Goal: Task Accomplishment & Management: Use online tool/utility

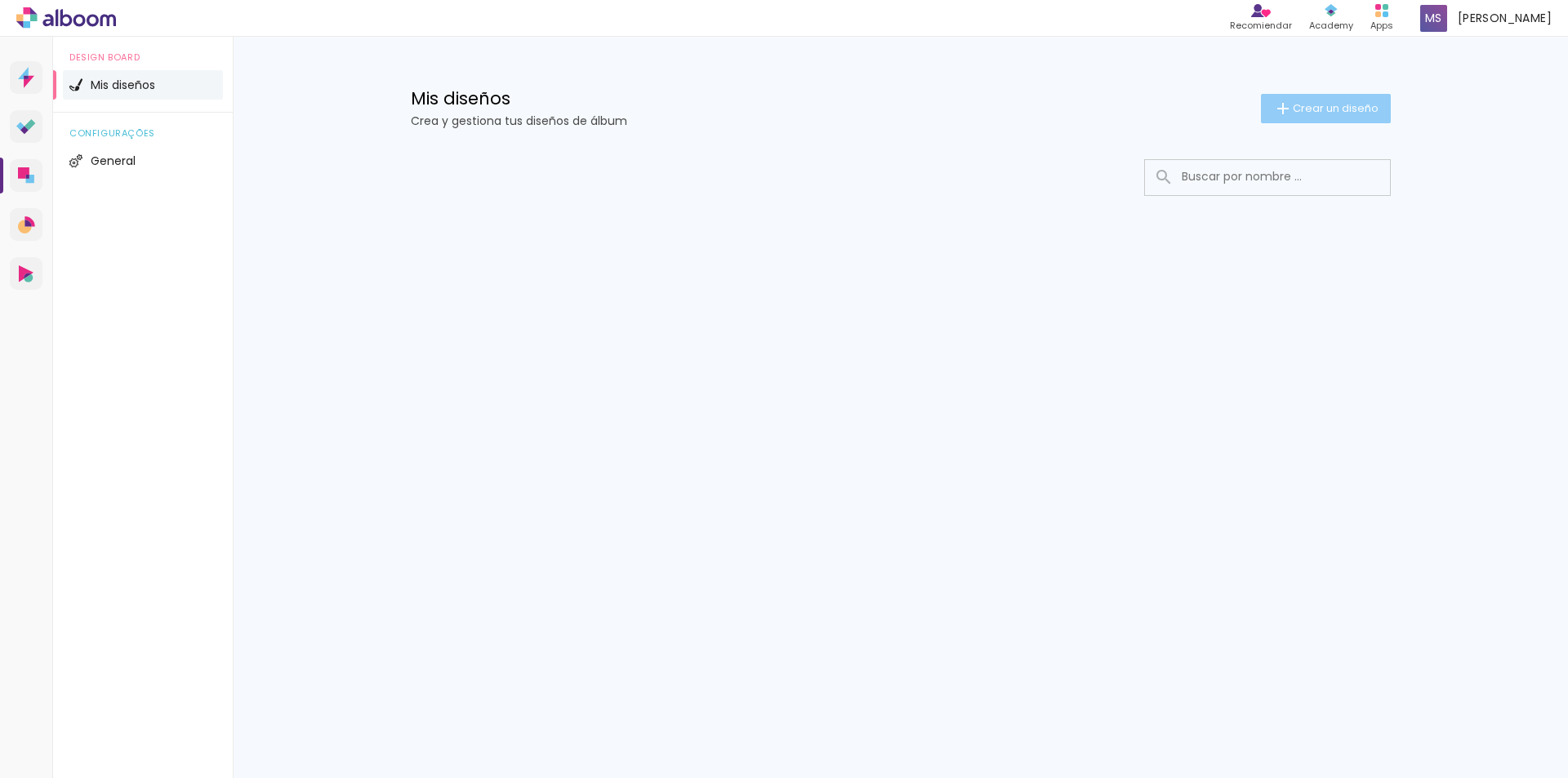
click at [1338, 109] on span "Crear un diseño" at bounding box center [1335, 108] width 86 height 10
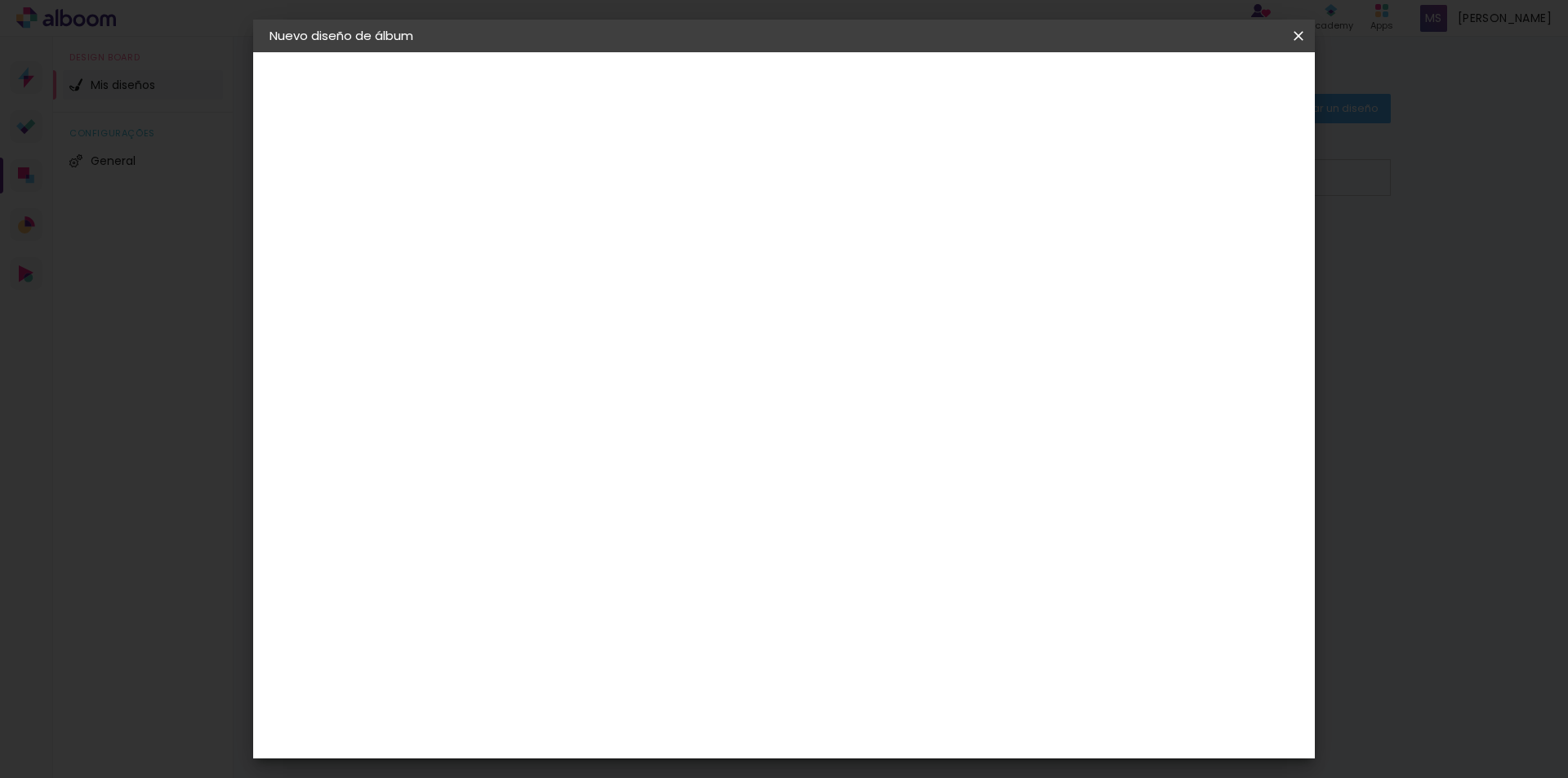
click at [536, 224] on input at bounding box center [536, 219] width 0 height 26
type input "Sesion exterior Familia [PERSON_NAME]"
type paper-input "Sesion exterior Familia [PERSON_NAME]"
click at [0, 0] on slot "Avanzar" at bounding box center [0, 0] width 0 height 0
click at [637, 316] on input at bounding box center [566, 311] width 141 height 21
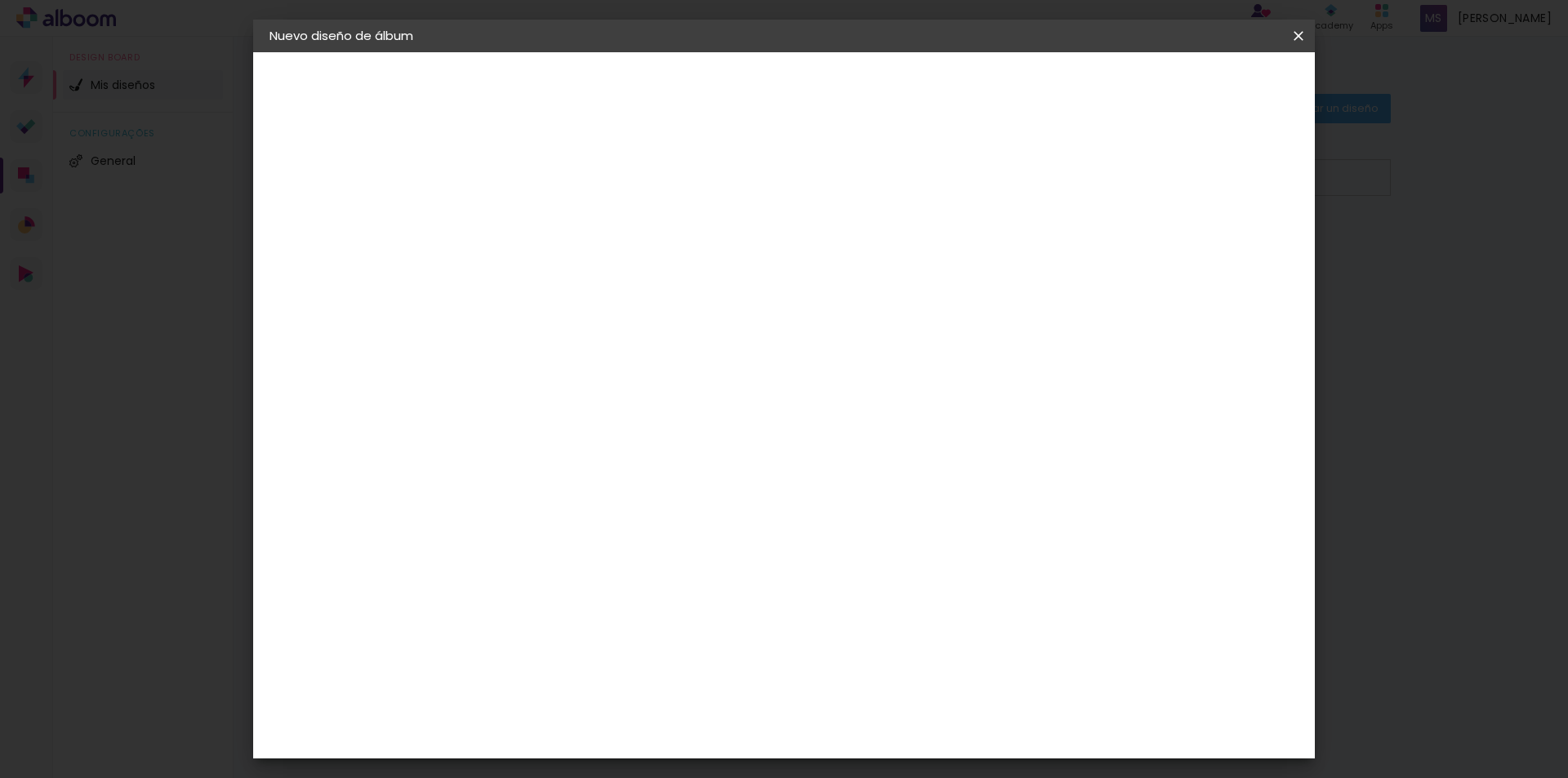
click at [0, 0] on slot "Tamaño libre" at bounding box center [0, 0] width 0 height 0
click at [0, 0] on slot "Avanzar" at bounding box center [0, 0] width 0 height 0
click at [892, 679] on input "60" at bounding box center [875, 680] width 43 height 25
click at [893, 679] on input "60" at bounding box center [875, 680] width 43 height 25
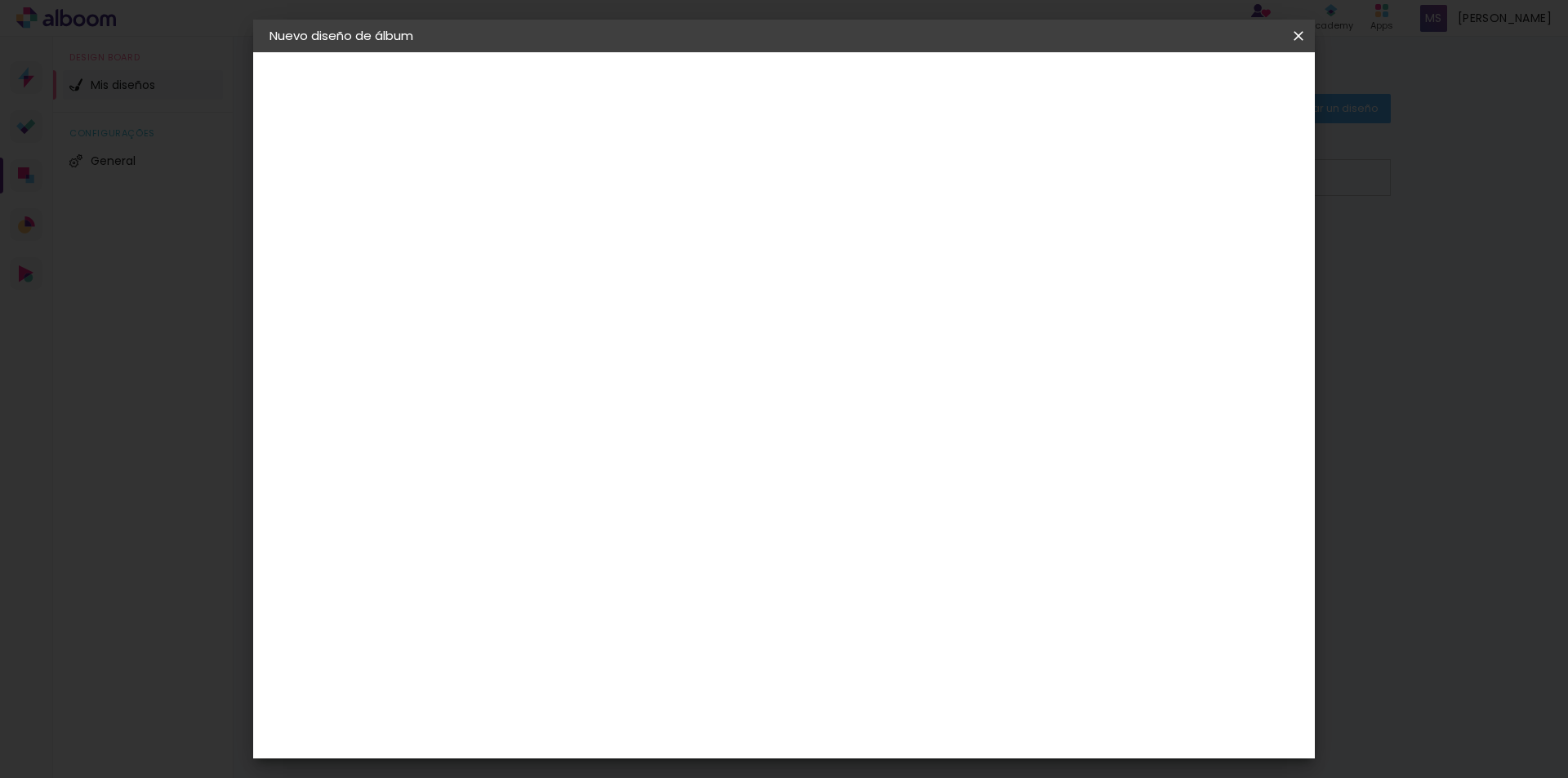
scroll to position [124, 0]
type input "44"
type paper-input "44"
click at [1212, 95] on paper-button "Empezar diseño" at bounding box center [1151, 87] width 123 height 27
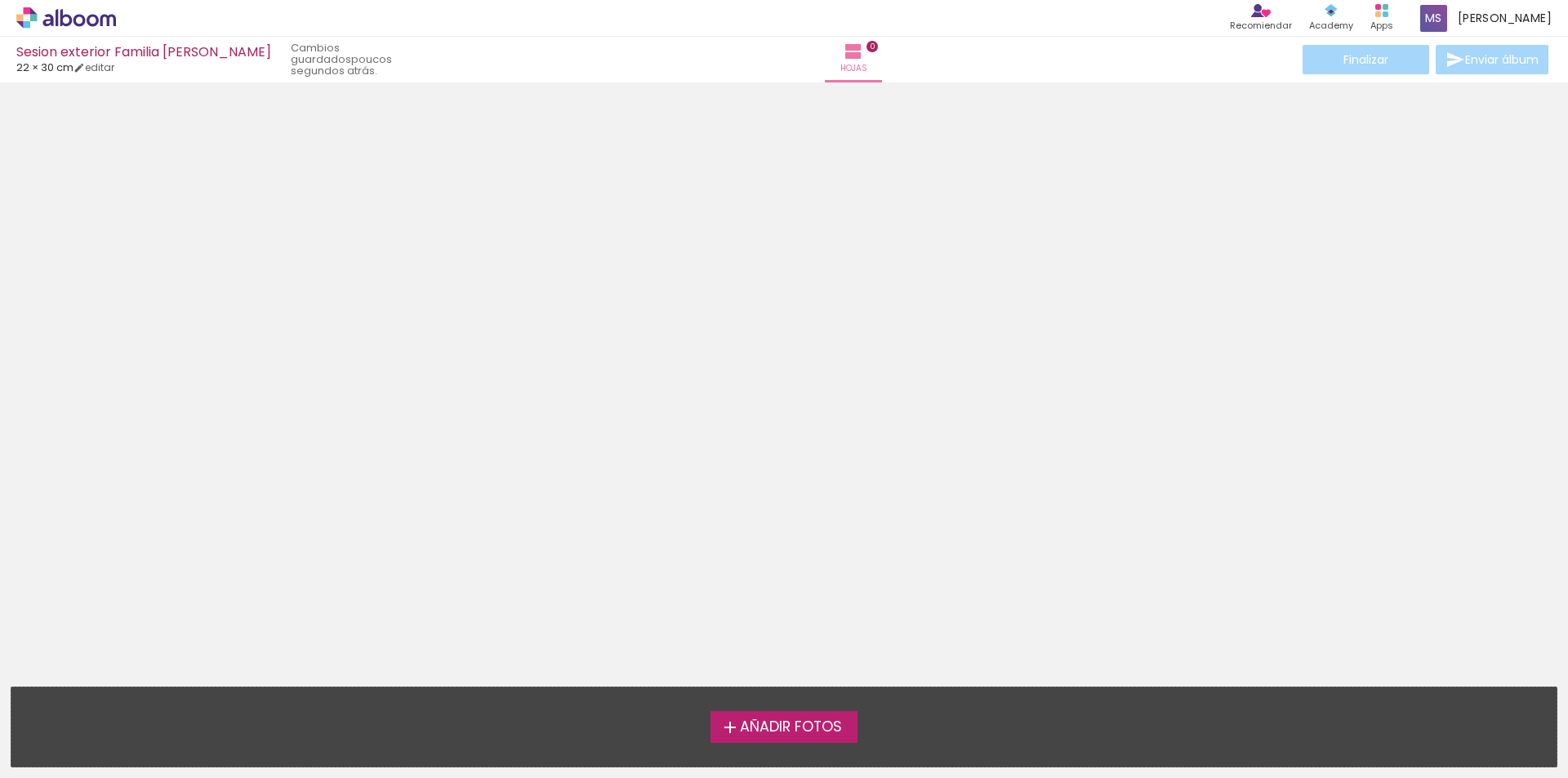
click at [841, 714] on label "Añadir Fotos" at bounding box center [784, 727] width 147 height 31
click at [0, 0] on input "file" at bounding box center [0, 0] width 0 height 0
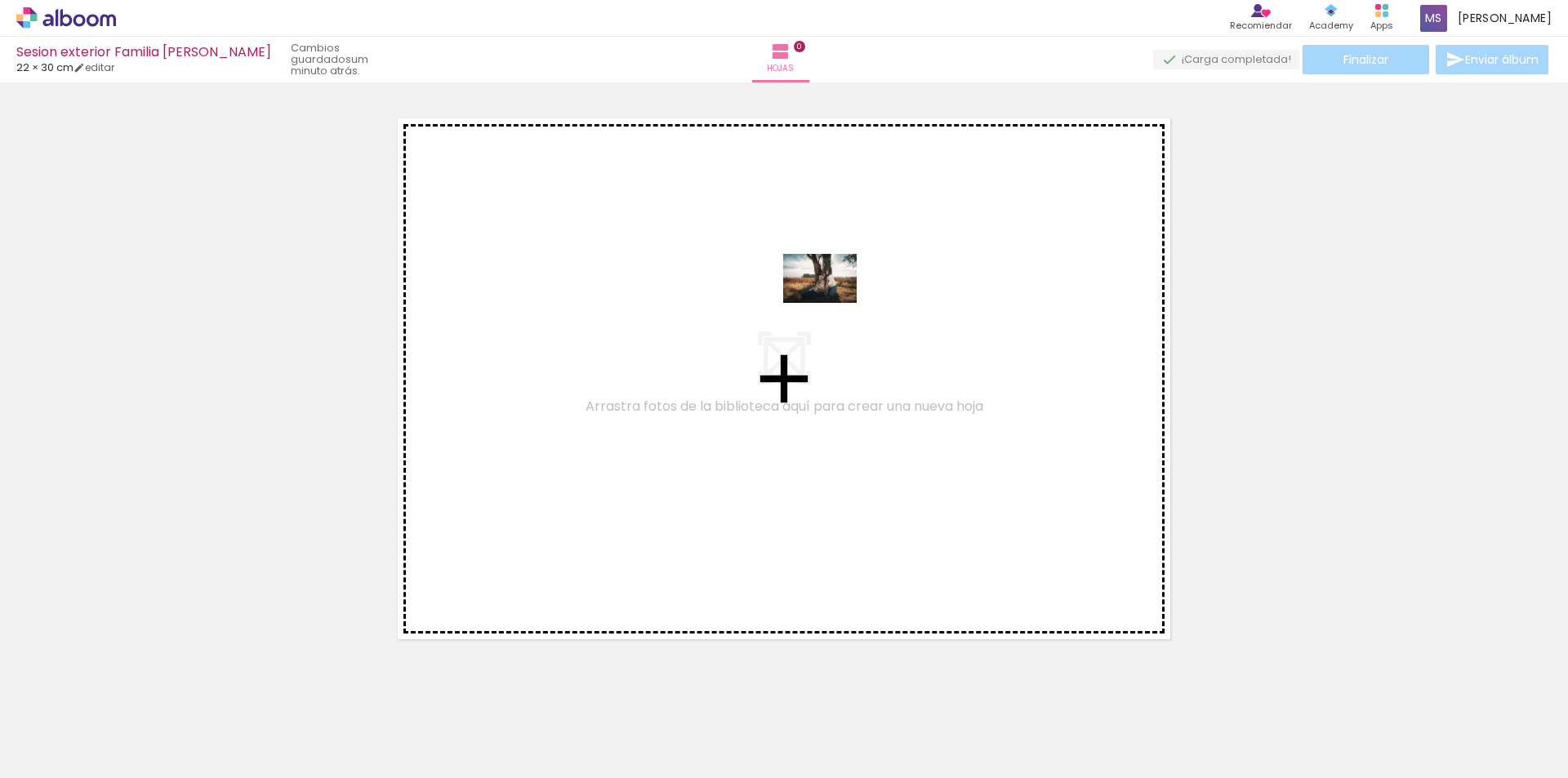
drag, startPoint x: 373, startPoint y: 728, endPoint x: 832, endPoint y: 303, distance: 625.5
click at [832, 303] on quentale-workspace at bounding box center [784, 389] width 1568 height 778
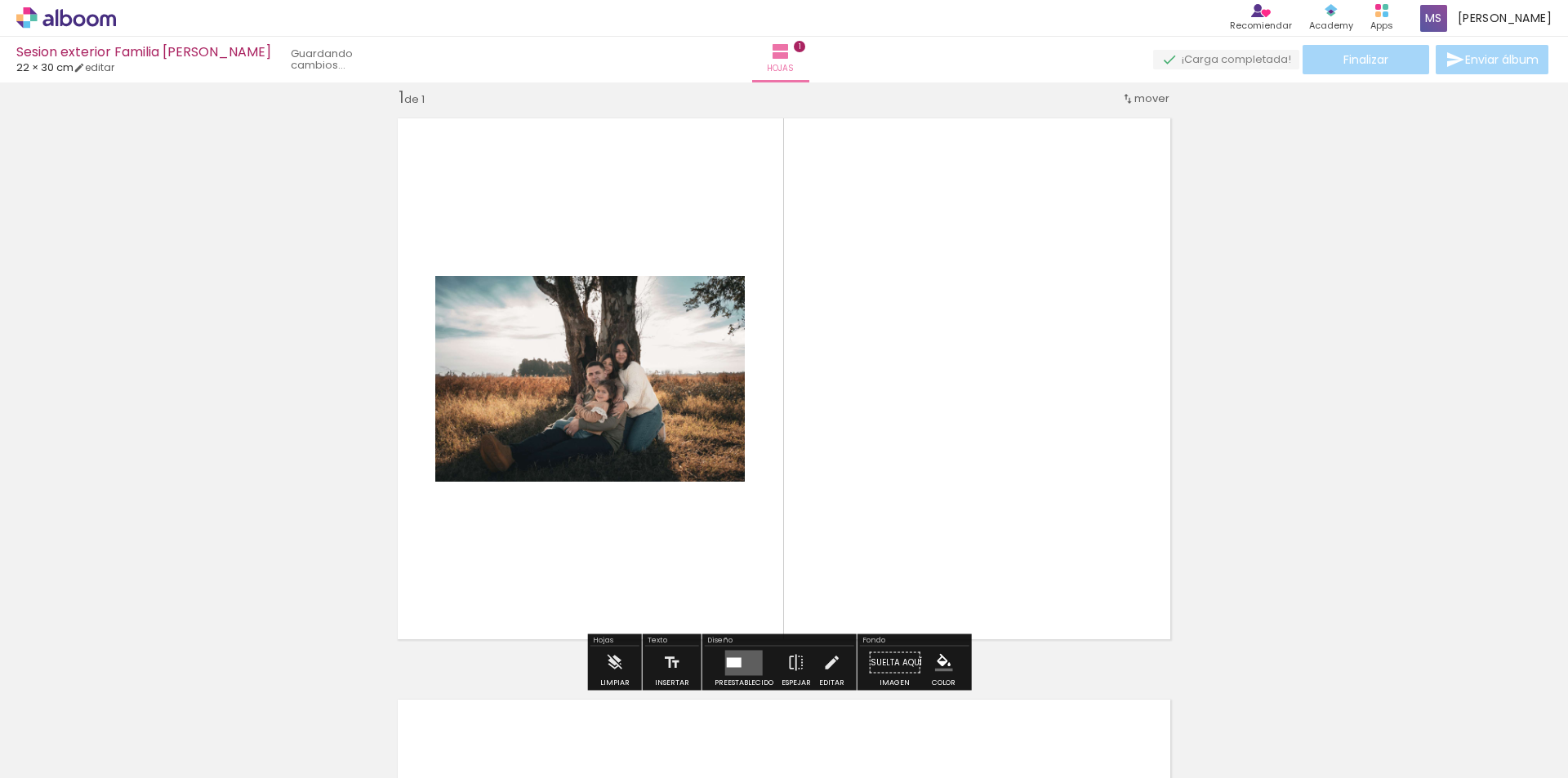
scroll to position [21, 0]
click at [789, 668] on iron-icon at bounding box center [796, 663] width 18 height 33
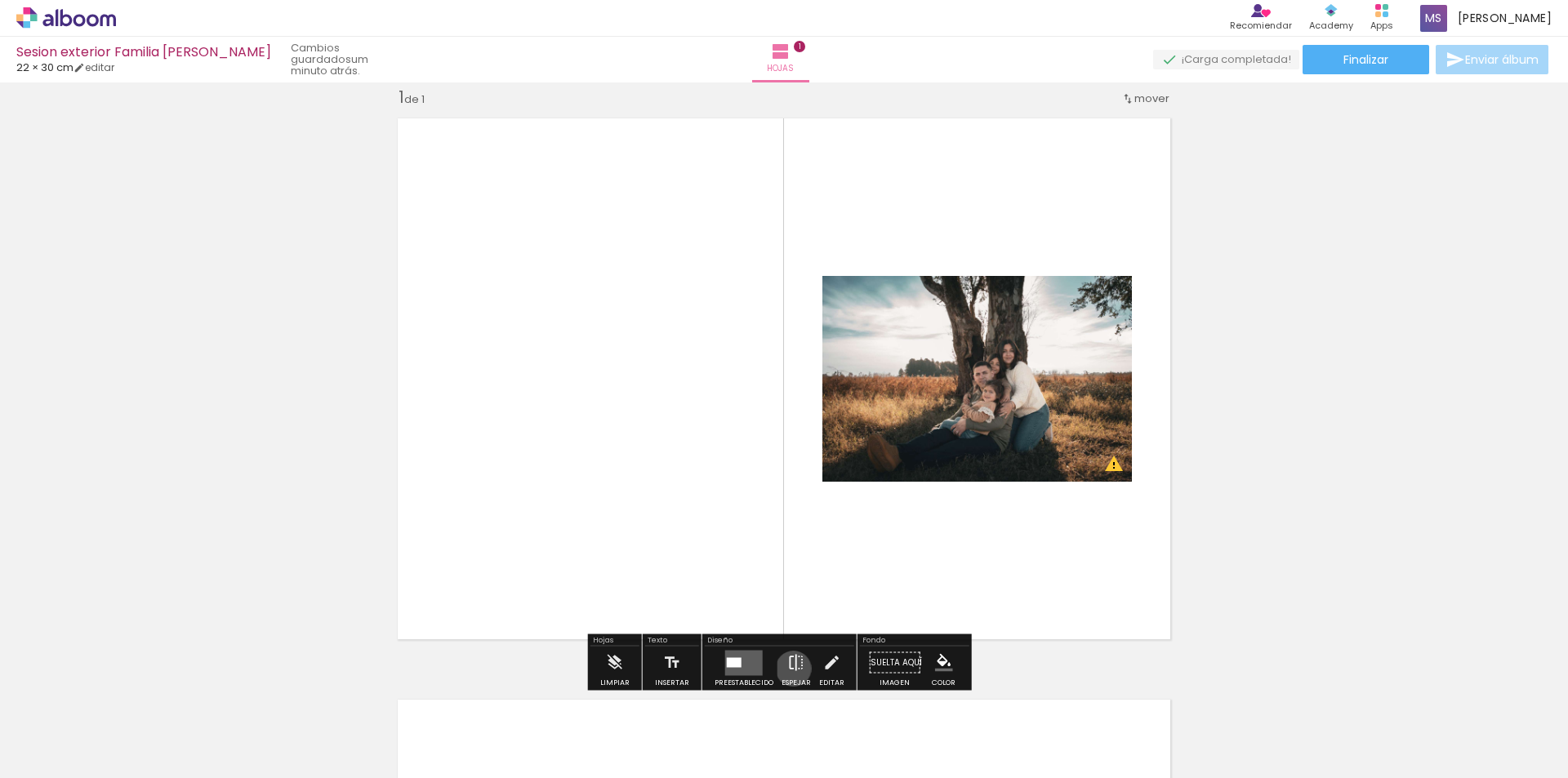
click at [789, 668] on iron-icon at bounding box center [796, 663] width 18 height 33
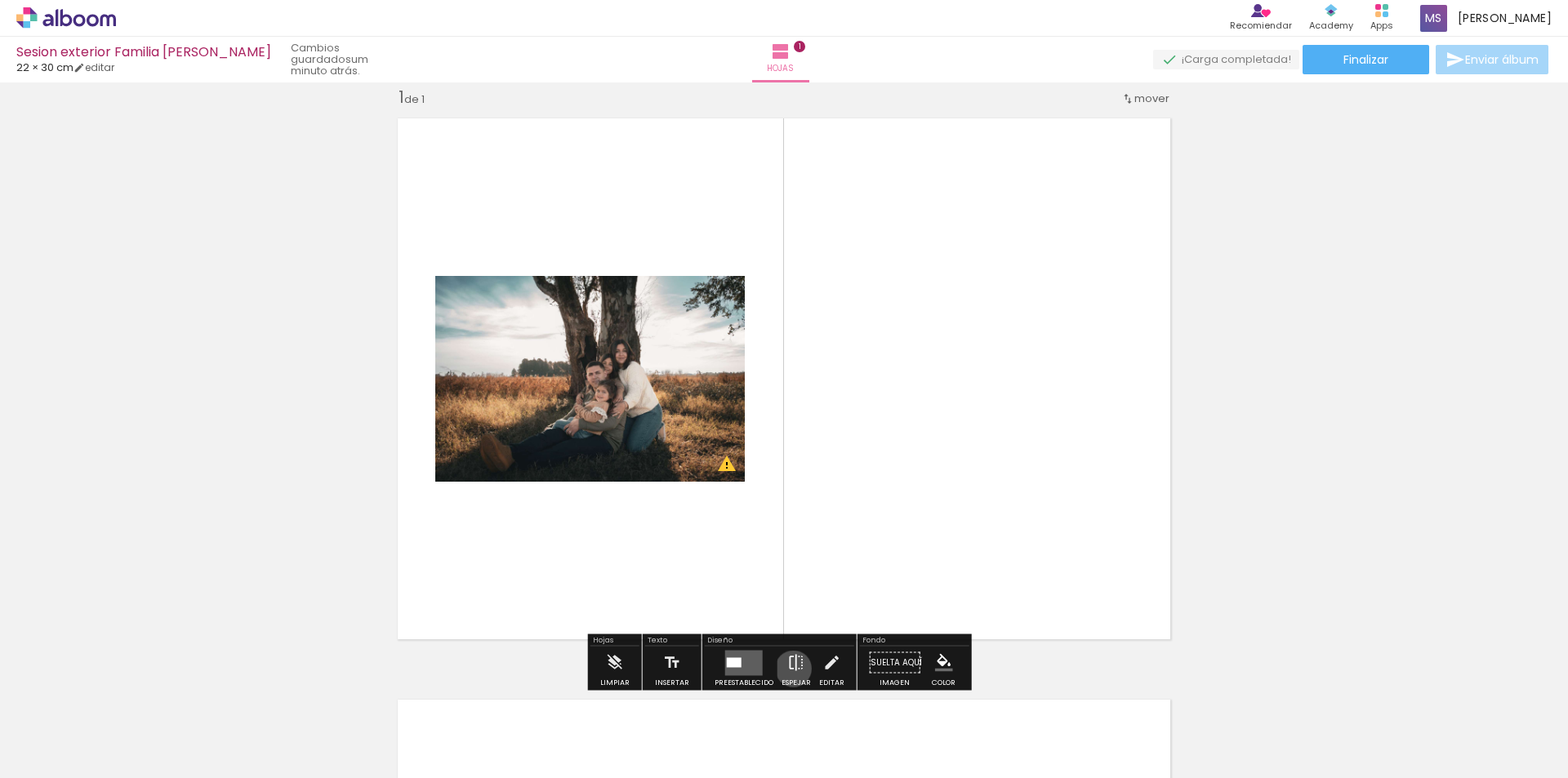
click at [789, 668] on iron-icon at bounding box center [796, 663] width 18 height 33
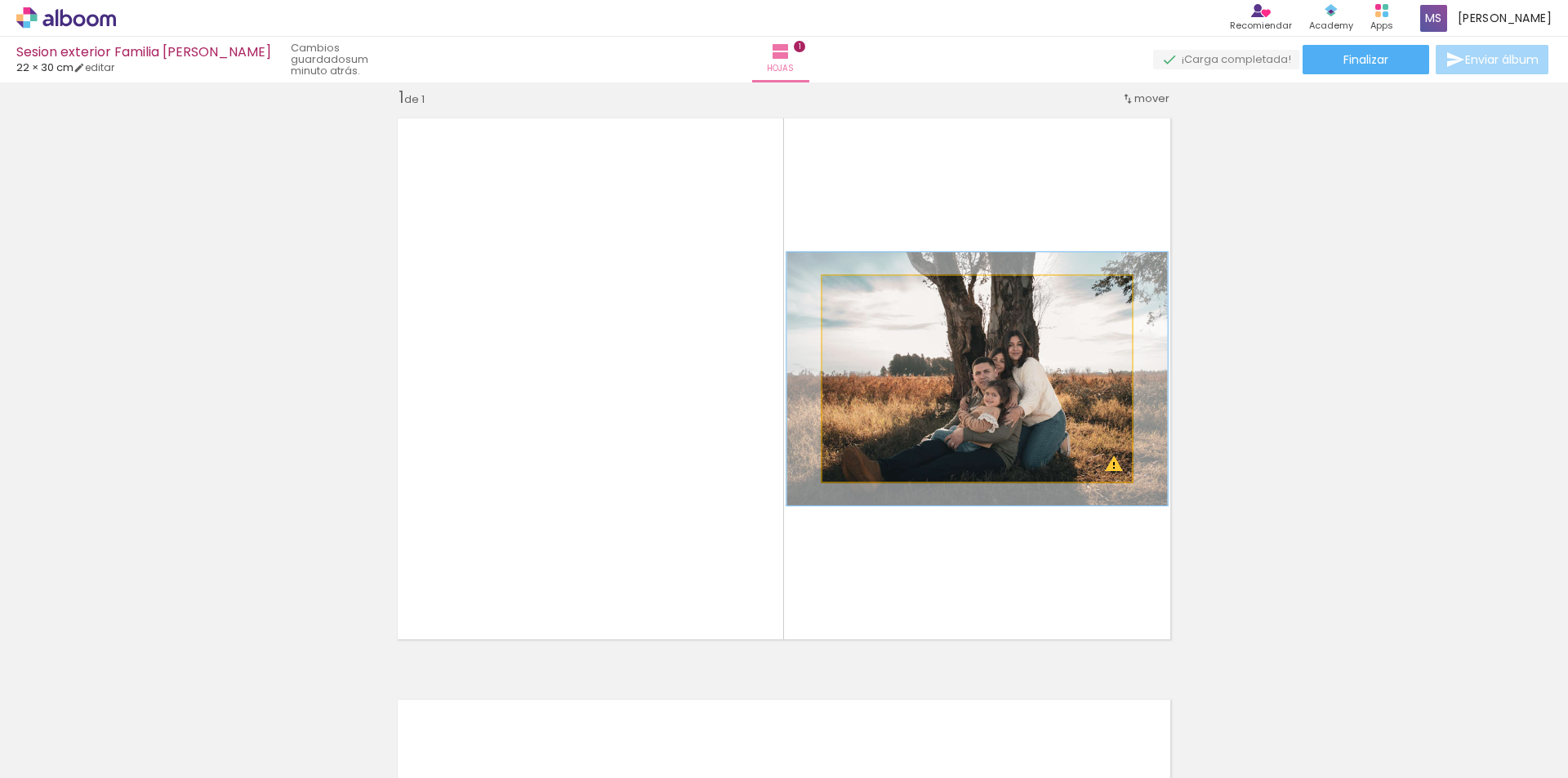
drag, startPoint x: 858, startPoint y: 298, endPoint x: 871, endPoint y: 297, distance: 13.0
click at [871, 297] on div at bounding box center [873, 293] width 26 height 26
click at [1109, 477] on quentale-photo at bounding box center [977, 379] width 309 height 206
click at [1109, 467] on quentale-photo at bounding box center [977, 379] width 309 height 206
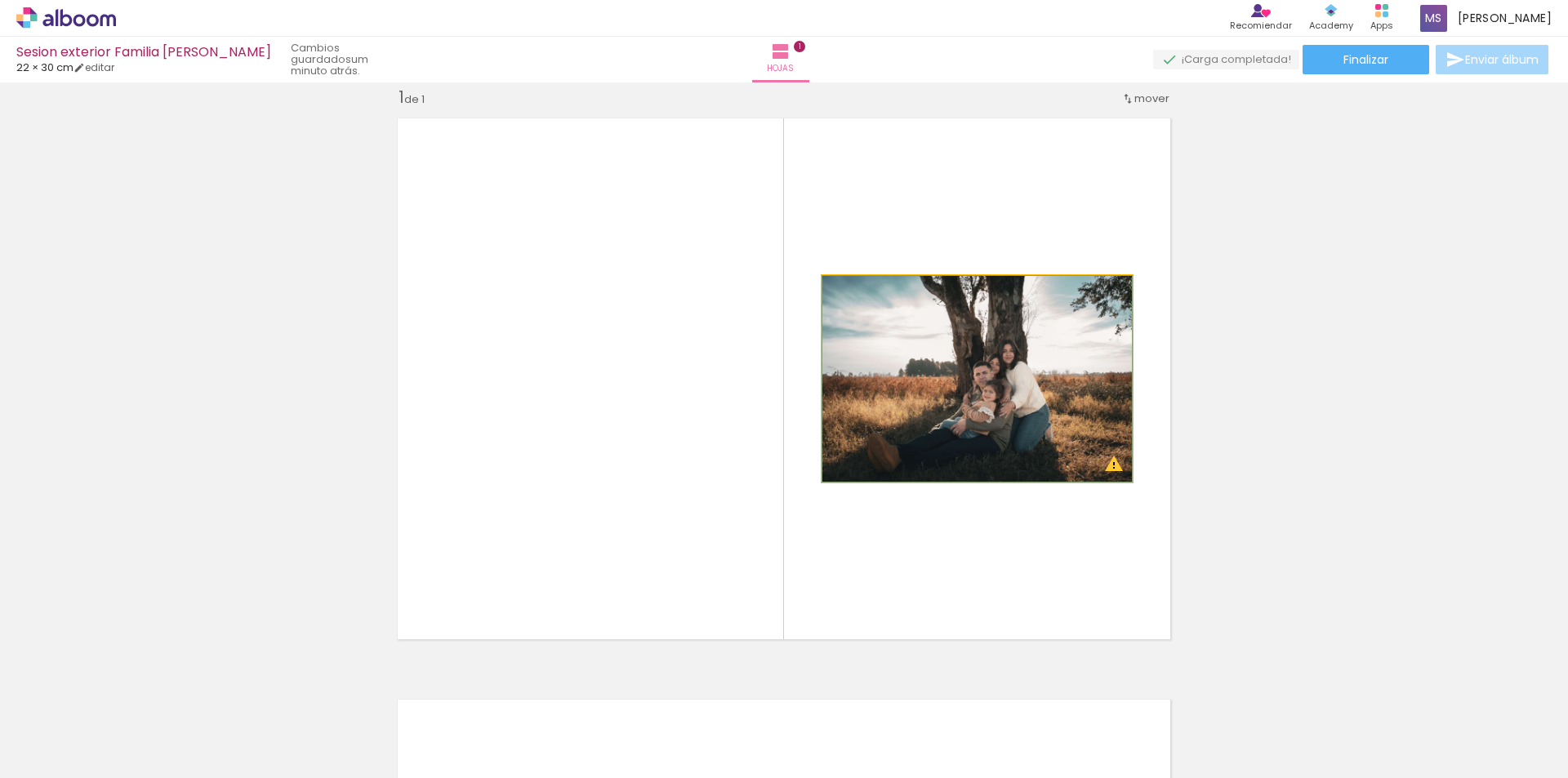
drag, startPoint x: 870, startPoint y: 294, endPoint x: 841, endPoint y: 295, distance: 29.0
type paper-slider "100"
click at [847, 295] on div at bounding box center [860, 293] width 26 height 26
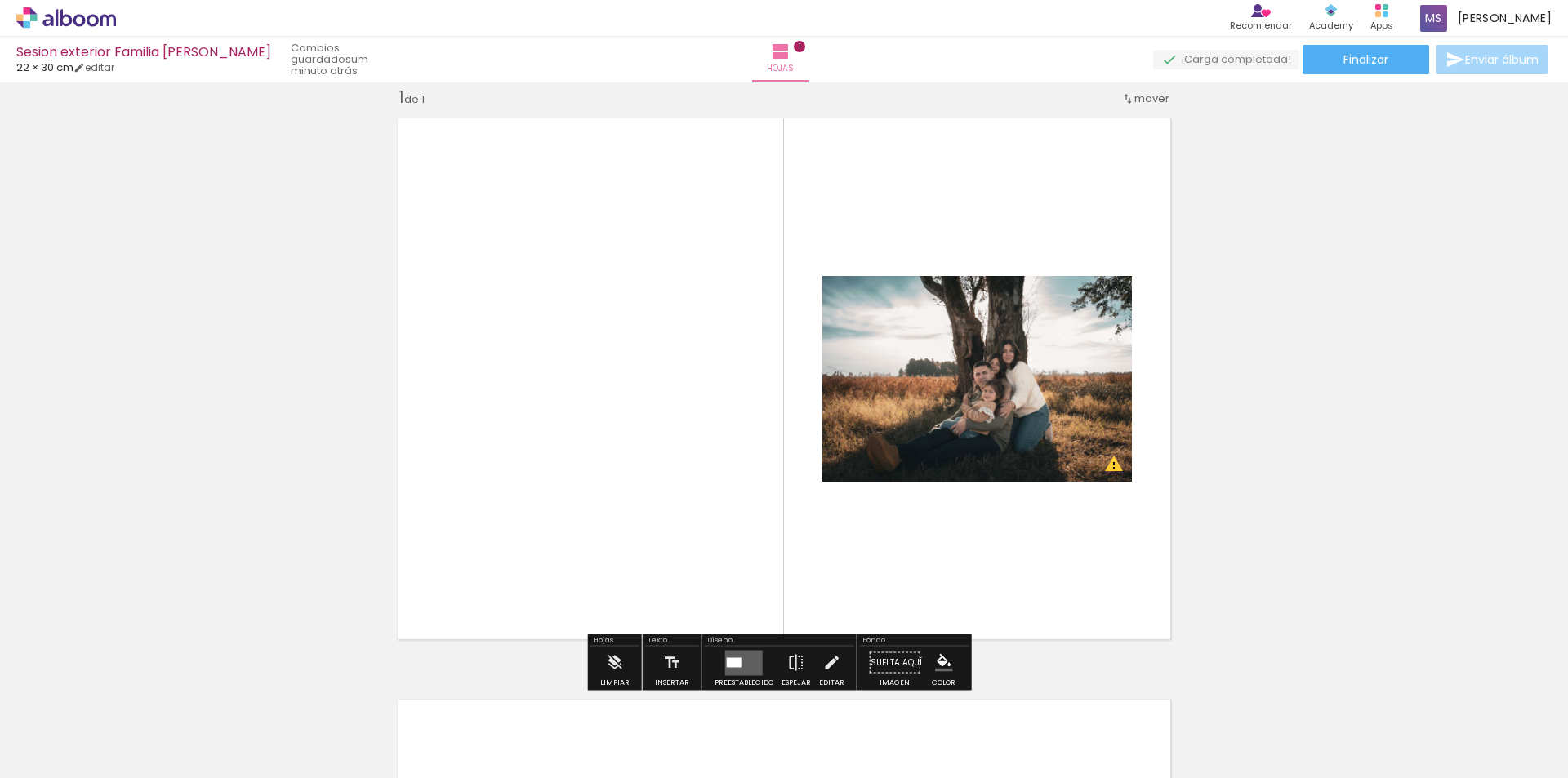
click at [178, 736] on div at bounding box center [146, 723] width 63 height 74
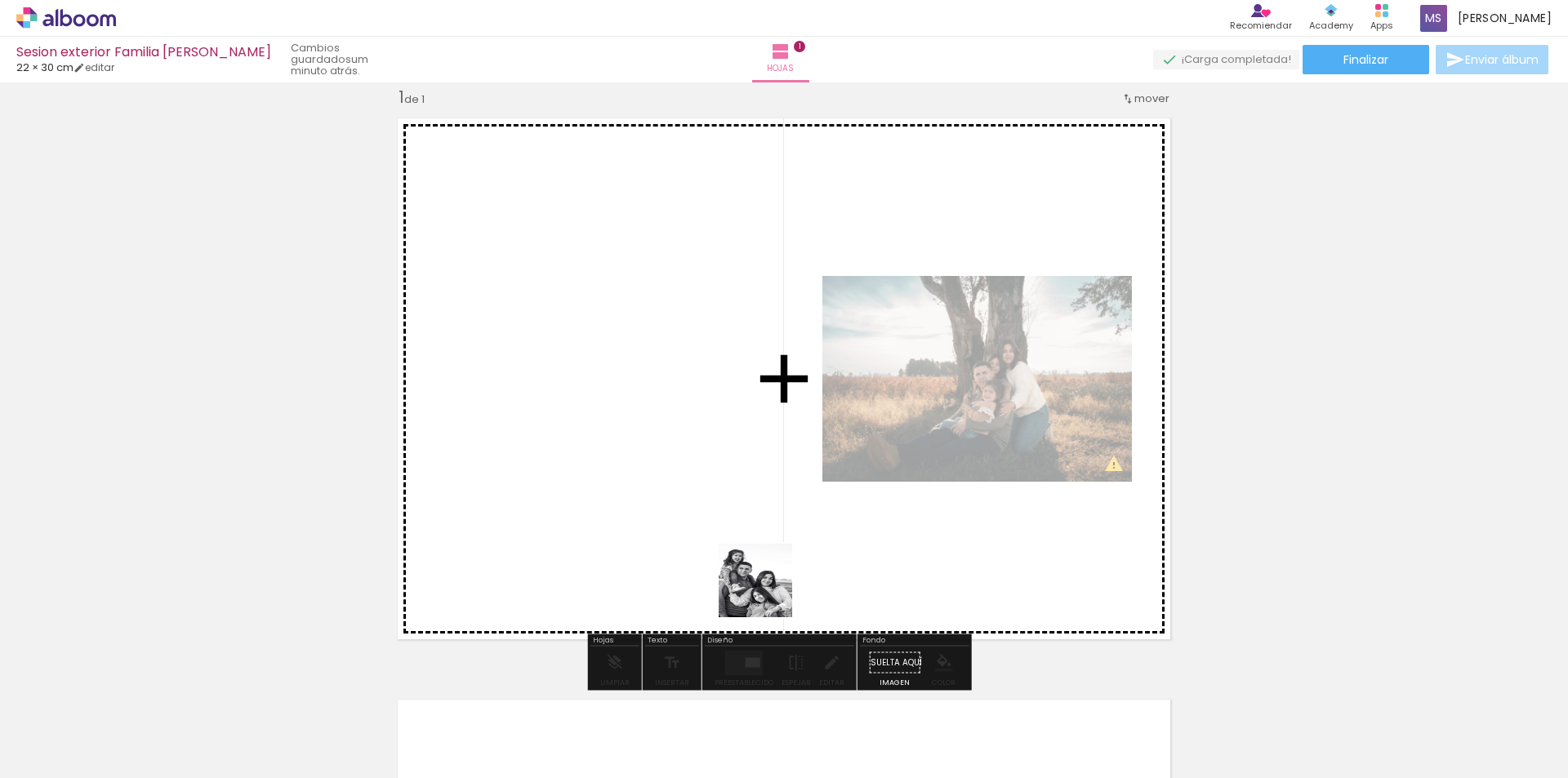
drag, startPoint x: 615, startPoint y: 733, endPoint x: 904, endPoint y: 525, distance: 356.1
click at [902, 526] on quentale-workspace at bounding box center [784, 389] width 1568 height 778
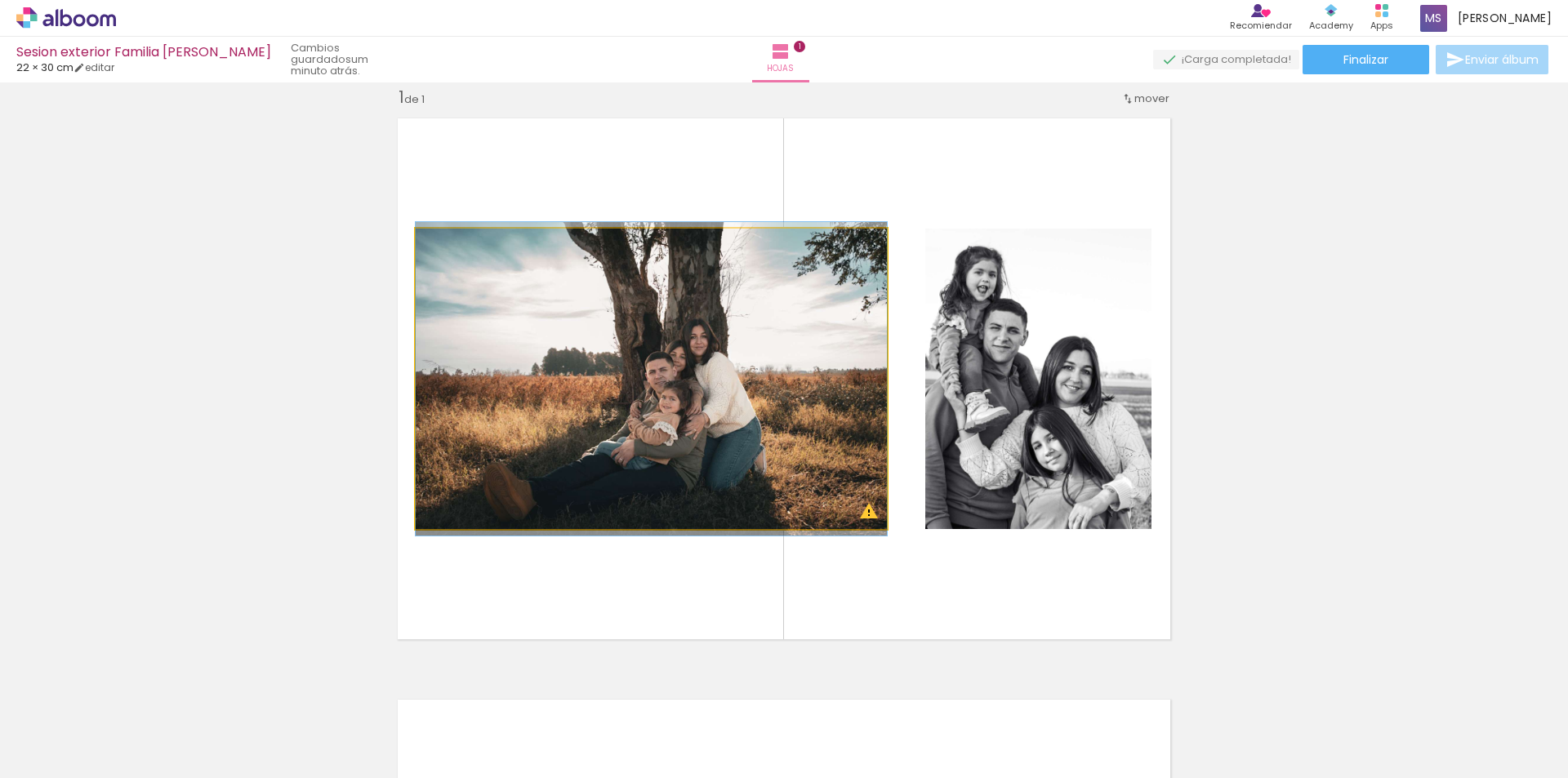
click at [602, 410] on quentale-photo at bounding box center [651, 379] width 471 height 301
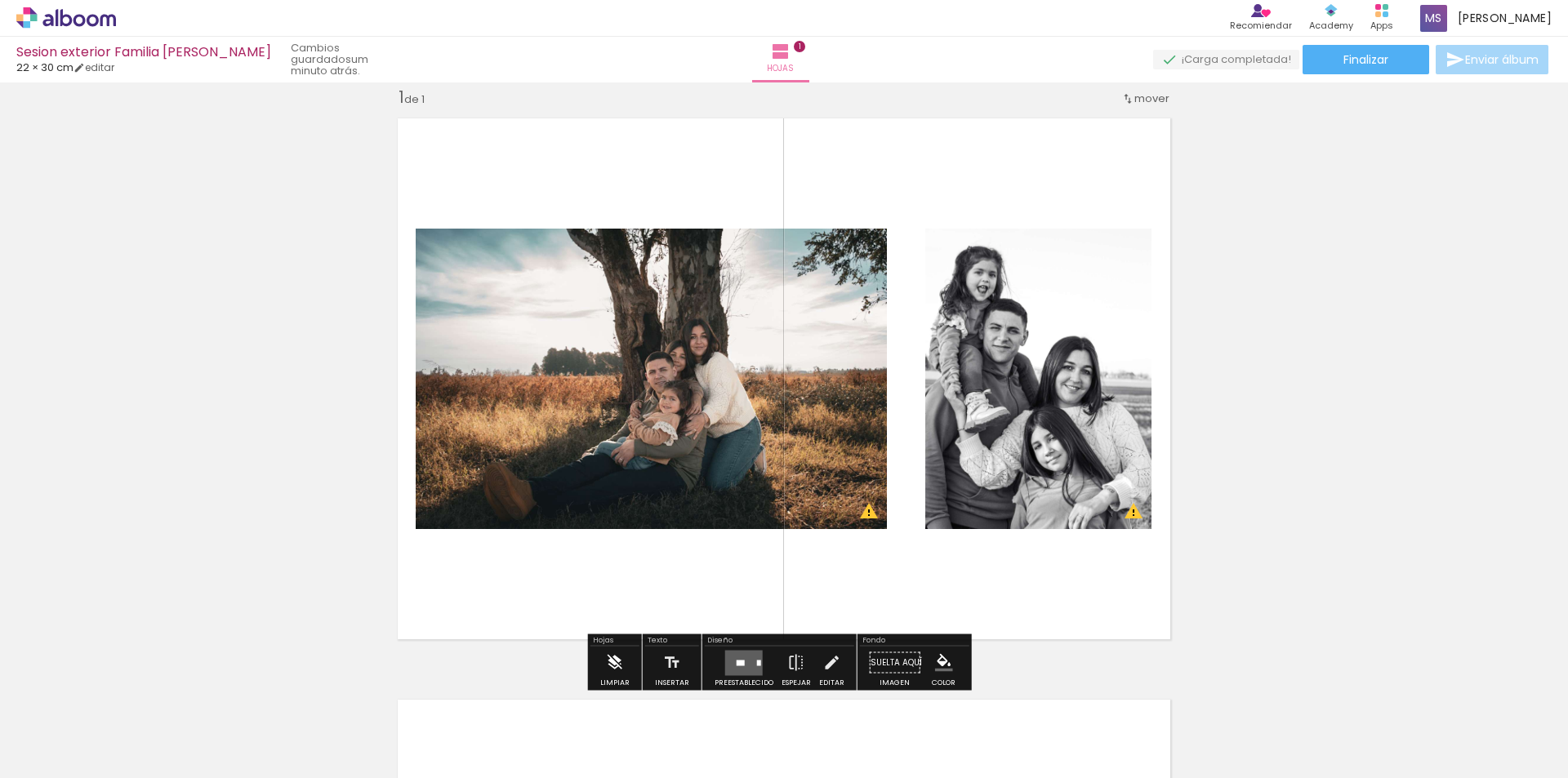
drag, startPoint x: 602, startPoint y: 410, endPoint x: 605, endPoint y: 663, distance: 253.0
click at [606, 663] on iron-icon at bounding box center [614, 663] width 18 height 33
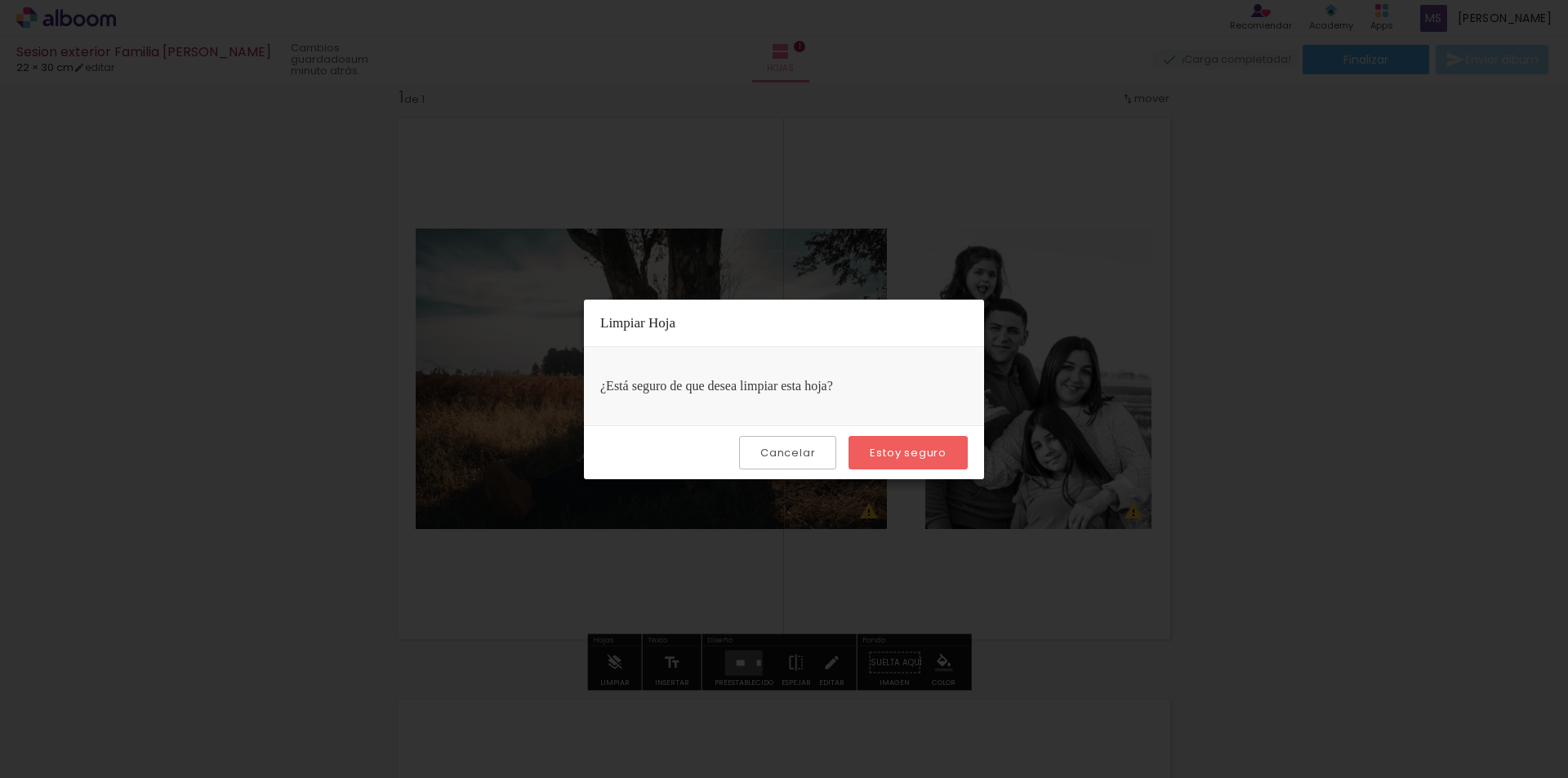
click at [0, 0] on slot "Estoy seguro" at bounding box center [0, 0] width 0 height 0
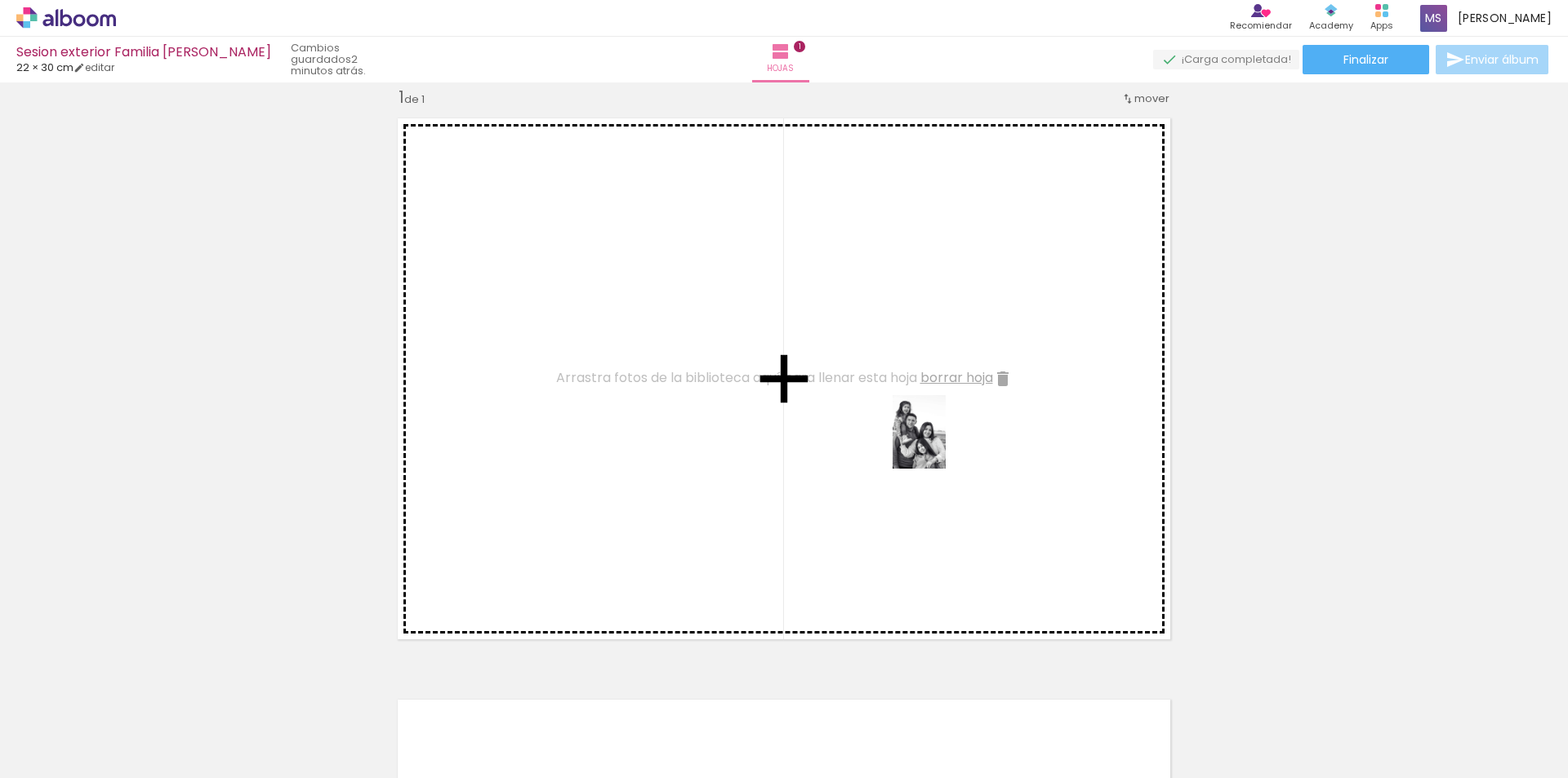
drag, startPoint x: 622, startPoint y: 733, endPoint x: 940, endPoint y: 447, distance: 427.7
click at [943, 444] on quentale-workspace at bounding box center [784, 389] width 1568 height 778
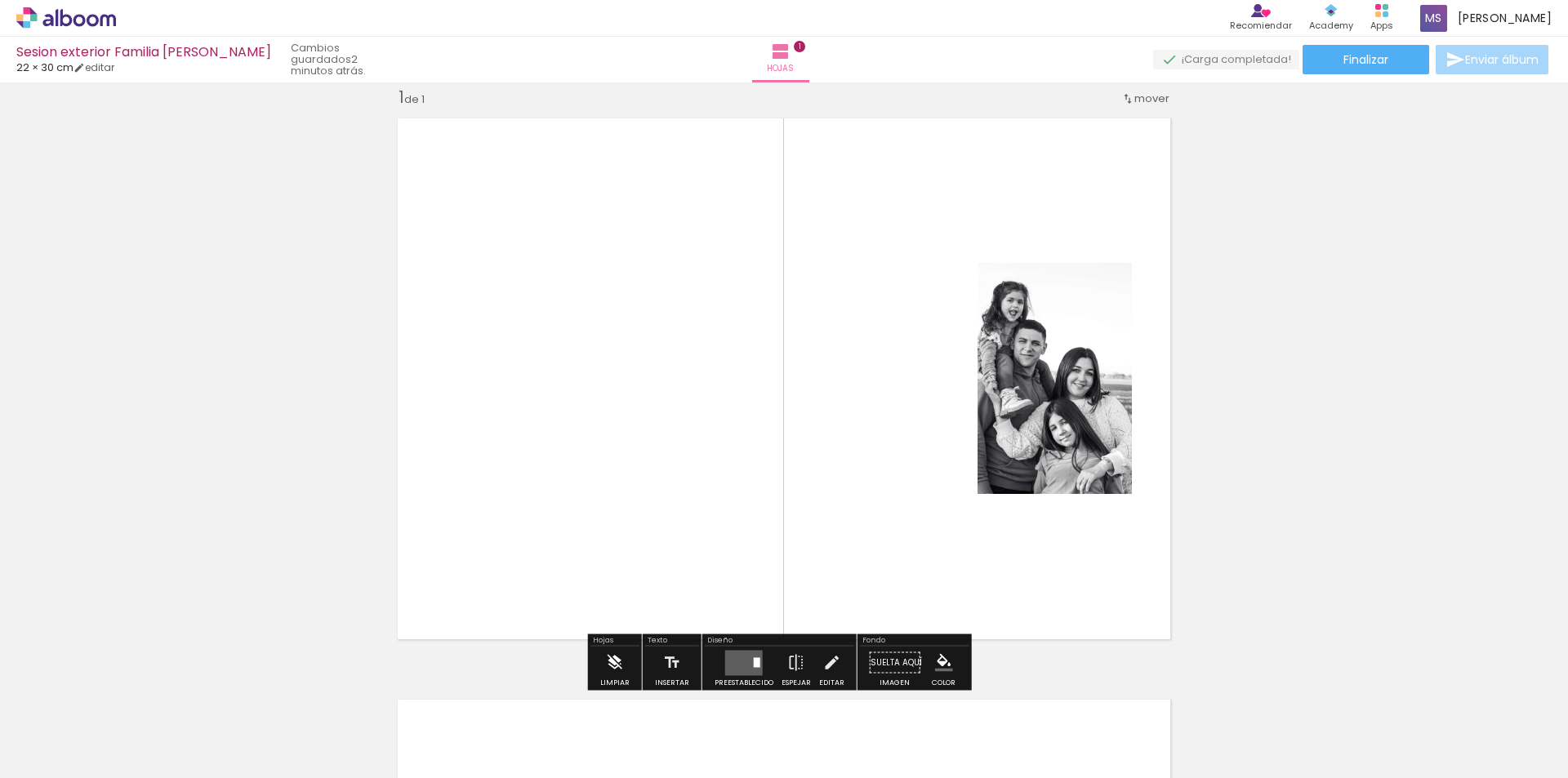
click at [613, 657] on iron-icon at bounding box center [614, 663] width 18 height 33
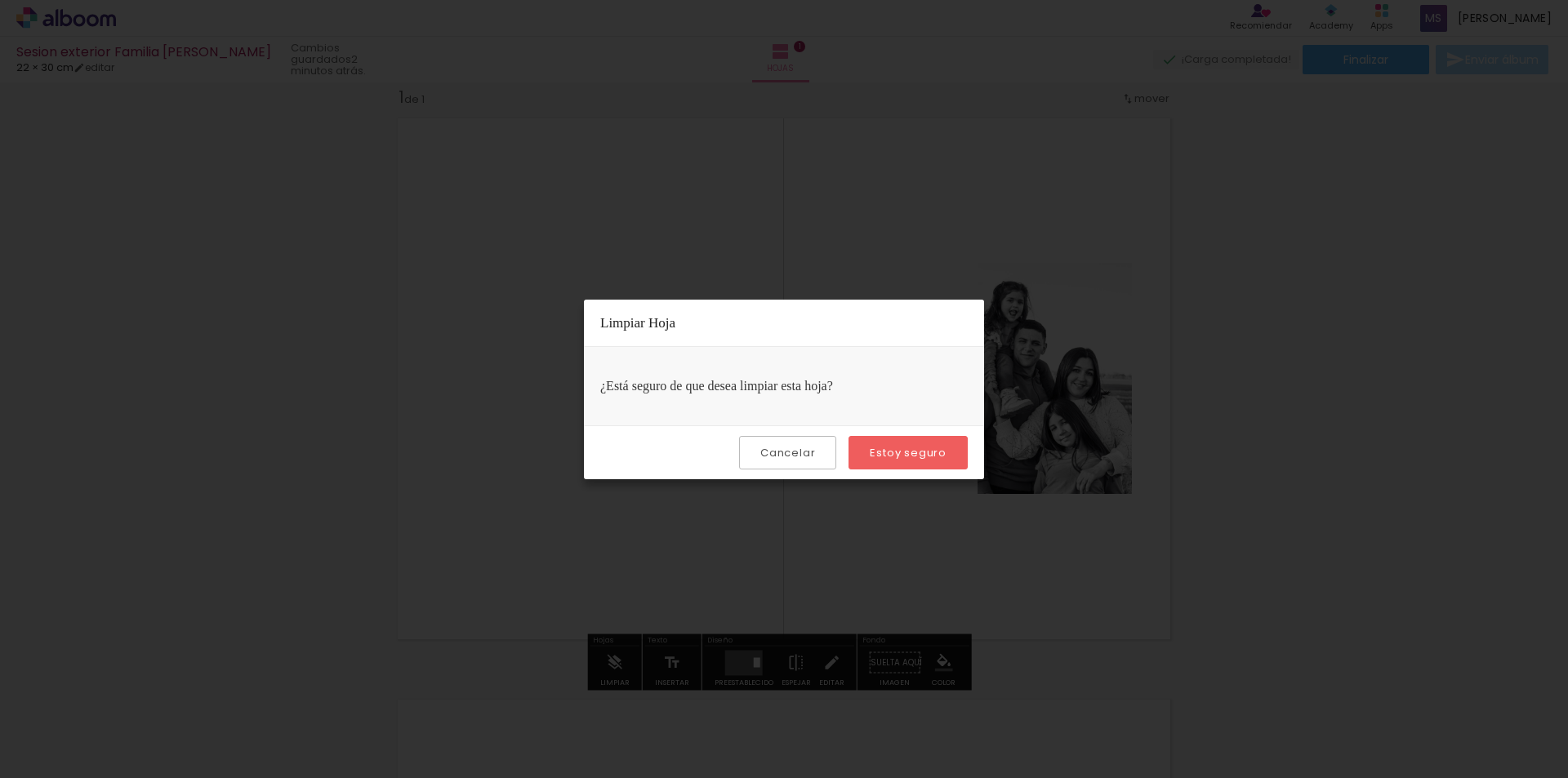
click at [0, 0] on slot "Estoy seguro" at bounding box center [0, 0] width 0 height 0
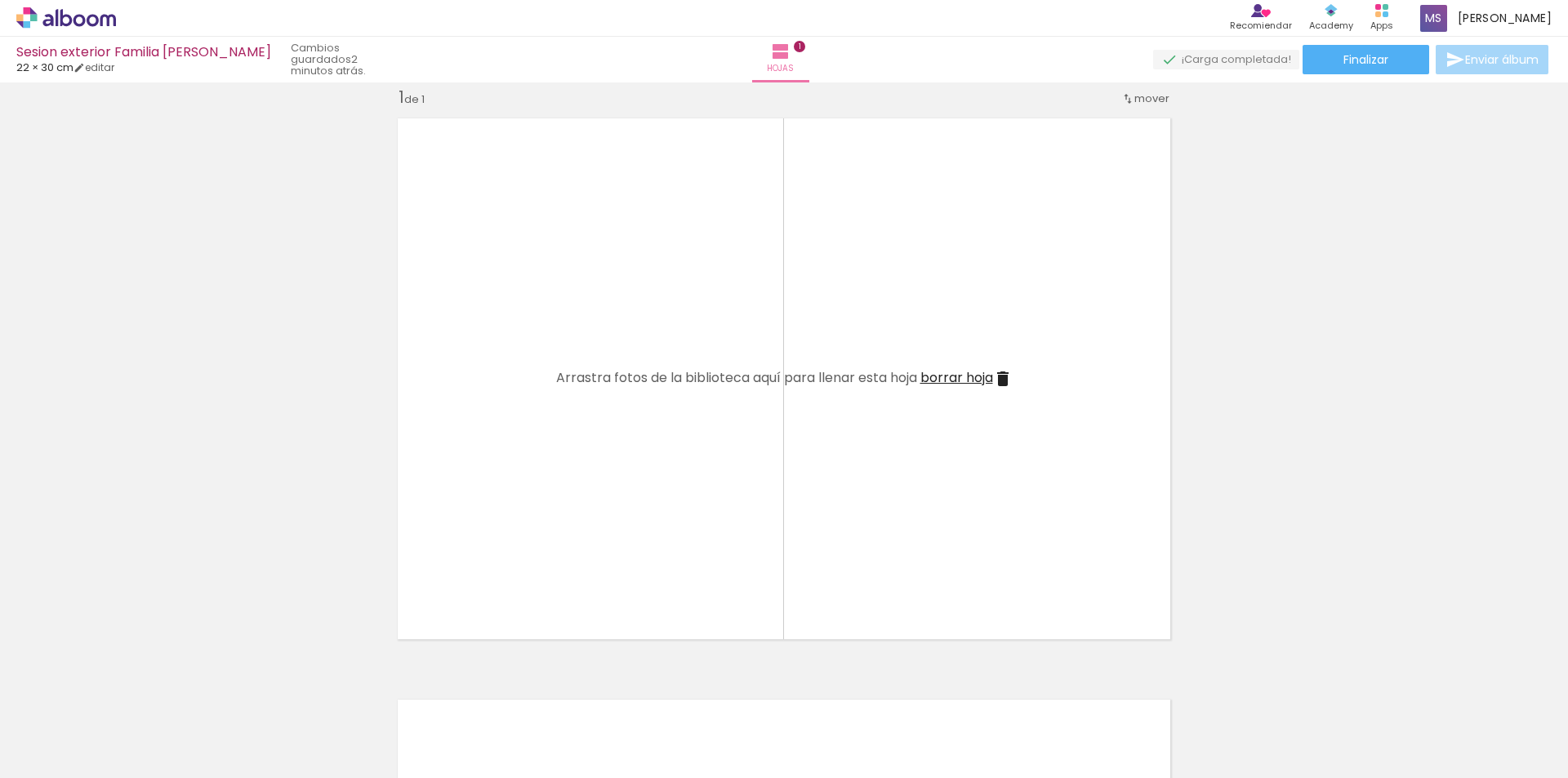
click at [73, 727] on iron-icon at bounding box center [66, 728] width 13 height 13
click at [87, 727] on div at bounding box center [52, 725] width 84 height 27
click at [85, 71] on iron-icon at bounding box center [79, 67] width 11 height 11
type input "30"
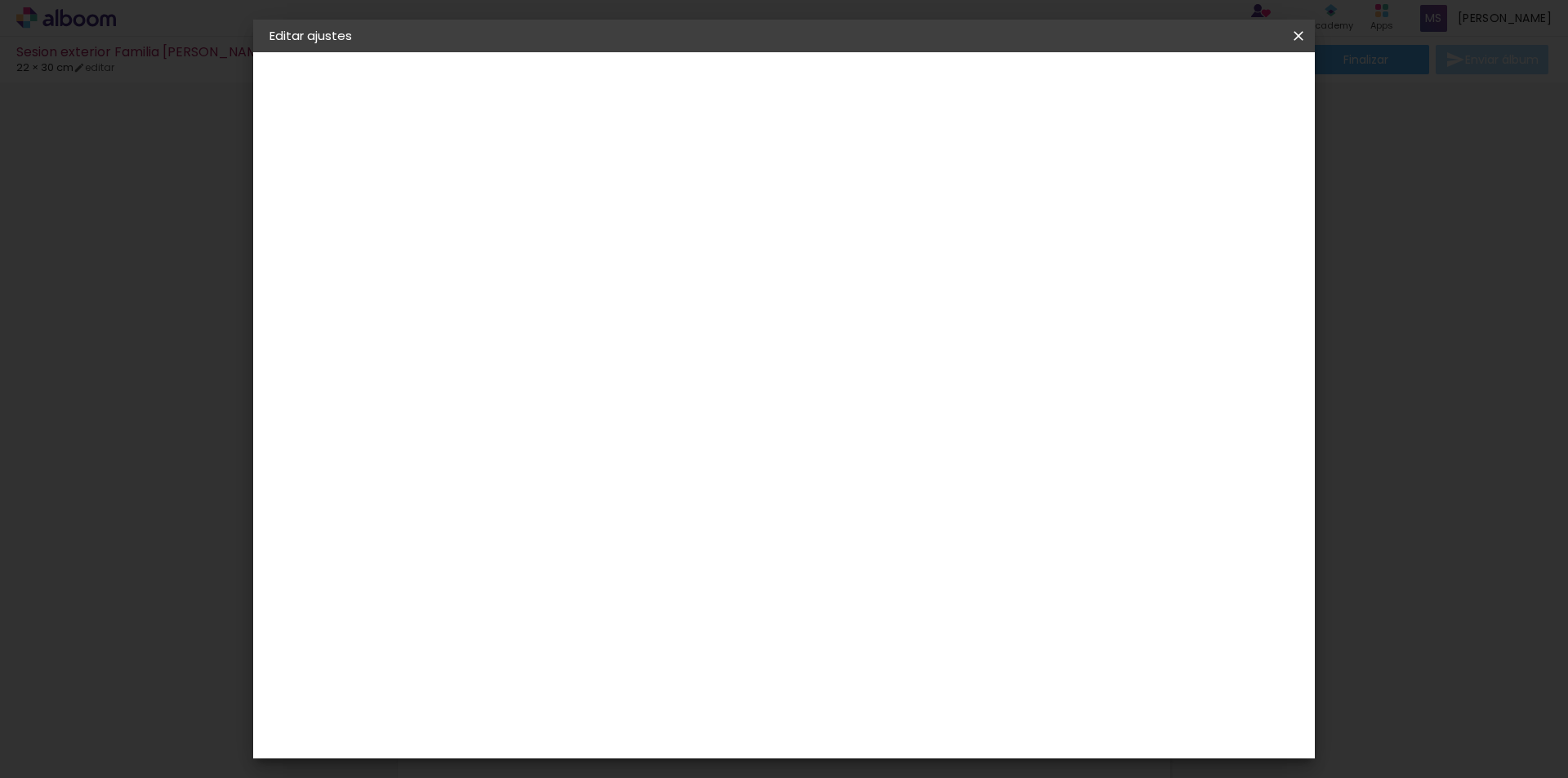
click at [889, 750] on input "44" at bounding box center [875, 747] width 43 height 25
type input "60"
type paper-input "60"
click at [1179, 190] on div "Mostrar sangría" at bounding box center [1169, 189] width 111 height 21
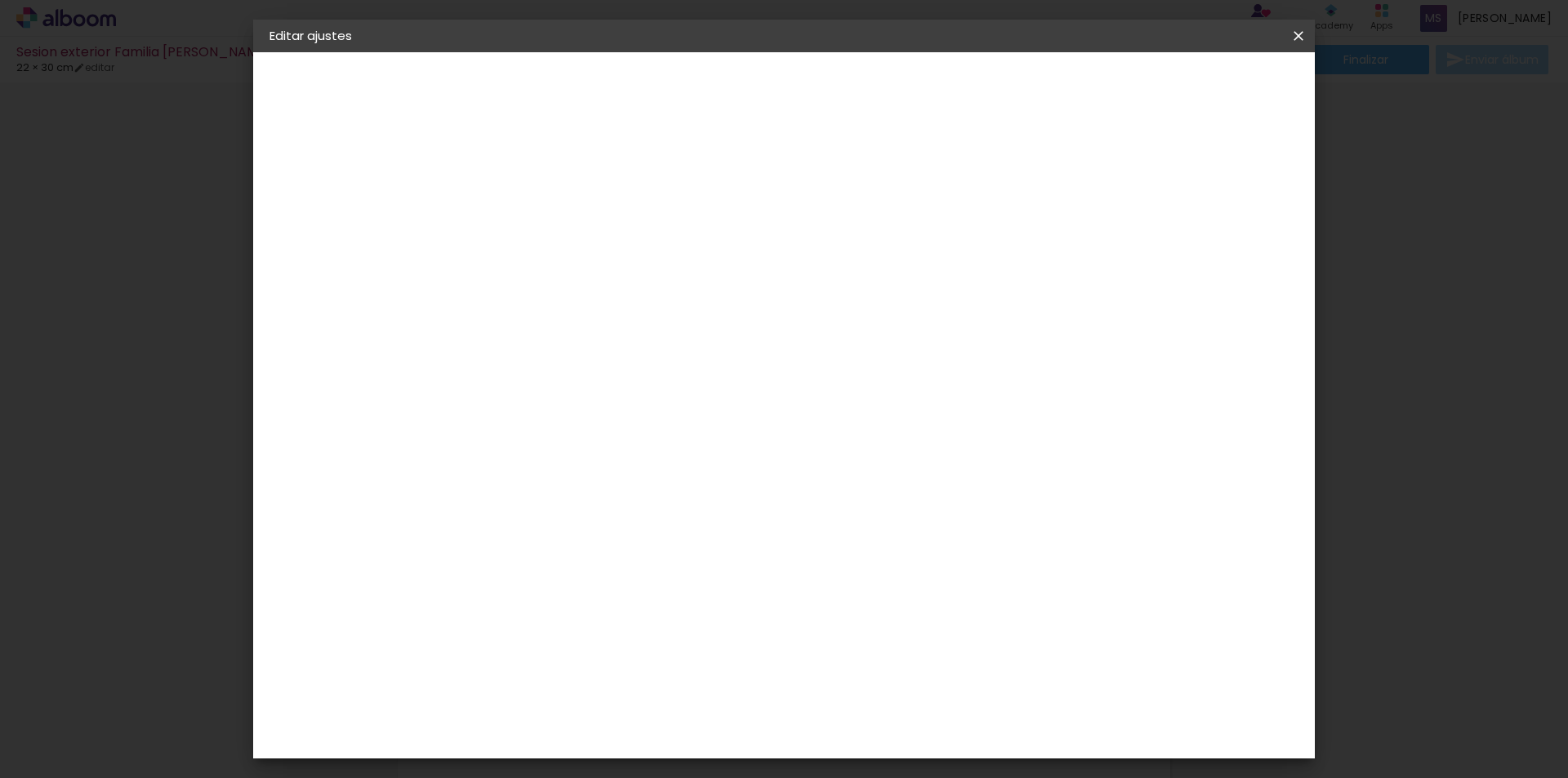
type paper-checkbox "on"
click at [1179, 190] on div "Mostrar sangría" at bounding box center [1169, 189] width 111 height 21
click at [1196, 93] on span "Guardar configuración" at bounding box center [1131, 86] width 130 height 11
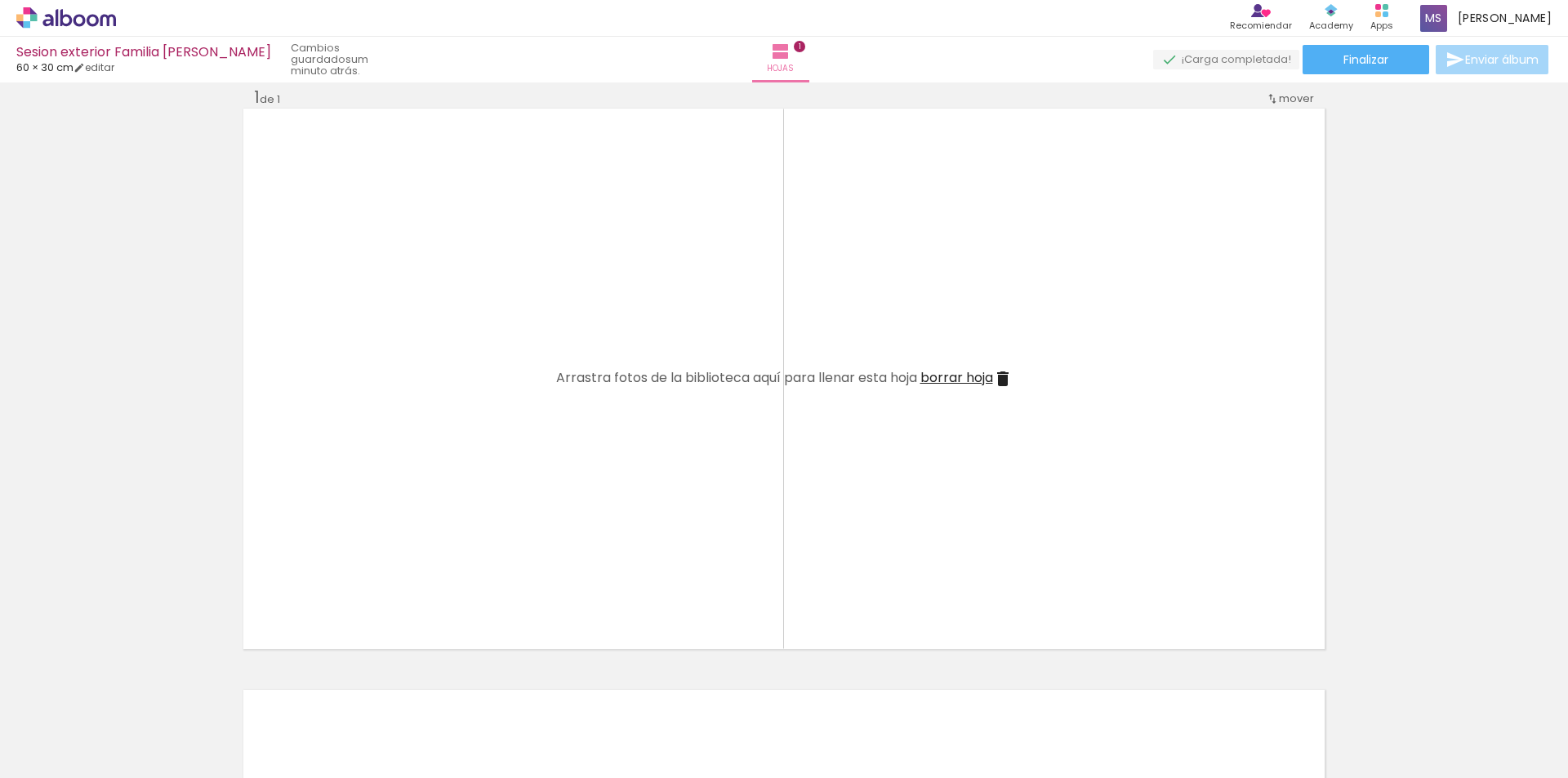
click at [178, 735] on div at bounding box center [146, 723] width 63 height 74
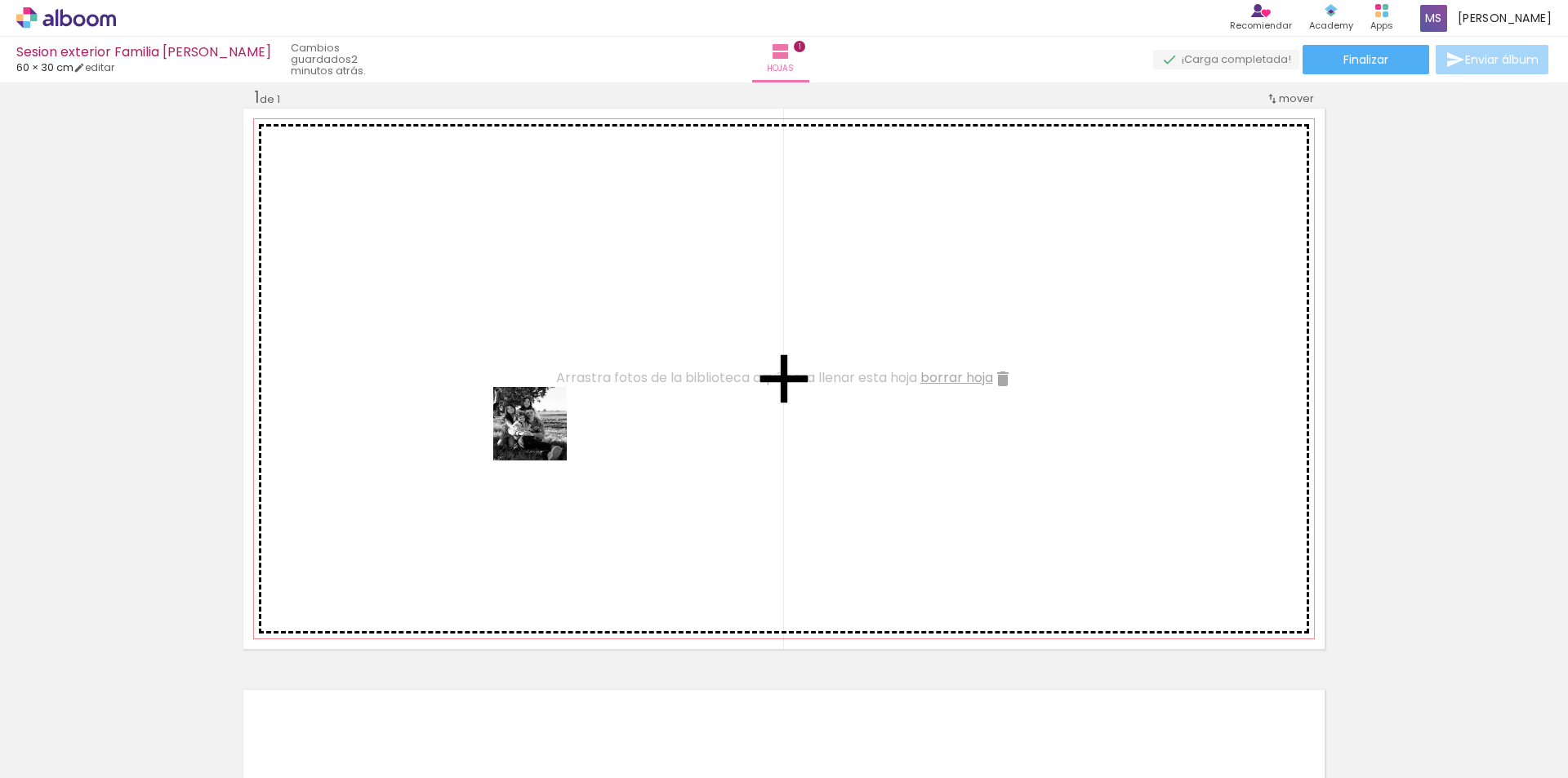
drag, startPoint x: 171, startPoint y: 732, endPoint x: 542, endPoint y: 436, distance: 474.6
click at [542, 436] on quentale-workspace at bounding box center [784, 389] width 1568 height 778
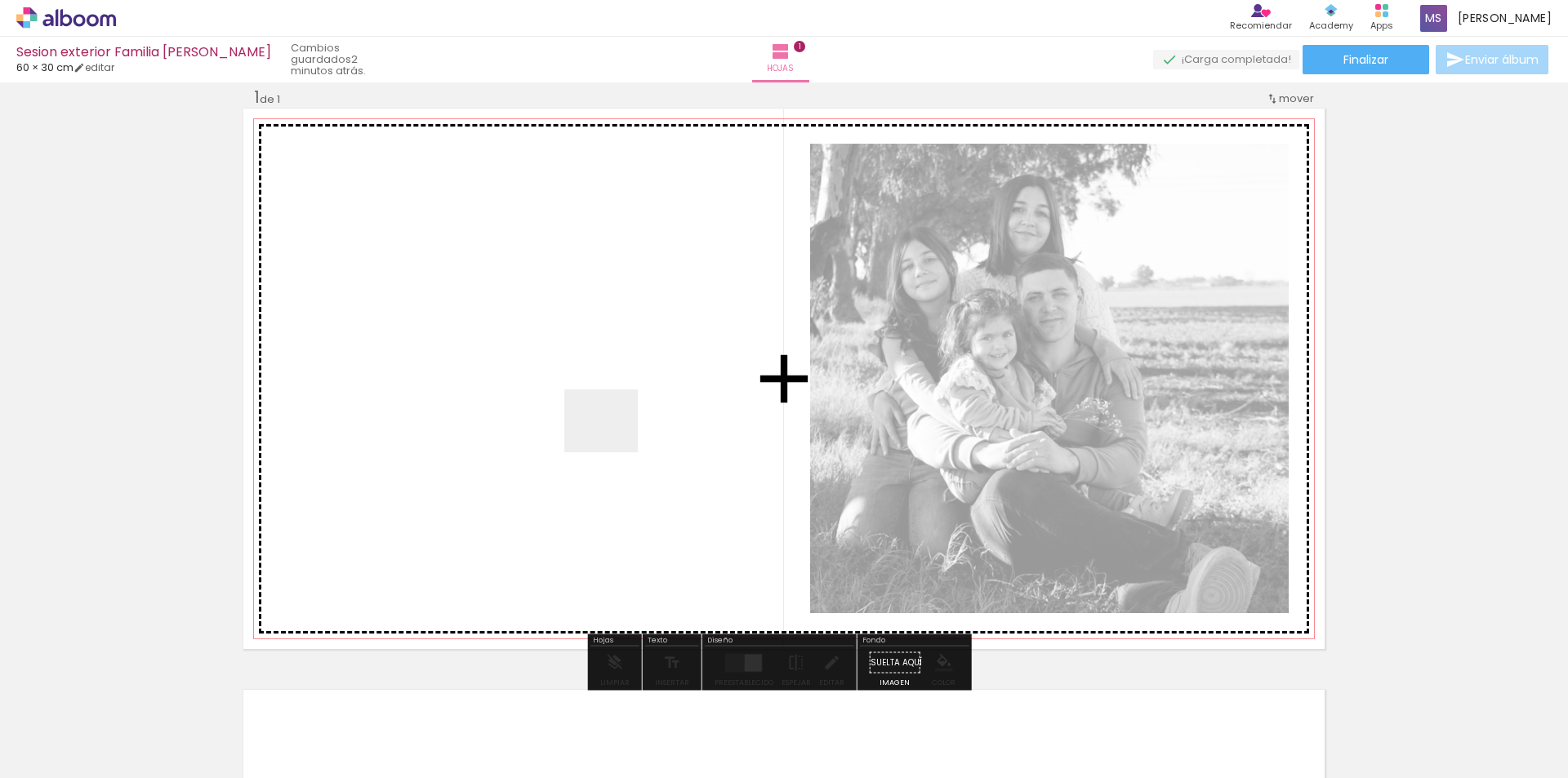
drag, startPoint x: 732, startPoint y: 735, endPoint x: 595, endPoint y: 387, distance: 374.0
click at [595, 385] on quentale-workspace at bounding box center [784, 389] width 1568 height 778
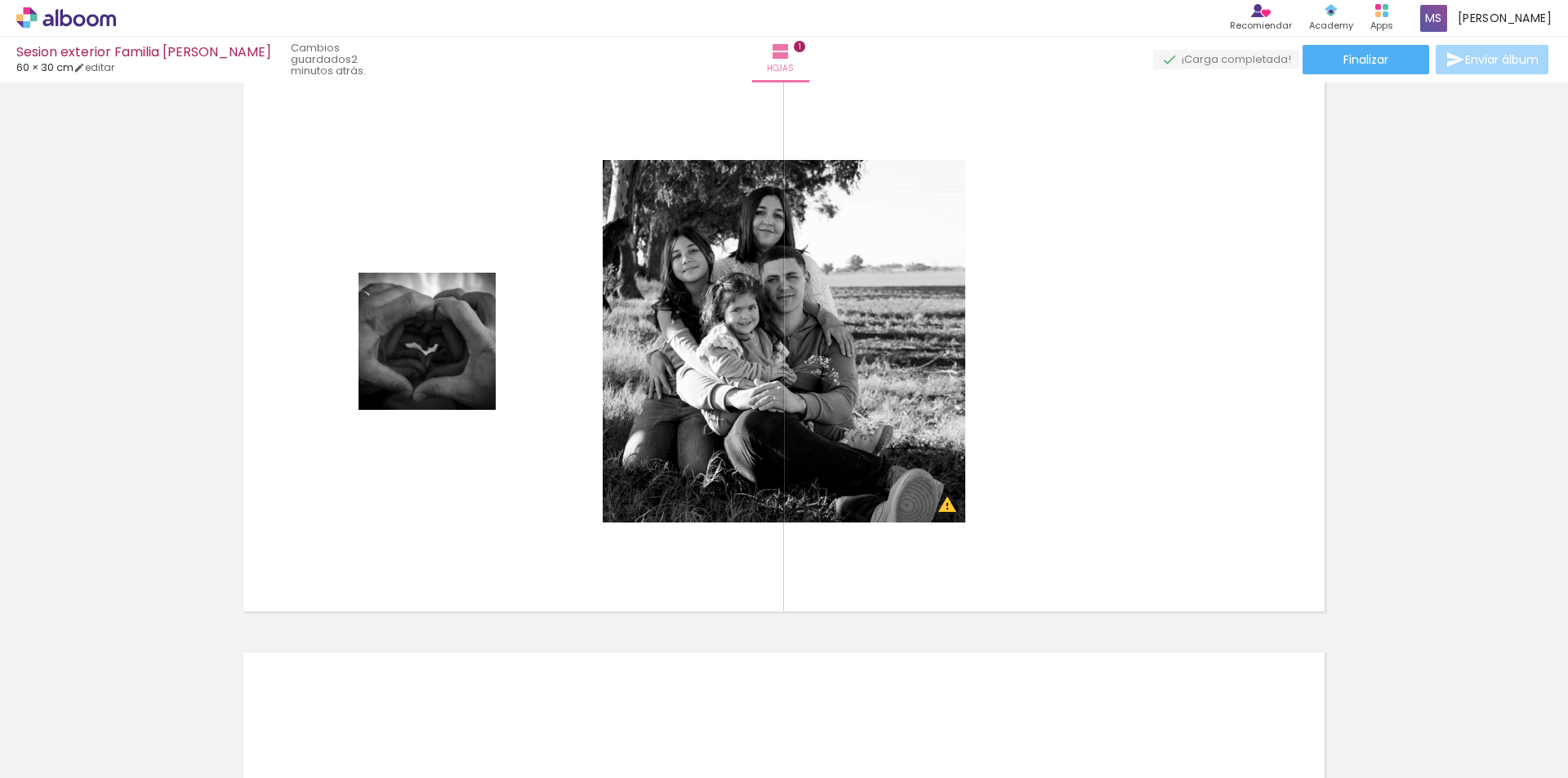
scroll to position [31, 0]
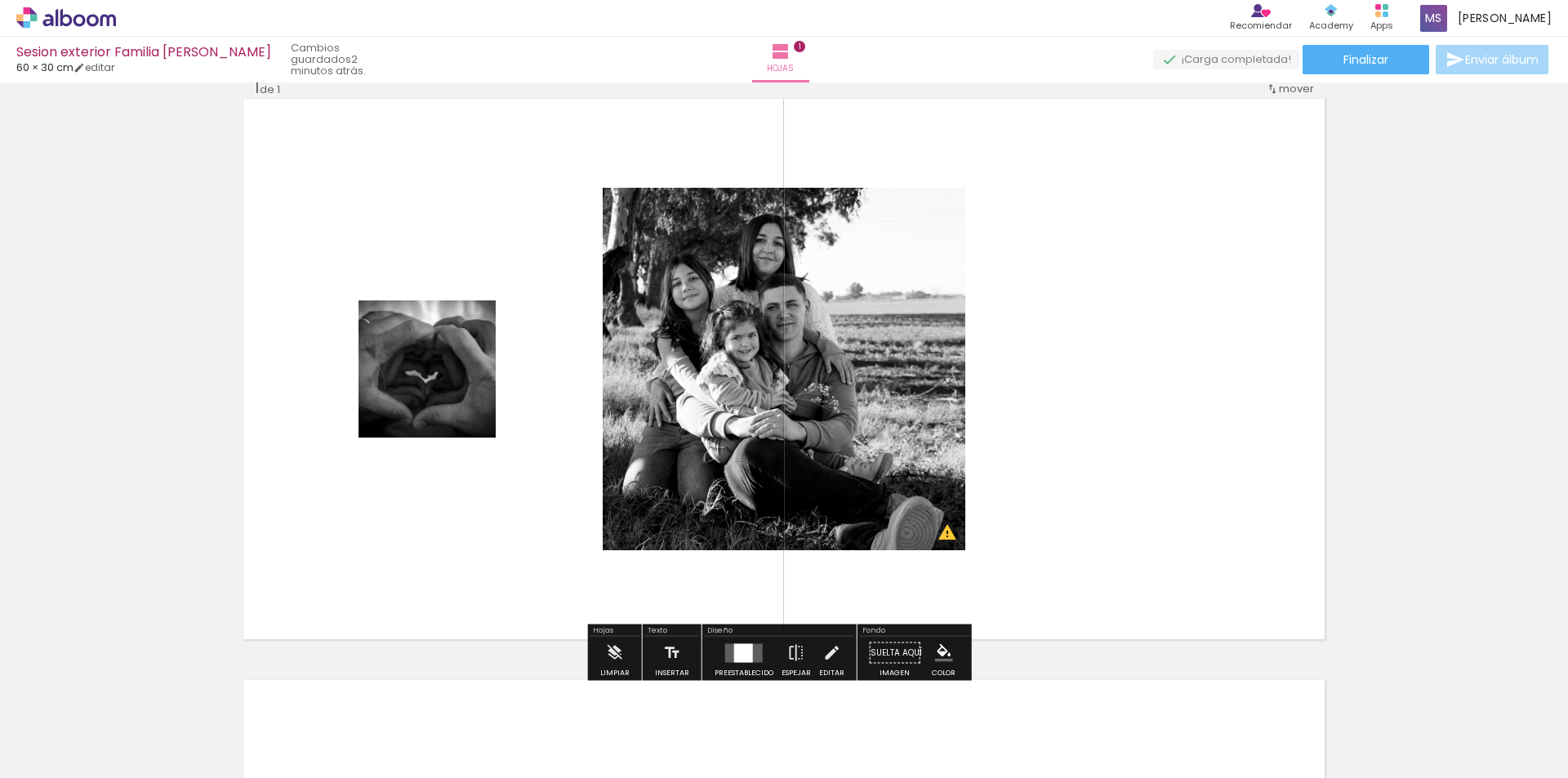
click at [746, 656] on div at bounding box center [744, 653] width 19 height 19
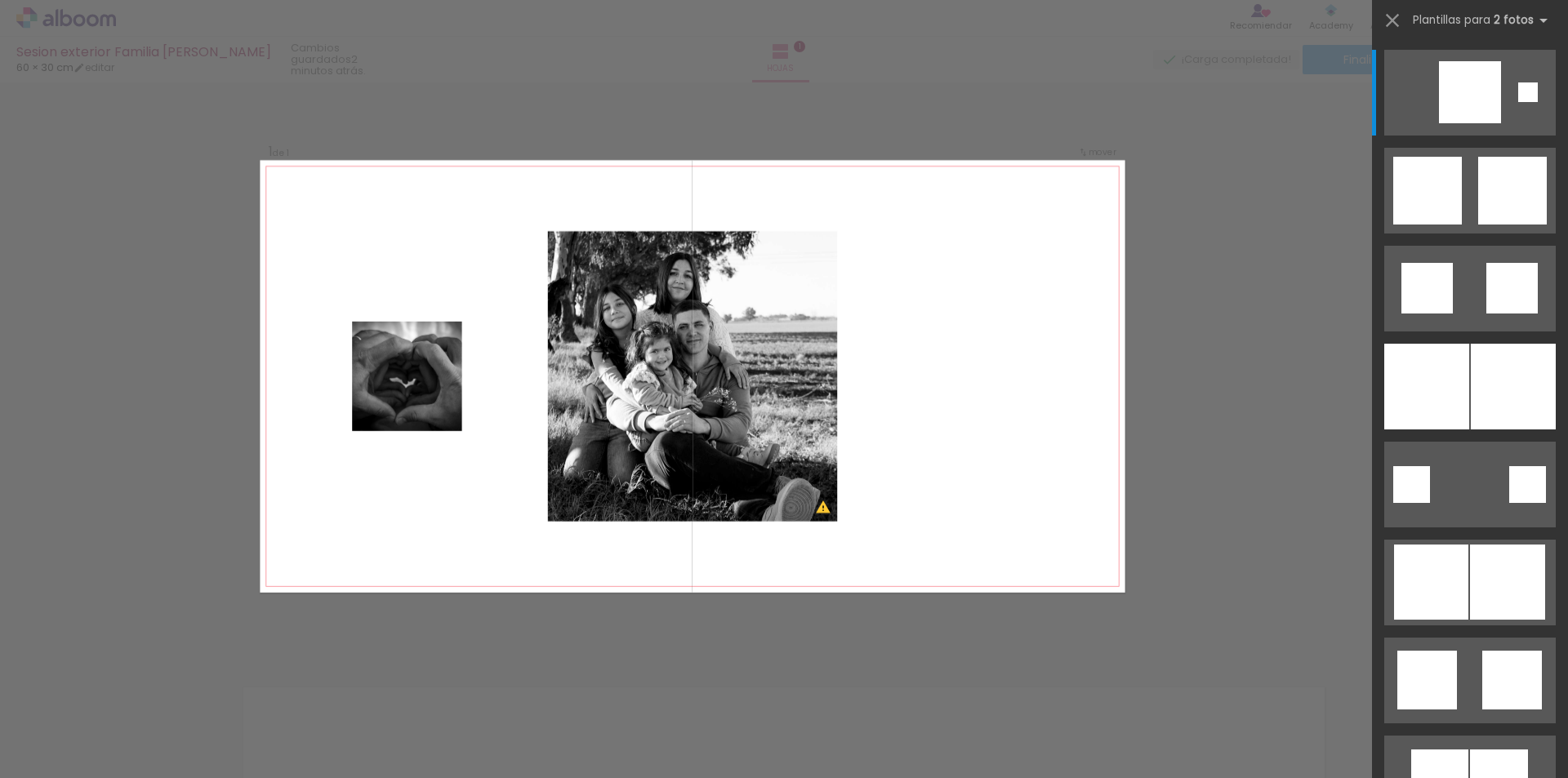
scroll to position [21, 0]
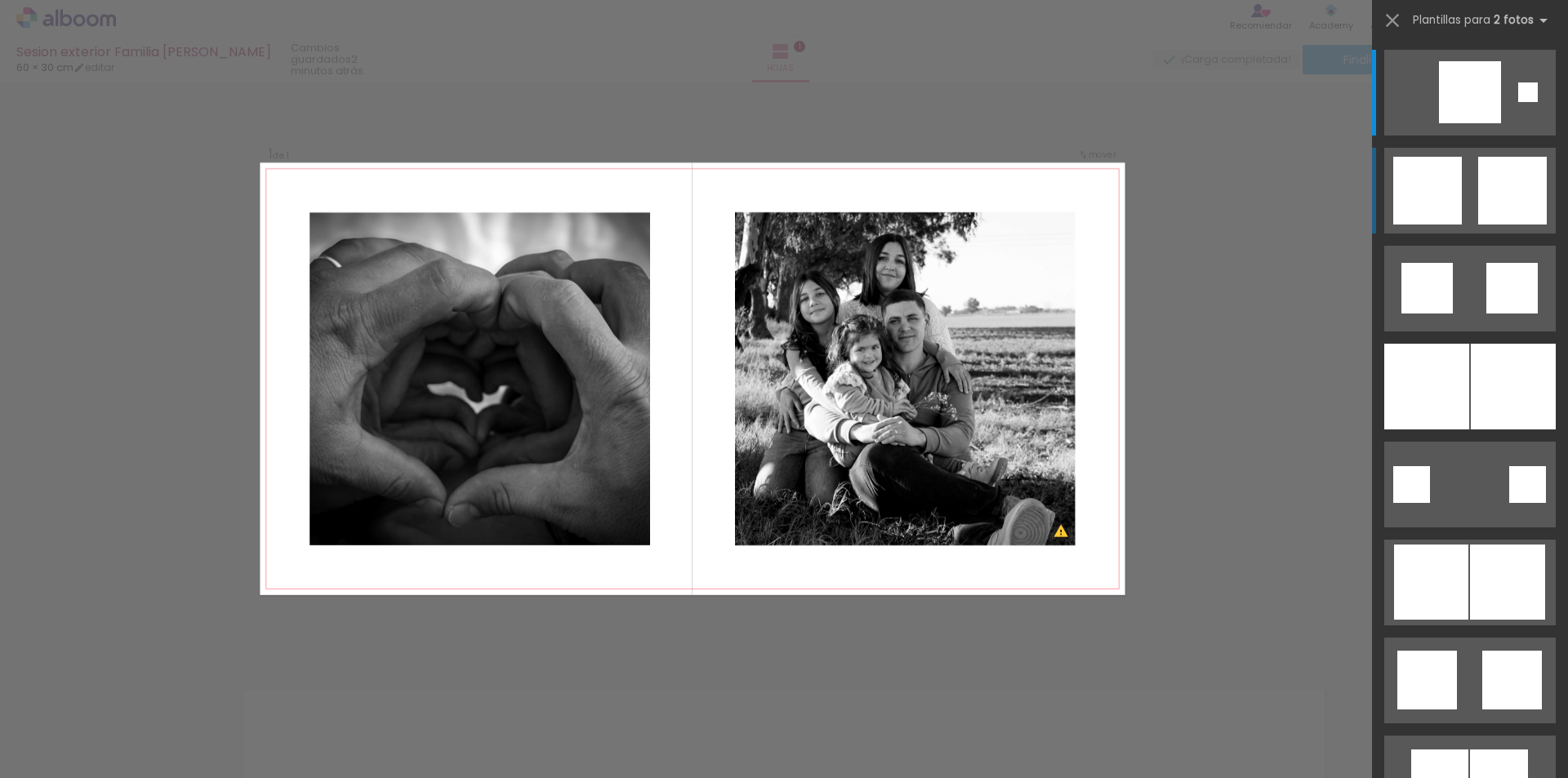
click at [1439, 123] on div at bounding box center [1469, 92] width 62 height 62
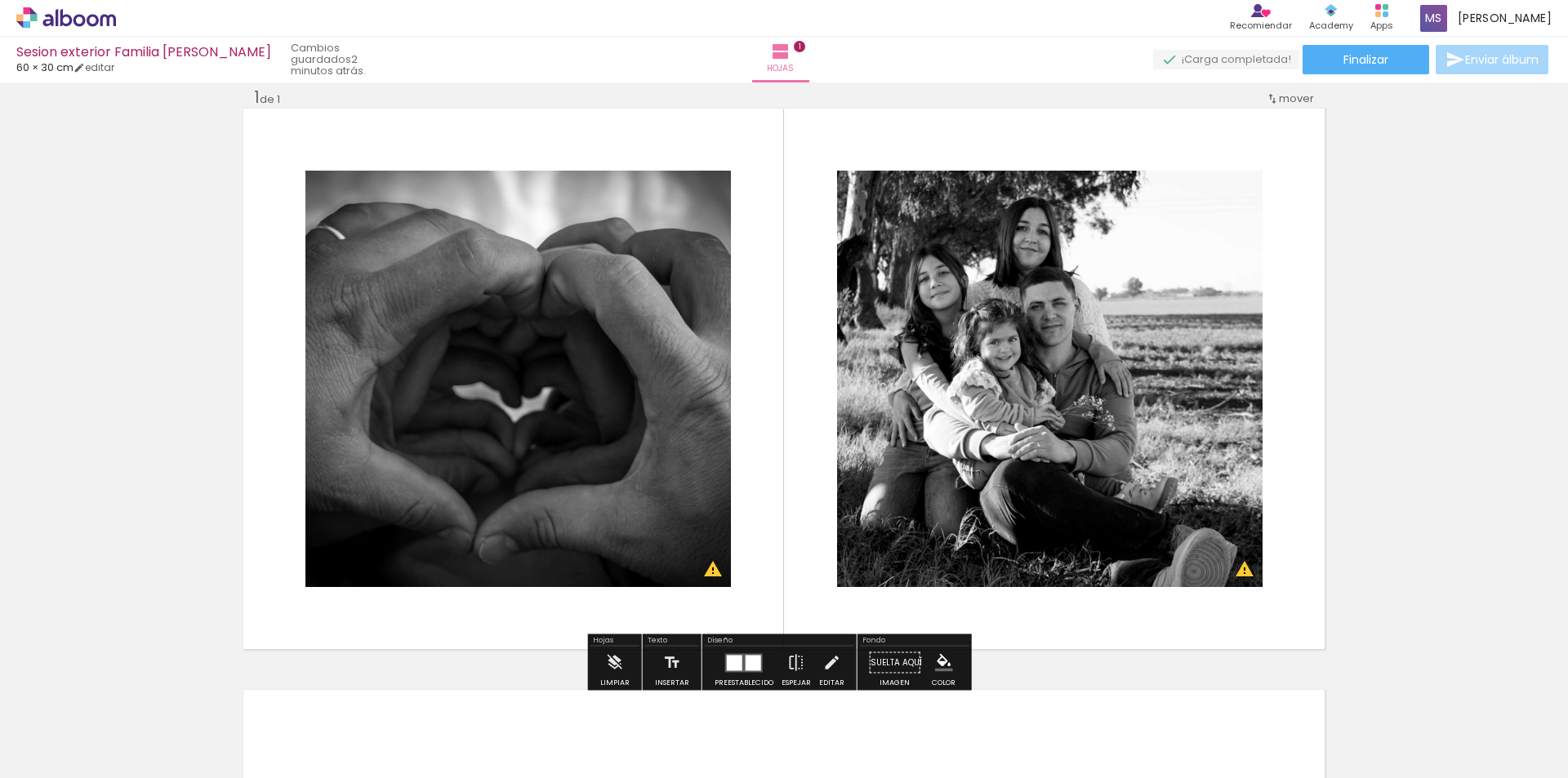
click at [738, 662] on div at bounding box center [734, 662] width 15 height 15
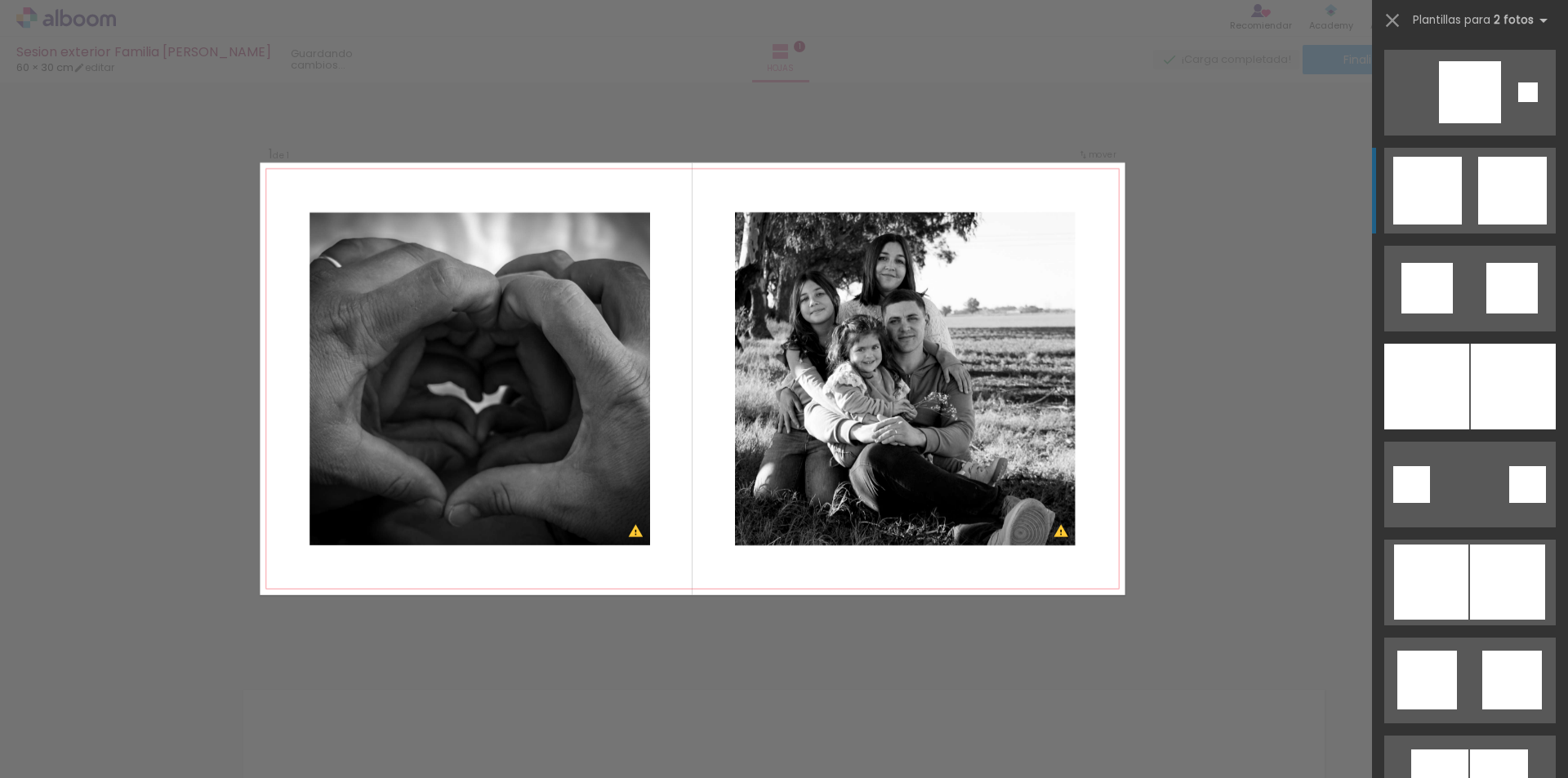
scroll to position [98, 0]
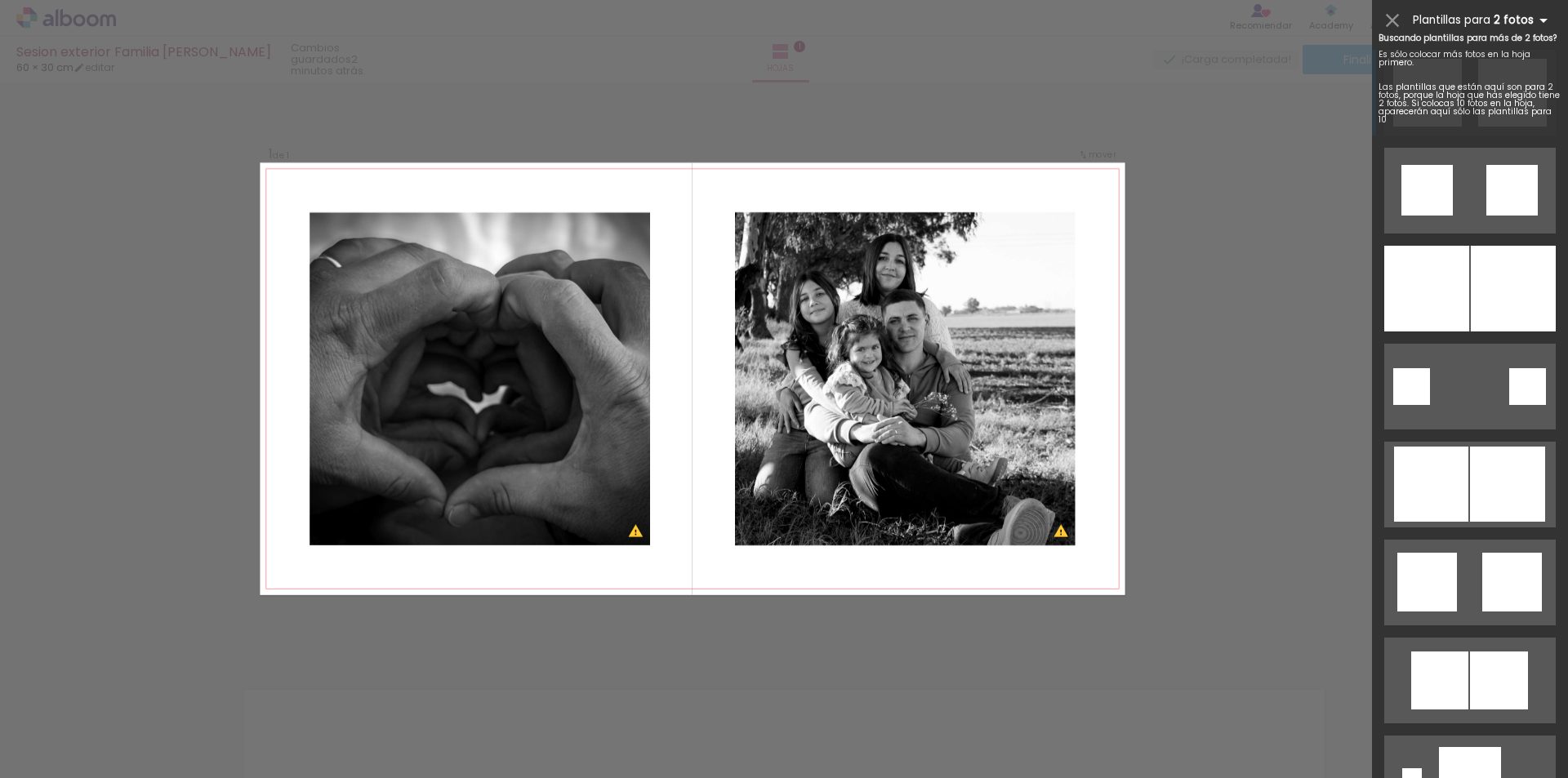
click at [1537, 19] on iron-icon at bounding box center [1543, 20] width 20 height 20
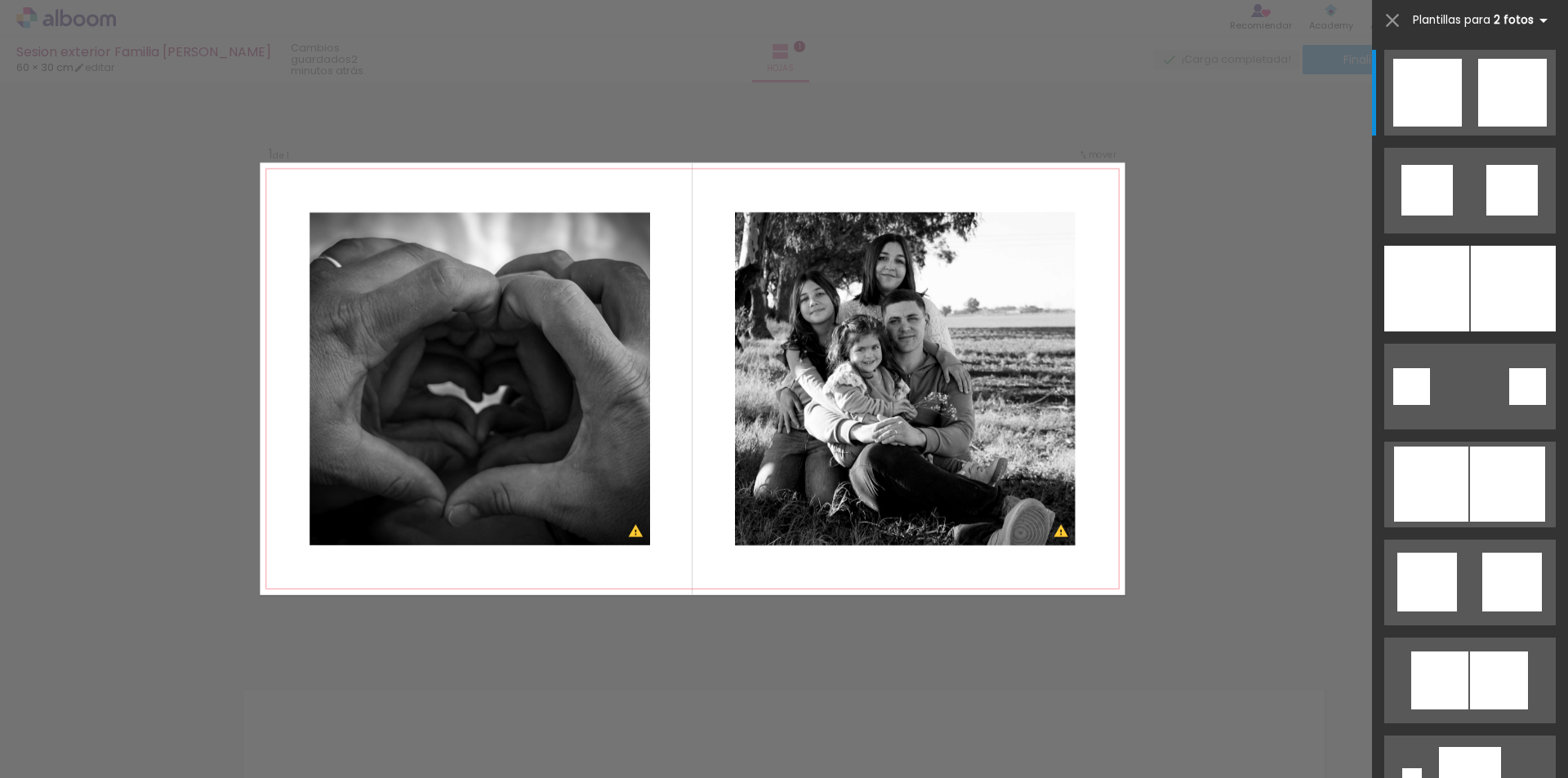
click at [1543, 22] on iron-icon at bounding box center [1543, 20] width 20 height 20
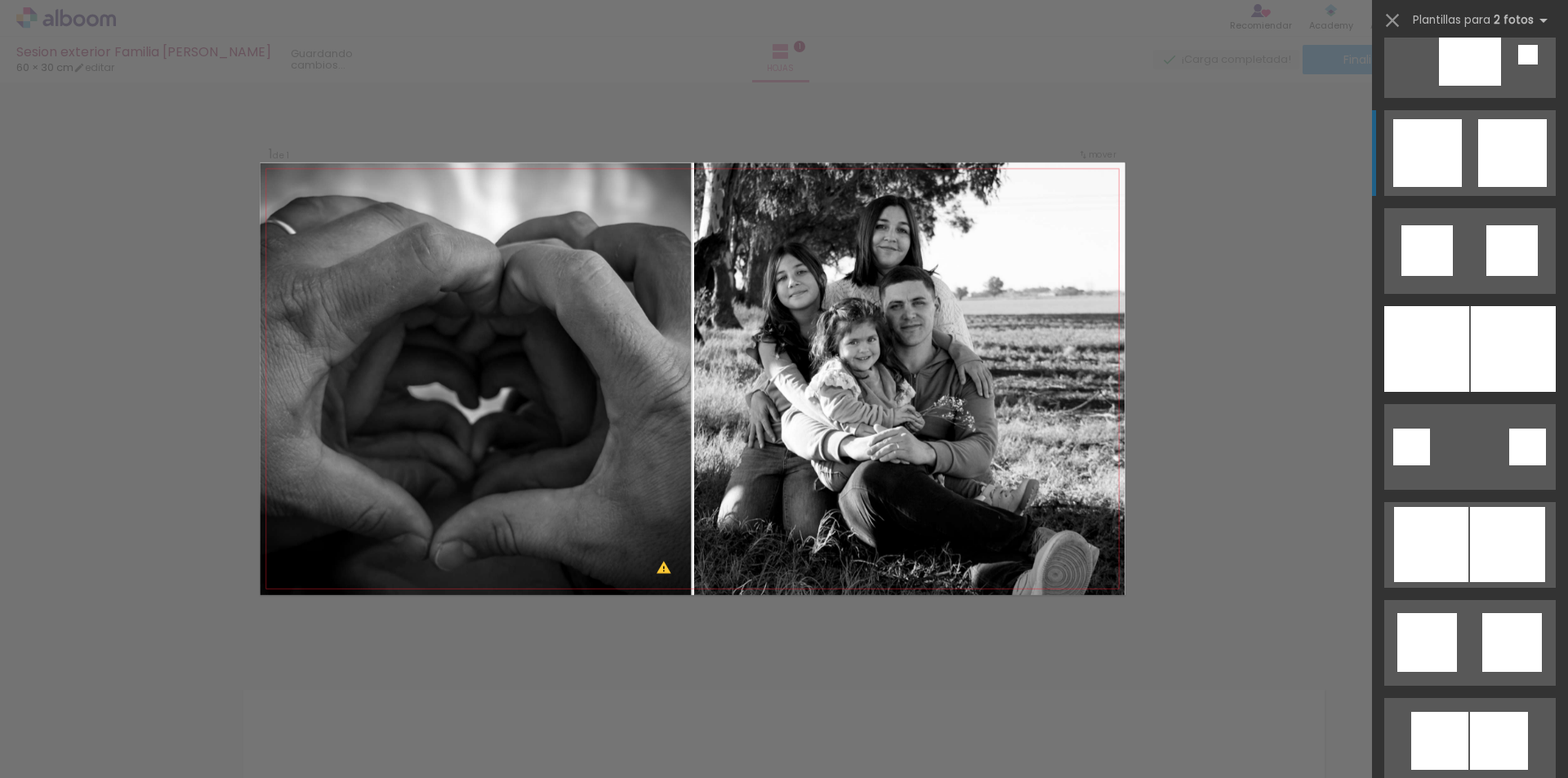
scroll to position [0, 0]
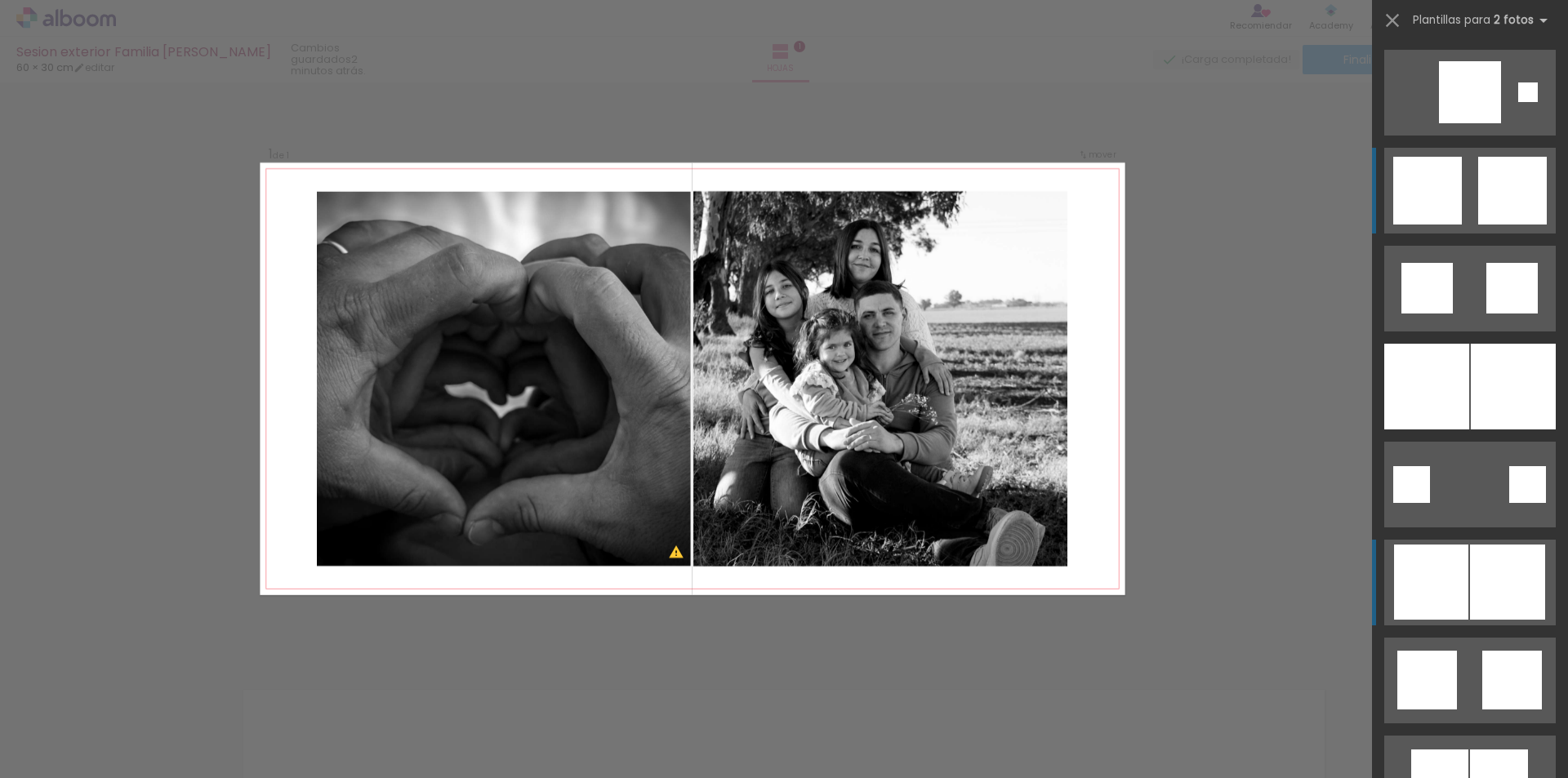
click at [1517, 102] on div at bounding box center [1527, 92] width 20 height 20
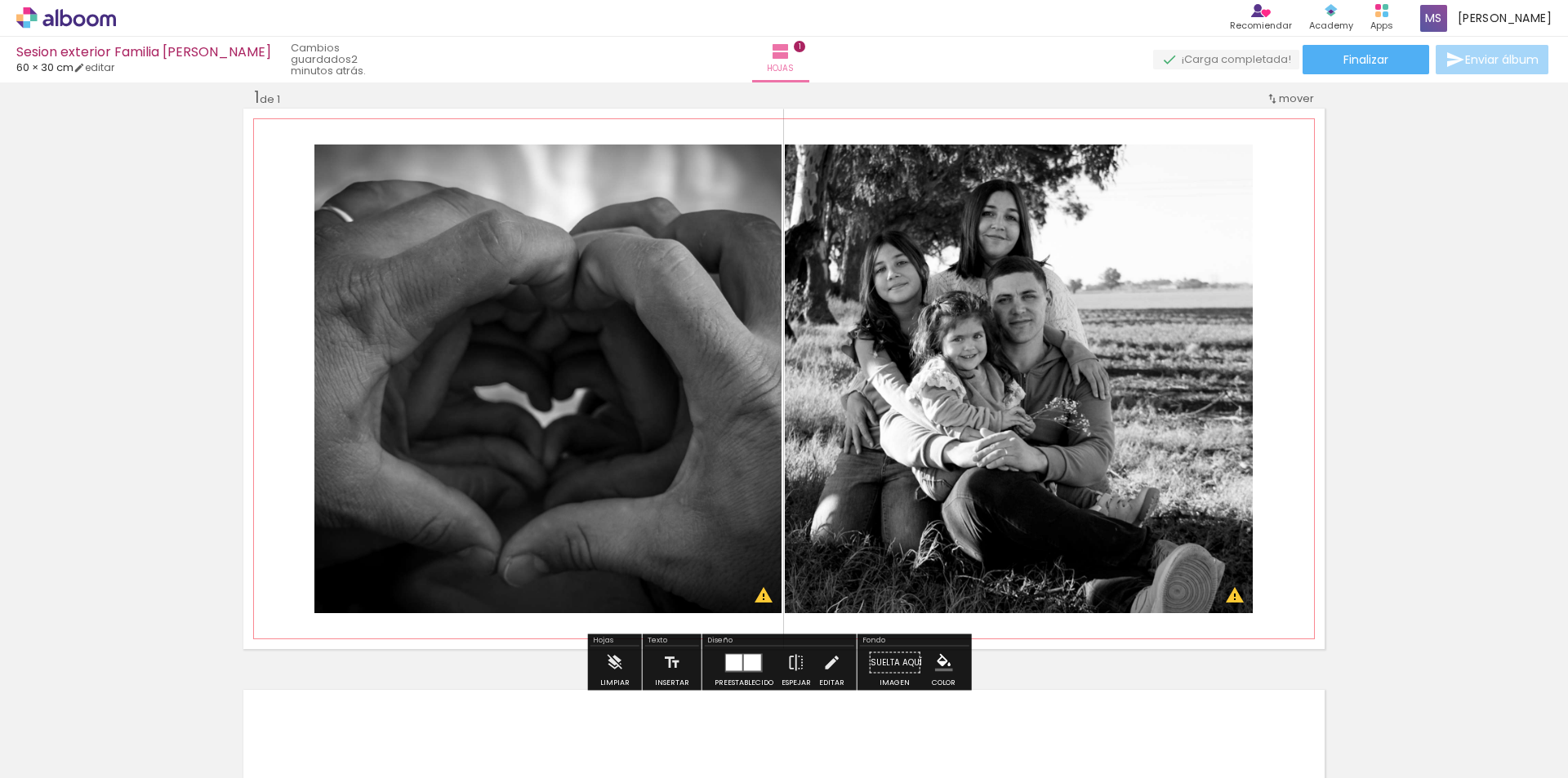
click at [762, 605] on quentale-photo at bounding box center [548, 379] width 467 height 469
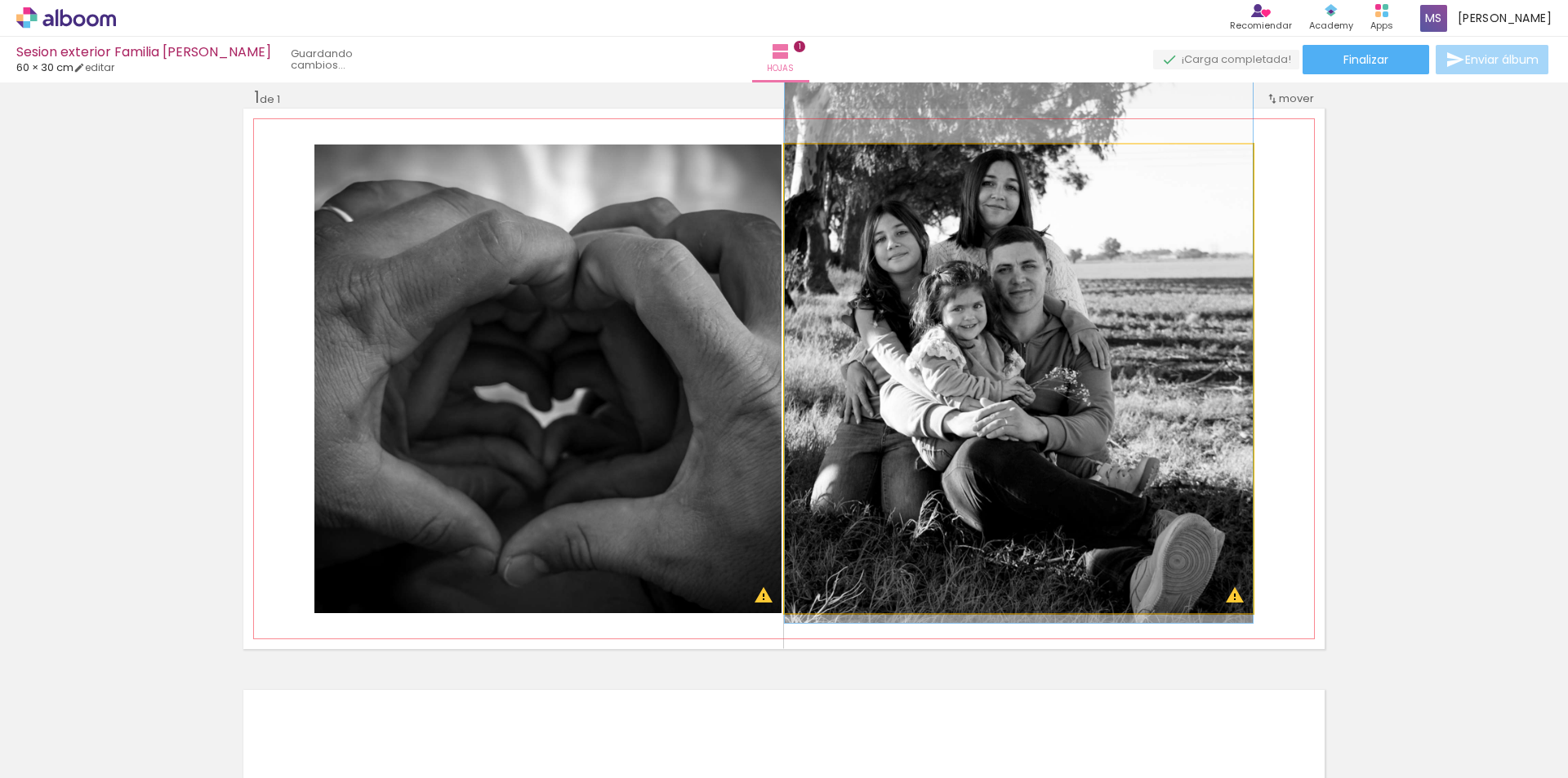
drag, startPoint x: 1066, startPoint y: 535, endPoint x: 1096, endPoint y: 505, distance: 42.4
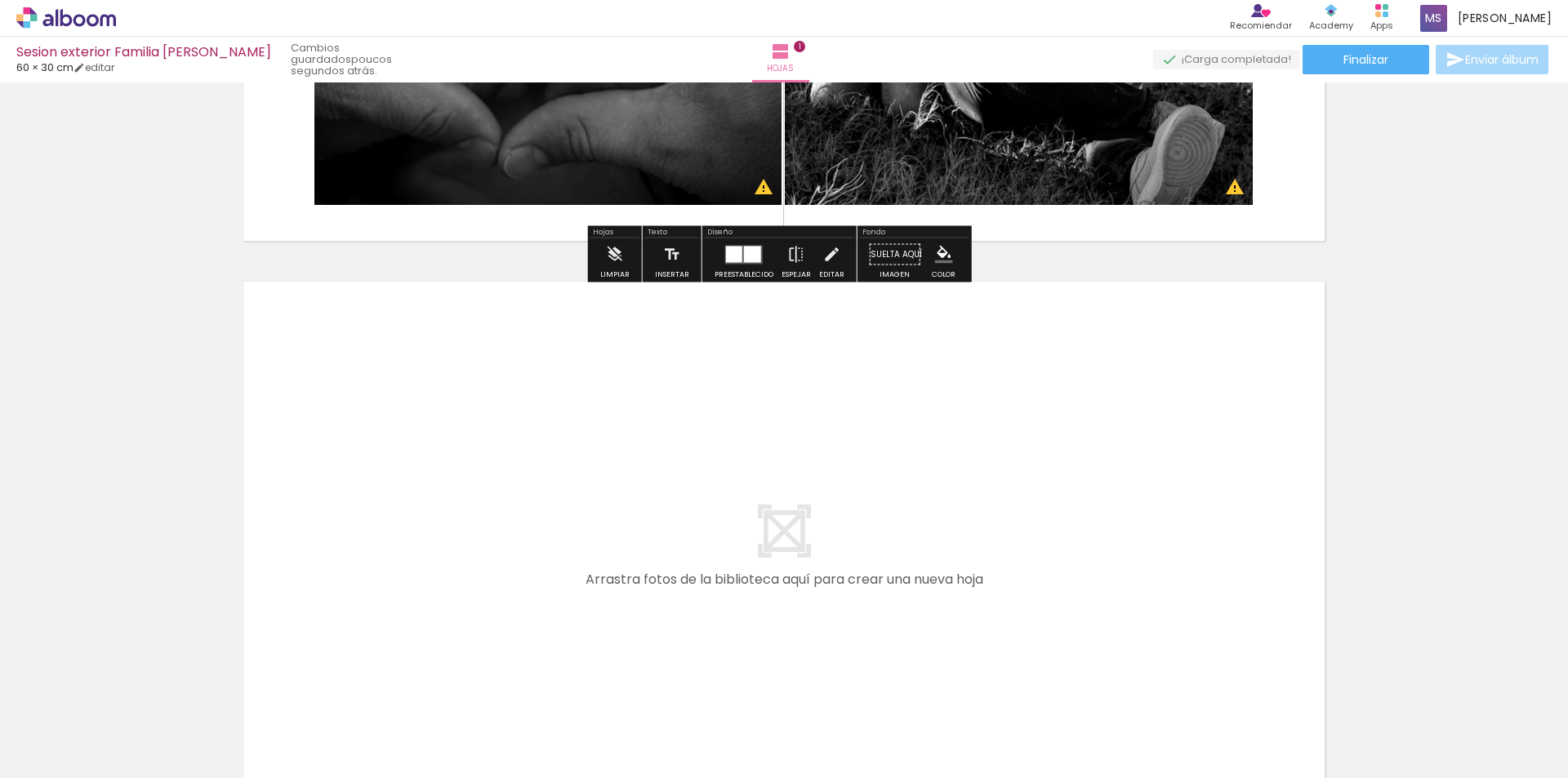
scroll to position [470, 0]
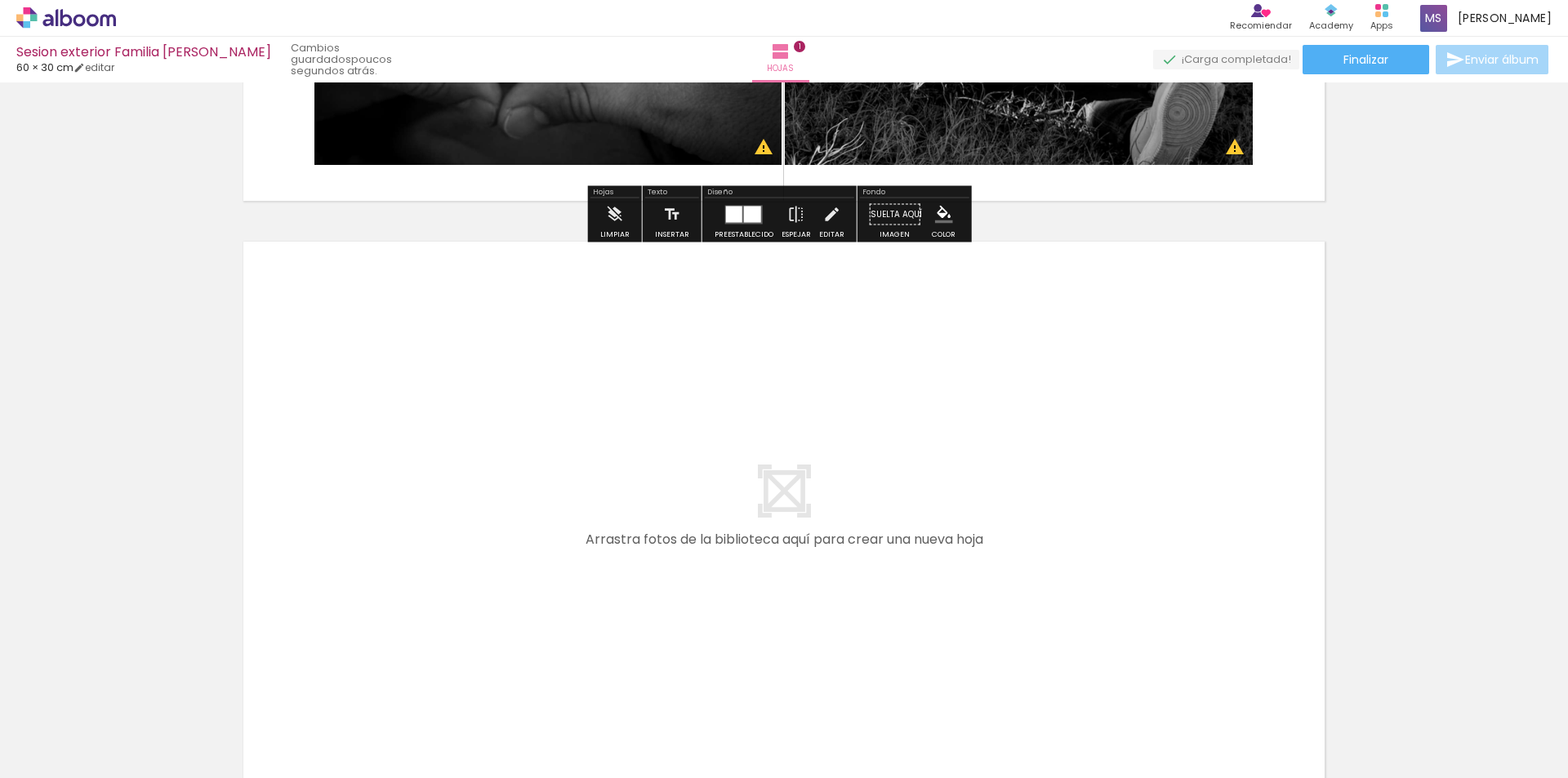
click at [718, 401] on quentale-layouter at bounding box center [784, 512] width 1081 height 541
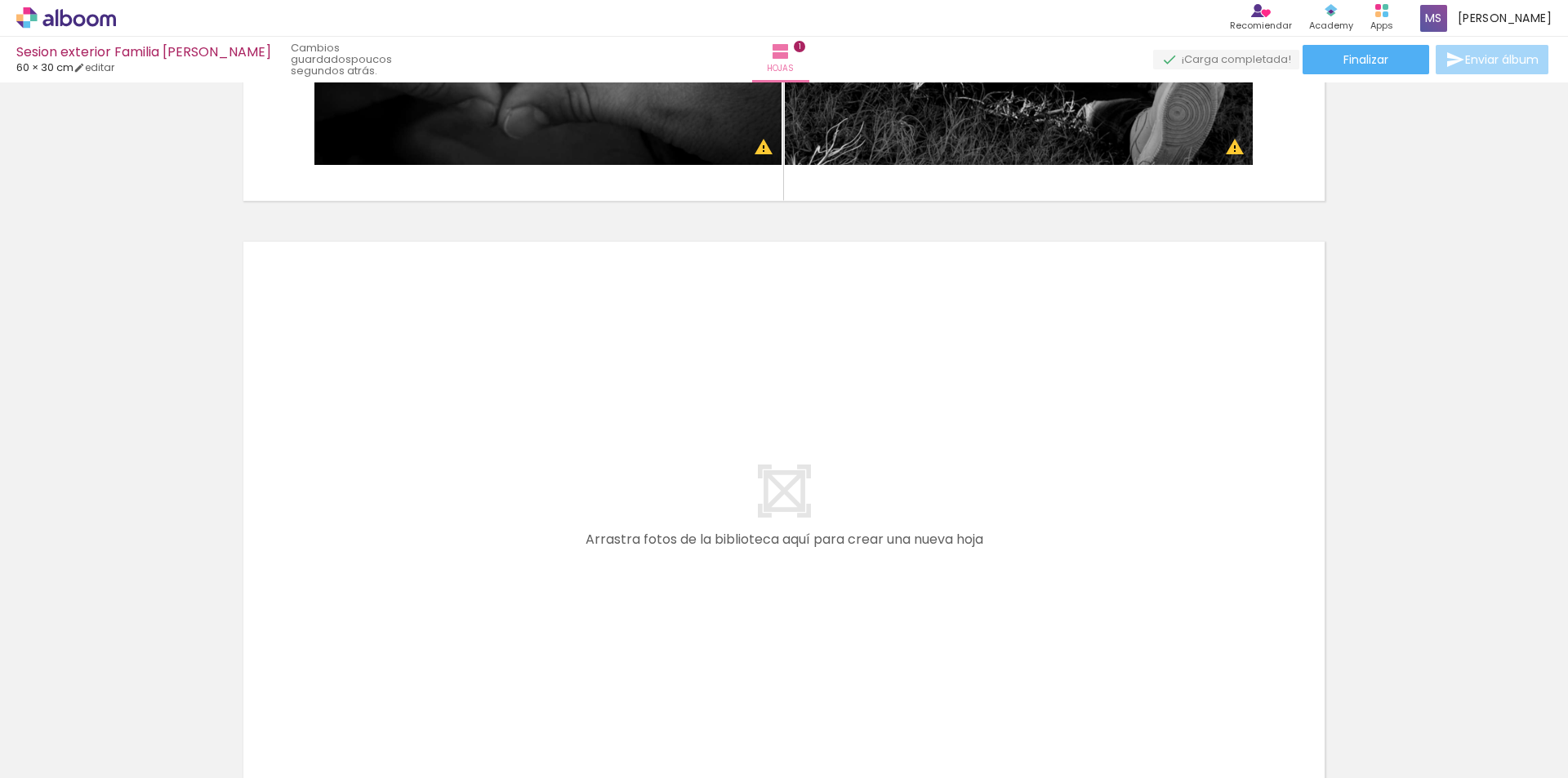
scroll to position [632, 0]
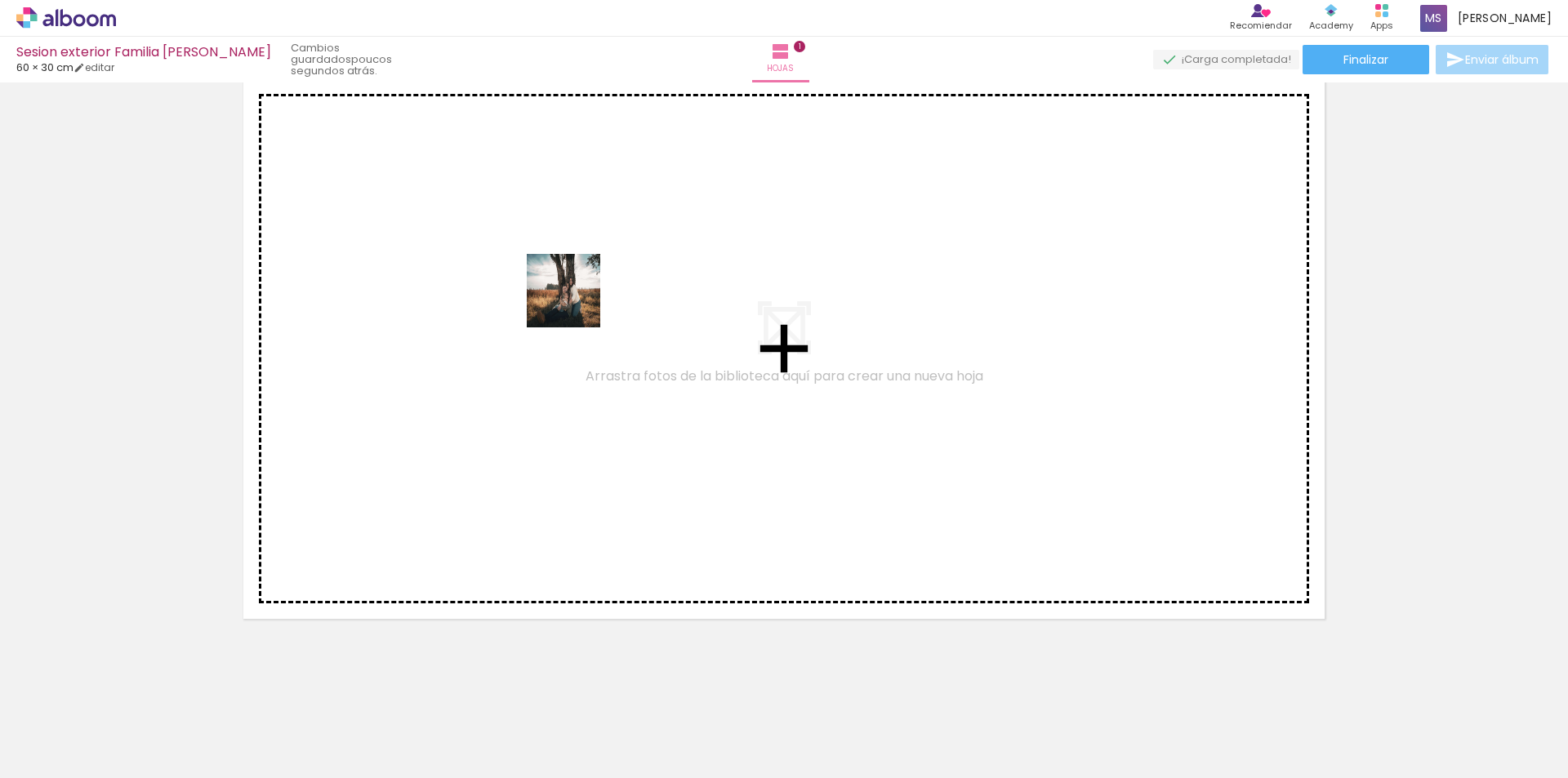
drag, startPoint x: 364, startPoint y: 721, endPoint x: 575, endPoint y: 305, distance: 466.5
click at [575, 305] on quentale-workspace at bounding box center [784, 389] width 1568 height 778
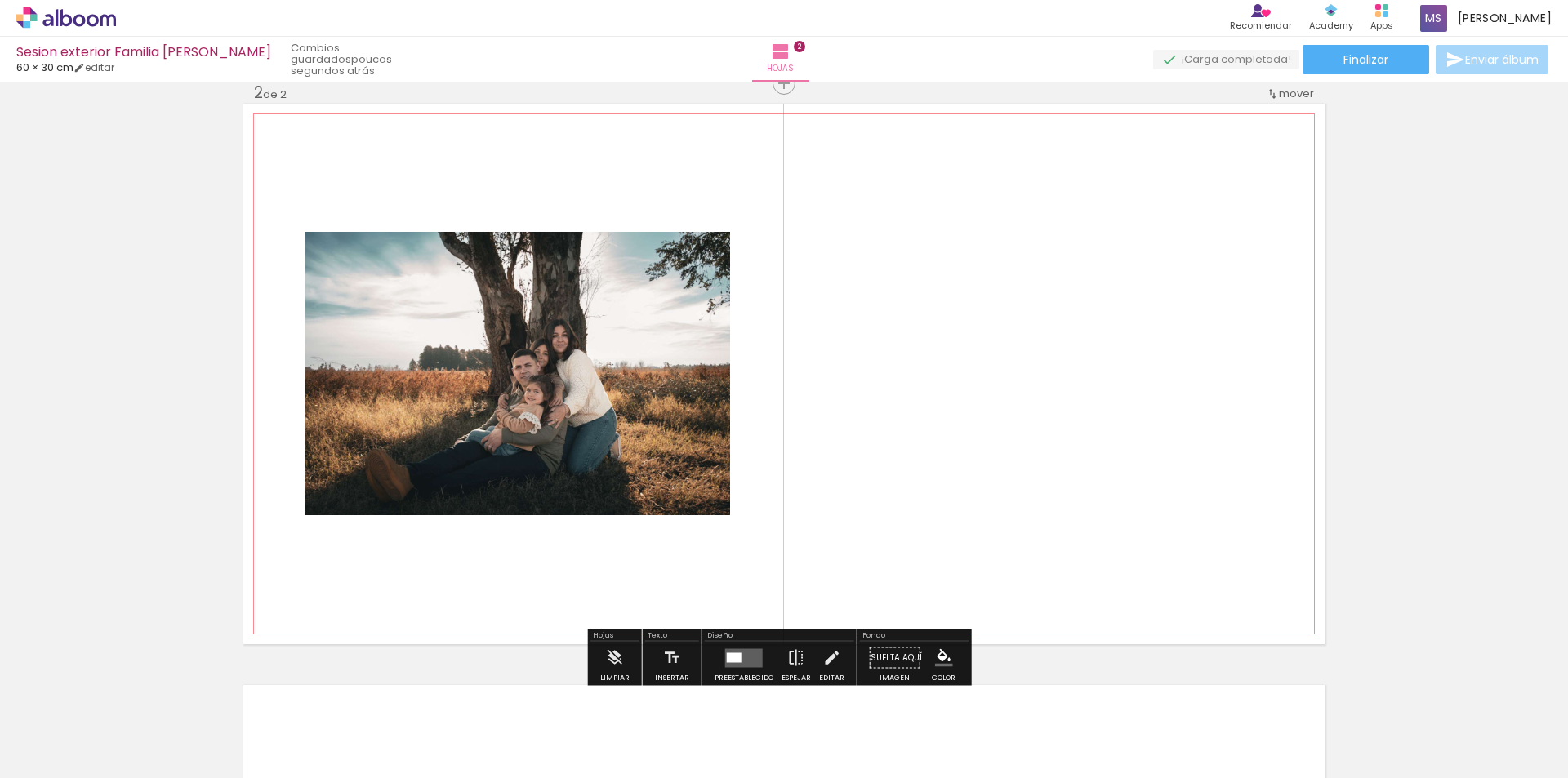
scroll to position [602, 0]
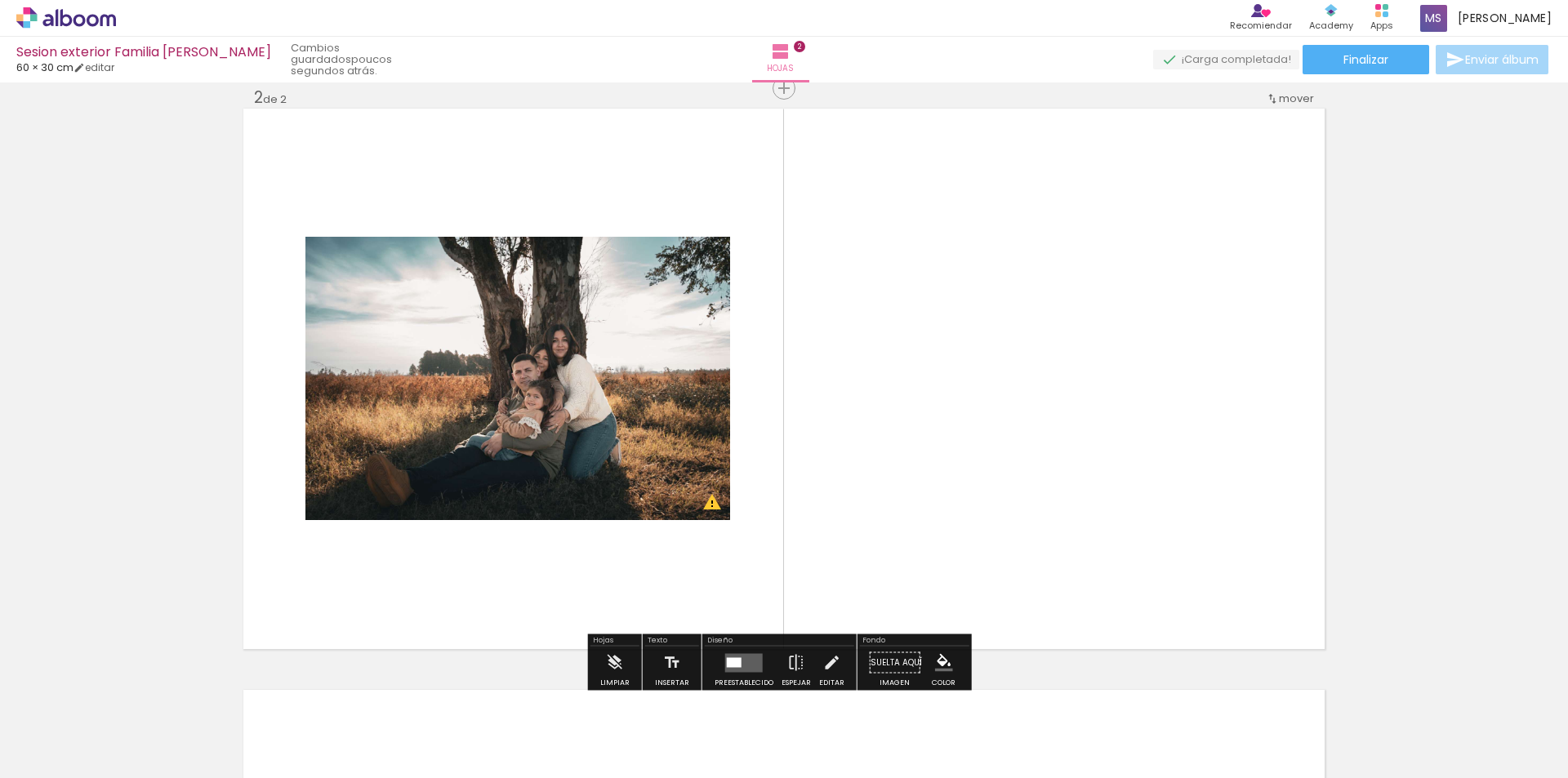
click at [751, 667] on quentale-layouter at bounding box center [744, 662] width 38 height 19
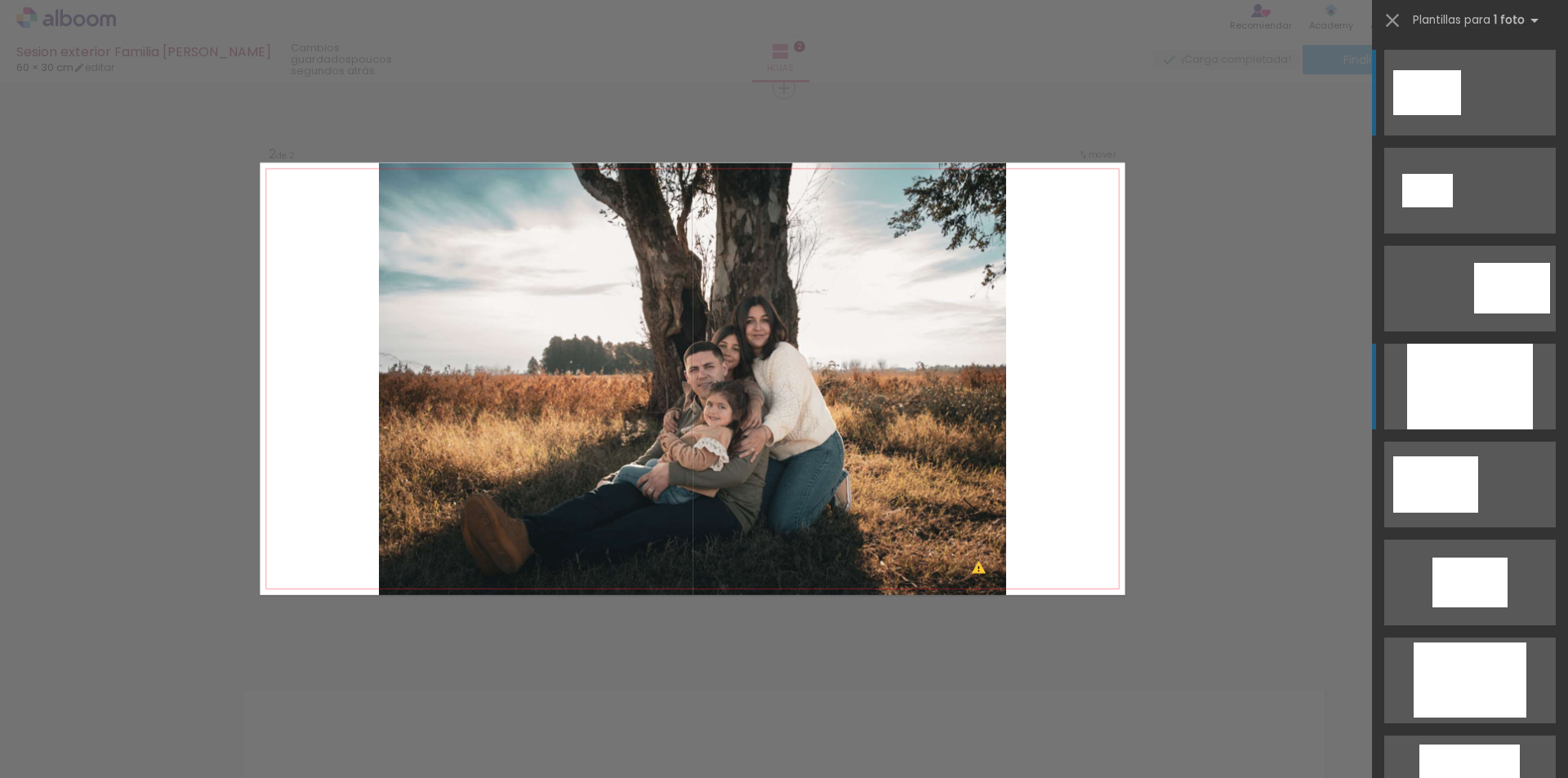
click at [1492, 398] on div at bounding box center [1469, 386] width 126 height 86
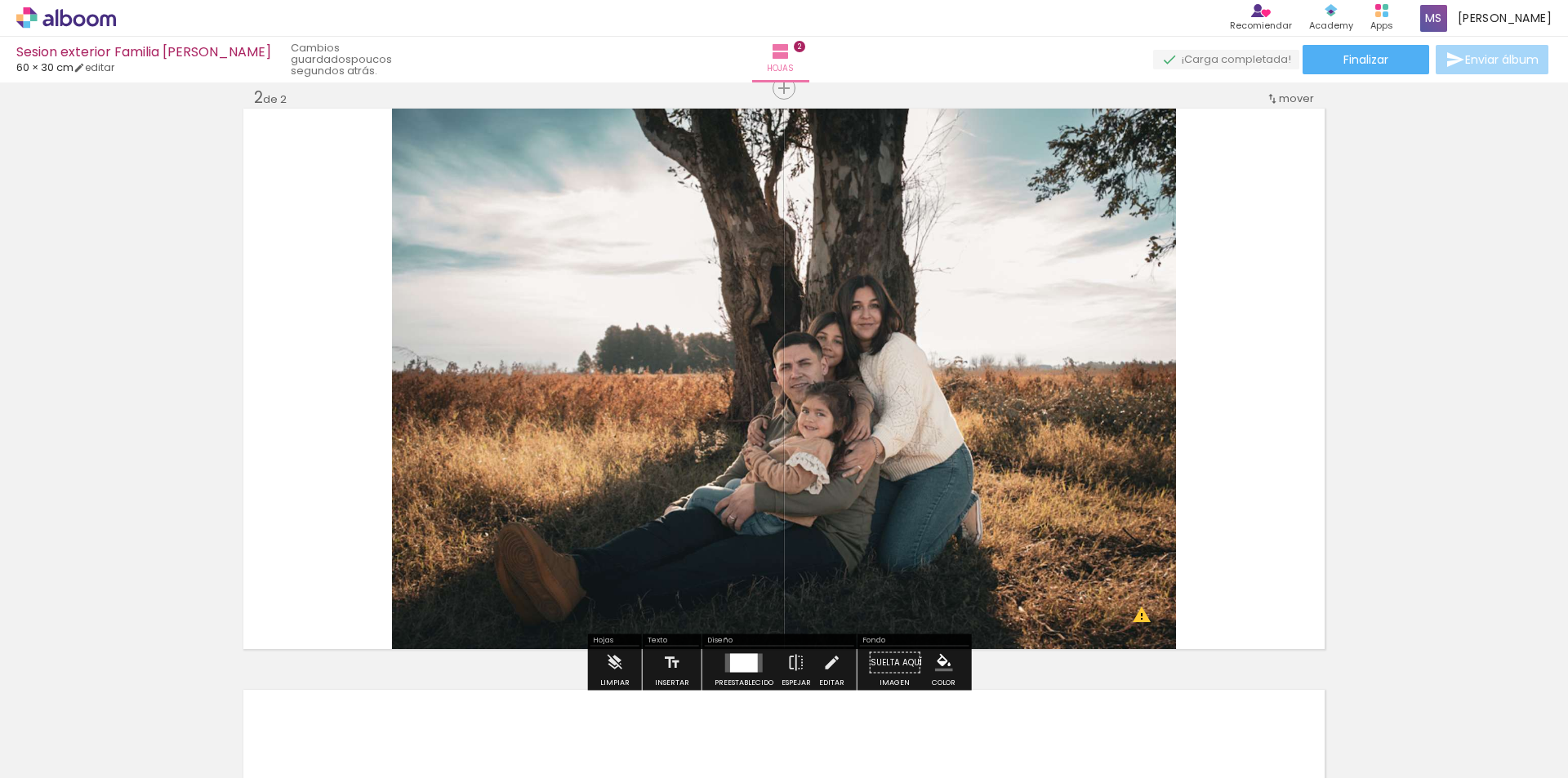
click at [745, 664] on div at bounding box center [744, 662] width 27 height 19
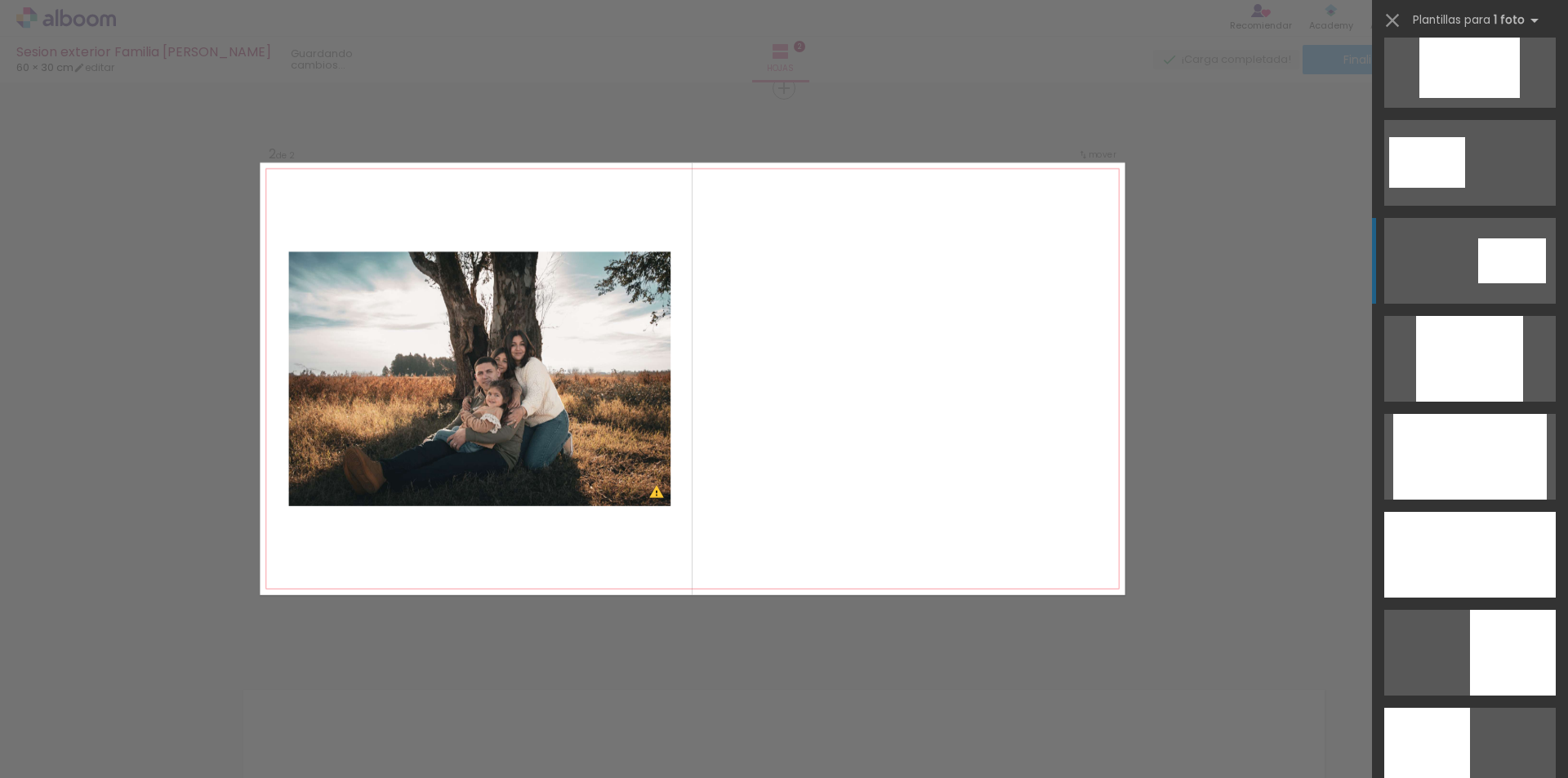
scroll to position [817, 0]
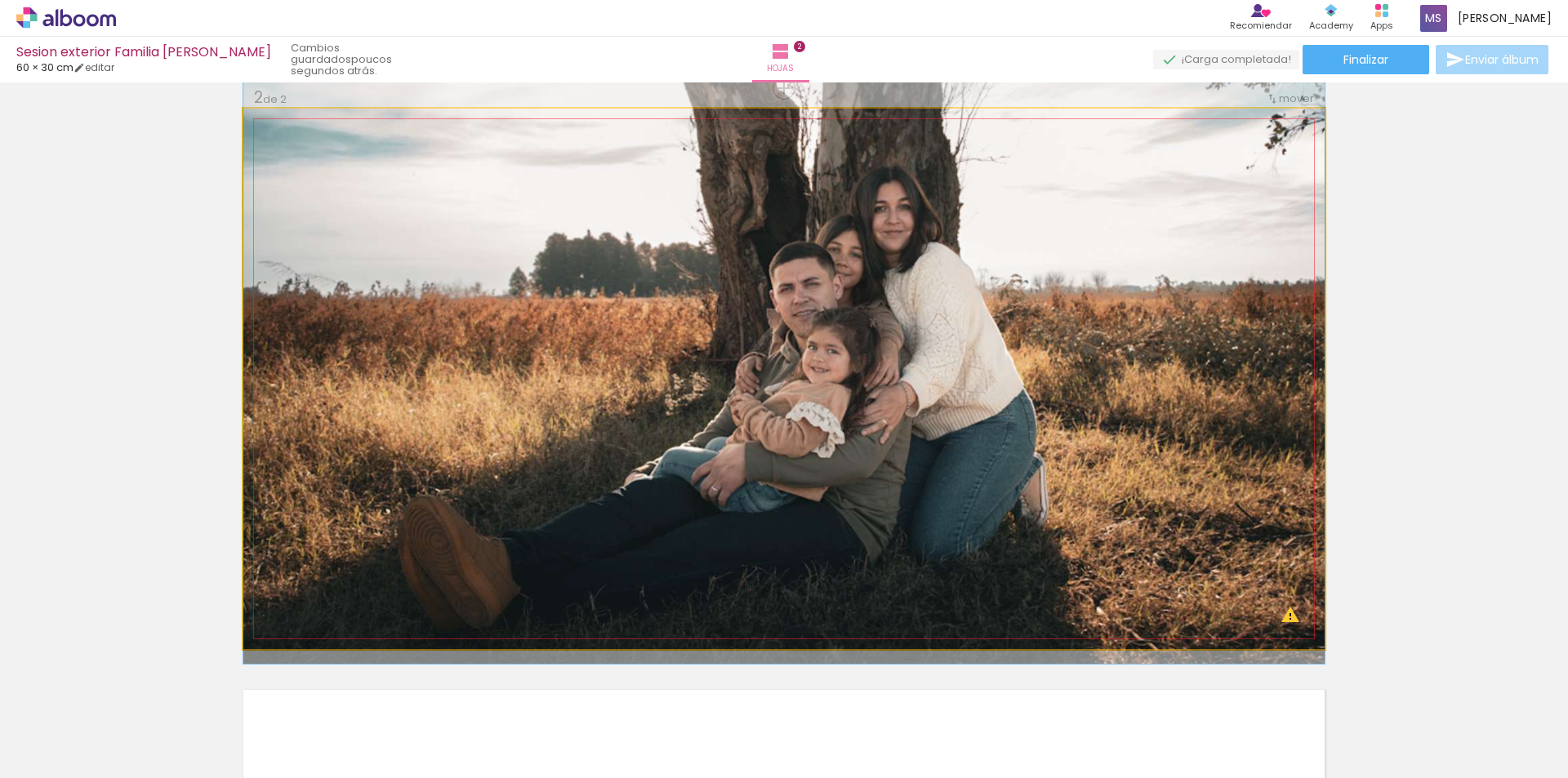
drag, startPoint x: 830, startPoint y: 501, endPoint x: 850, endPoint y: 427, distance: 76.7
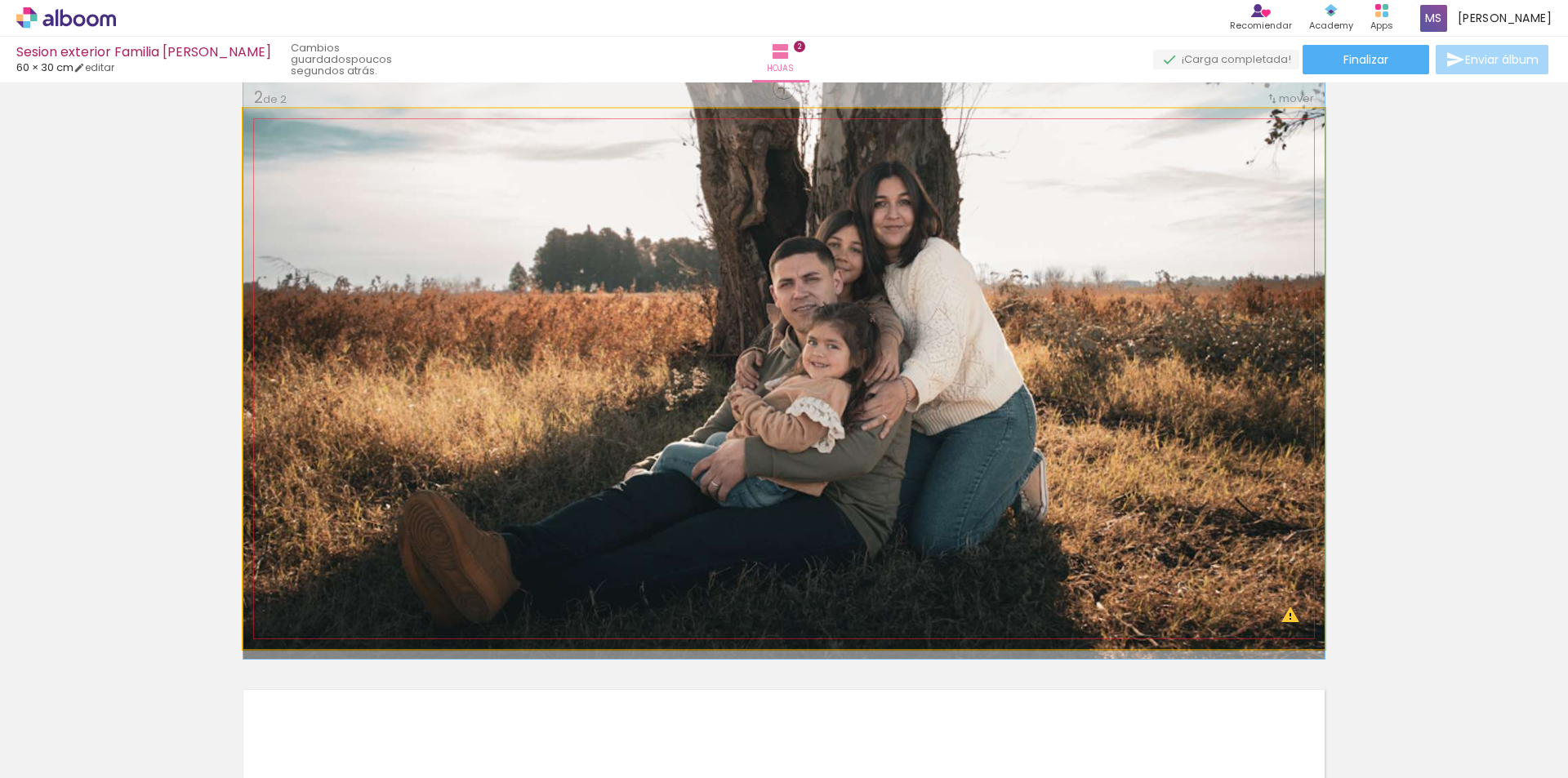
drag, startPoint x: 932, startPoint y: 427, endPoint x: 957, endPoint y: 422, distance: 25.5
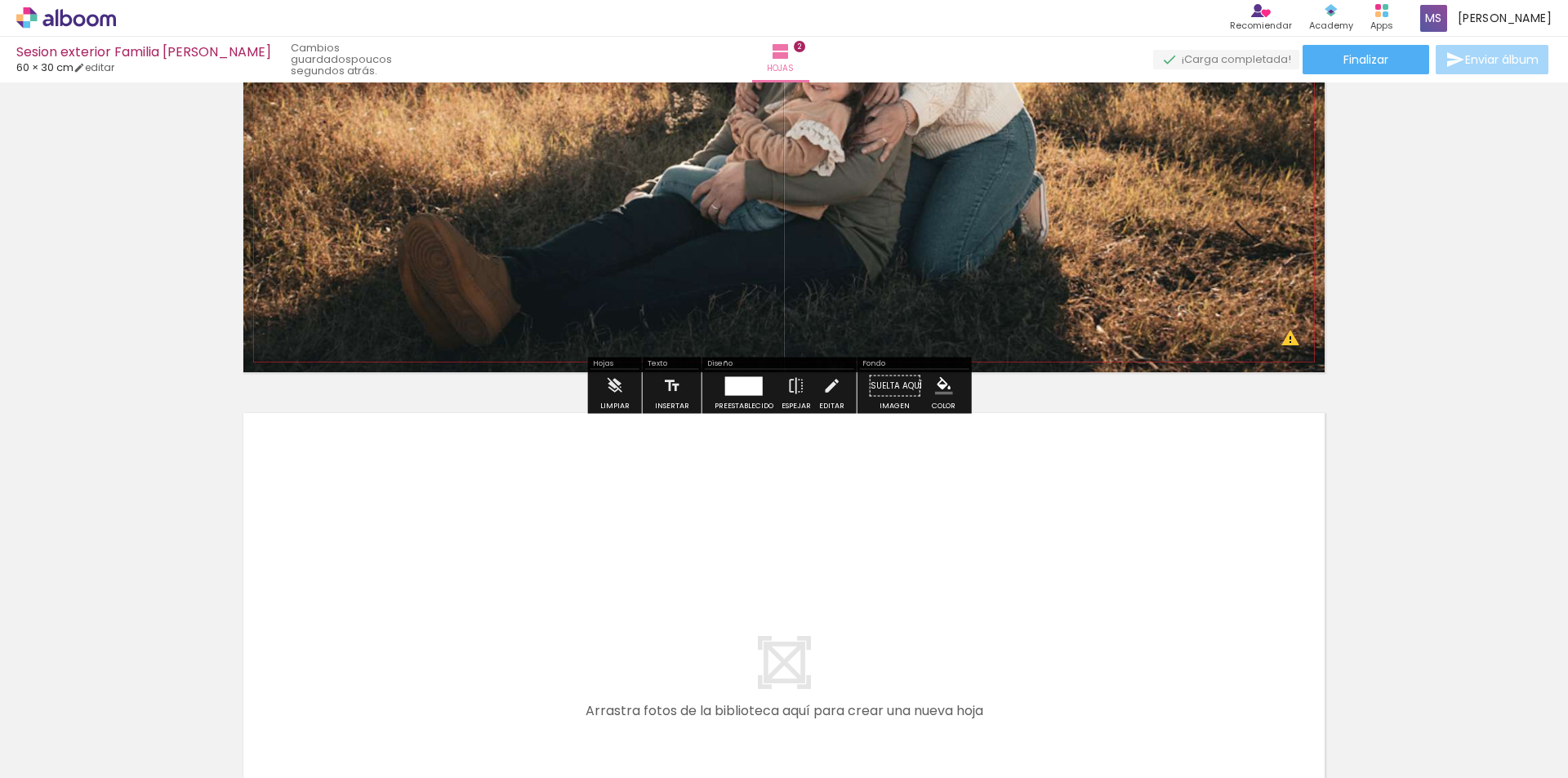
scroll to position [1092, 0]
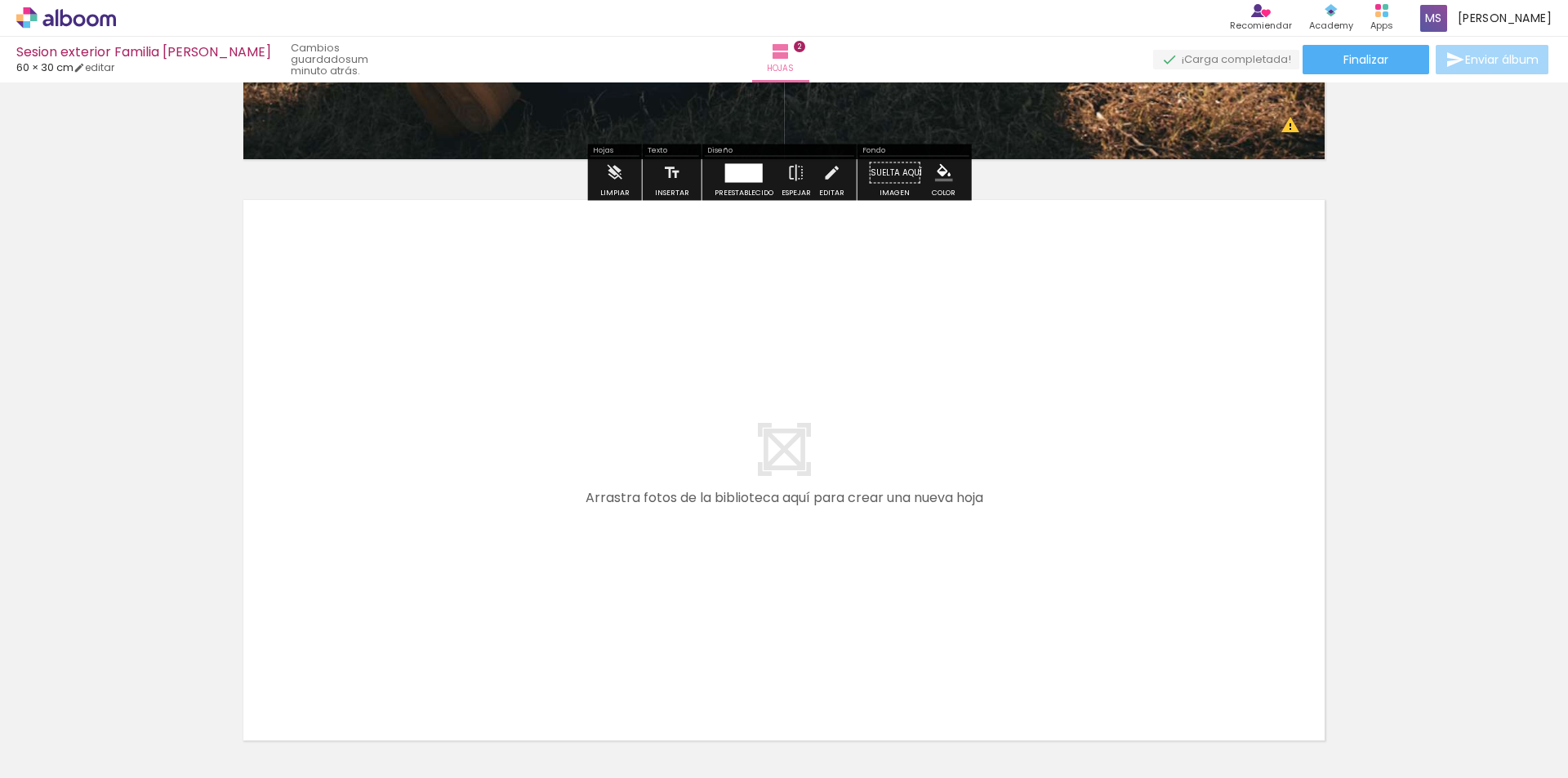
click at [872, 444] on quentale-layouter at bounding box center [784, 470] width 1081 height 541
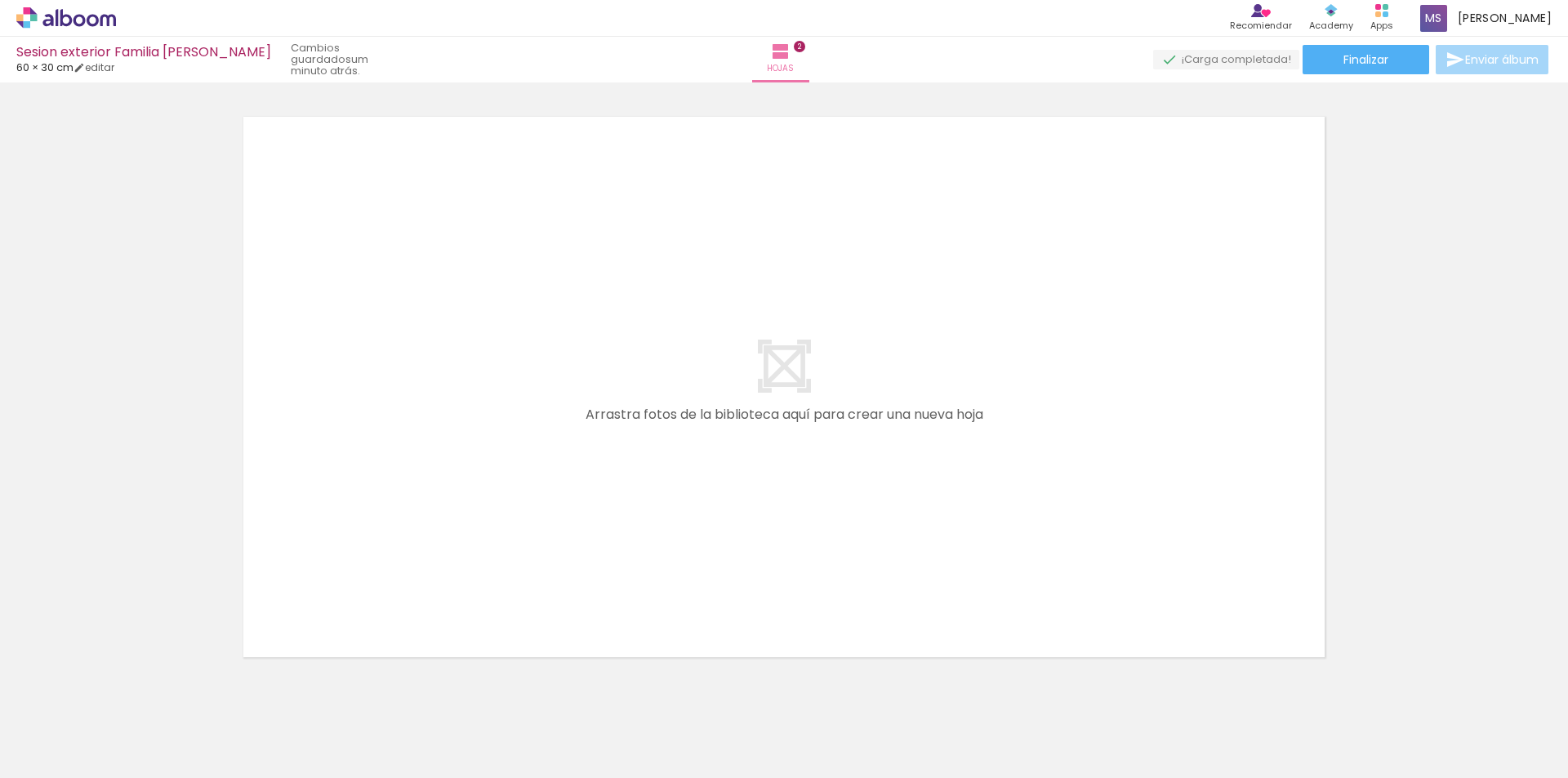
scroll to position [1214, 0]
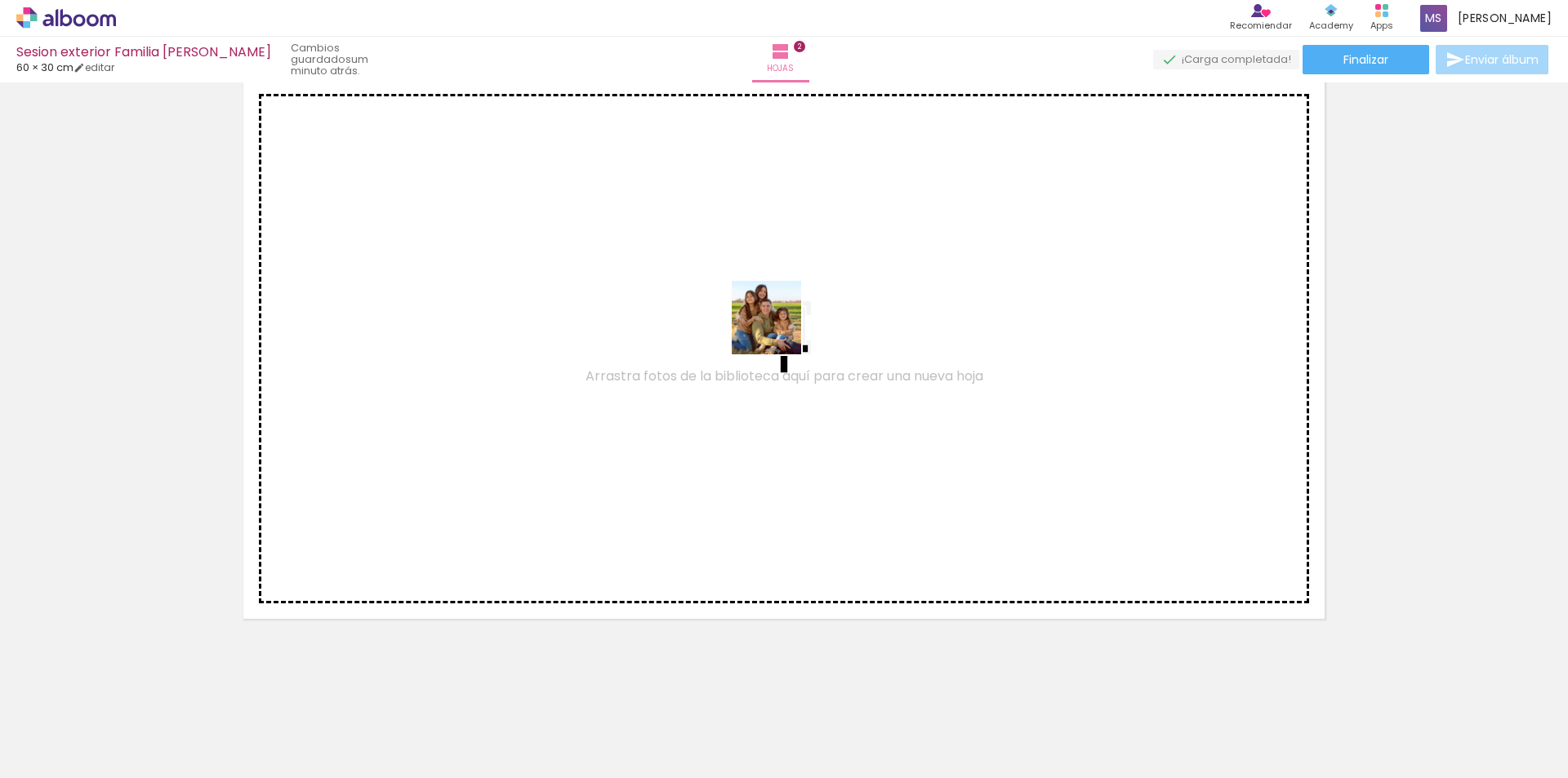
drag, startPoint x: 287, startPoint y: 722, endPoint x: 781, endPoint y: 330, distance: 630.6
click at [781, 330] on quentale-workspace at bounding box center [784, 389] width 1568 height 778
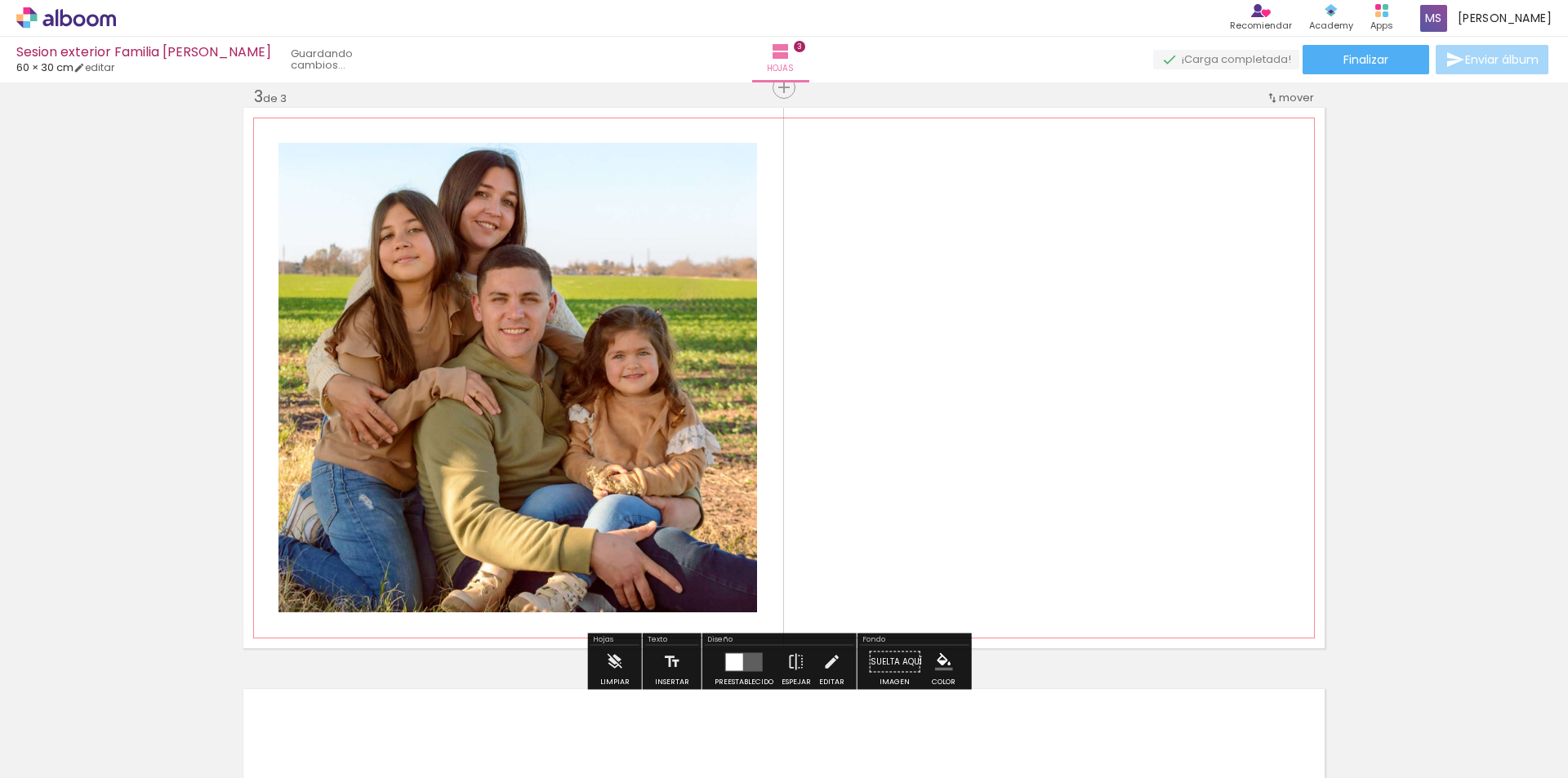
scroll to position [1184, 0]
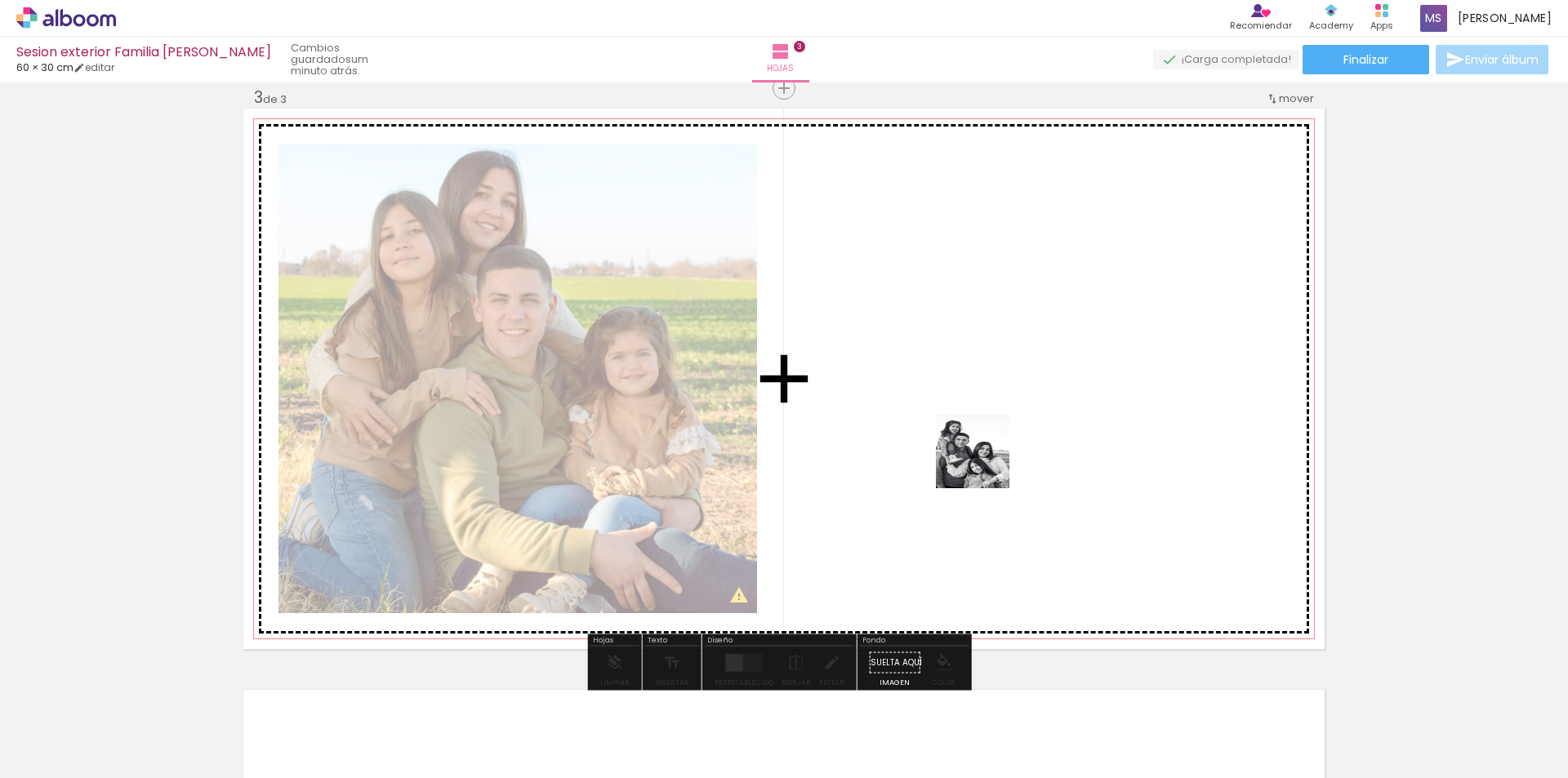
drag, startPoint x: 619, startPoint y: 727, endPoint x: 988, endPoint y: 452, distance: 460.2
click at [988, 452] on quentale-workspace at bounding box center [784, 389] width 1568 height 778
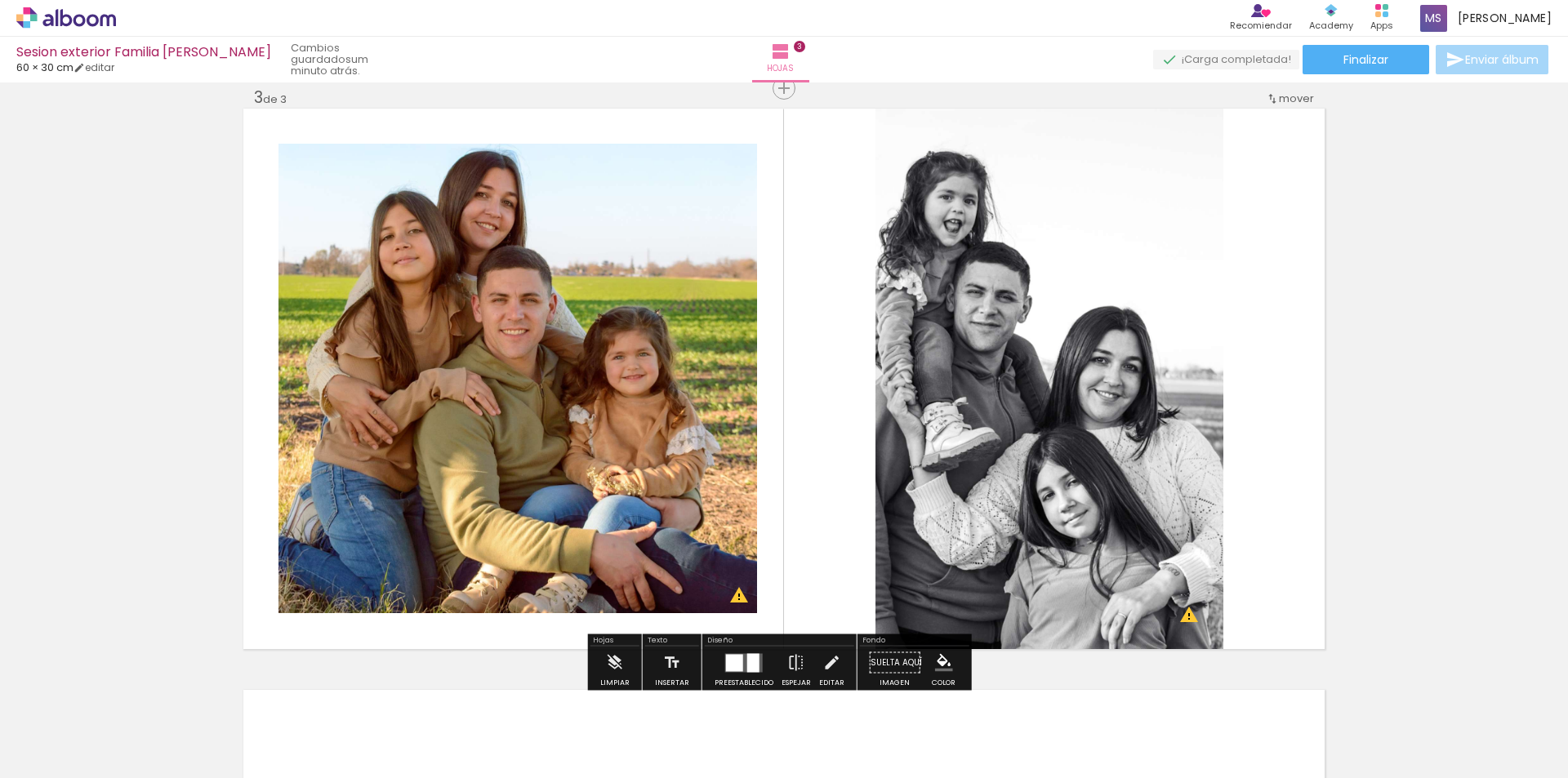
click at [747, 667] on div at bounding box center [753, 662] width 12 height 19
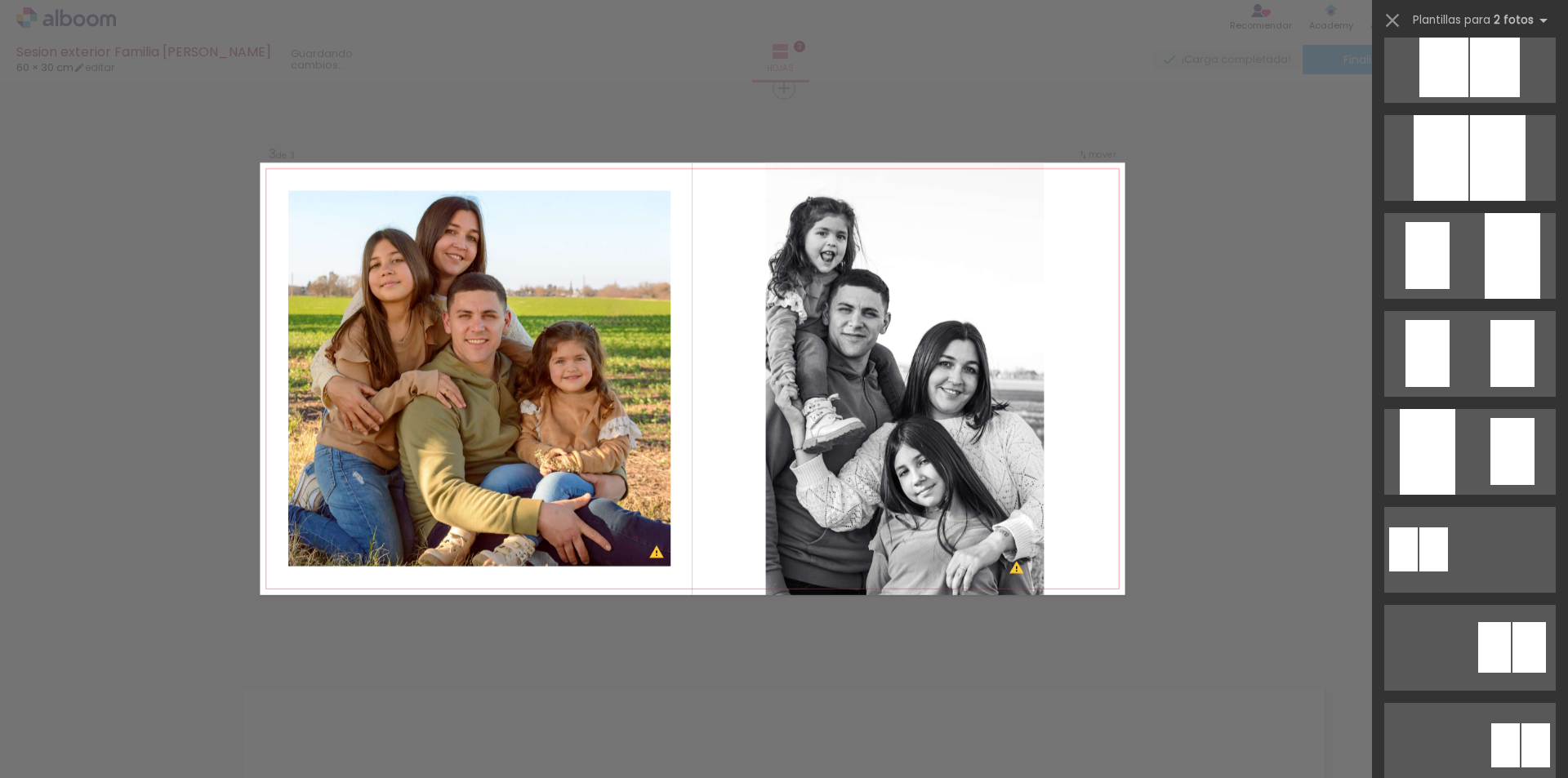
scroll to position [0, 0]
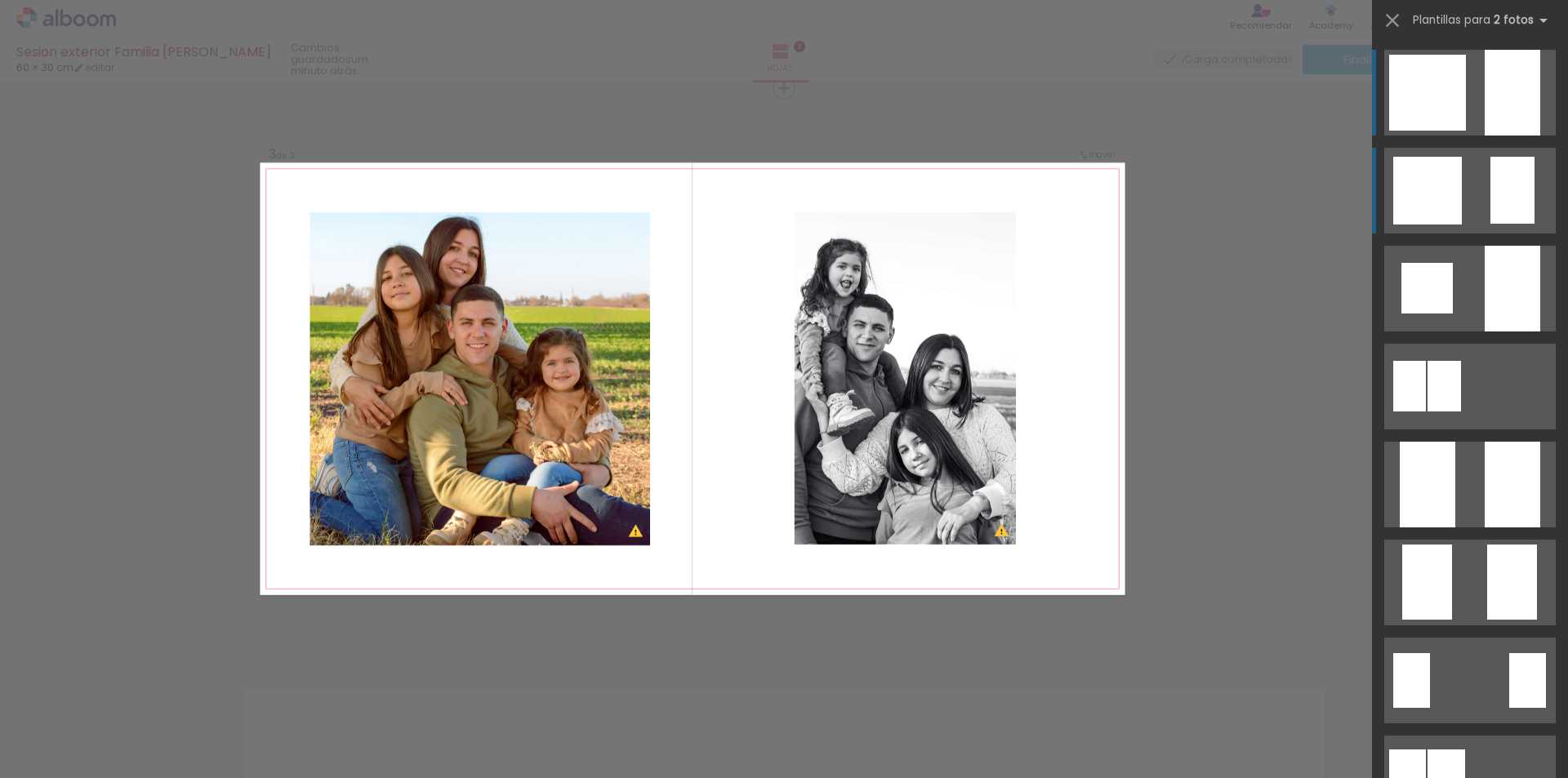
click at [1470, 135] on quentale-layouter at bounding box center [1469, 93] width 171 height 86
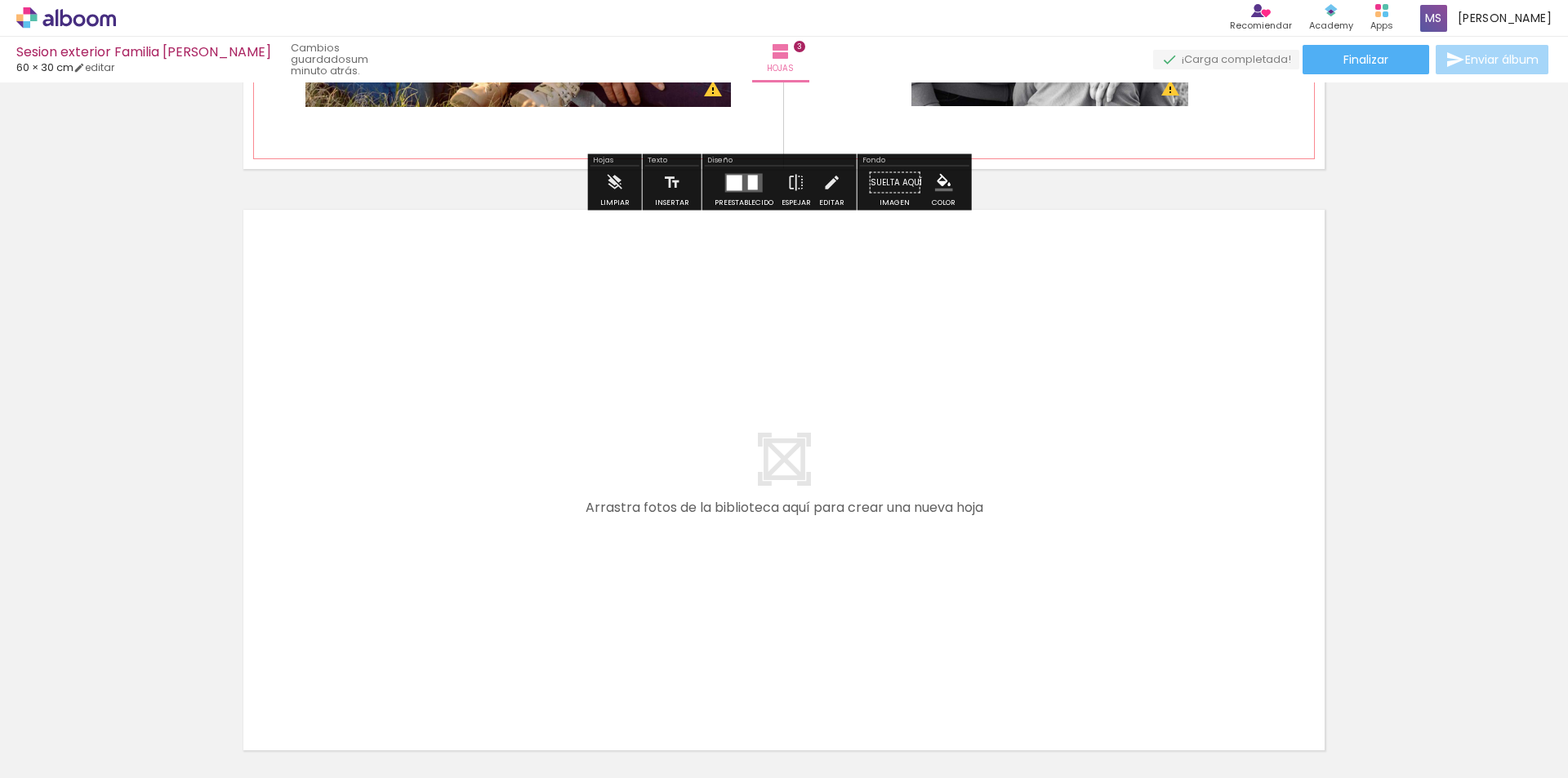
scroll to position [1673, 0]
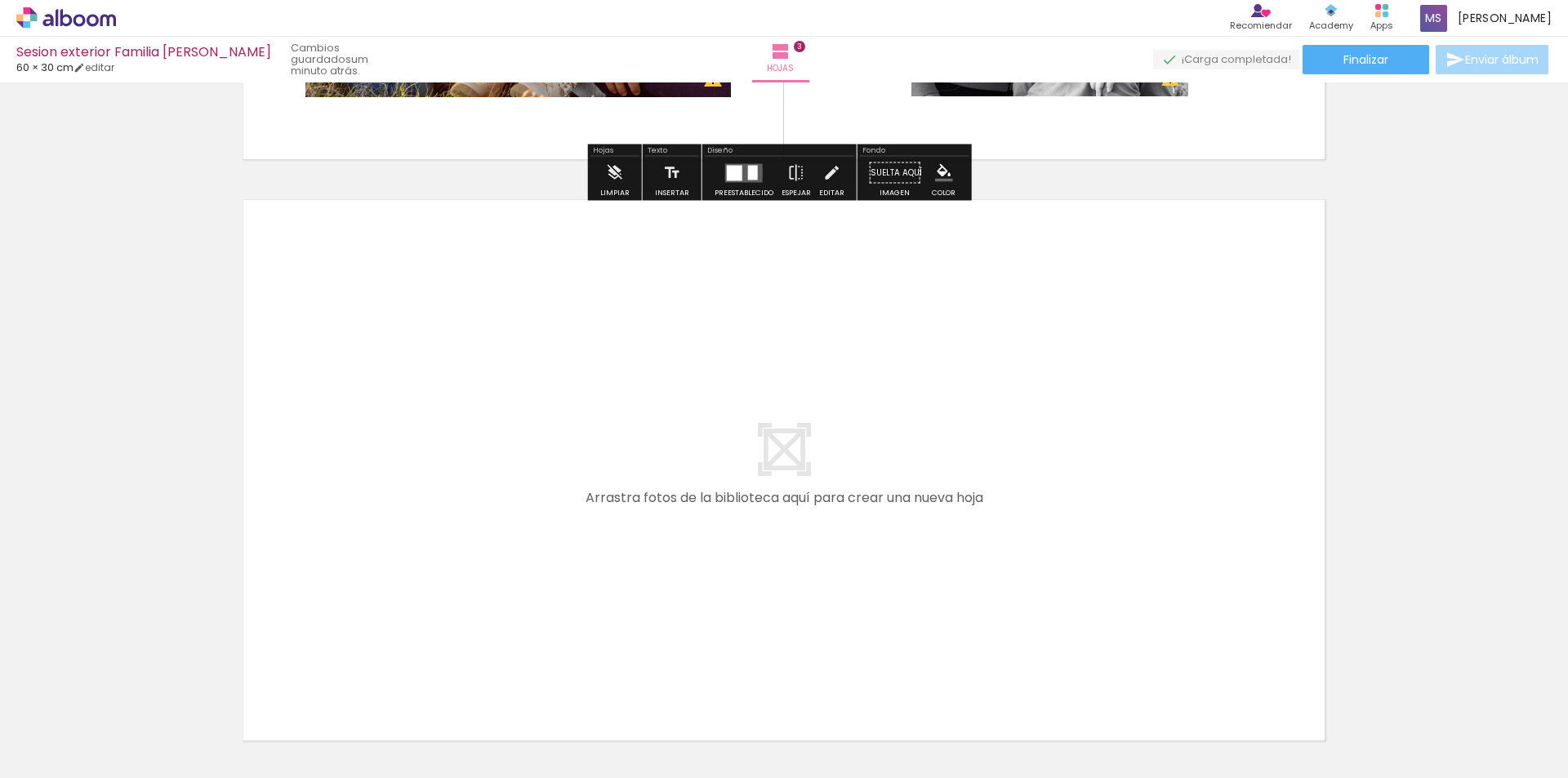
click at [745, 453] on quentale-layouter at bounding box center [784, 470] width 1081 height 541
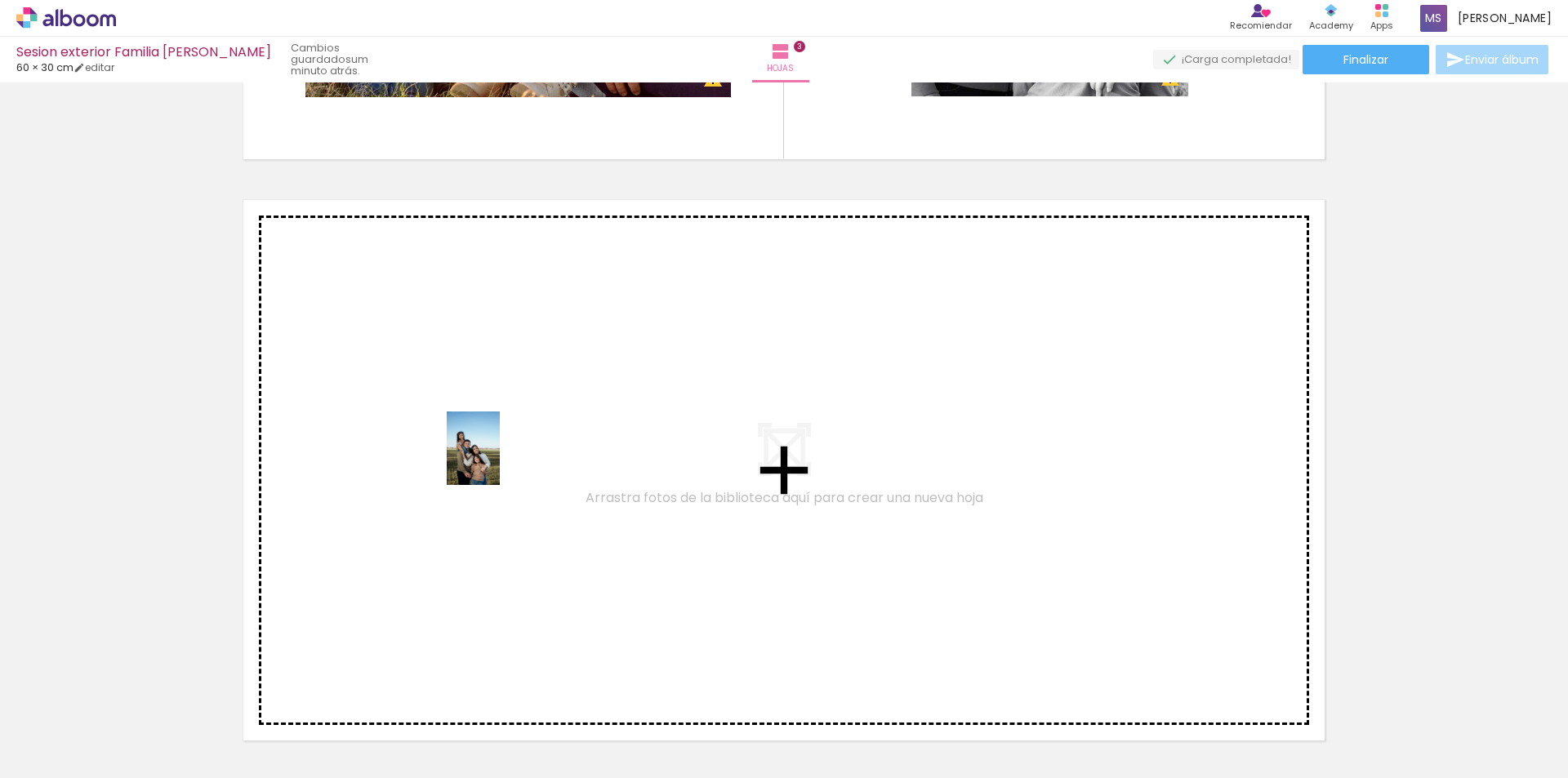
drag, startPoint x: 536, startPoint y: 706, endPoint x: 495, endPoint y: 460, distance: 249.4
click at [495, 460] on quentale-workspace at bounding box center [784, 389] width 1568 height 778
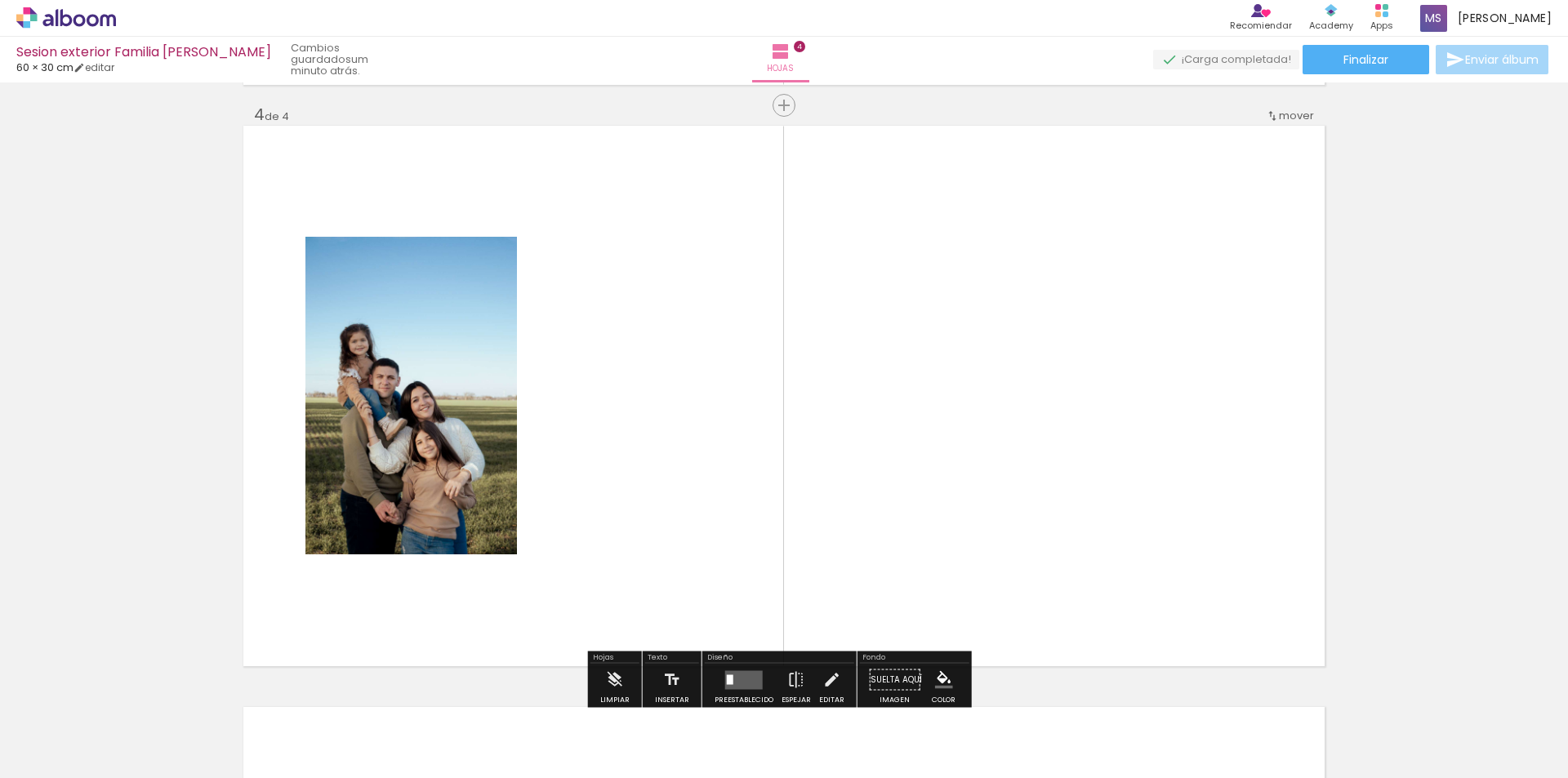
scroll to position [1765, 0]
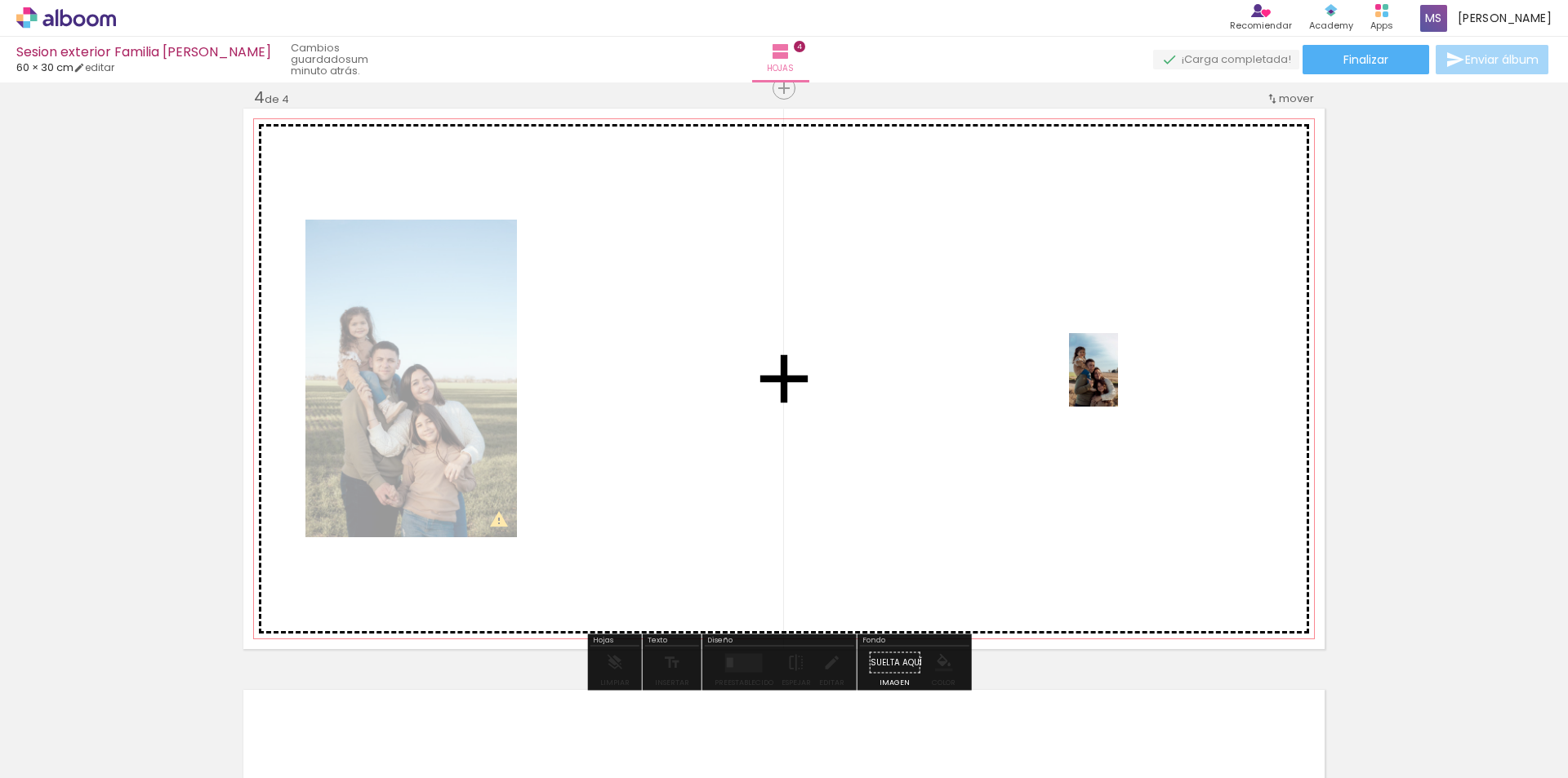
drag, startPoint x: 451, startPoint y: 715, endPoint x: 1117, endPoint y: 382, distance: 744.6
click at [1117, 382] on quentale-workspace at bounding box center [784, 389] width 1568 height 778
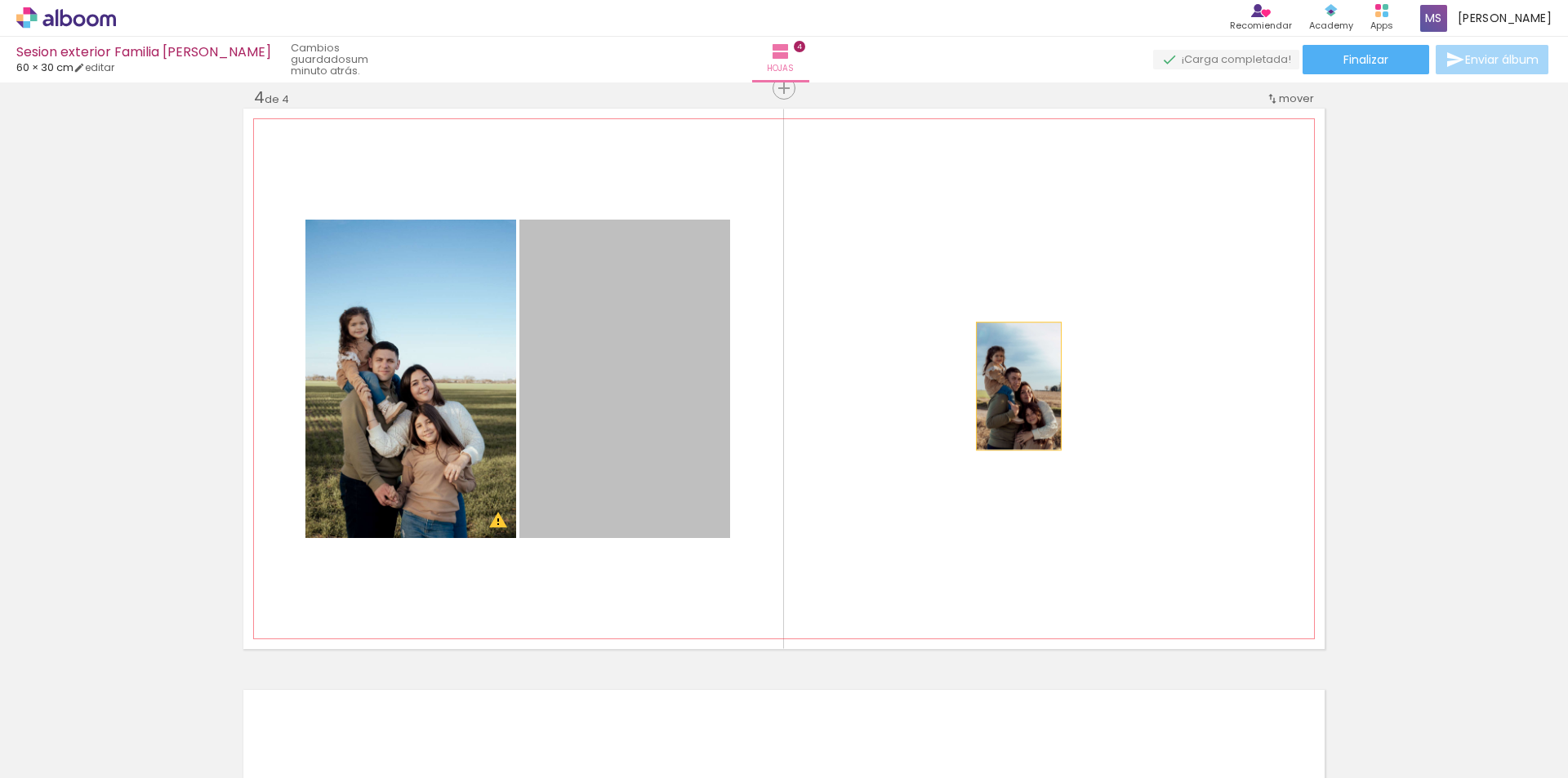
drag, startPoint x: 581, startPoint y: 426, endPoint x: 1013, endPoint y: 386, distance: 433.8
click at [1013, 386] on quentale-layouter at bounding box center [784, 379] width 1081 height 541
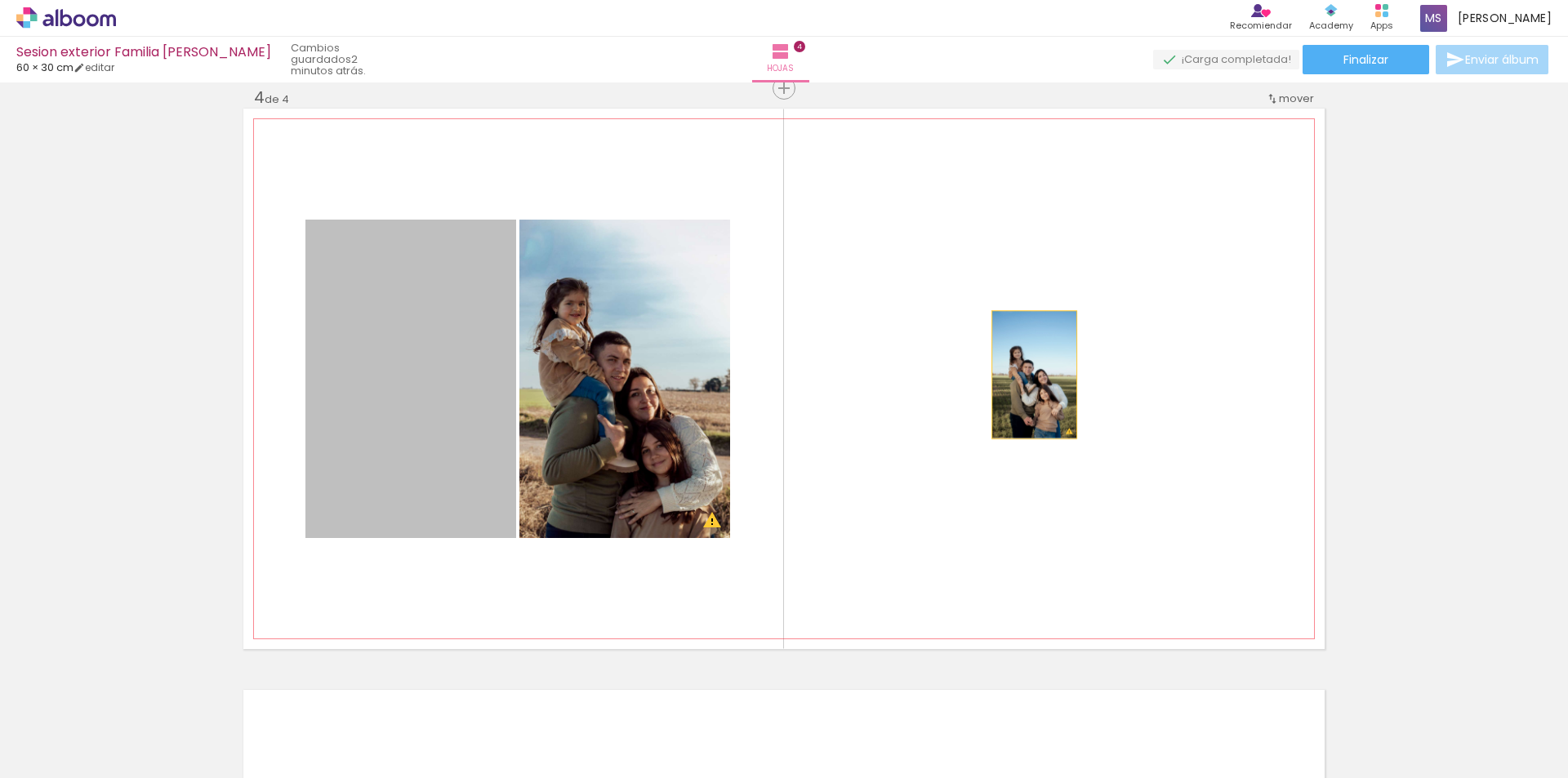
drag, startPoint x: 455, startPoint y: 428, endPoint x: 1039, endPoint y: 369, distance: 587.0
click at [1039, 369] on quentale-layouter at bounding box center [784, 379] width 1081 height 541
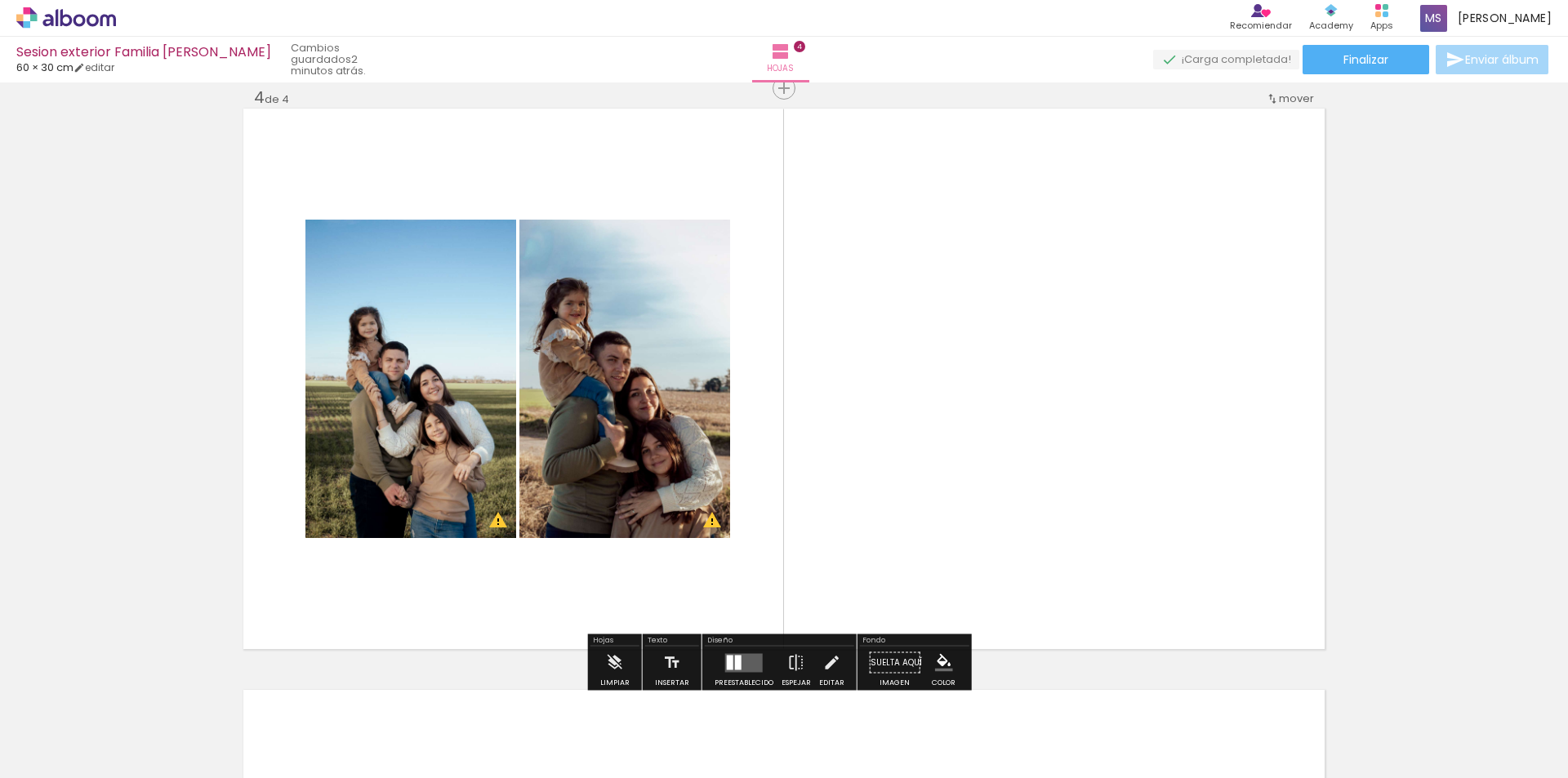
click at [752, 666] on quentale-layouter at bounding box center [744, 662] width 38 height 19
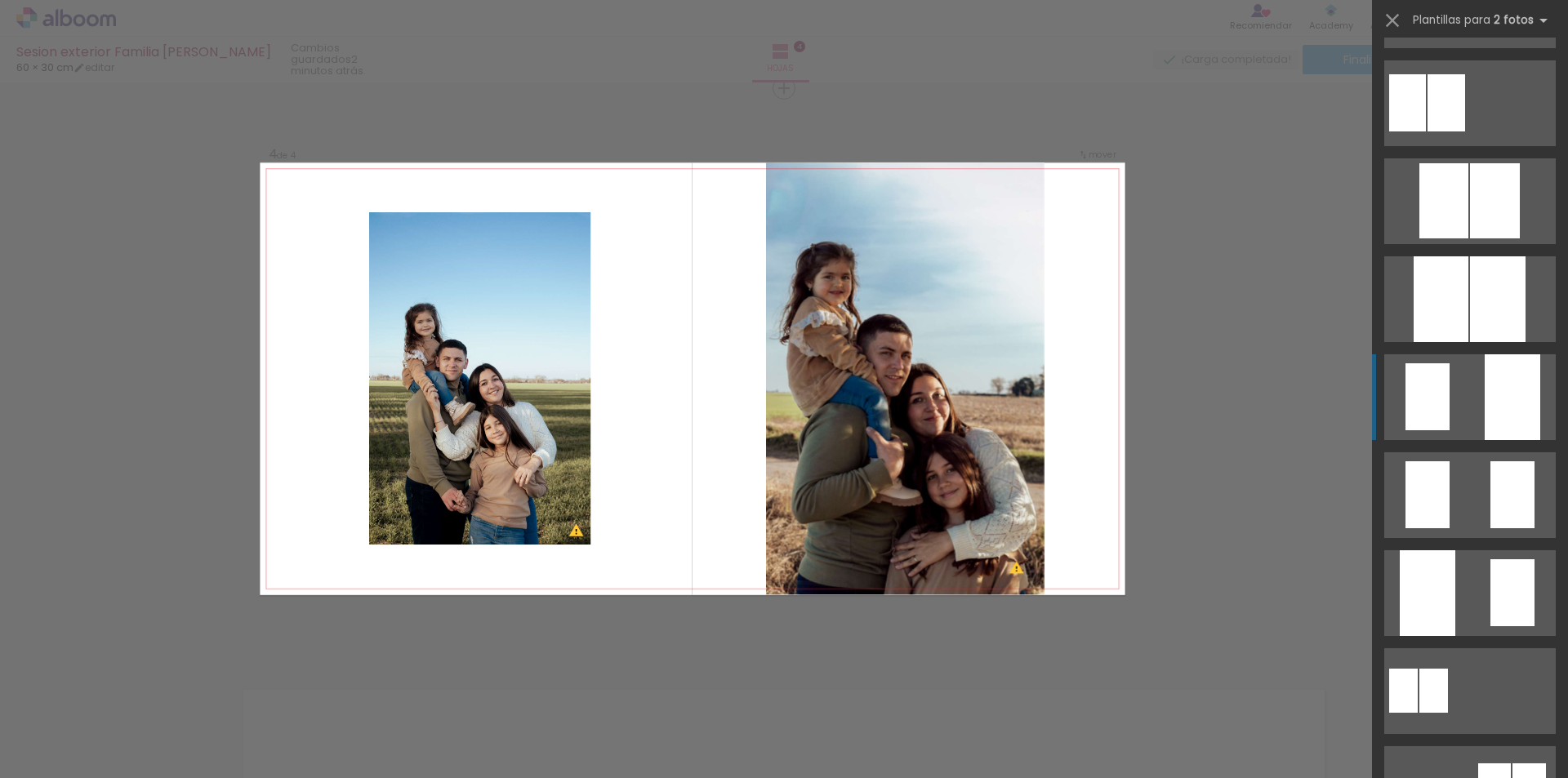
scroll to position [326, 0]
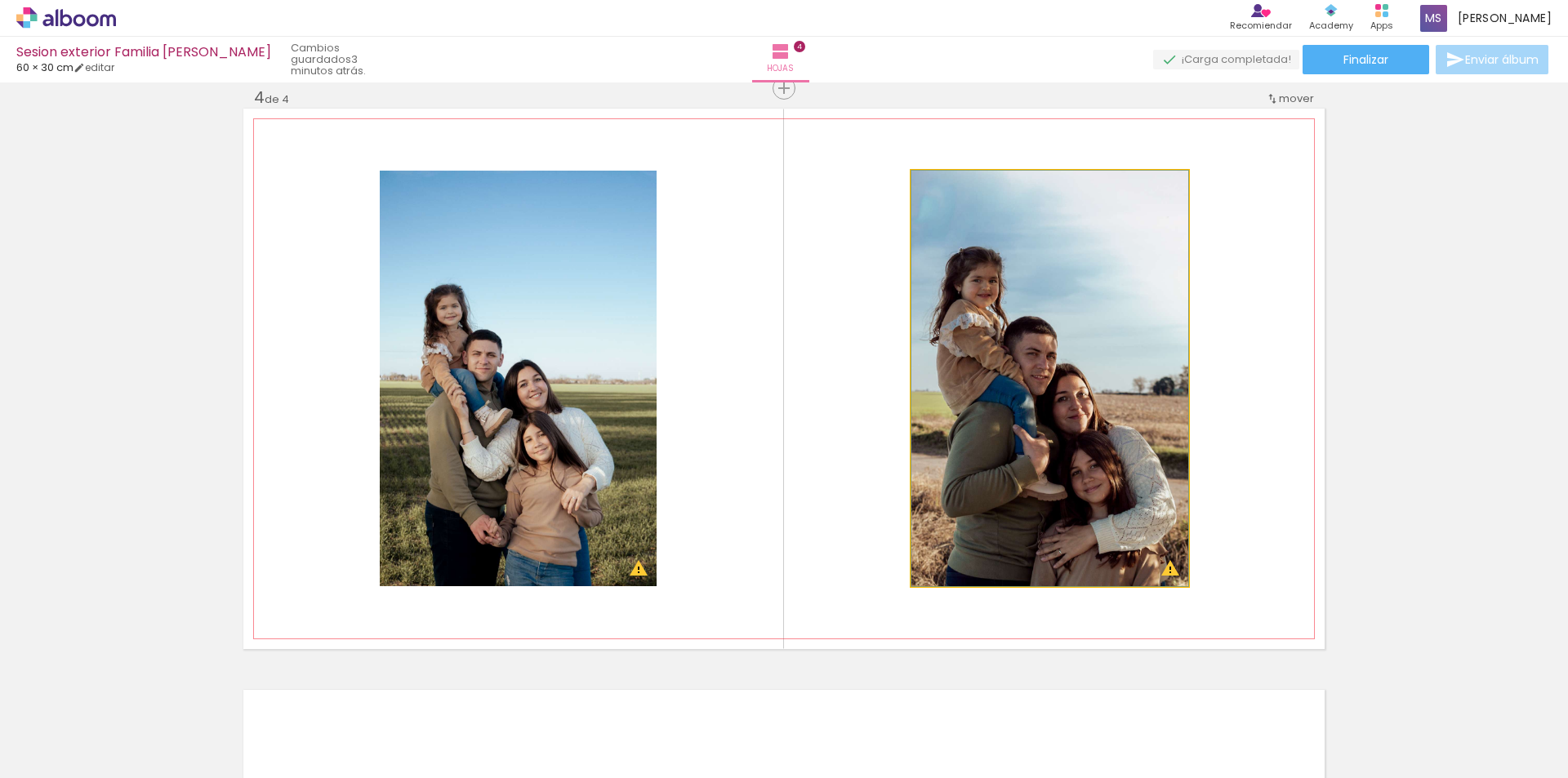
drag, startPoint x: 1046, startPoint y: 496, endPoint x: 1048, endPoint y: 459, distance: 37.1
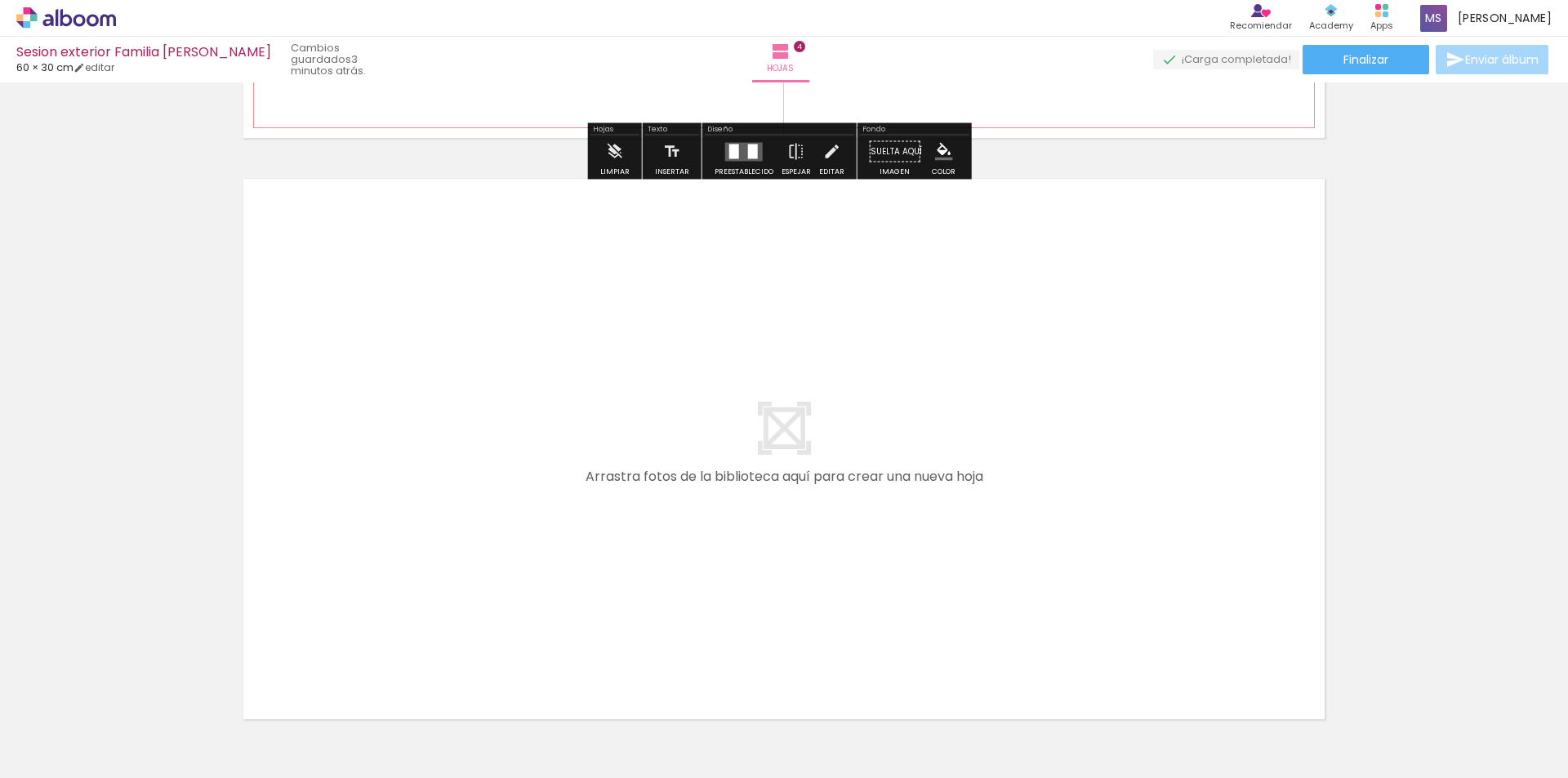
scroll to position [2377, 0]
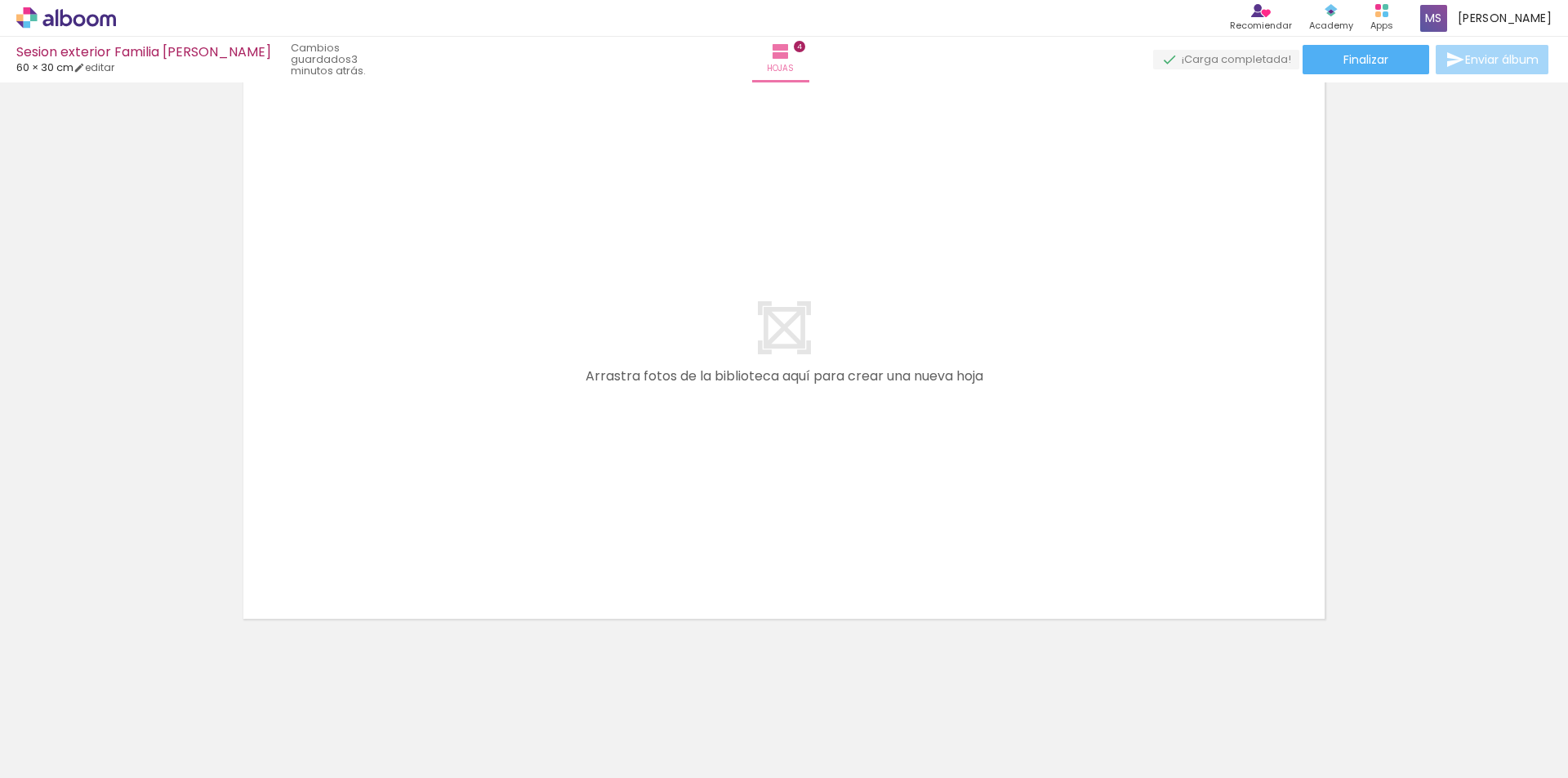
click at [771, 335] on quentale-layouter at bounding box center [784, 348] width 1081 height 541
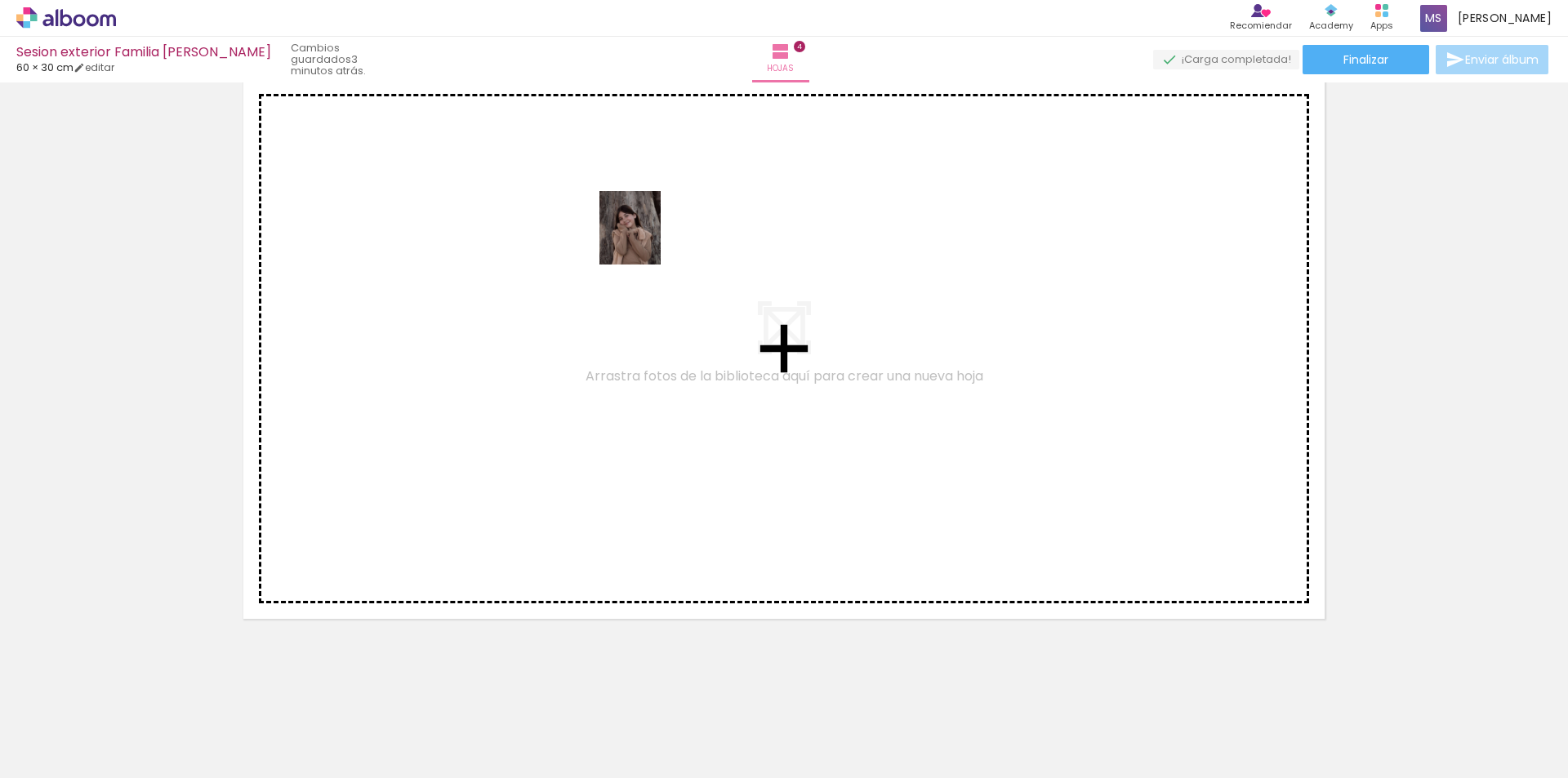
drag, startPoint x: 912, startPoint y: 706, endPoint x: 619, endPoint y: 274, distance: 522.0
click at [617, 270] on quentale-workspace at bounding box center [784, 389] width 1568 height 778
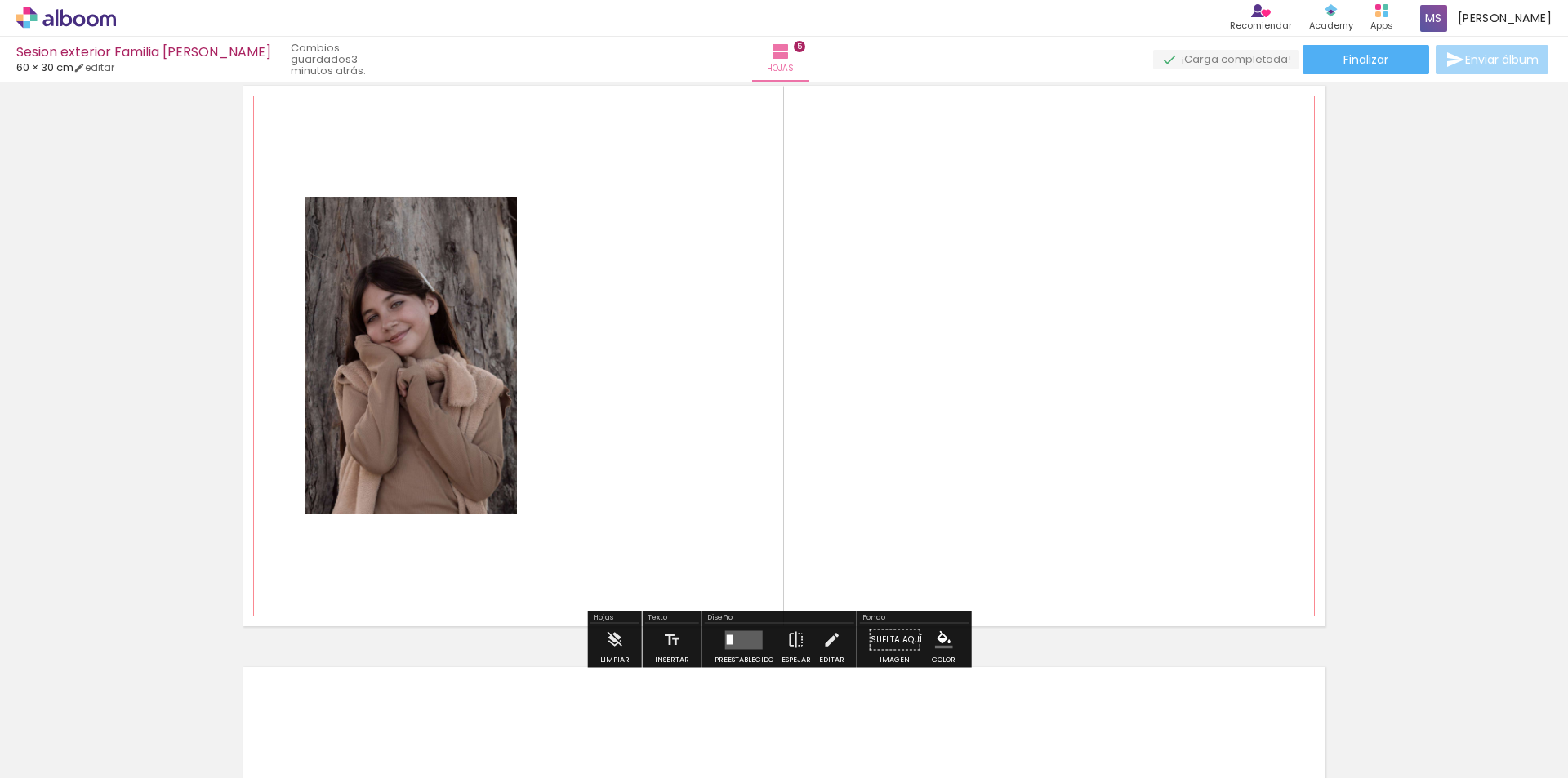
scroll to position [2347, 0]
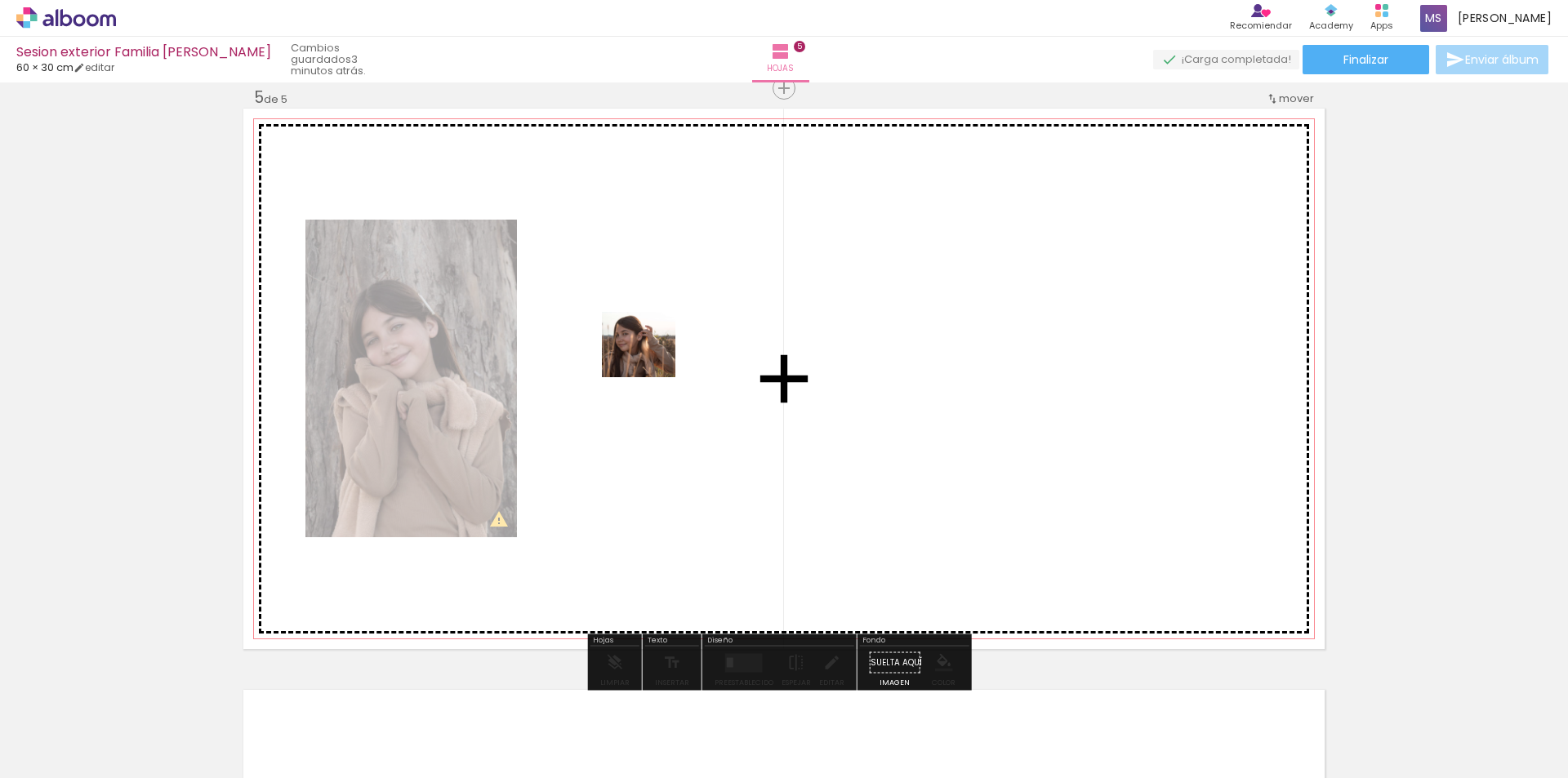
drag, startPoint x: 800, startPoint y: 750, endPoint x: 650, endPoint y: 361, distance: 416.9
click at [650, 361] on quentale-workspace at bounding box center [784, 389] width 1568 height 778
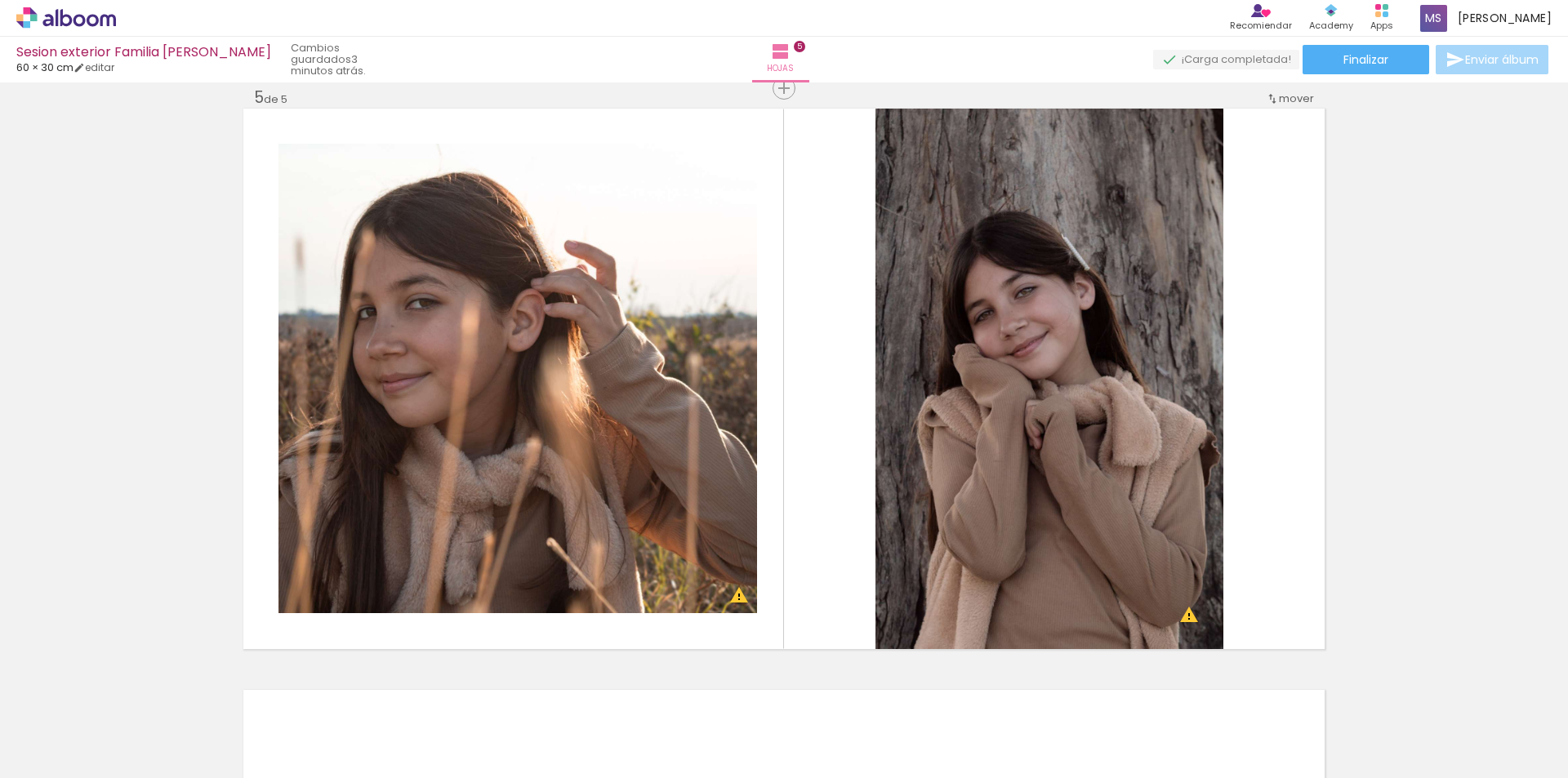
click at [178, 733] on div at bounding box center [146, 723] width 63 height 74
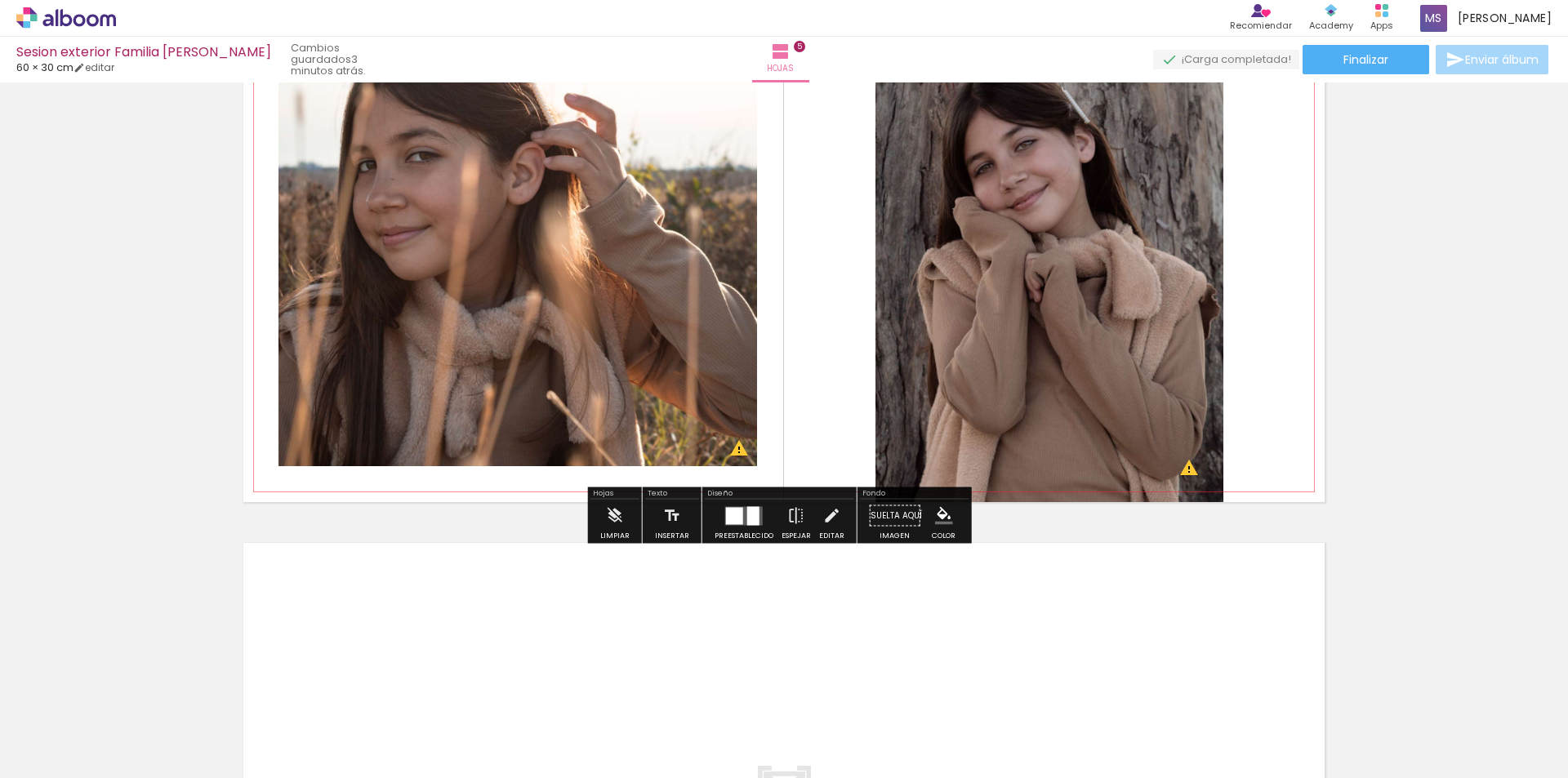
scroll to position [2673, 0]
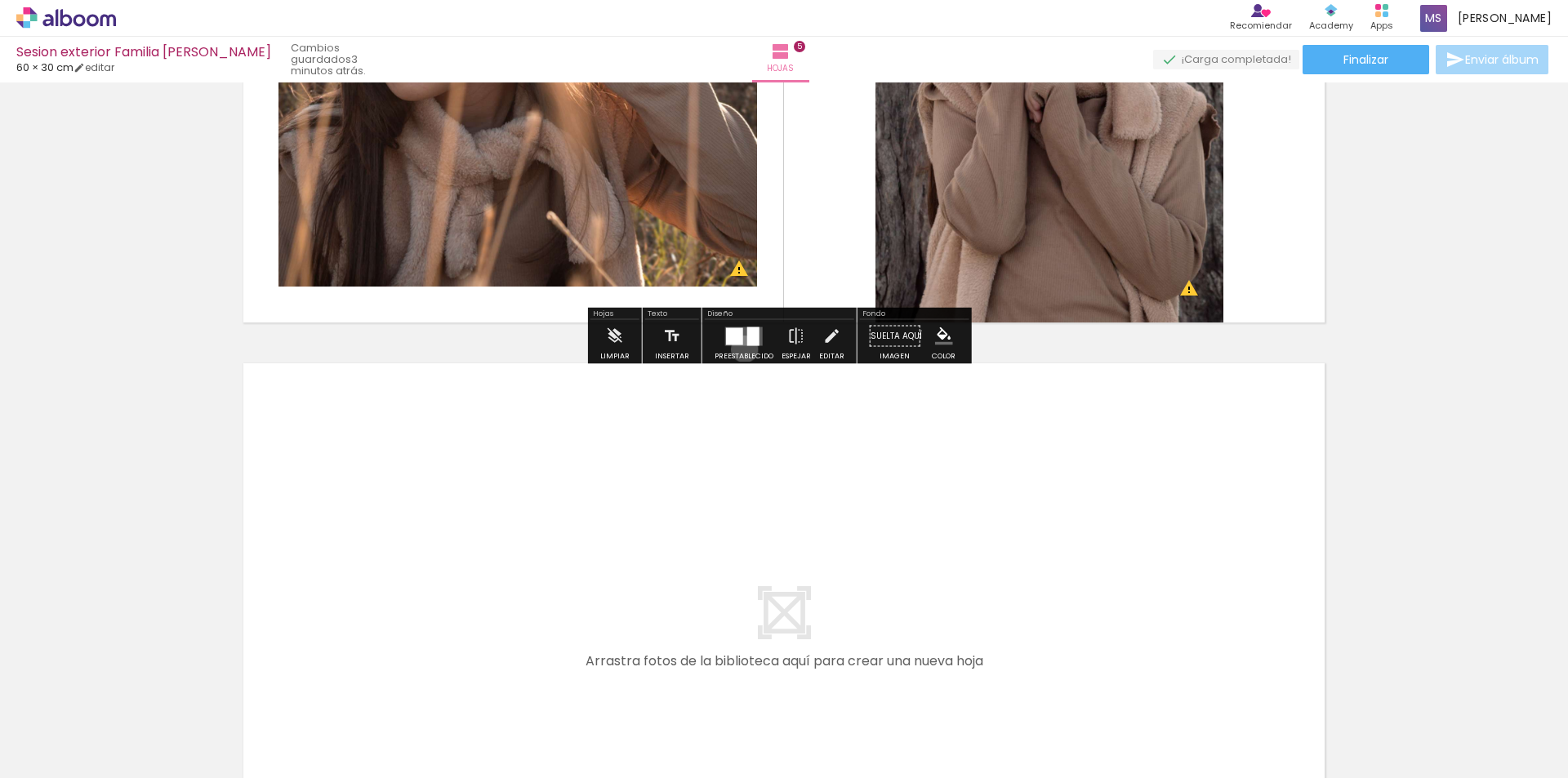
click at [740, 350] on div at bounding box center [743, 337] width 44 height 33
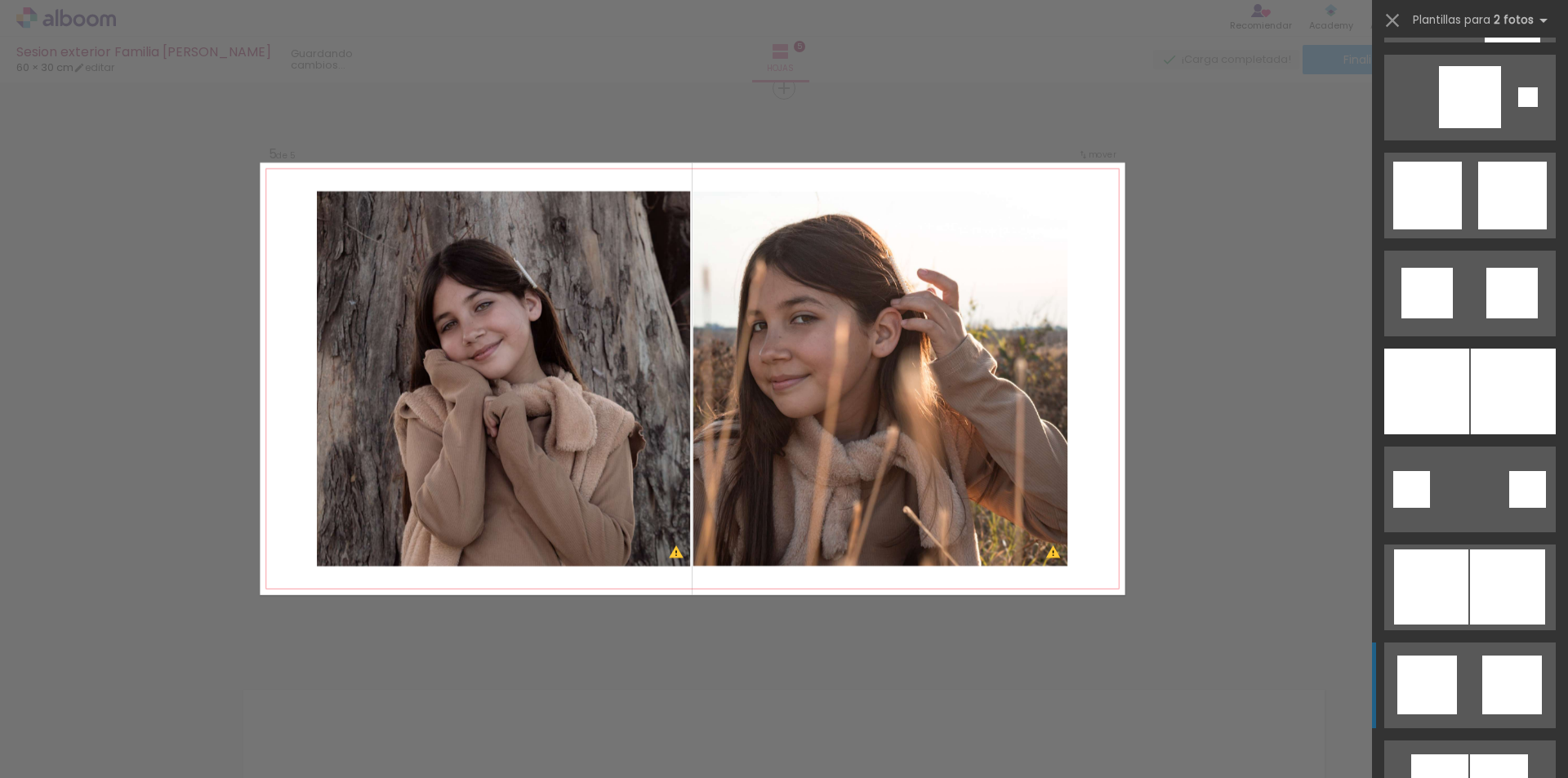
scroll to position [326, 0]
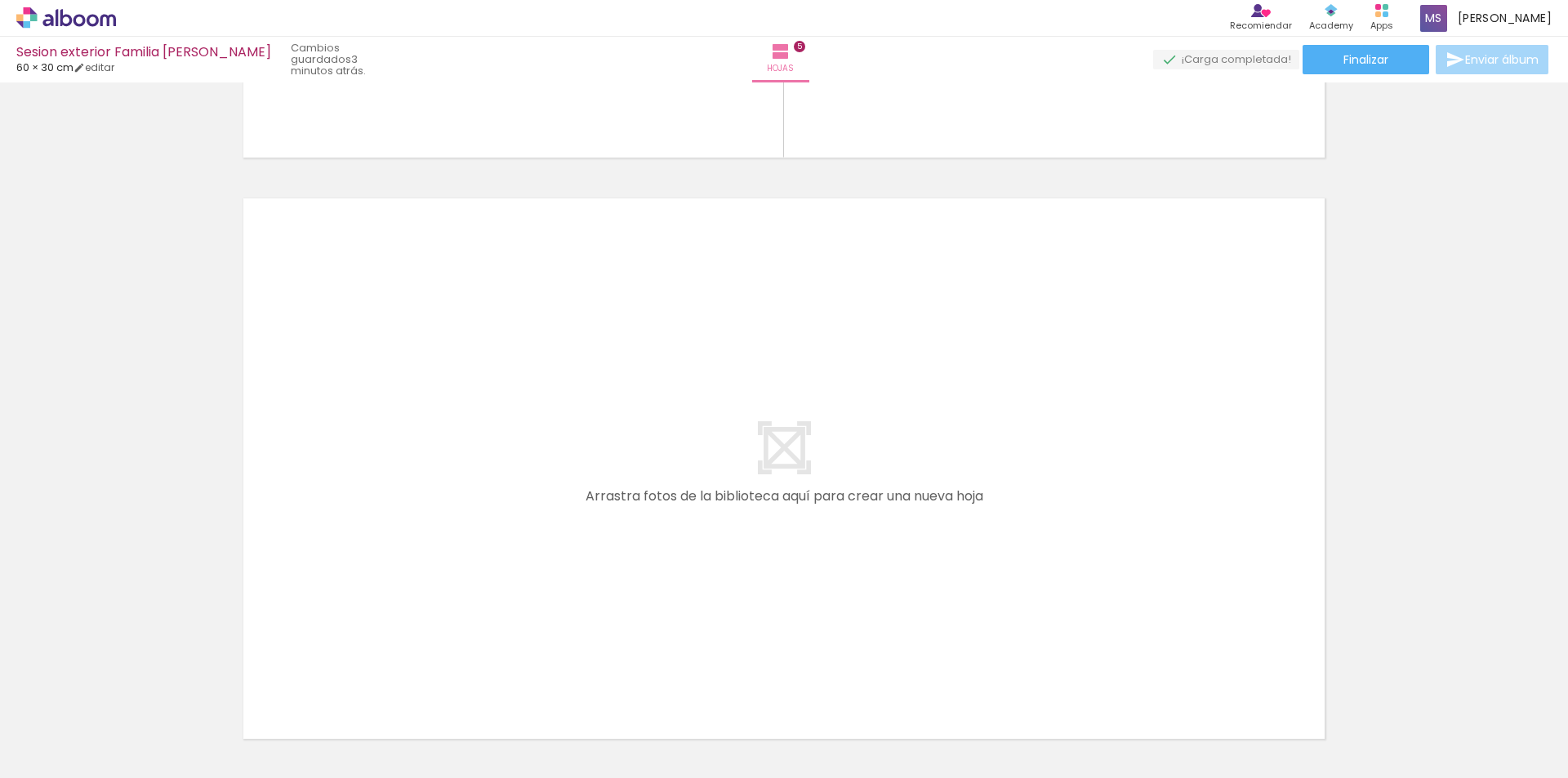
scroll to position [2958, 0]
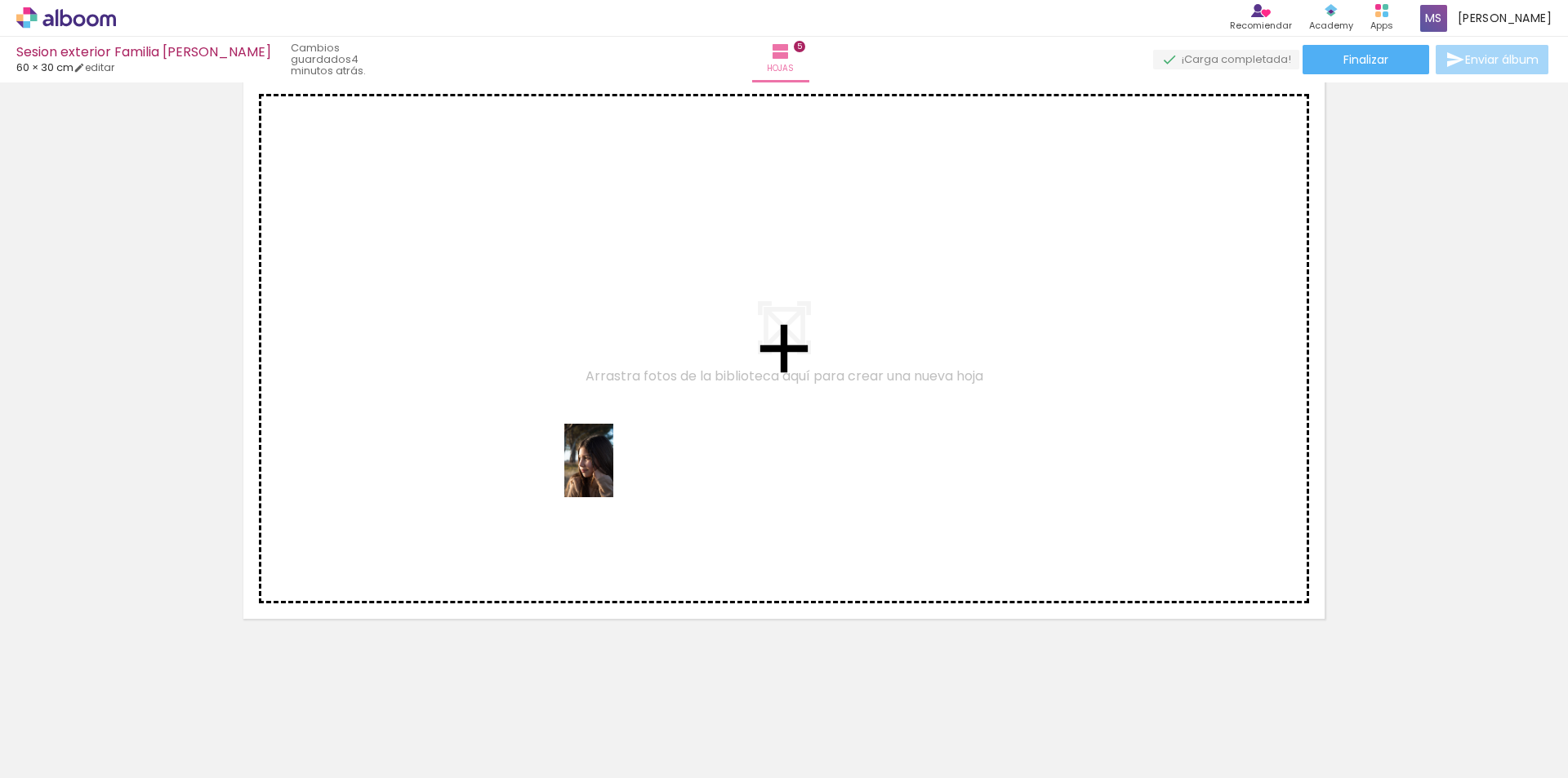
drag, startPoint x: 980, startPoint y: 740, endPoint x: 551, endPoint y: 412, distance: 540.0
click at [542, 415] on quentale-workspace at bounding box center [784, 389] width 1568 height 778
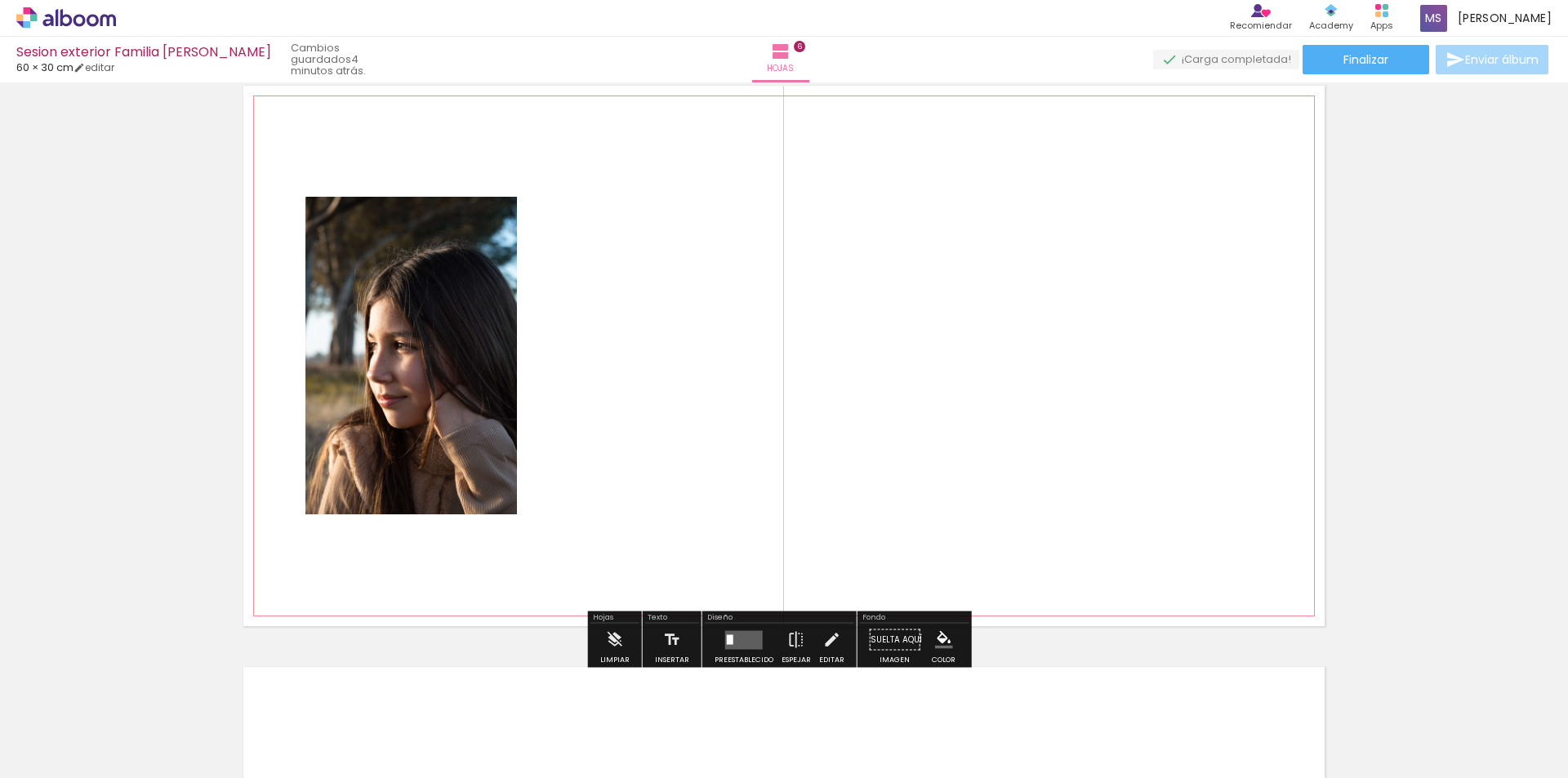
scroll to position [2928, 0]
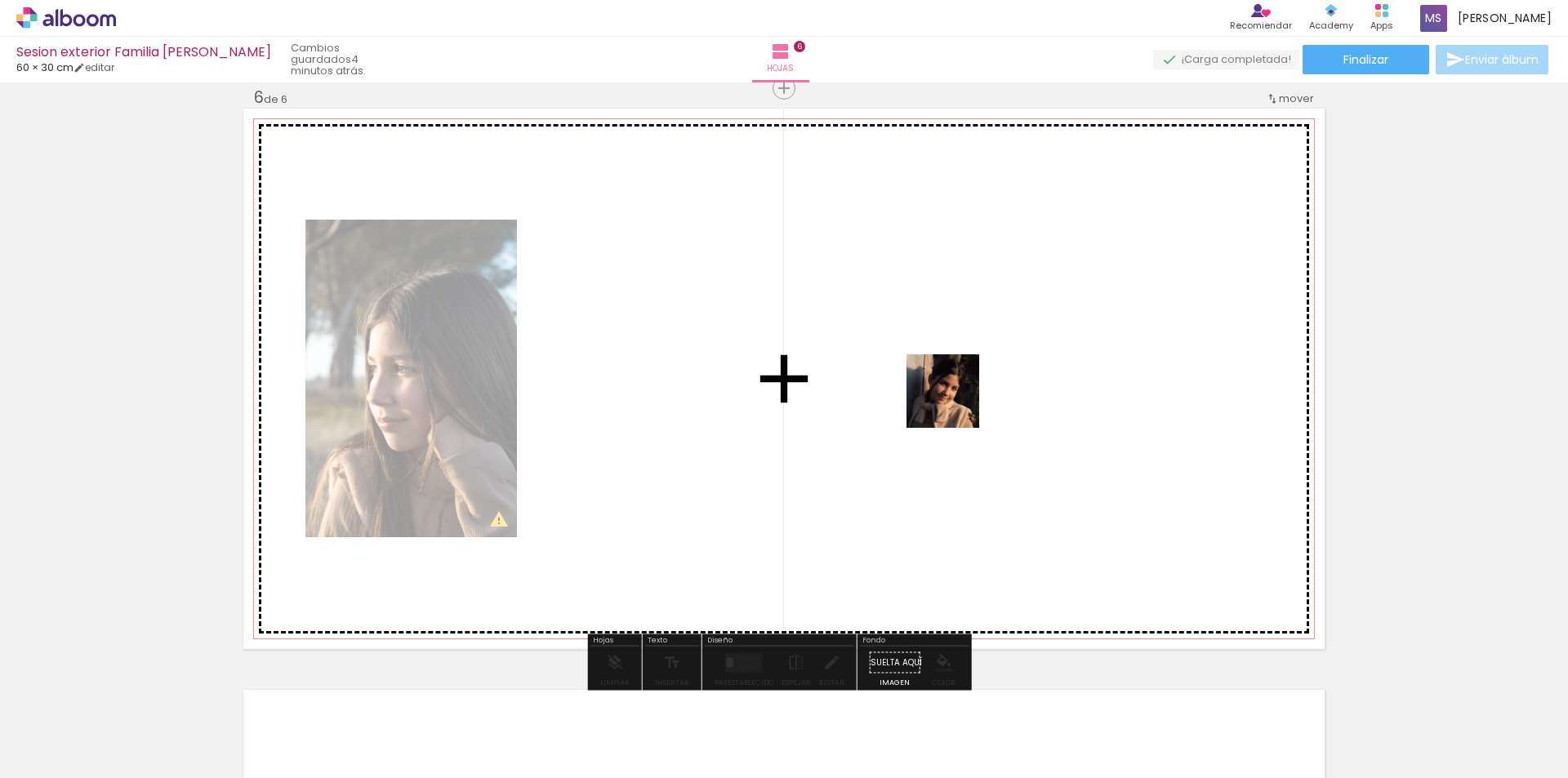
drag, startPoint x: 1523, startPoint y: 731, endPoint x: 955, endPoint y: 386, distance: 664.6
click at [955, 400] on quentale-workspace at bounding box center [784, 389] width 1568 height 778
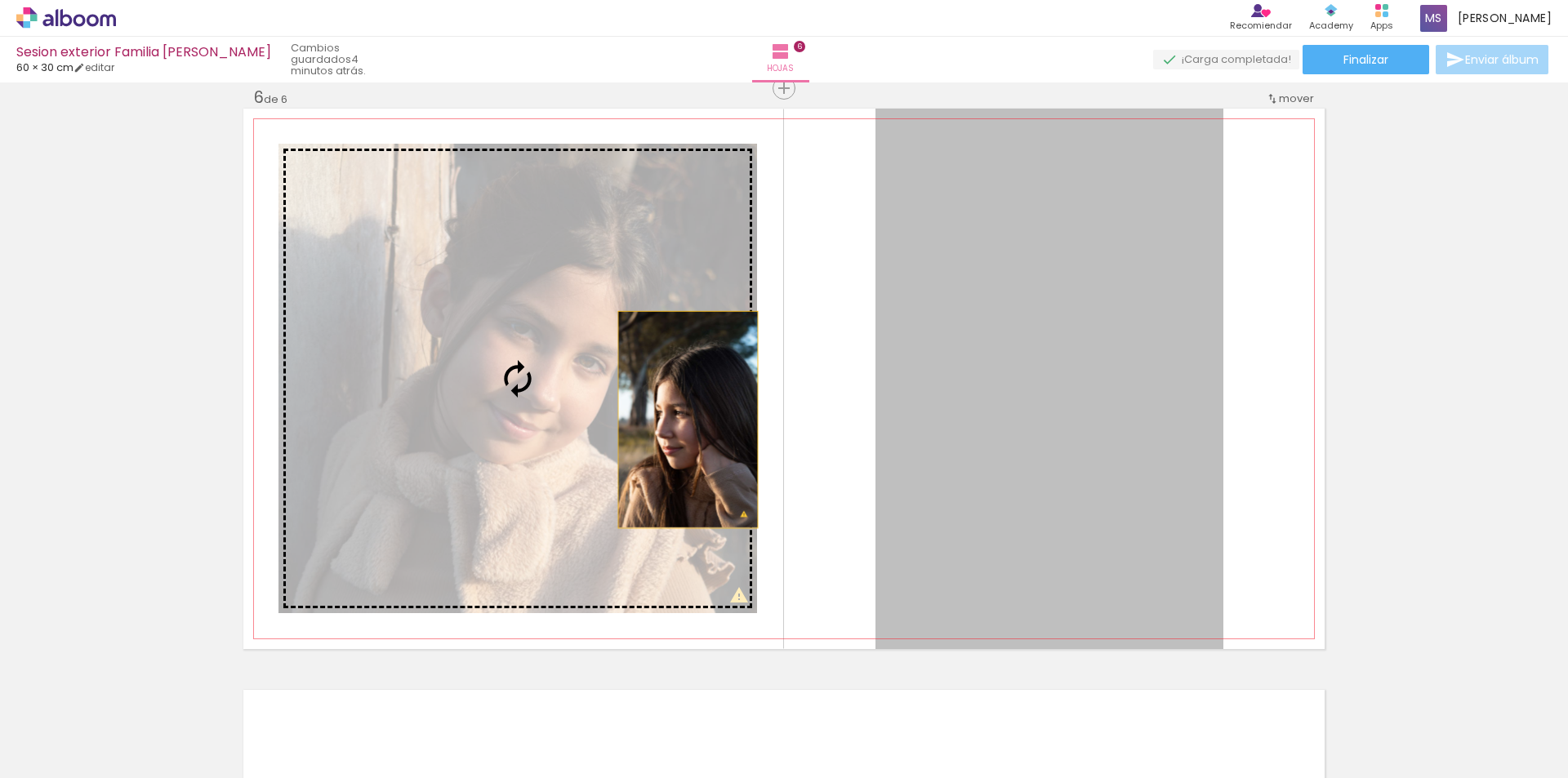
drag, startPoint x: 982, startPoint y: 468, endPoint x: 576, endPoint y: 420, distance: 408.8
click at [0, 0] on slot at bounding box center [0, 0] width 0 height 0
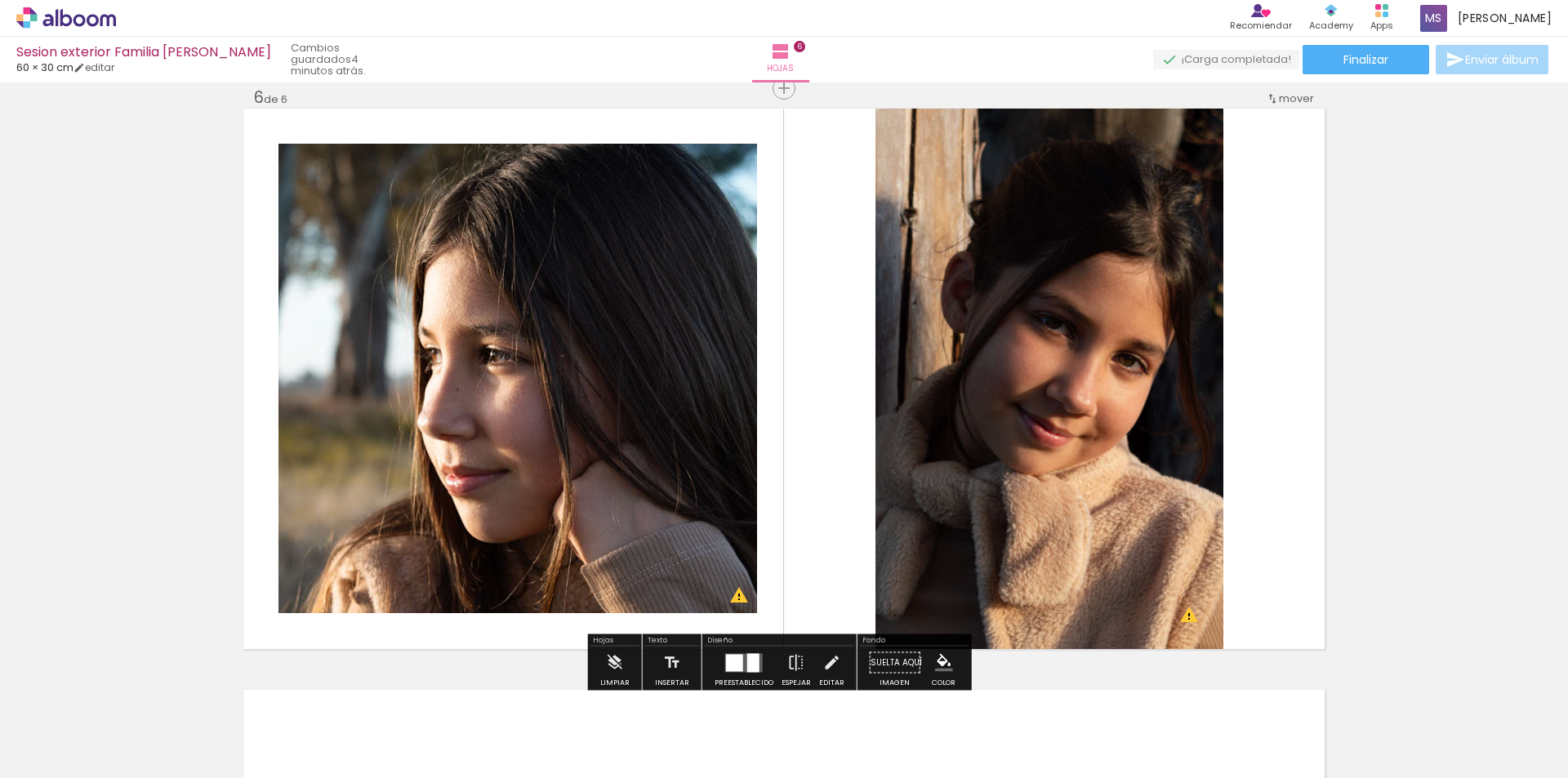
click at [742, 657] on quentale-layouter at bounding box center [744, 662] width 38 height 19
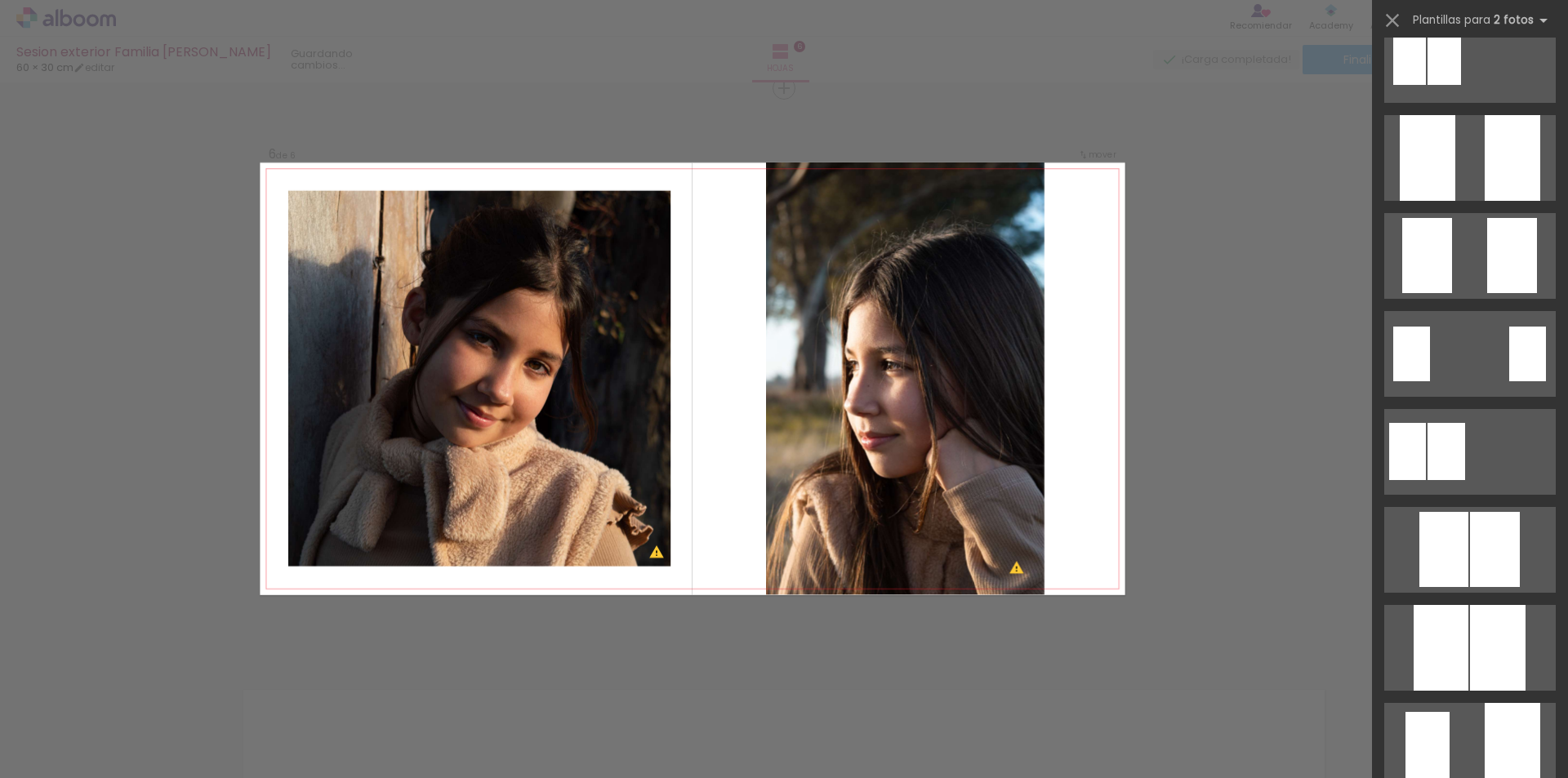
scroll to position [0, 0]
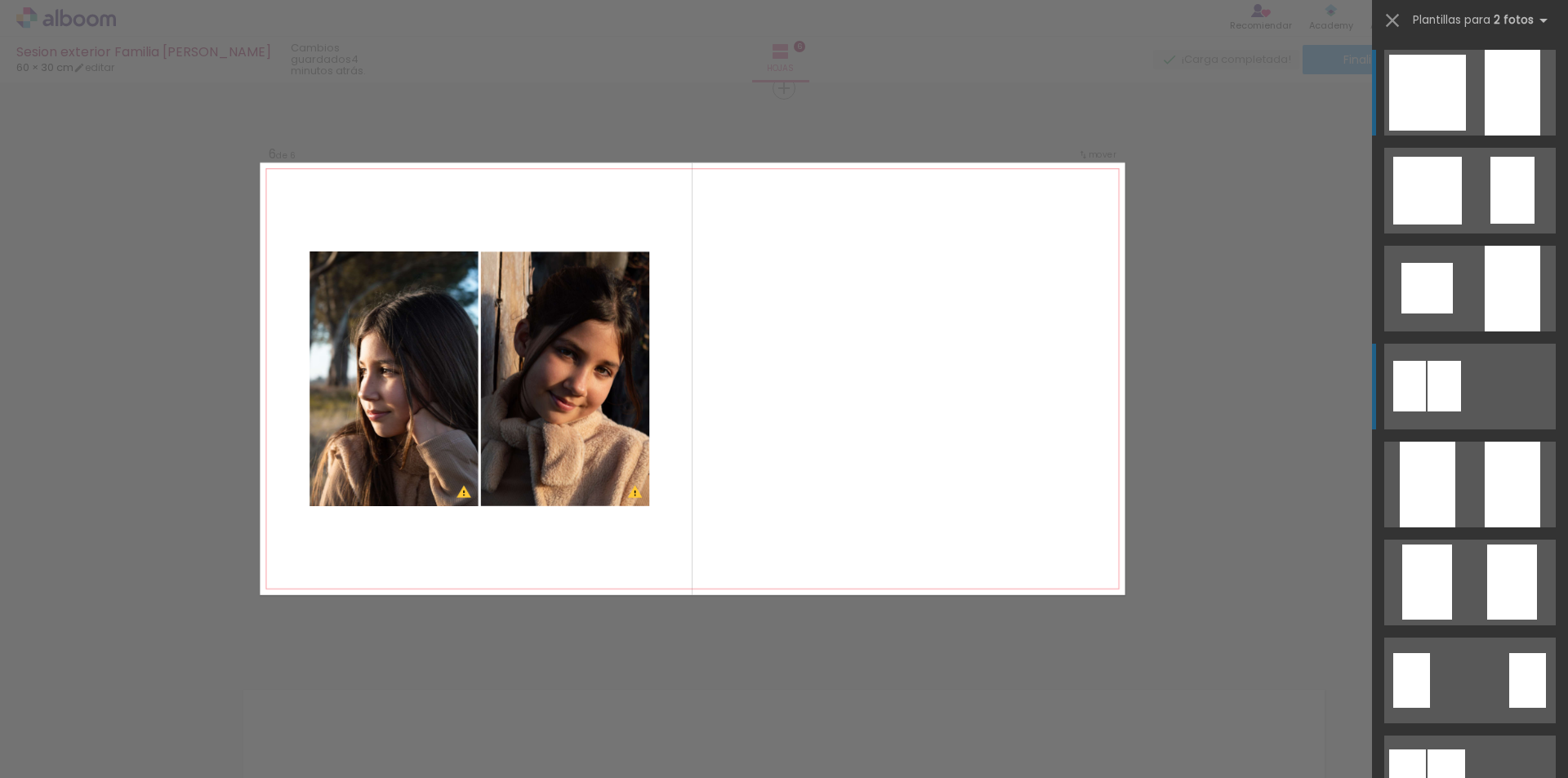
click at [1484, 135] on div at bounding box center [1511, 93] width 56 height 86
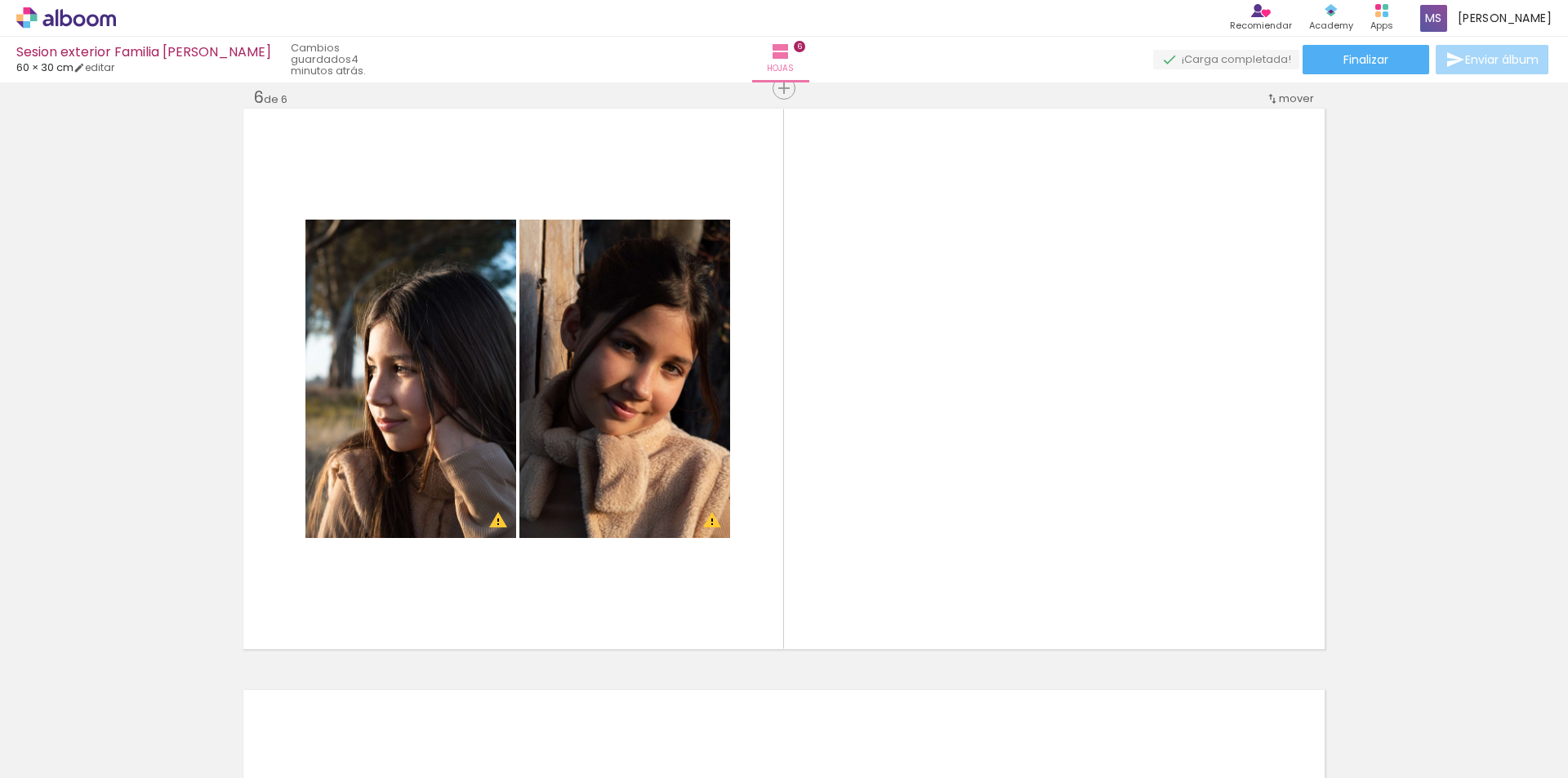
scroll to position [0, 573]
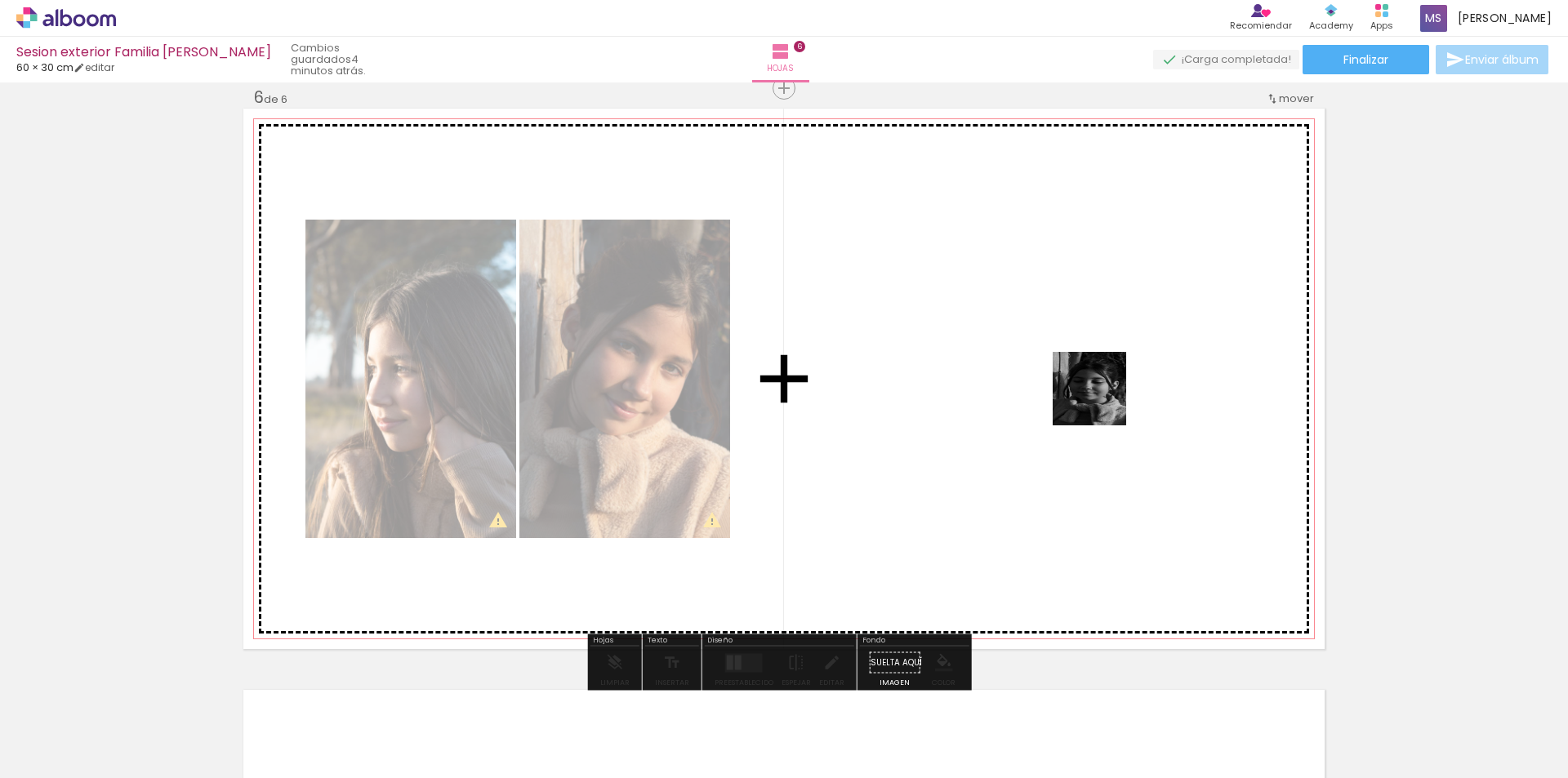
drag, startPoint x: 1059, startPoint y: 733, endPoint x: 1106, endPoint y: 381, distance: 355.1
click at [1106, 359] on quentale-workspace at bounding box center [784, 389] width 1568 height 778
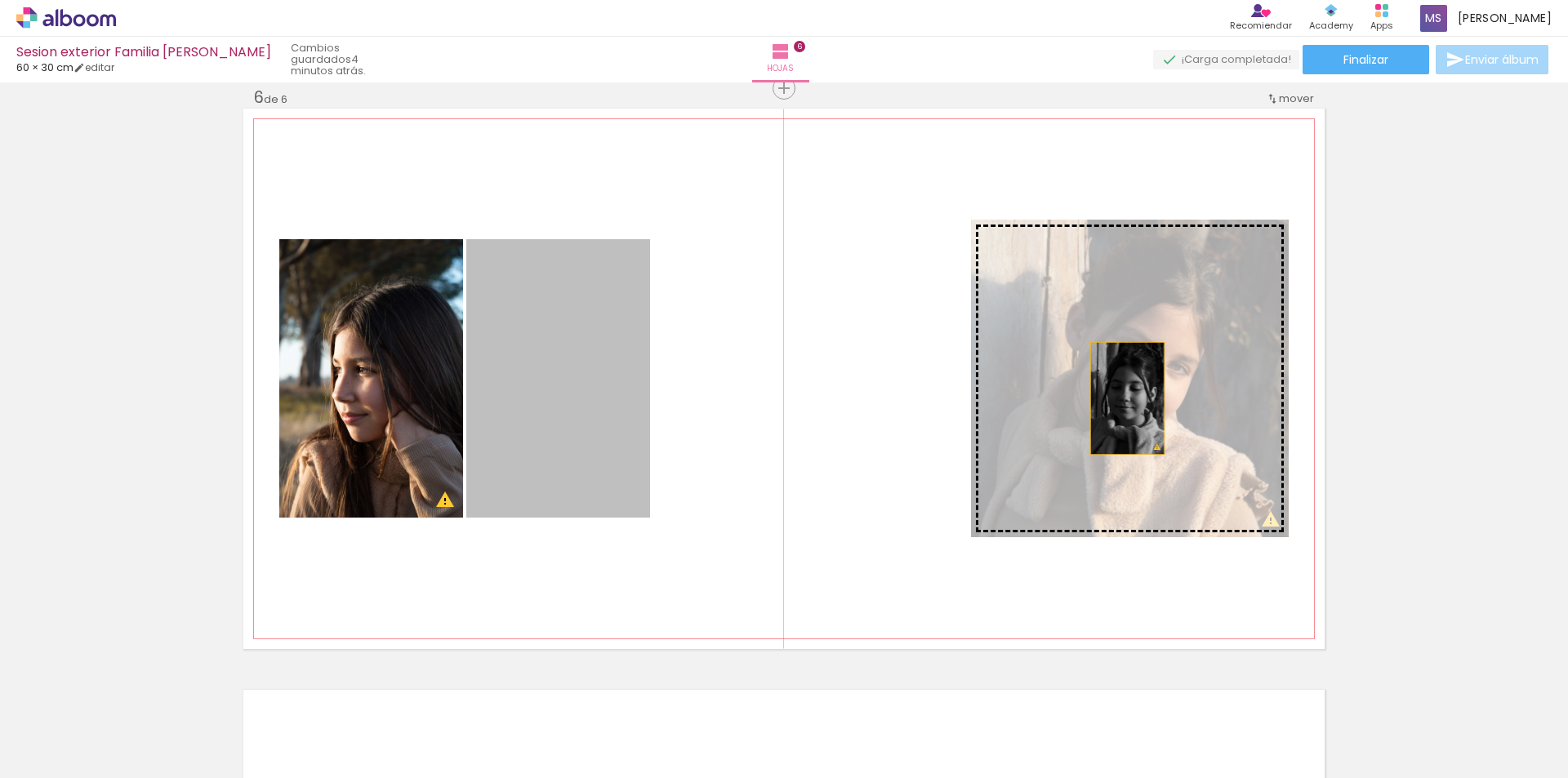
drag, startPoint x: 559, startPoint y: 435, endPoint x: 1122, endPoint y: 398, distance: 564.2
click at [0, 0] on slot at bounding box center [0, 0] width 0 height 0
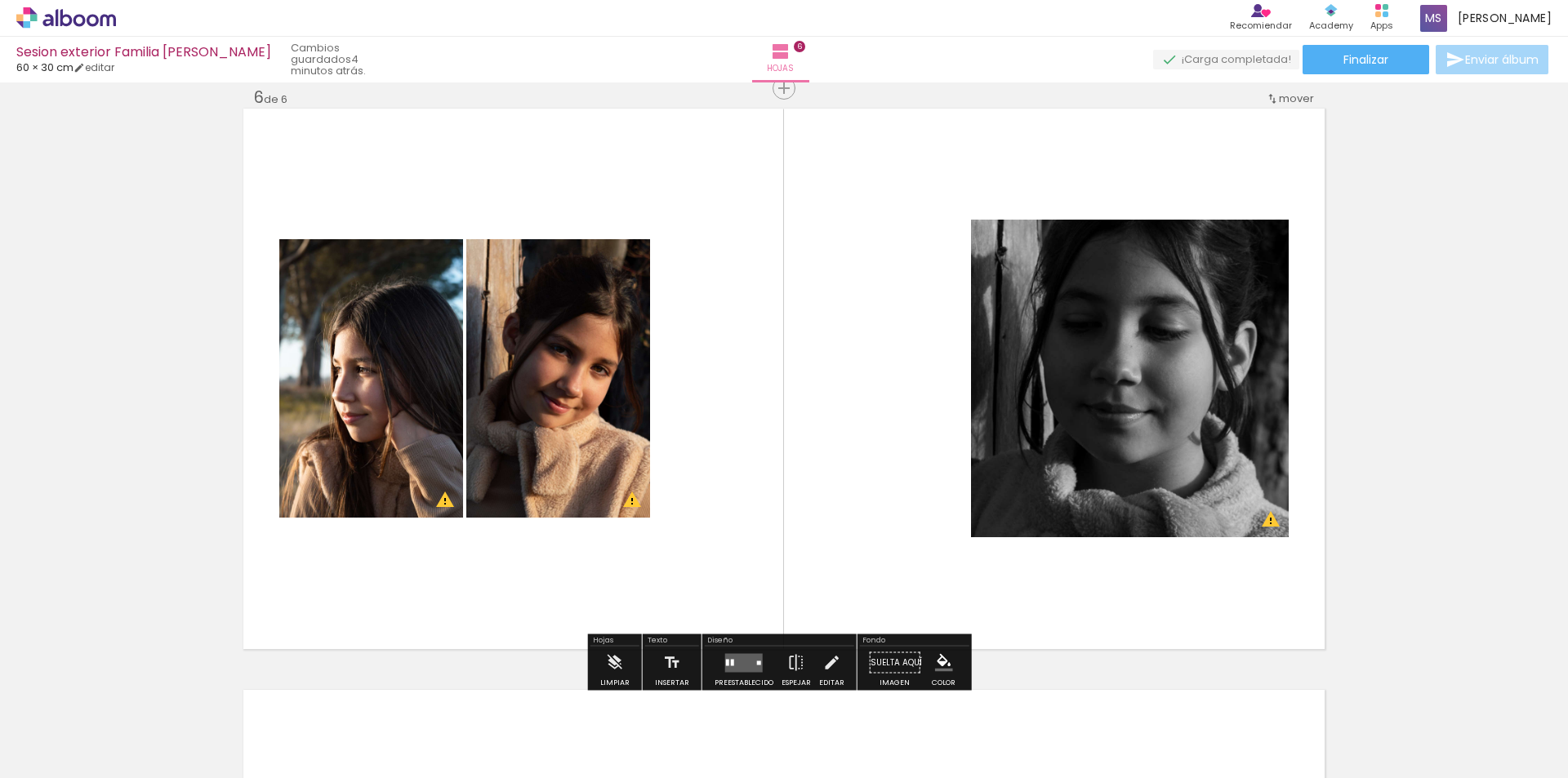
click at [737, 659] on quentale-layouter at bounding box center [744, 662] width 38 height 19
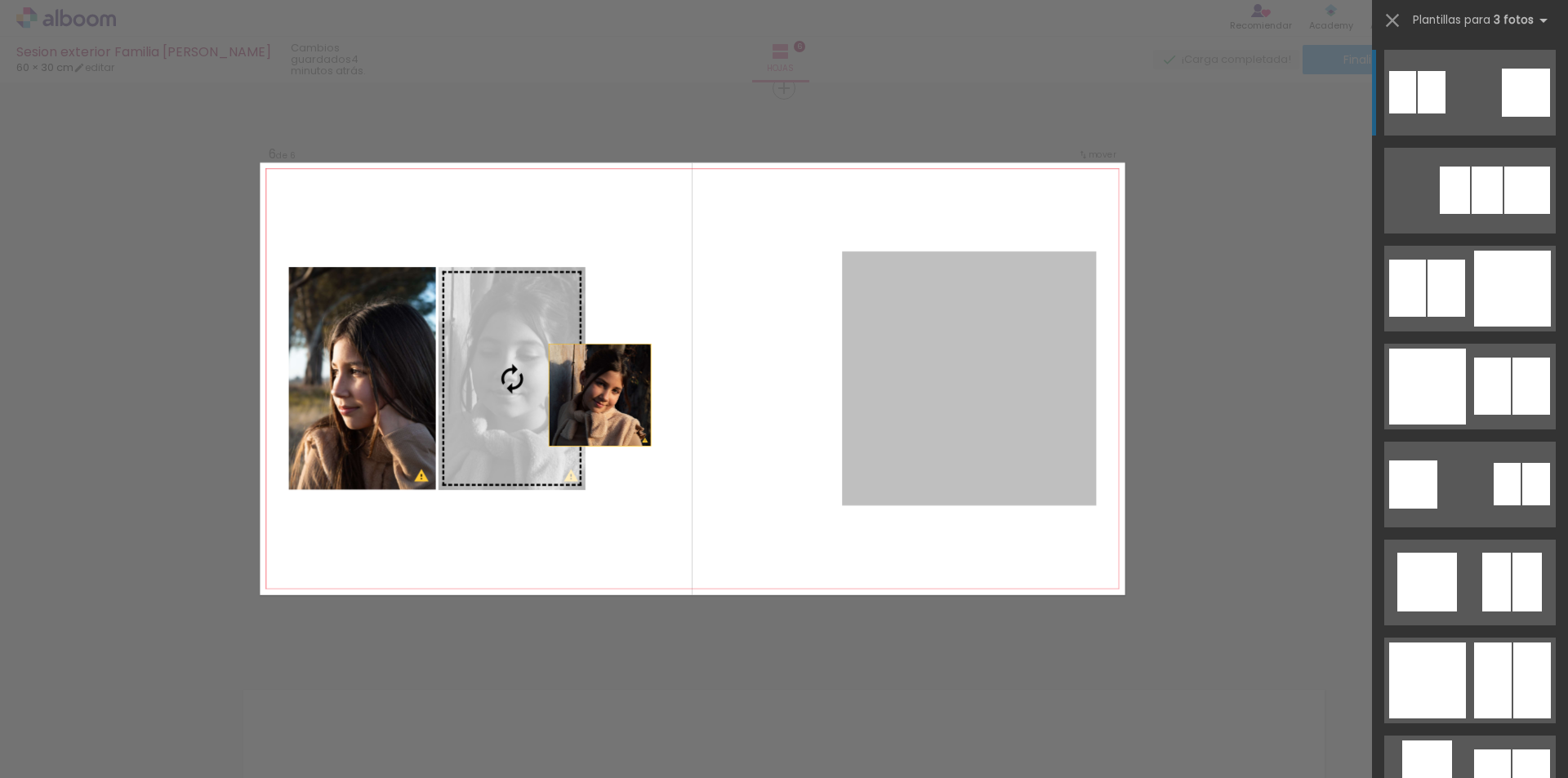
drag, startPoint x: 951, startPoint y: 428, endPoint x: 495, endPoint y: 397, distance: 457.1
click at [0, 0] on slot at bounding box center [0, 0] width 0 height 0
drag, startPoint x: 961, startPoint y: 412, endPoint x: 473, endPoint y: 402, distance: 488.1
click at [0, 0] on slot at bounding box center [0, 0] width 0 height 0
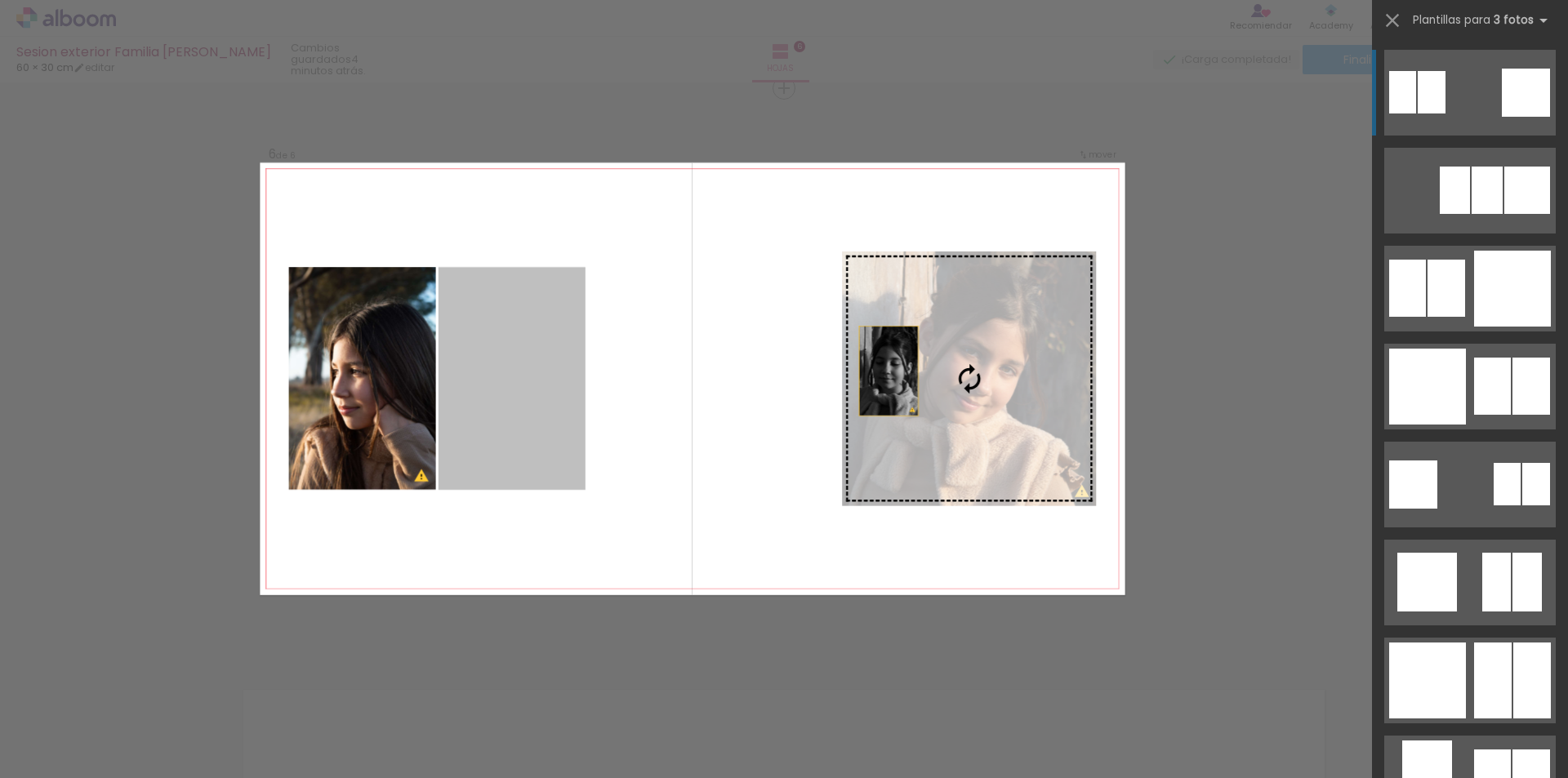
drag, startPoint x: 476, startPoint y: 397, endPoint x: 983, endPoint y: 365, distance: 508.0
click at [0, 0] on slot at bounding box center [0, 0] width 0 height 0
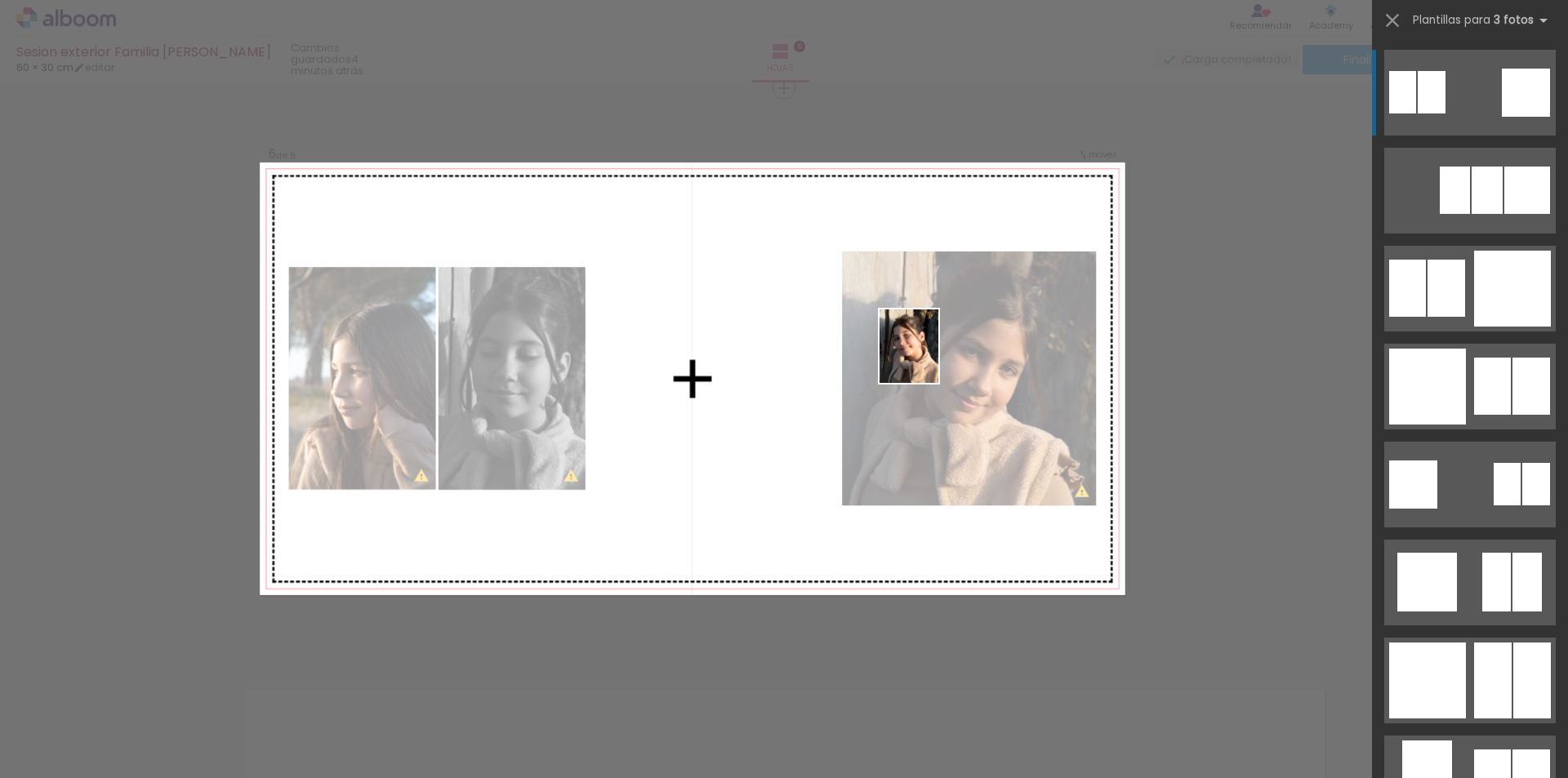
drag, startPoint x: 884, startPoint y: 722, endPoint x: 942, endPoint y: 355, distance: 371.6
click at [942, 355] on quentale-workspace at bounding box center [784, 389] width 1568 height 778
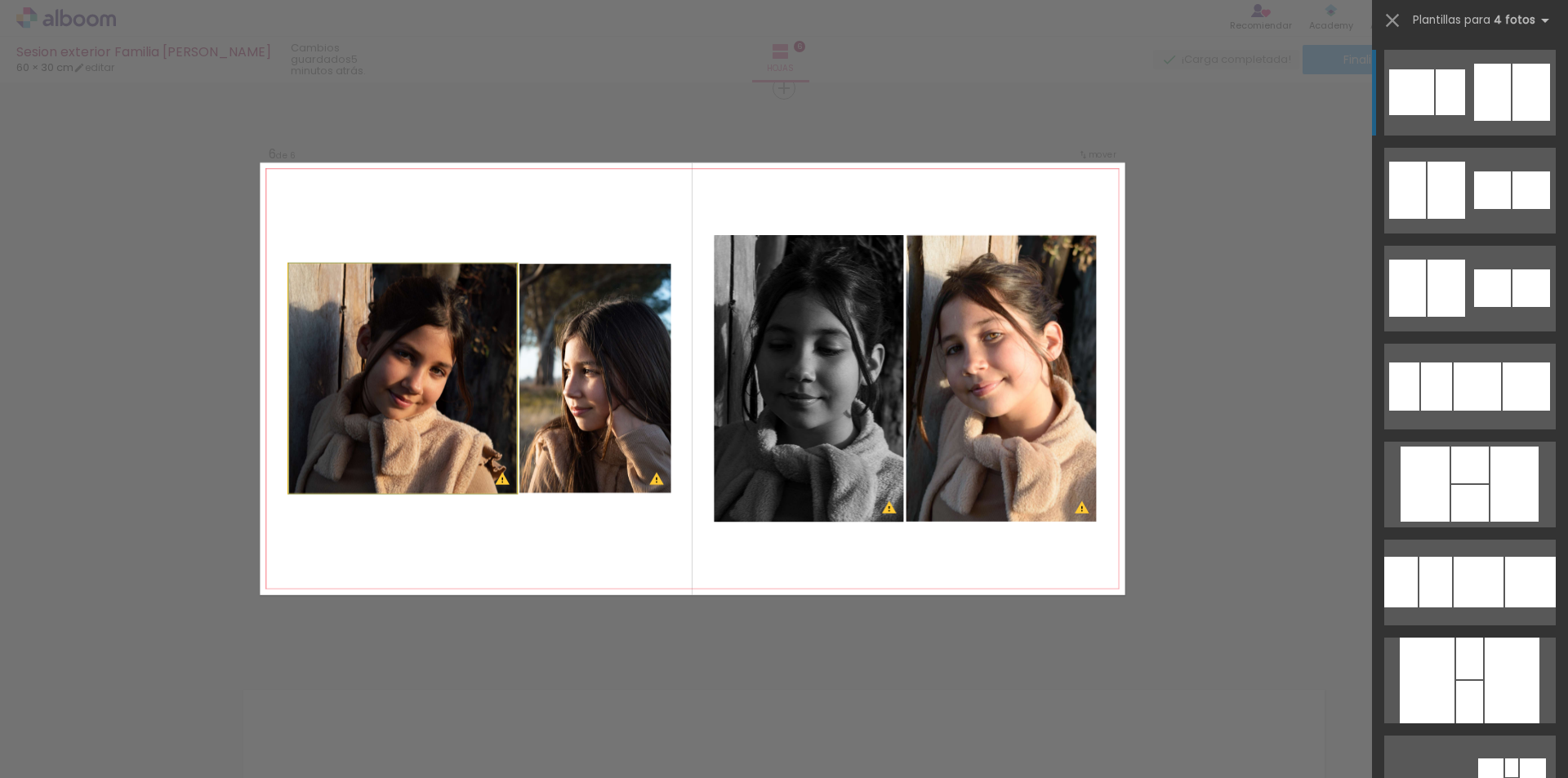
click at [456, 337] on quentale-photo at bounding box center [403, 379] width 228 height 230
click at [456, 336] on quentale-photo at bounding box center [403, 379] width 228 height 230
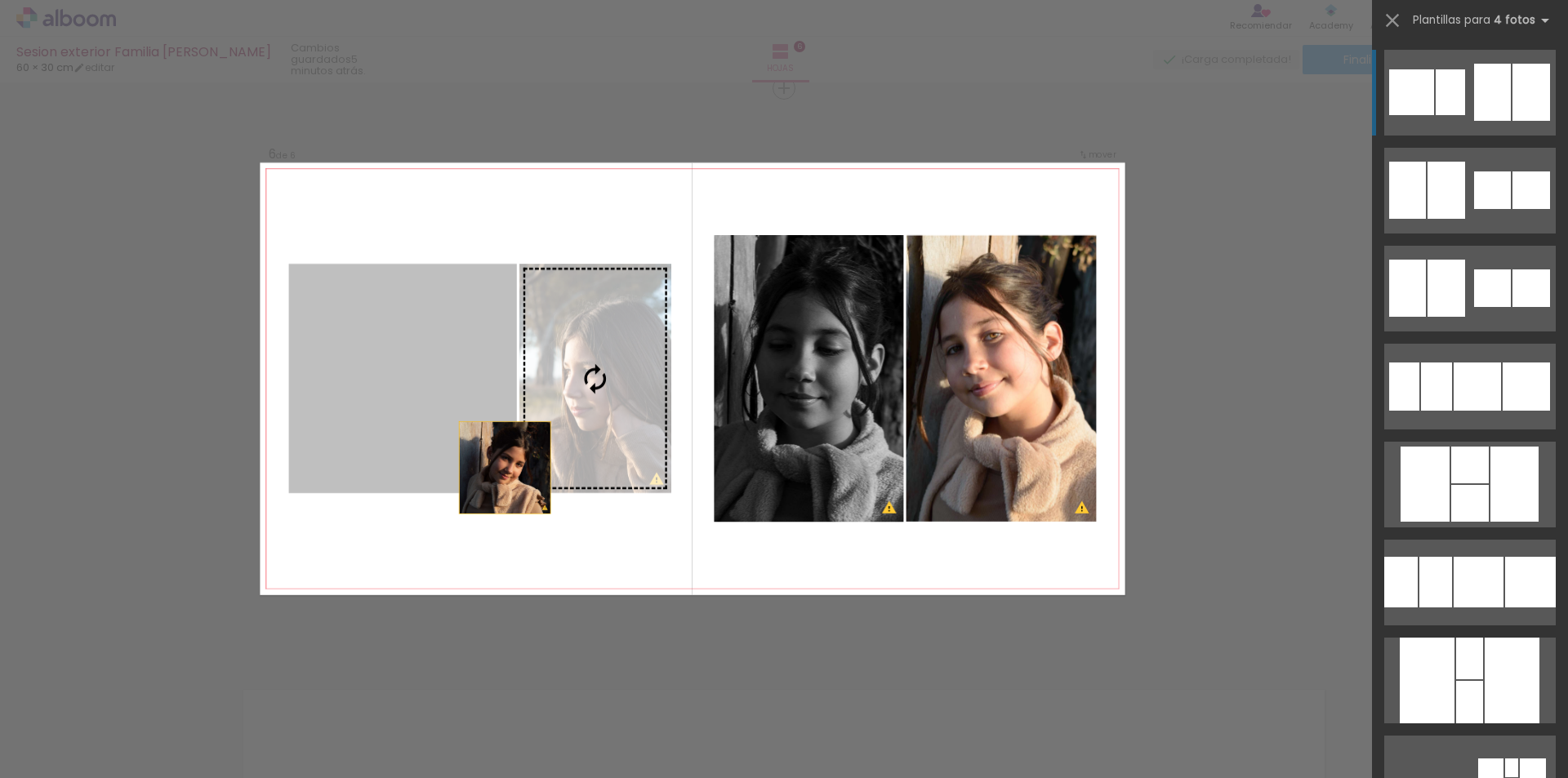
drag, startPoint x: 456, startPoint y: 336, endPoint x: 524, endPoint y: 490, distance: 168.3
click at [0, 0] on slot at bounding box center [0, 0] width 0 height 0
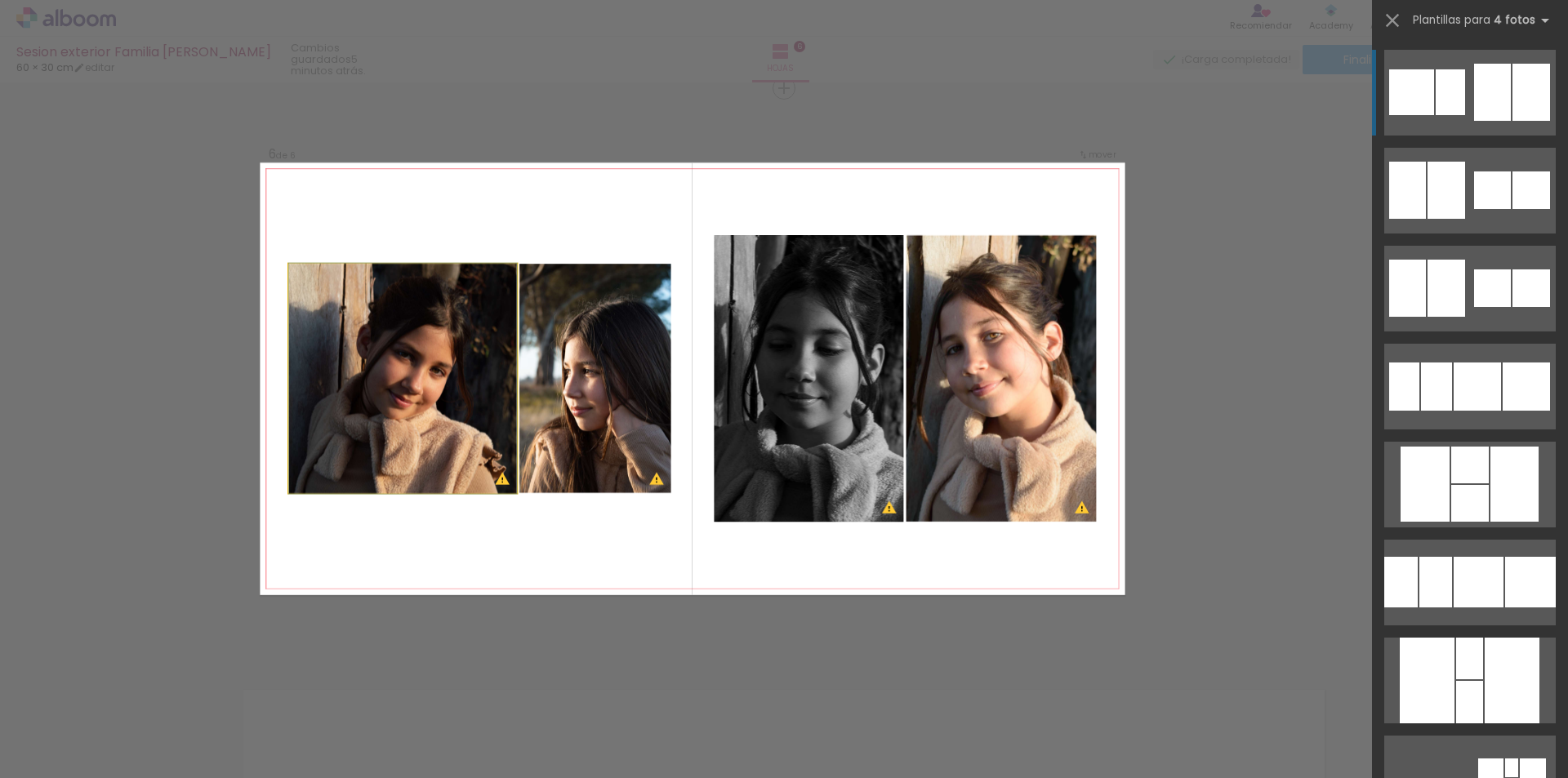
click at [477, 324] on quentale-photo at bounding box center [403, 379] width 228 height 230
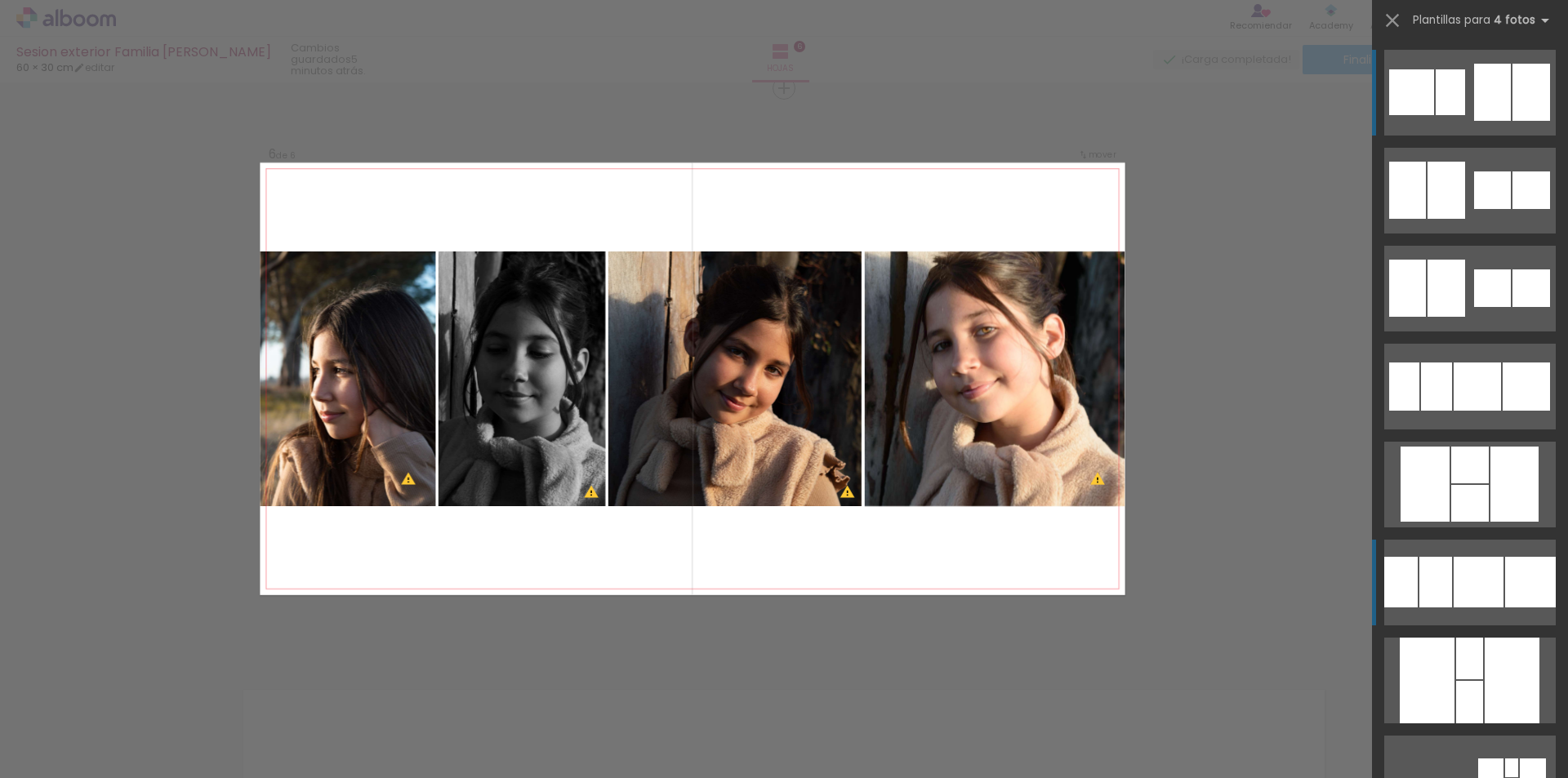
click at [1440, 115] on div at bounding box center [1450, 92] width 29 height 45
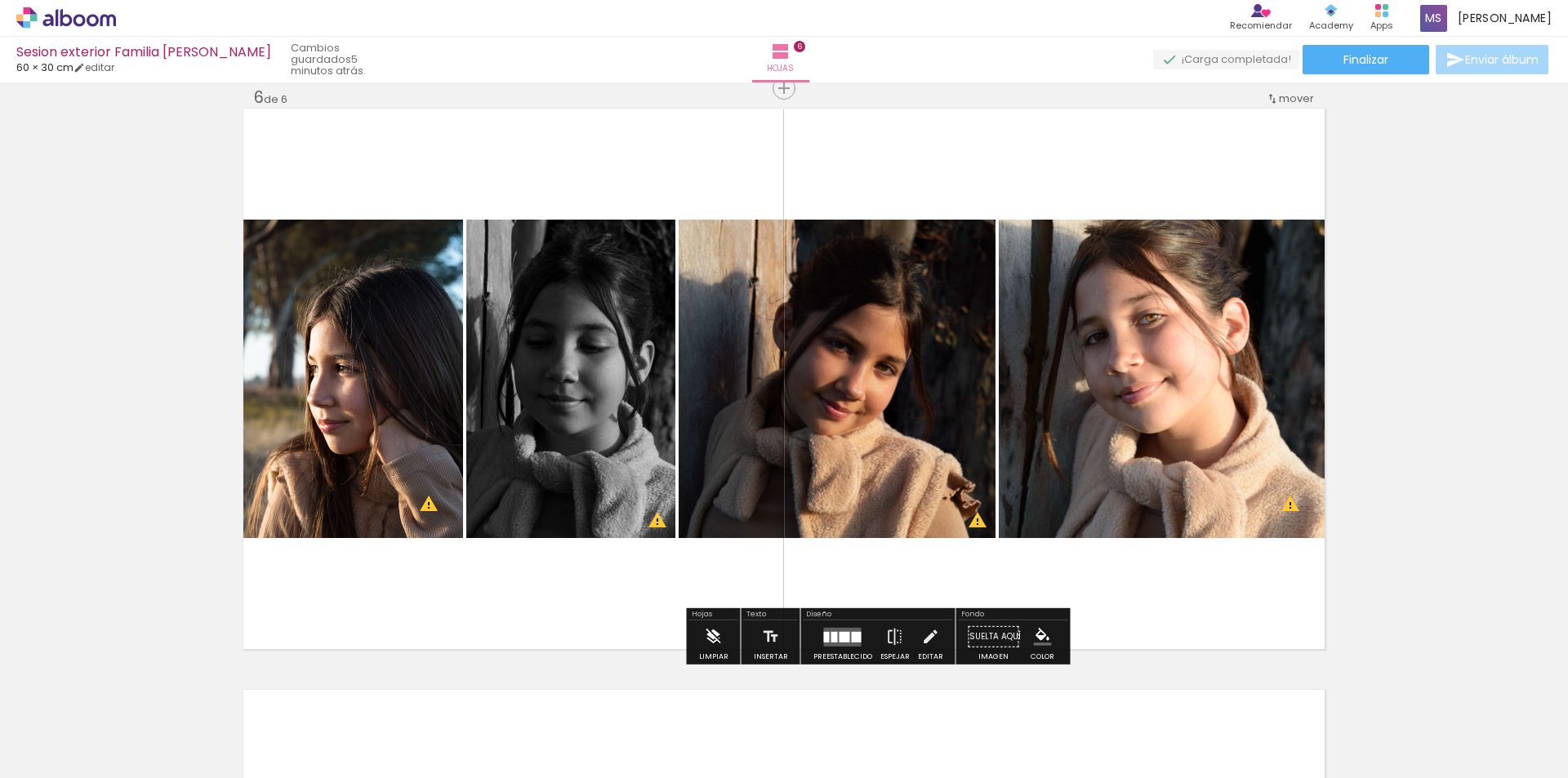
click at [714, 638] on iron-icon at bounding box center [713, 637] width 18 height 33
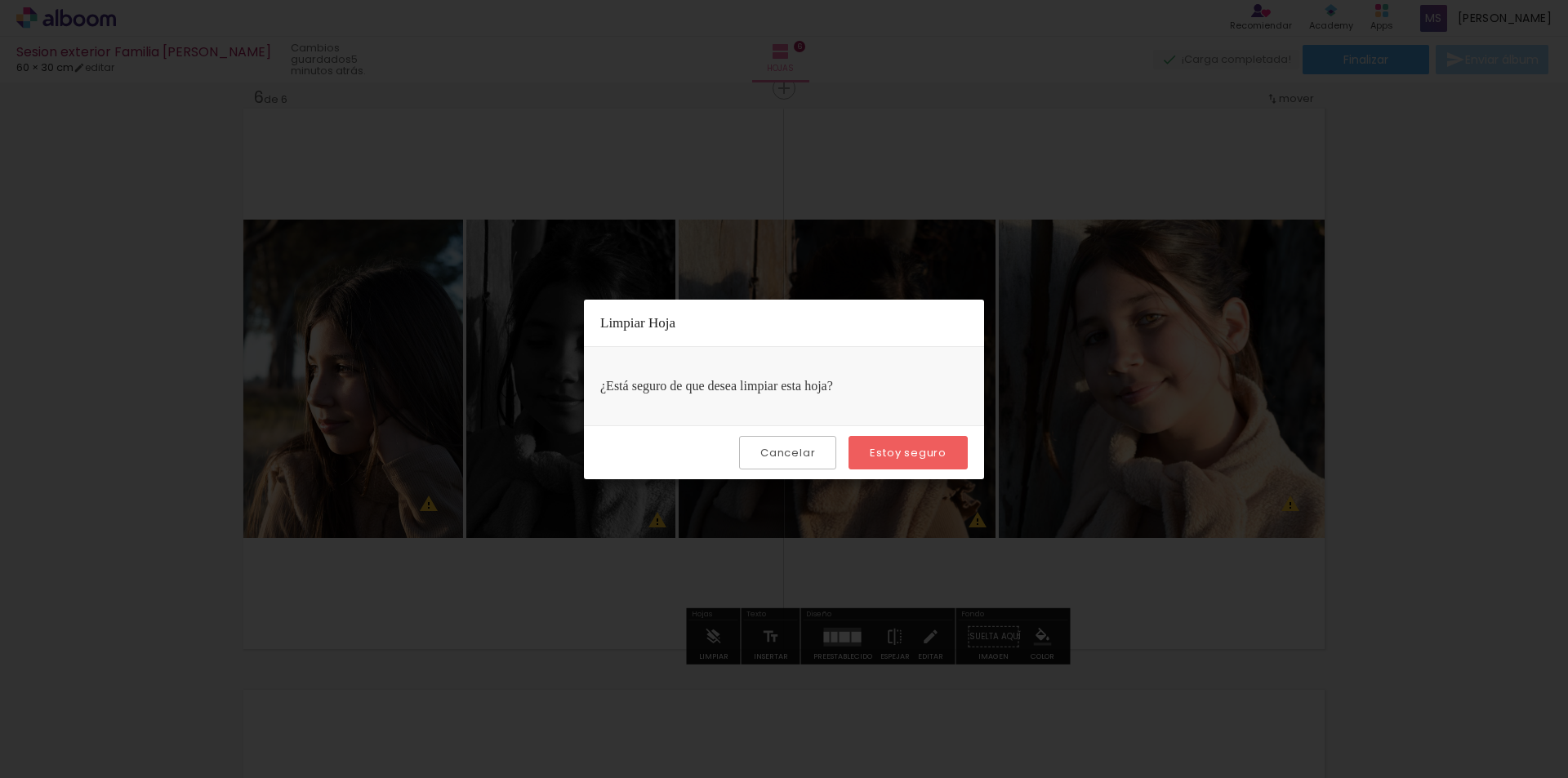
click at [857, 442] on paper-button "Estoy seguro" at bounding box center [907, 452] width 119 height 33
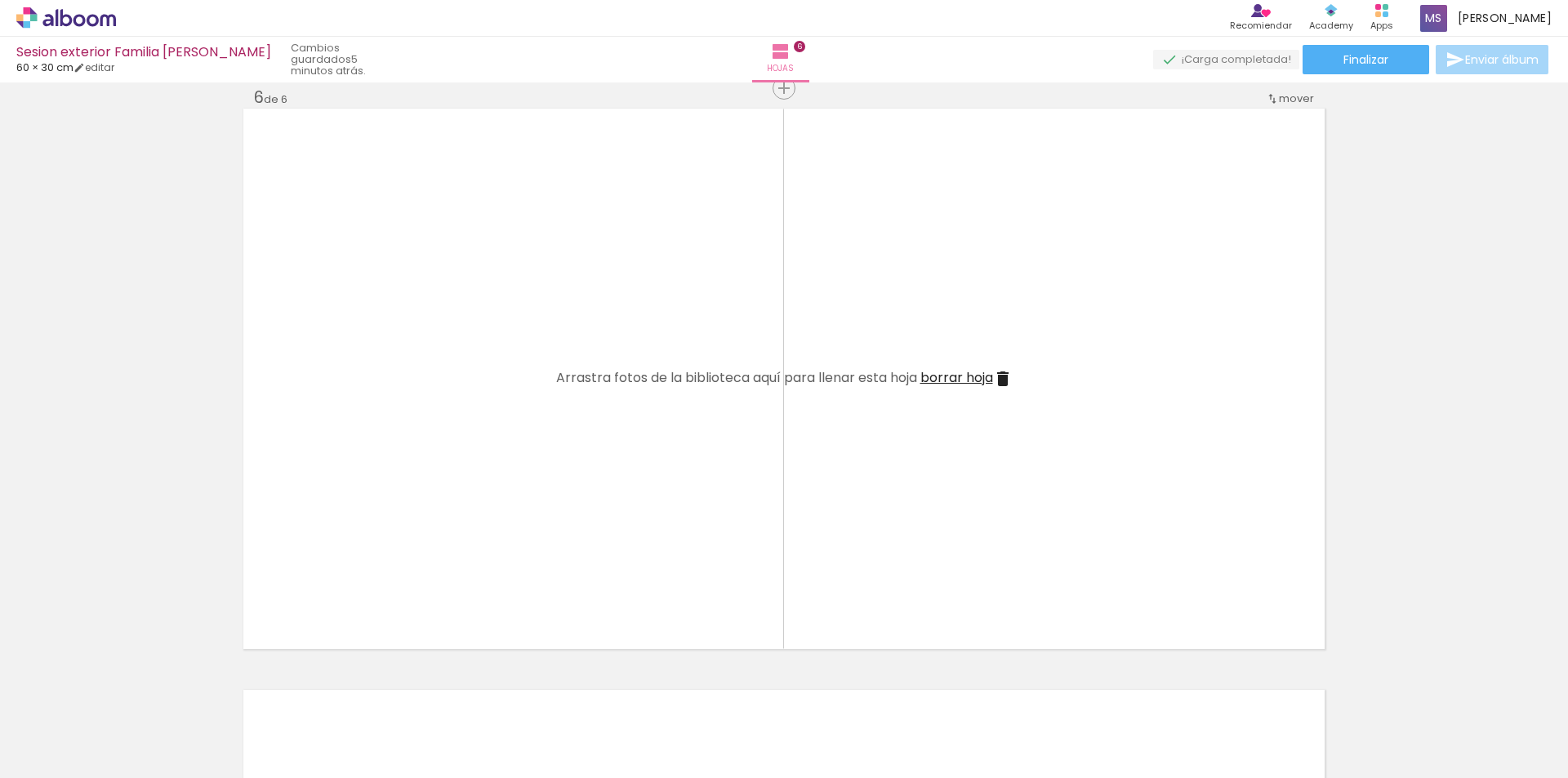
scroll to position [3091, 0]
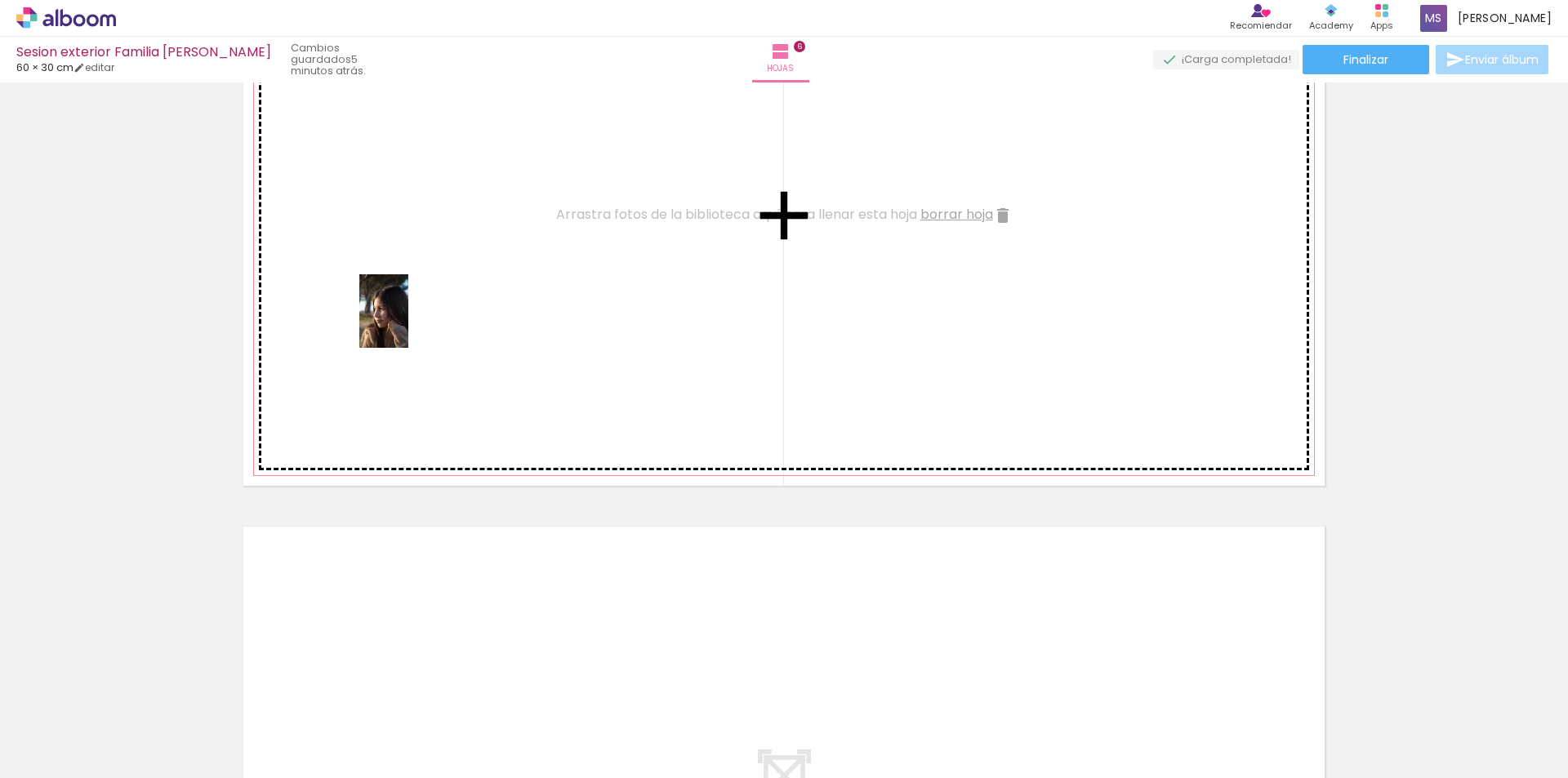
drag, startPoint x: 426, startPoint y: 734, endPoint x: 408, endPoint y: 323, distance: 411.4
click at [408, 323] on quentale-workspace at bounding box center [784, 389] width 1568 height 778
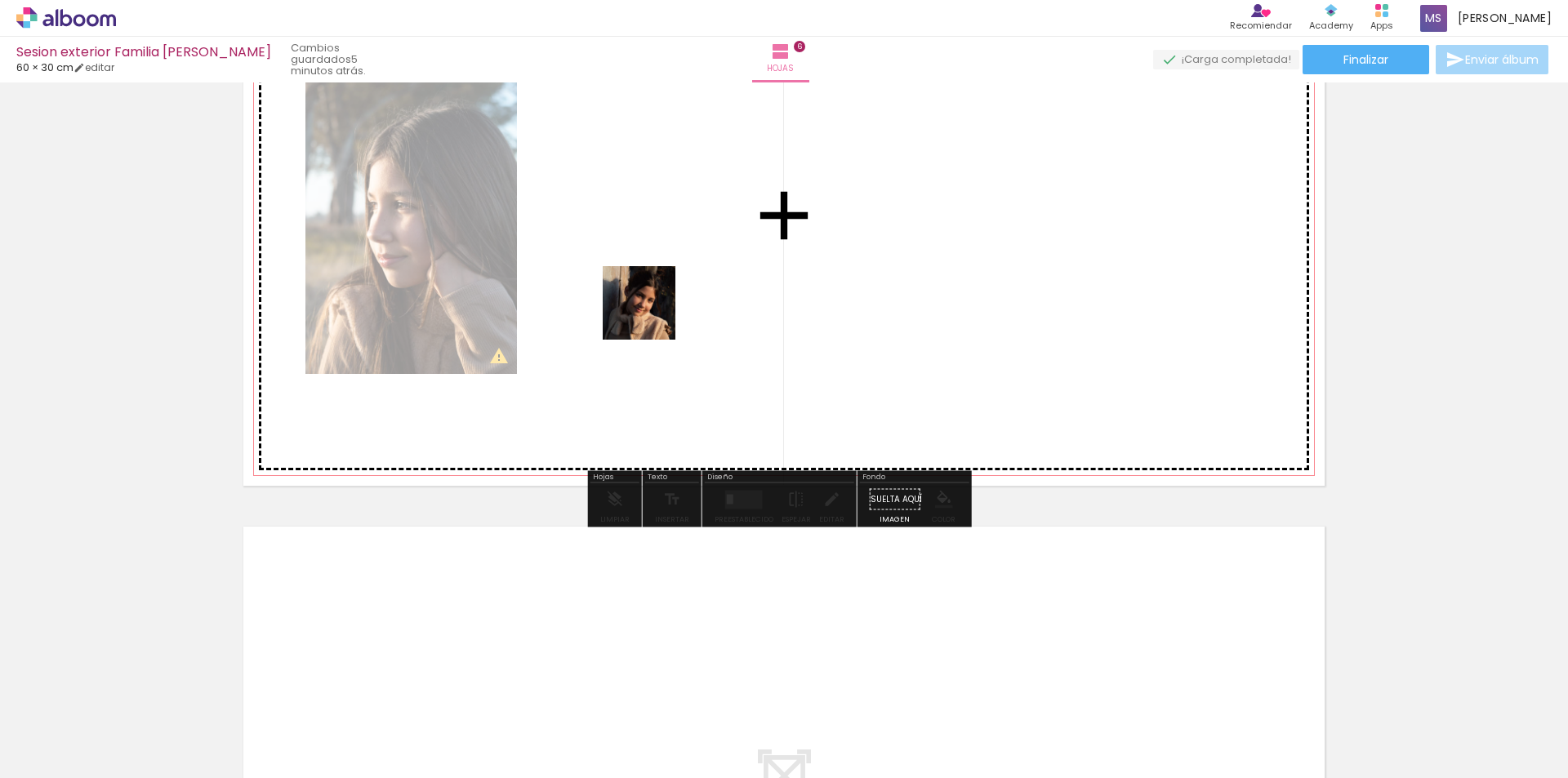
drag, startPoint x: 957, startPoint y: 731, endPoint x: 649, endPoint y: 302, distance: 528.1
click at [649, 302] on quentale-workspace at bounding box center [784, 389] width 1568 height 778
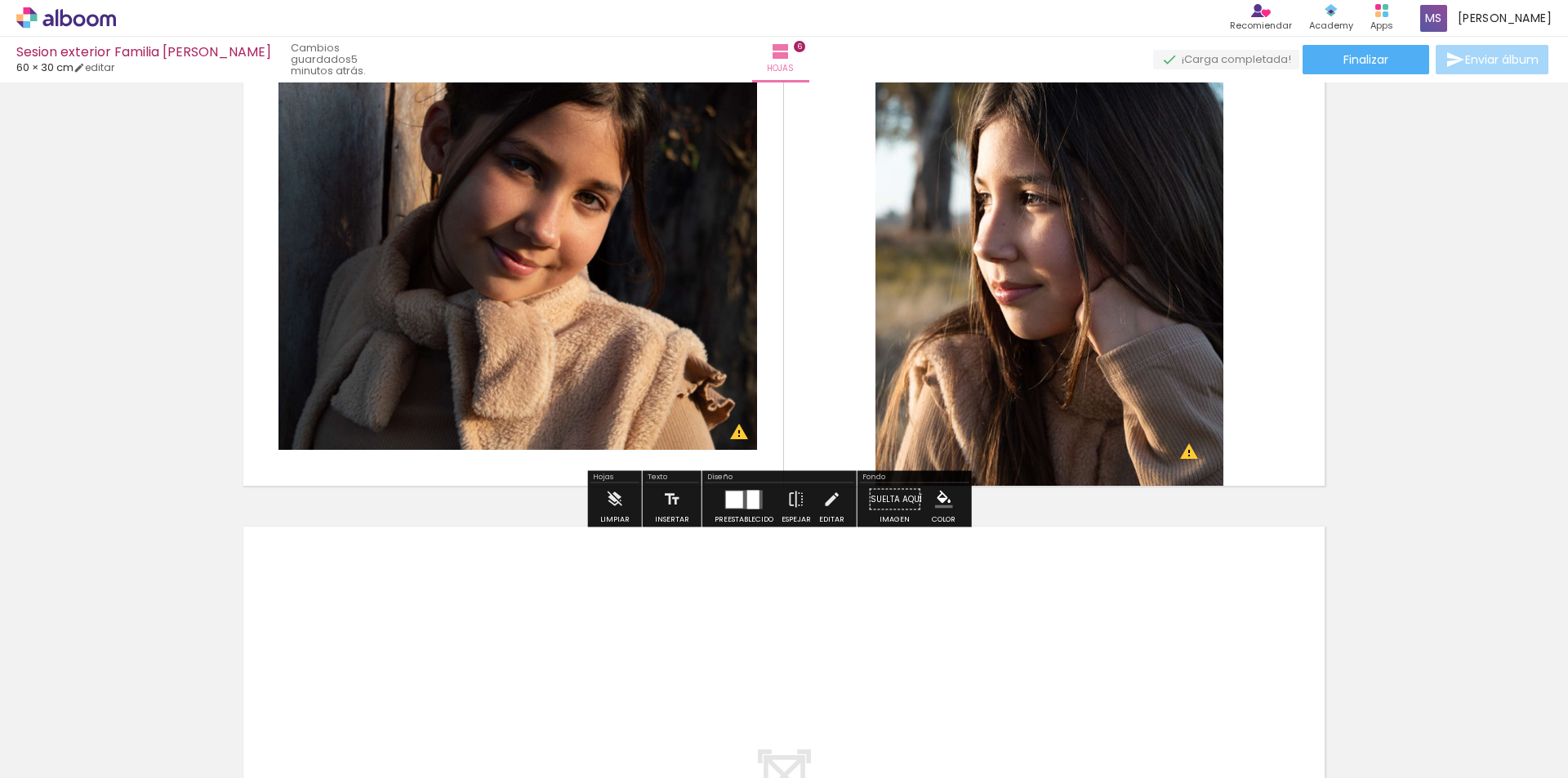
scroll to position [2928, 0]
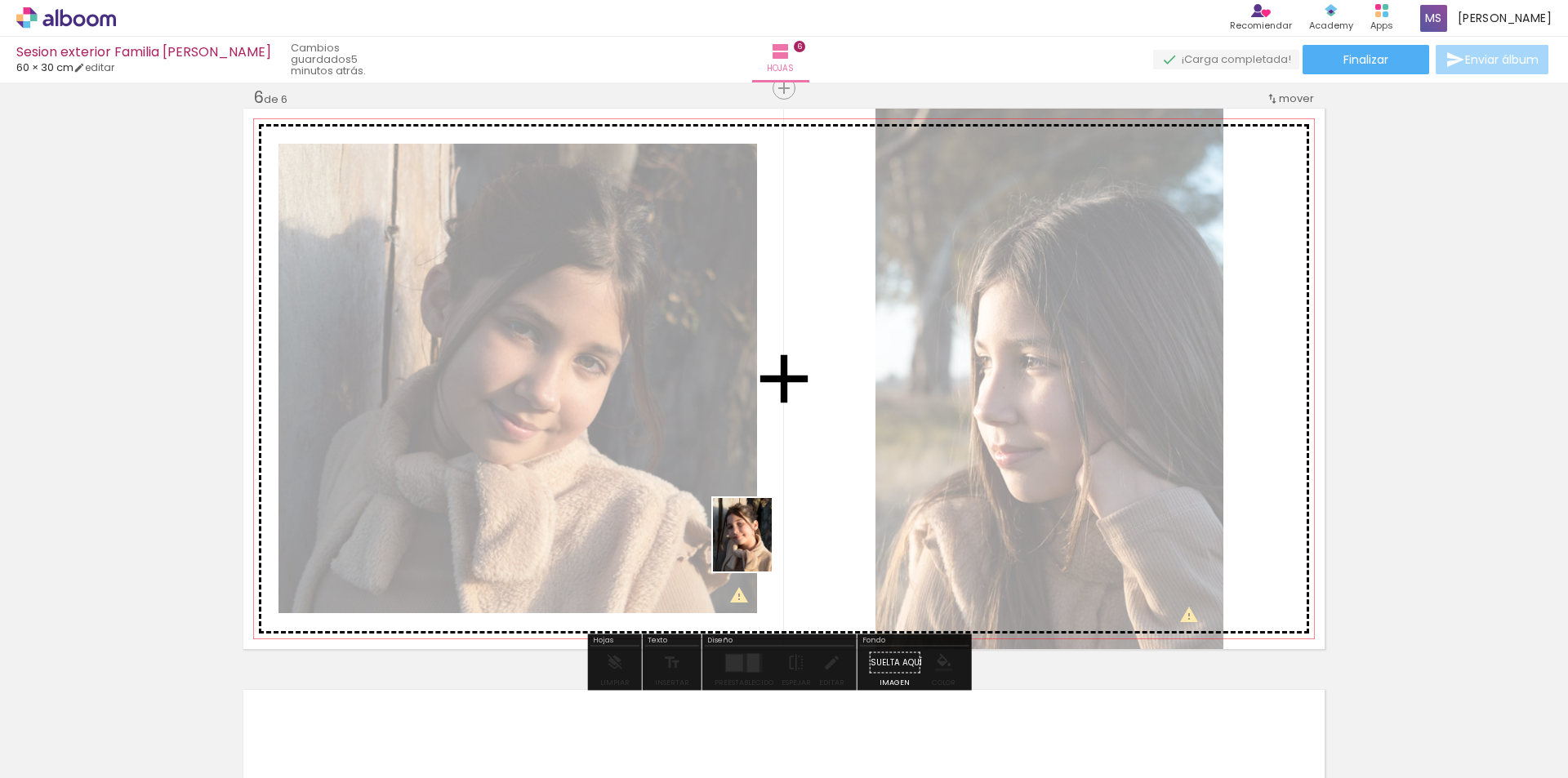
drag, startPoint x: 889, startPoint y: 738, endPoint x: 694, endPoint y: 446, distance: 351.1
click at [695, 447] on quentale-workspace at bounding box center [784, 389] width 1568 height 778
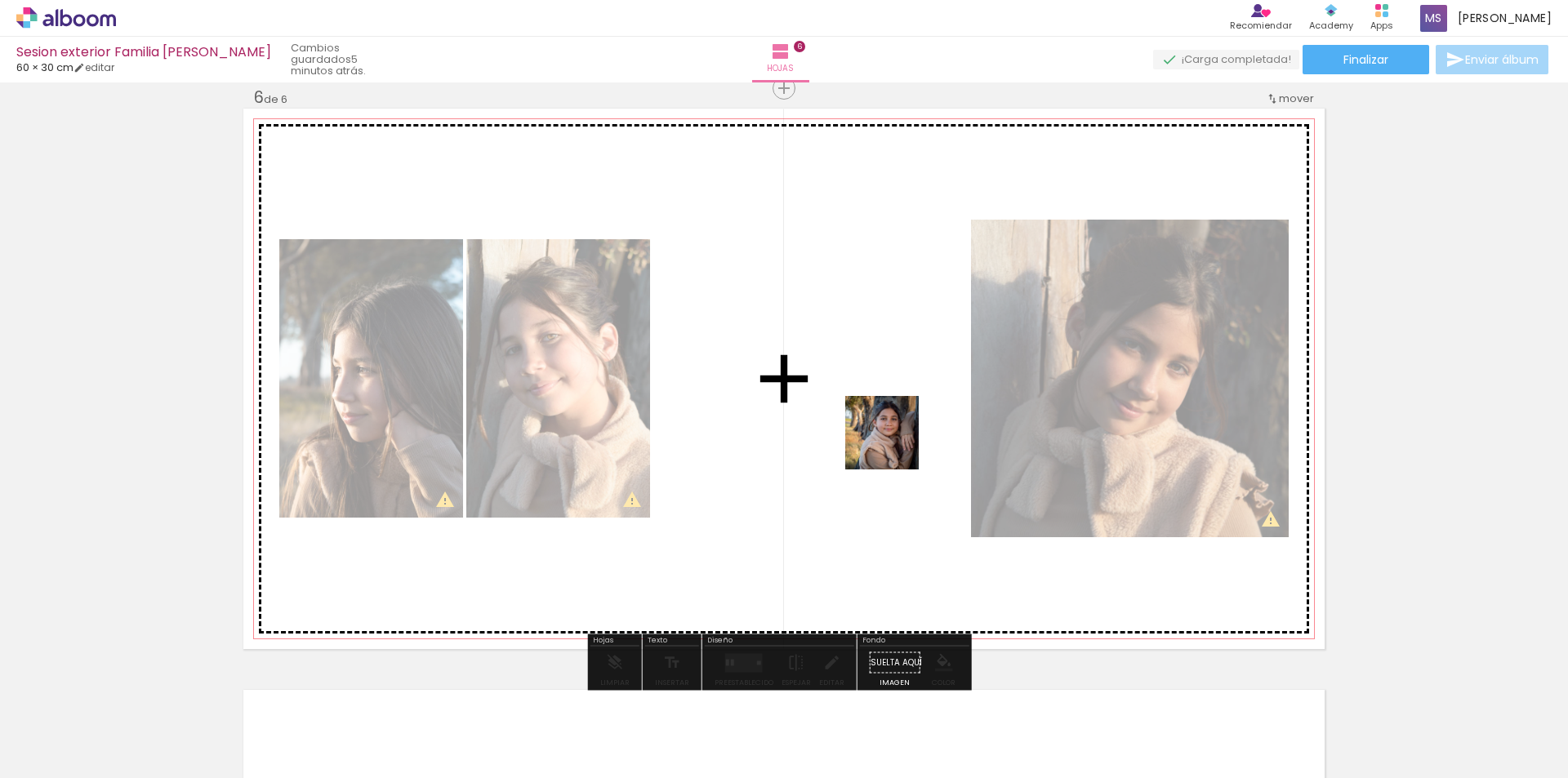
drag, startPoint x: 804, startPoint y: 739, endPoint x: 892, endPoint y: 439, distance: 312.6
click at [895, 442] on quentale-workspace at bounding box center [784, 389] width 1568 height 778
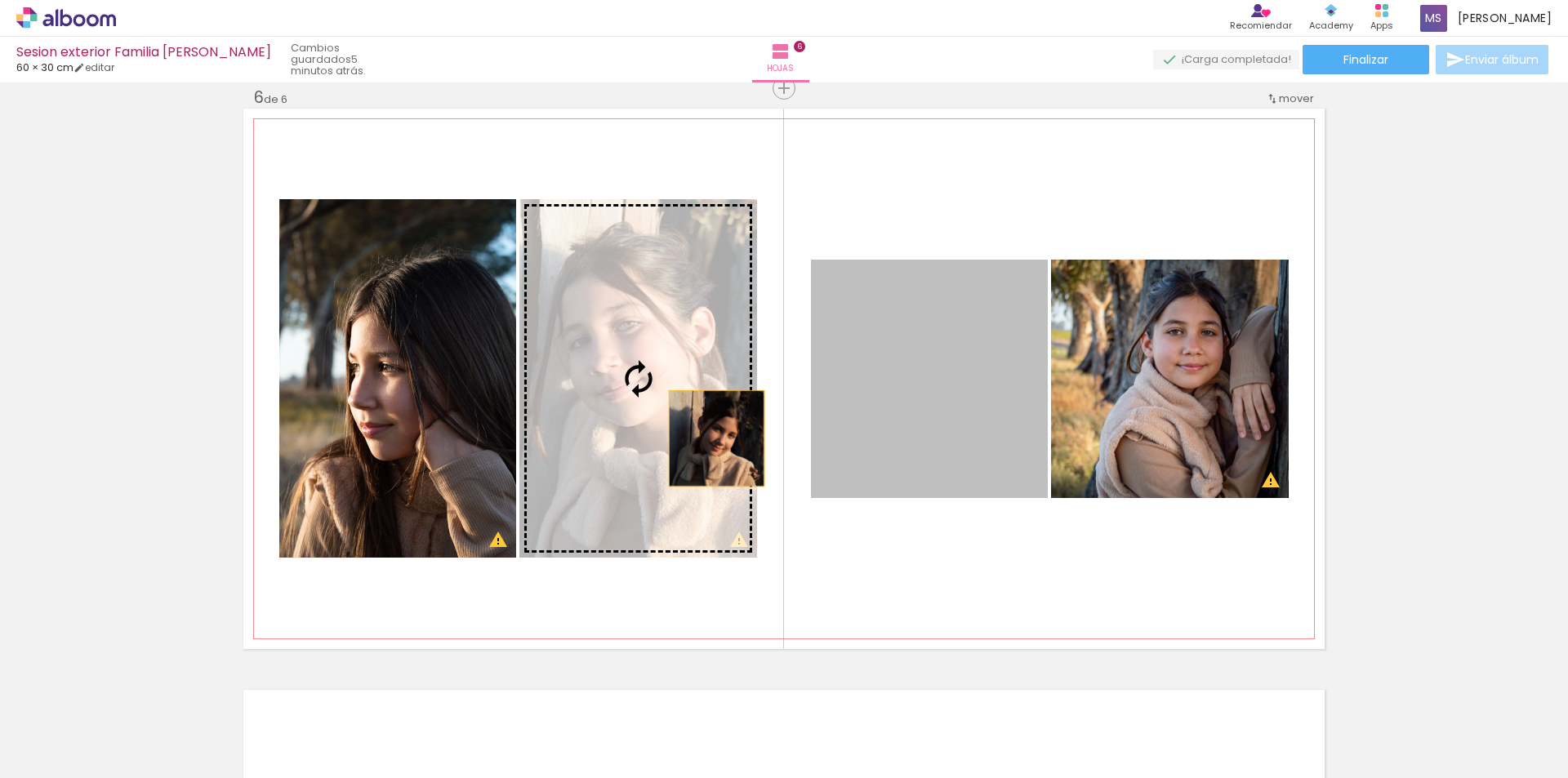
drag, startPoint x: 930, startPoint y: 429, endPoint x: 687, endPoint y: 428, distance: 243.0
click at [0, 0] on slot at bounding box center [0, 0] width 0 height 0
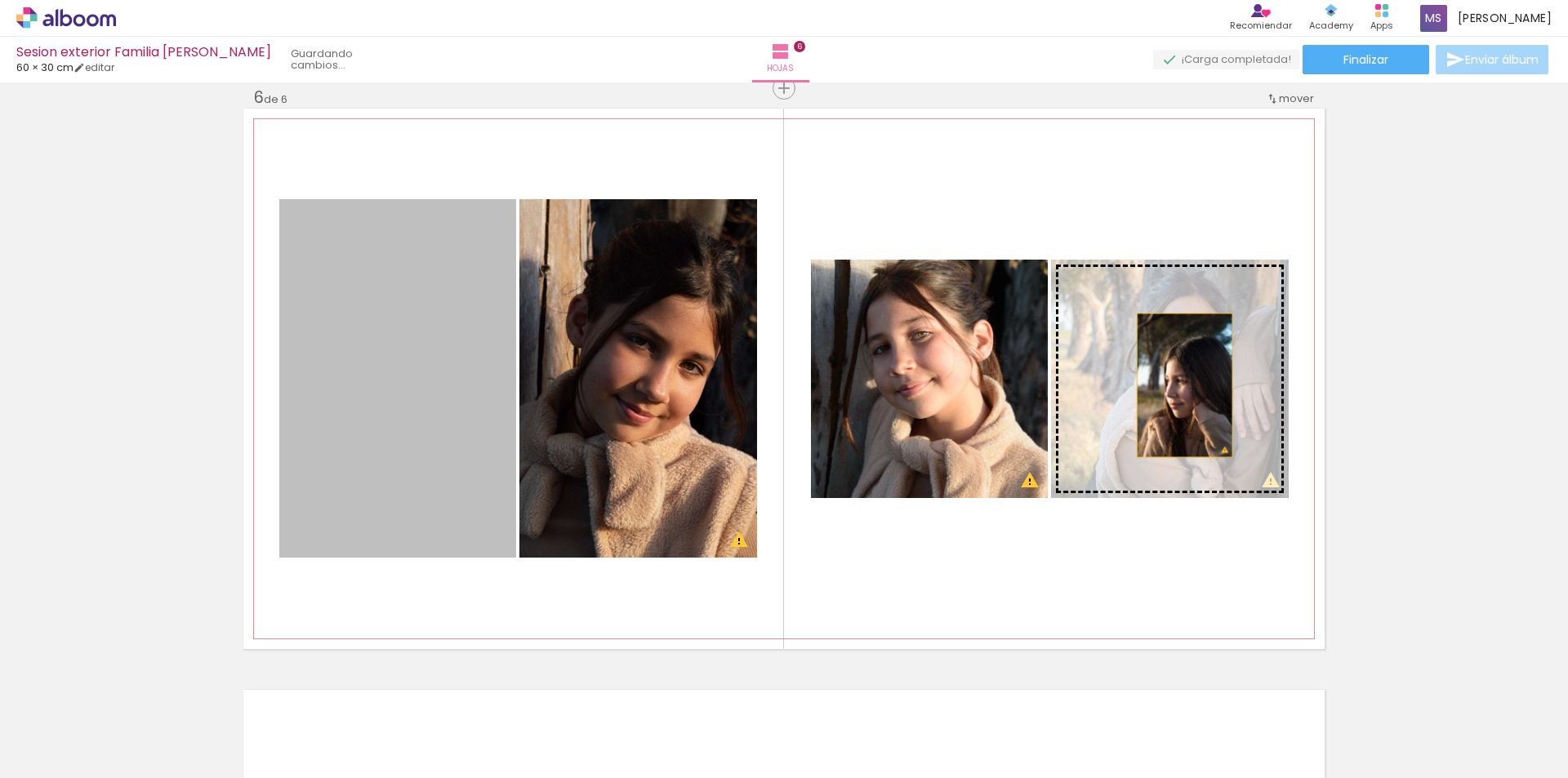
drag, startPoint x: 415, startPoint y: 442, endPoint x: 1178, endPoint y: 385, distance: 765.1
click at [0, 0] on slot at bounding box center [0, 0] width 0 height 0
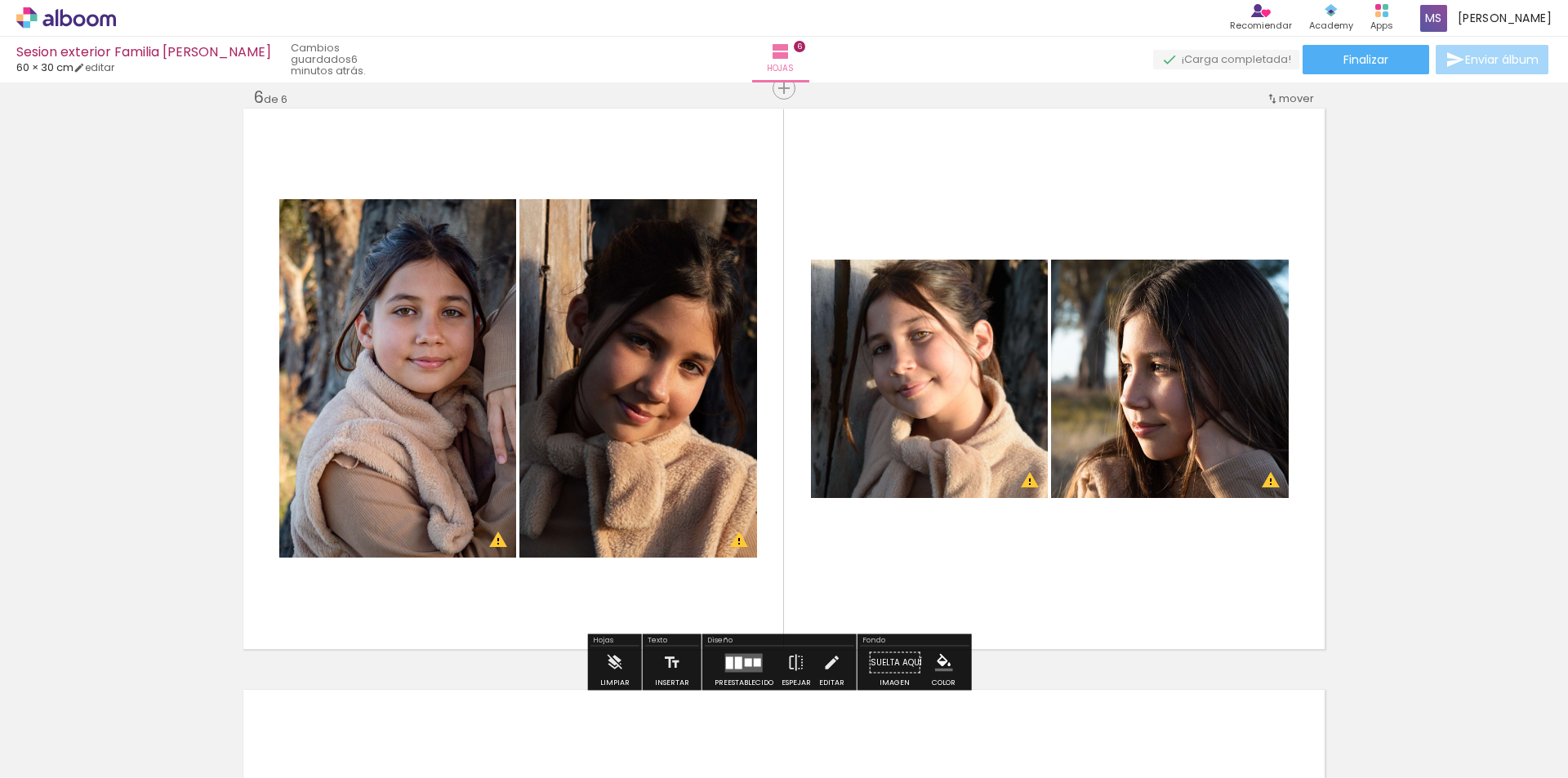
click at [739, 666] on quentale-layouter at bounding box center [744, 662] width 38 height 19
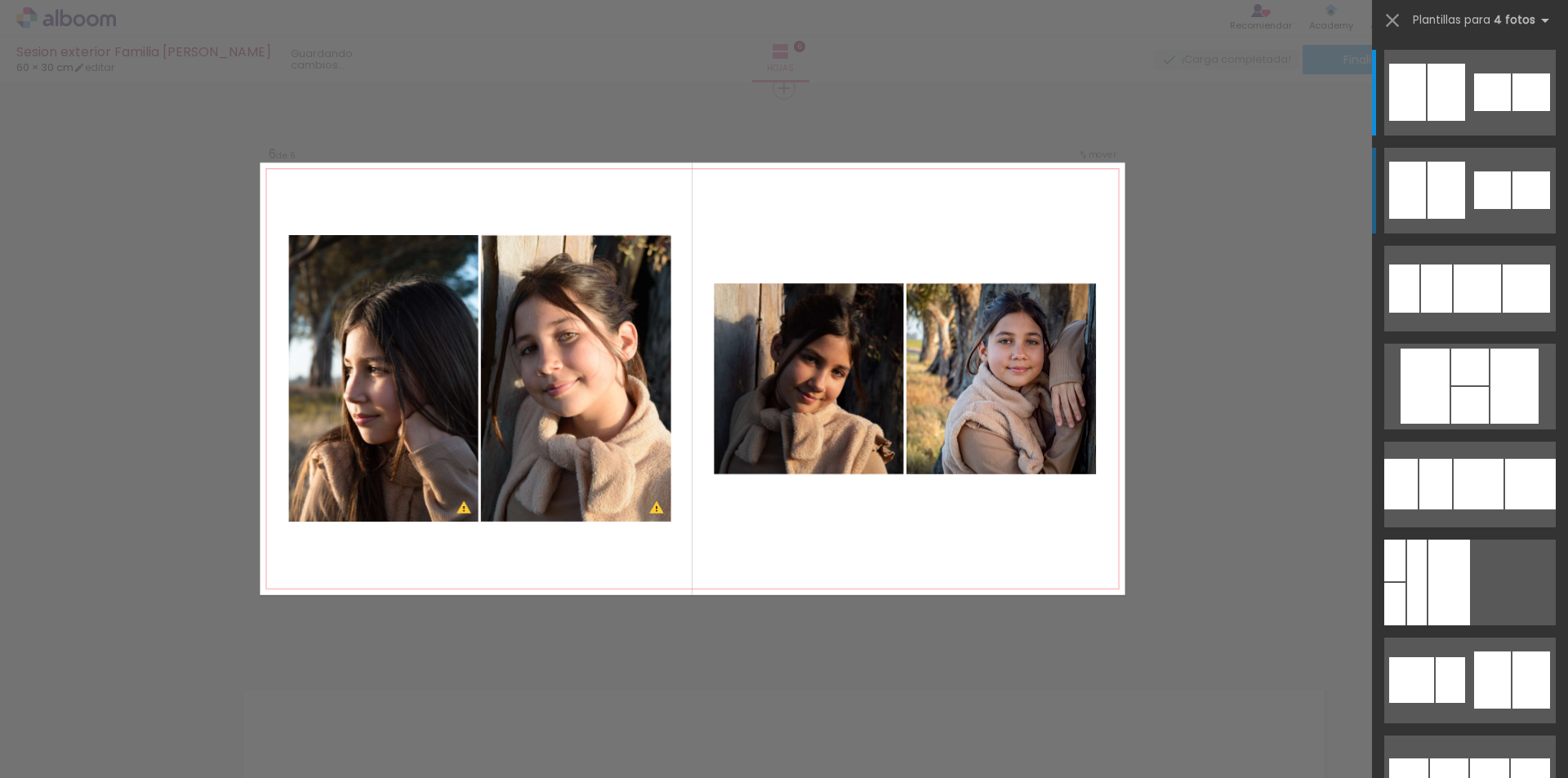
scroll to position [0, 573]
click at [1438, 105] on div at bounding box center [1446, 92] width 38 height 57
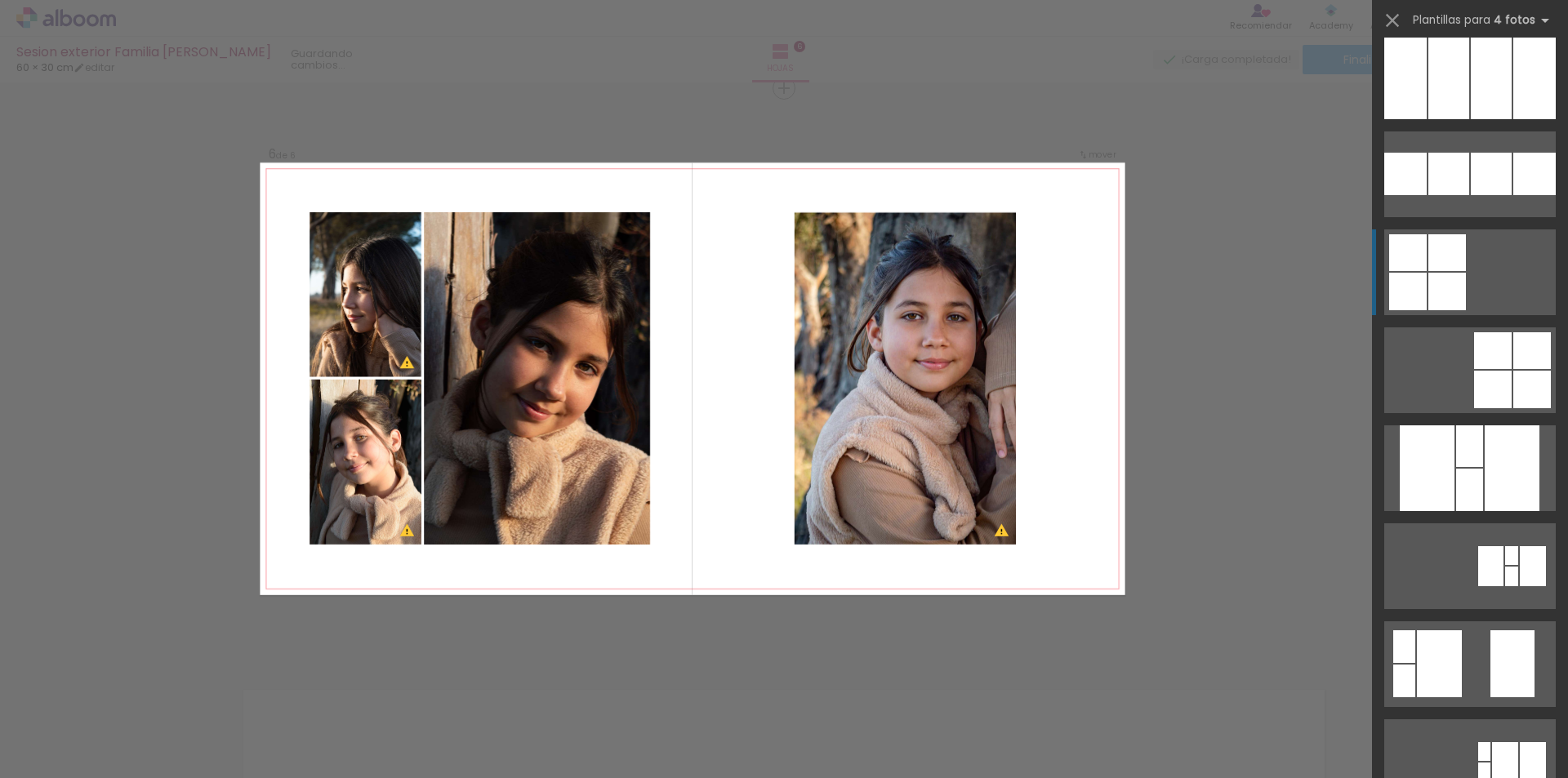
scroll to position [817, 0]
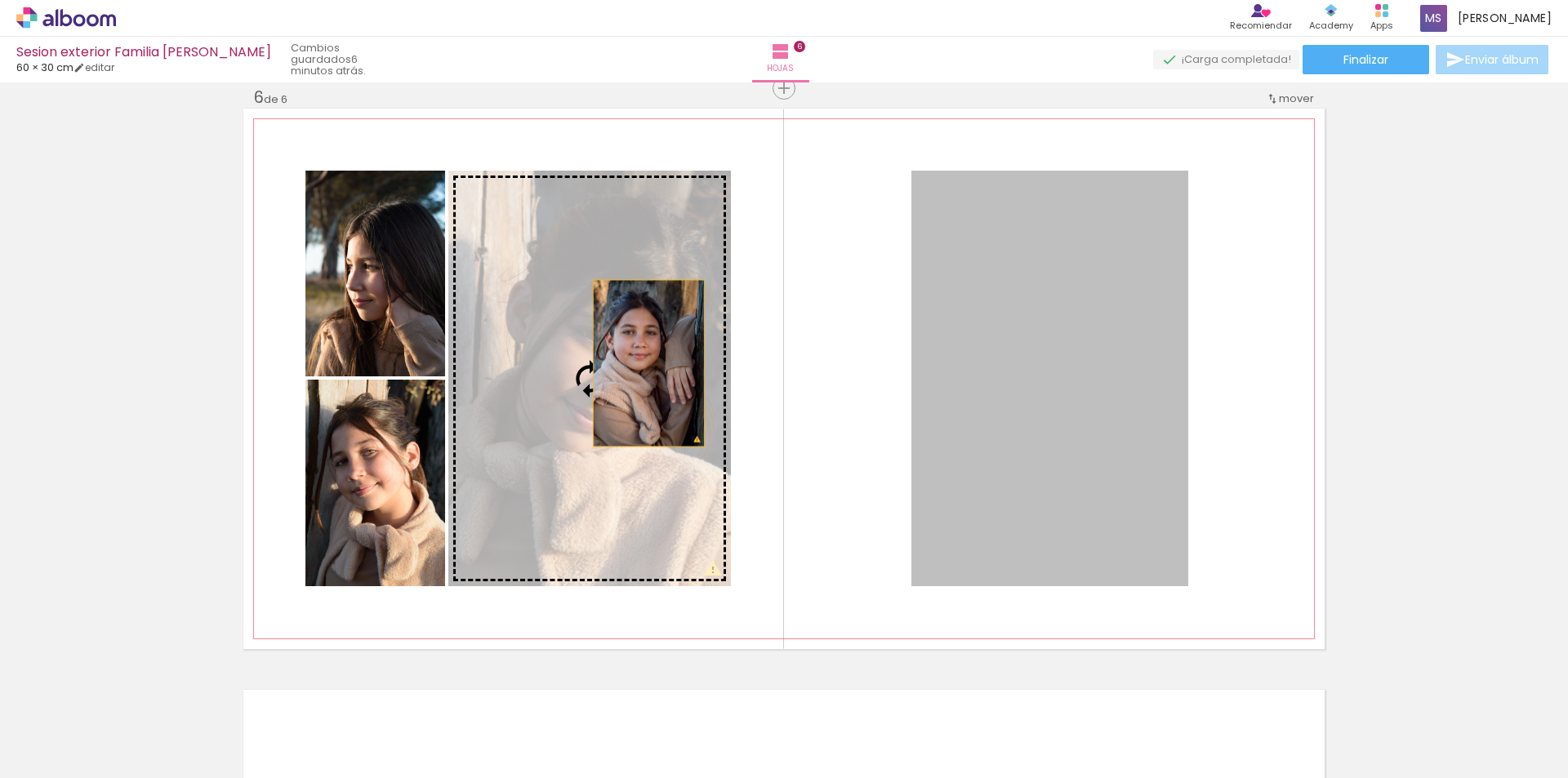
drag, startPoint x: 1053, startPoint y: 379, endPoint x: 643, endPoint y: 363, distance: 410.3
click at [0, 0] on slot at bounding box center [0, 0] width 0 height 0
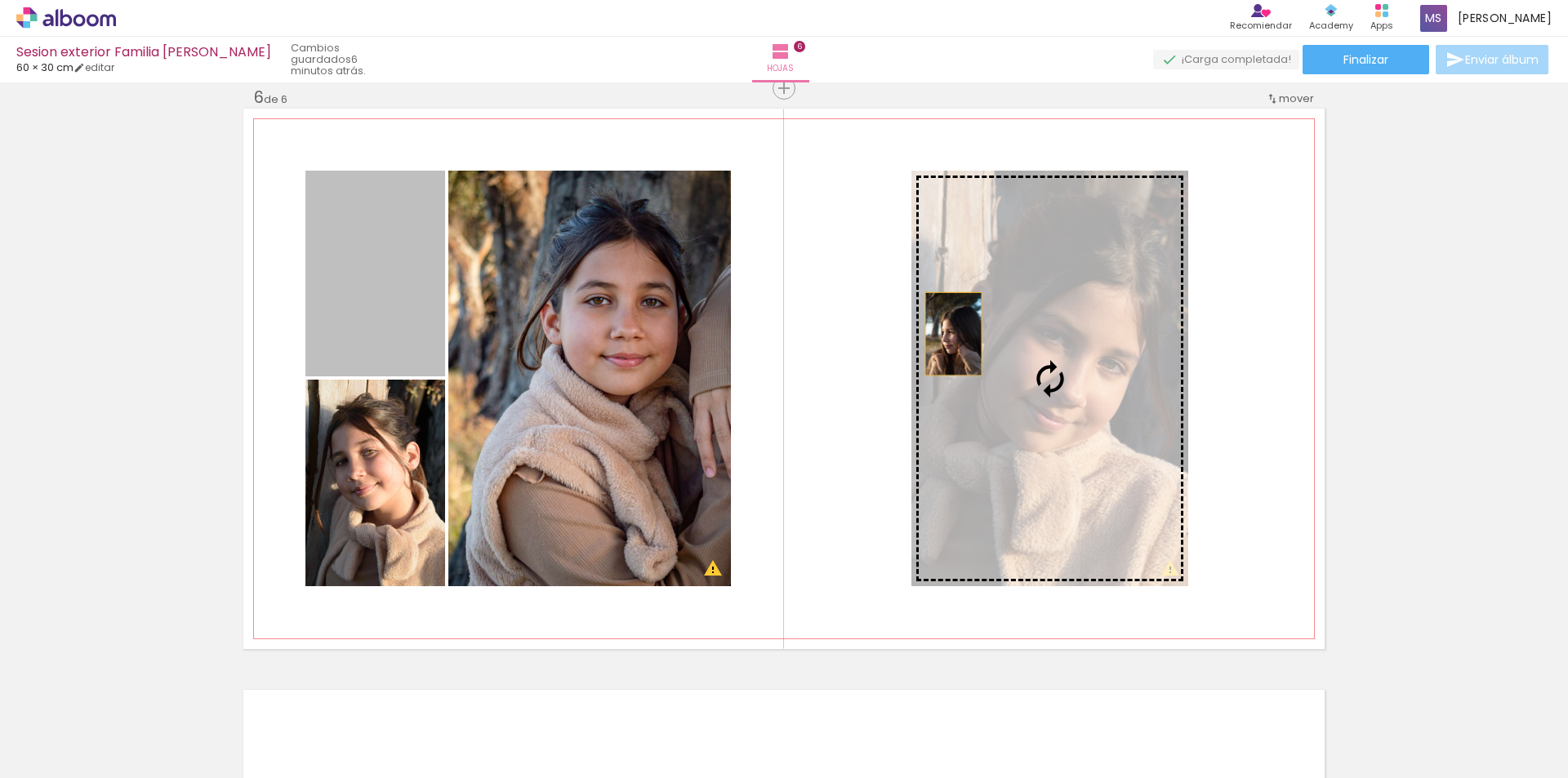
drag, startPoint x: 381, startPoint y: 294, endPoint x: 1101, endPoint y: 357, distance: 722.8
click at [0, 0] on slot at bounding box center [0, 0] width 0 height 0
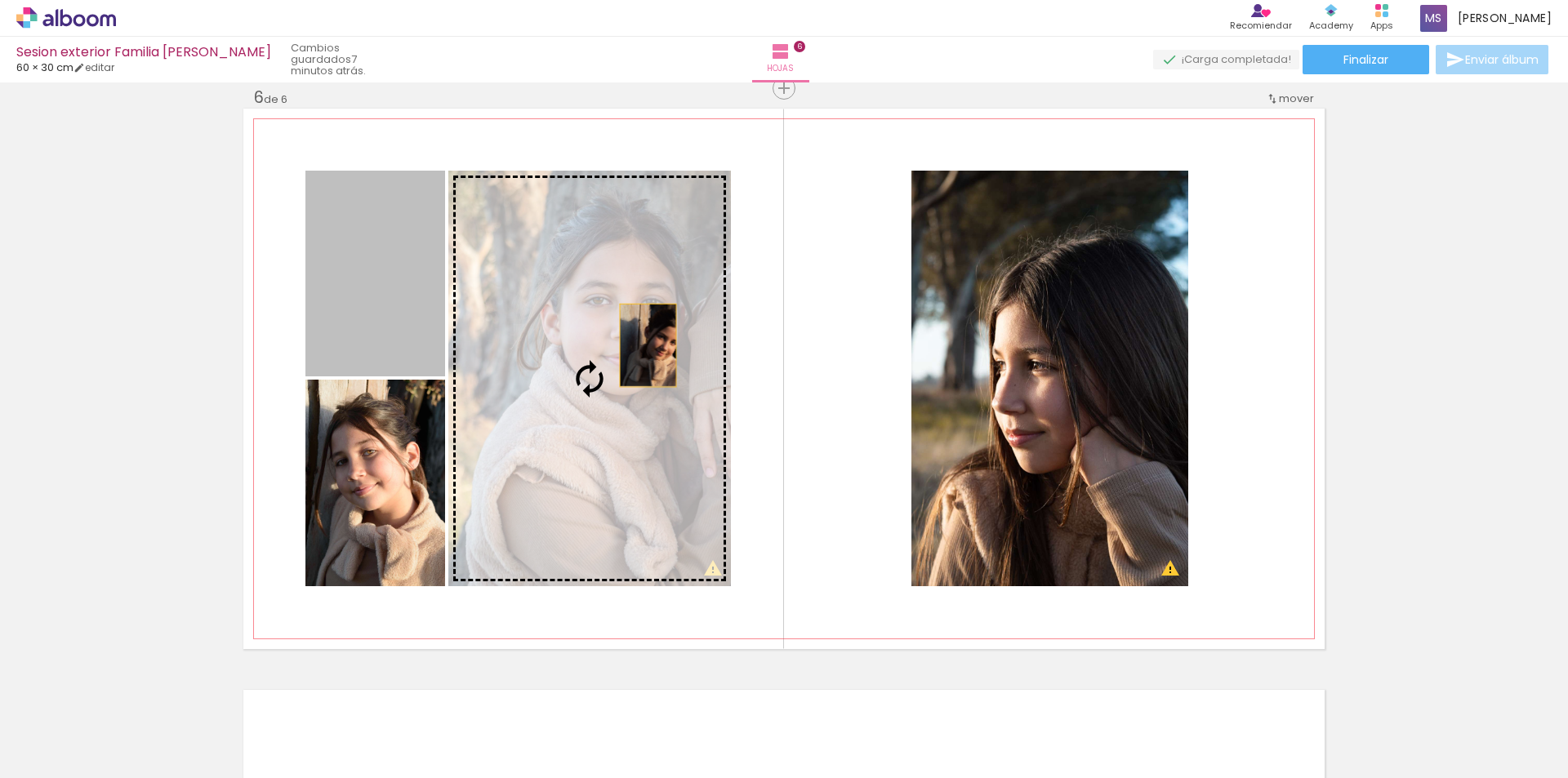
drag, startPoint x: 386, startPoint y: 289, endPoint x: 642, endPoint y: 345, distance: 262.1
click at [0, 0] on slot at bounding box center [0, 0] width 0 height 0
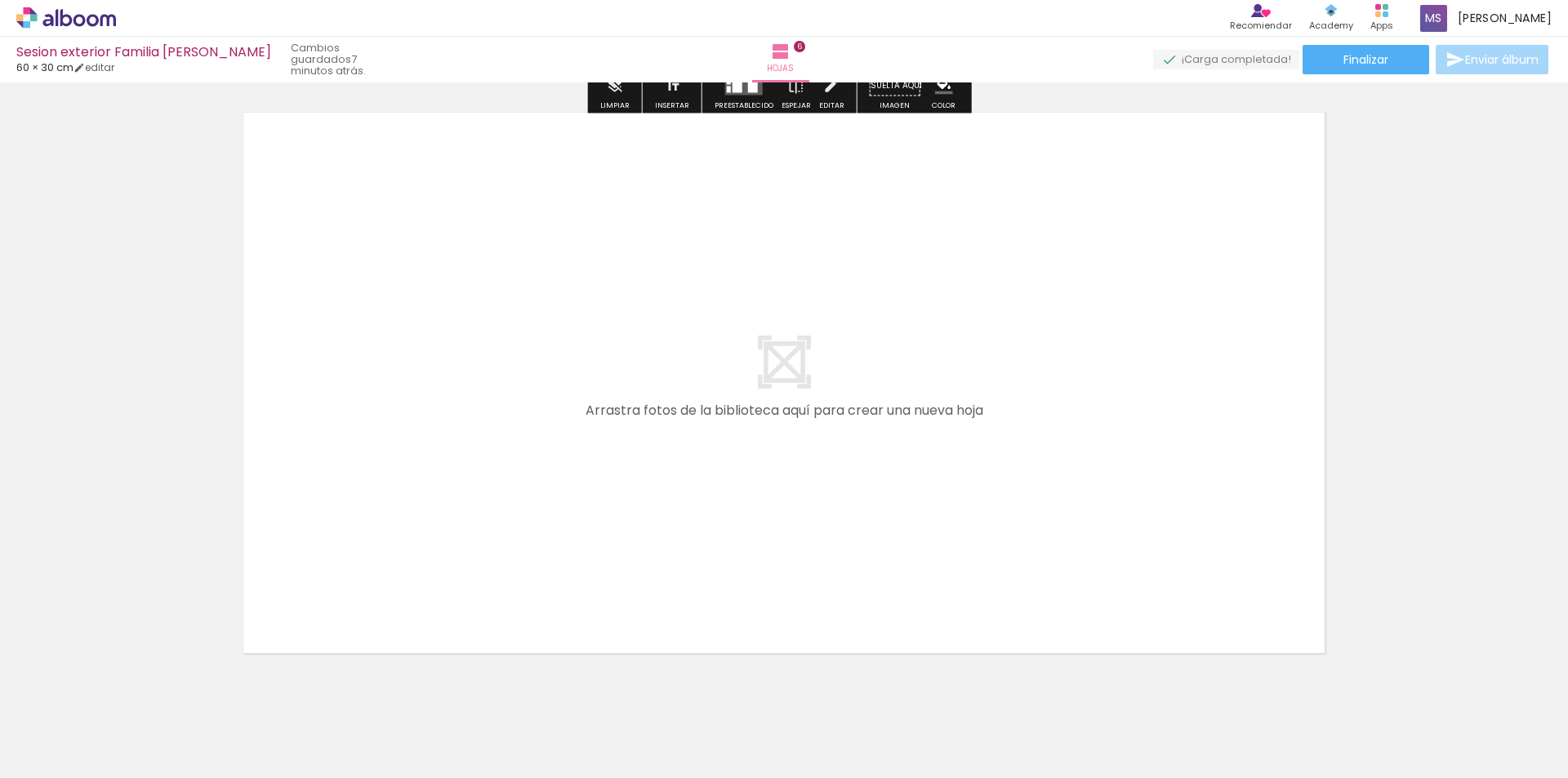
scroll to position [3540, 0]
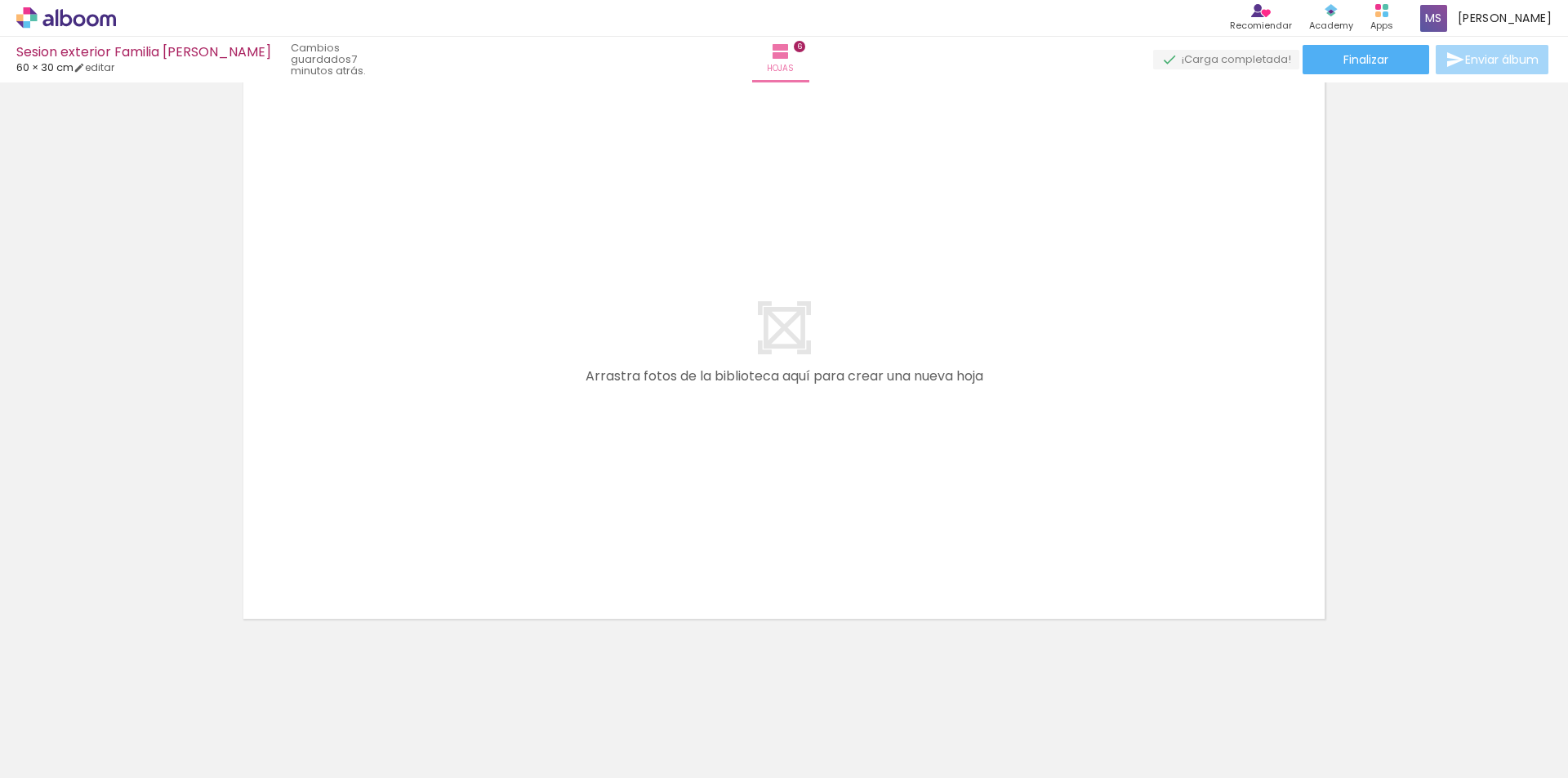
click at [769, 329] on quentale-layouter at bounding box center [784, 348] width 1081 height 541
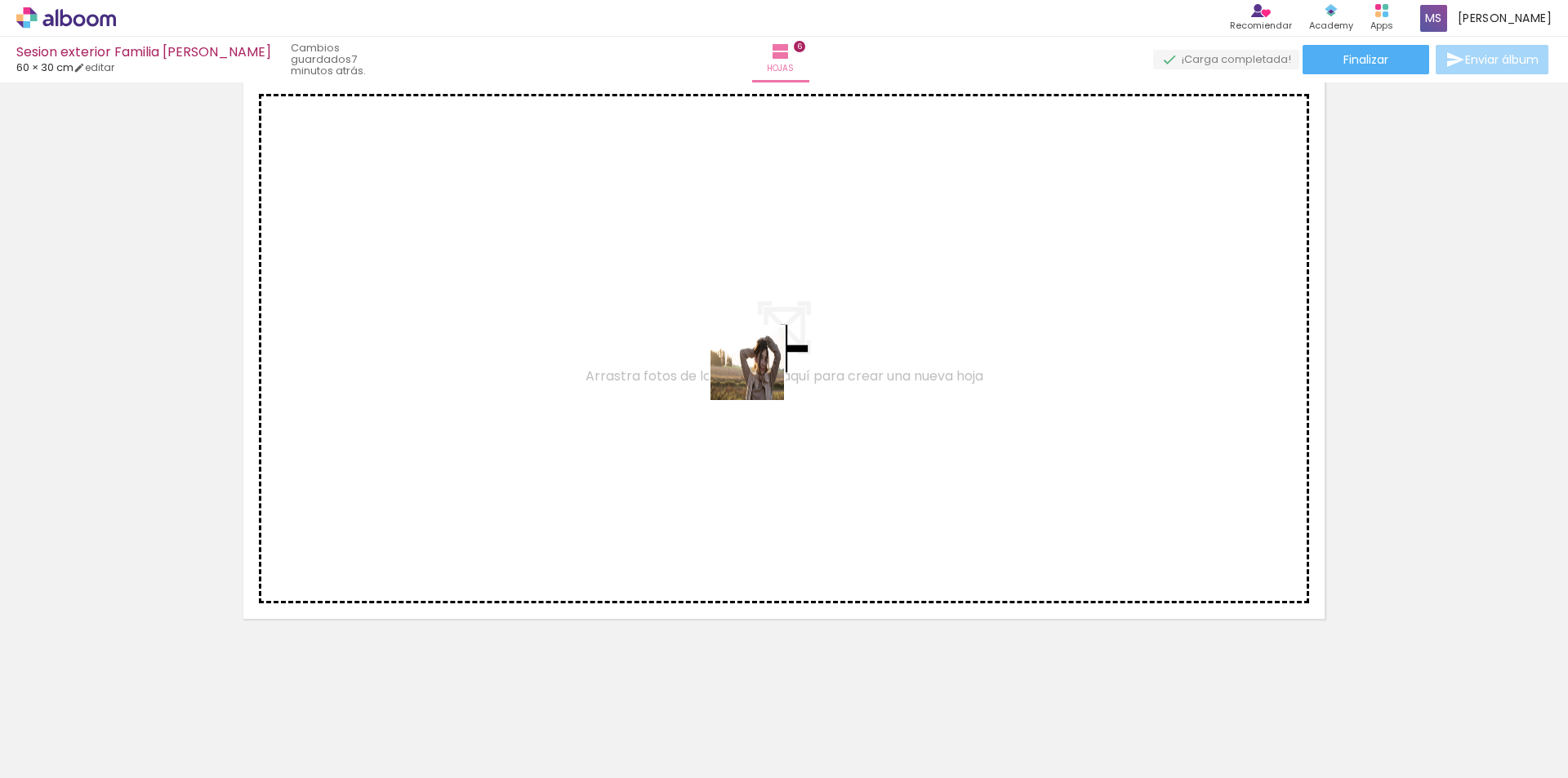
drag, startPoint x: 709, startPoint y: 721, endPoint x: 759, endPoint y: 375, distance: 349.6
click at [759, 375] on quentale-workspace at bounding box center [784, 389] width 1568 height 778
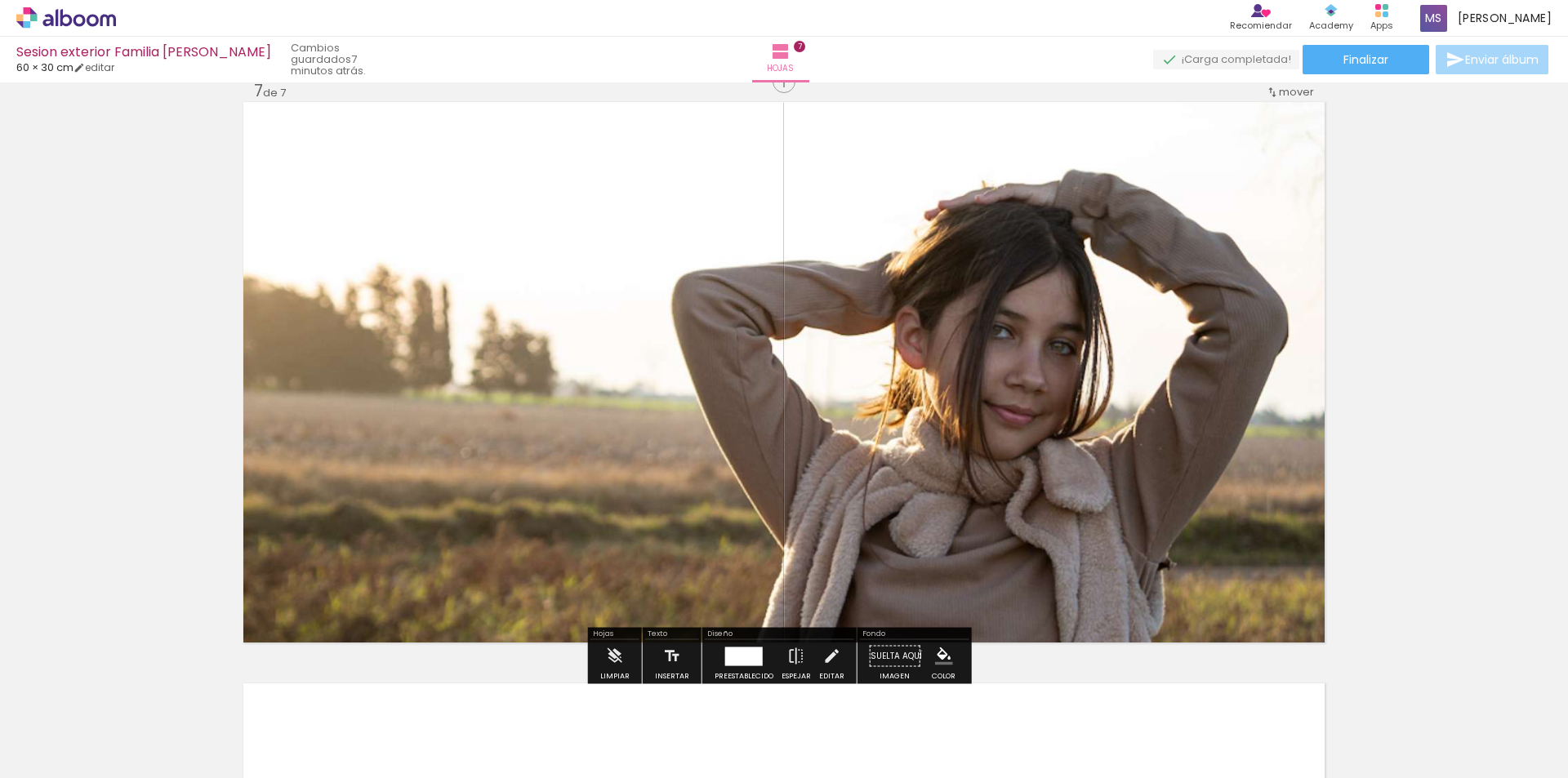
scroll to position [3509, 0]
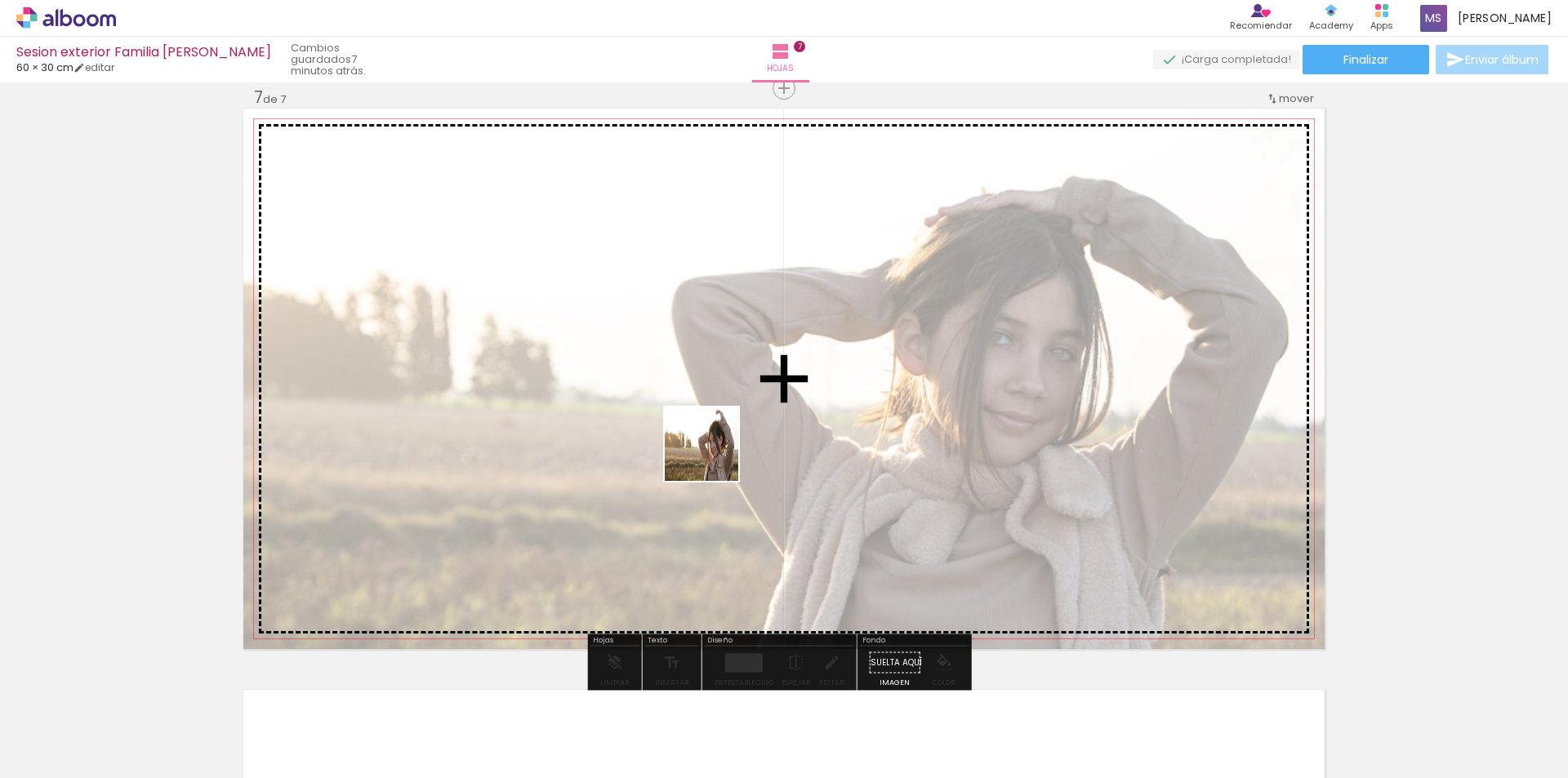
drag, startPoint x: 613, startPoint y: 721, endPoint x: 719, endPoint y: 444, distance: 296.6
click at [722, 441] on quentale-workspace at bounding box center [784, 389] width 1568 height 778
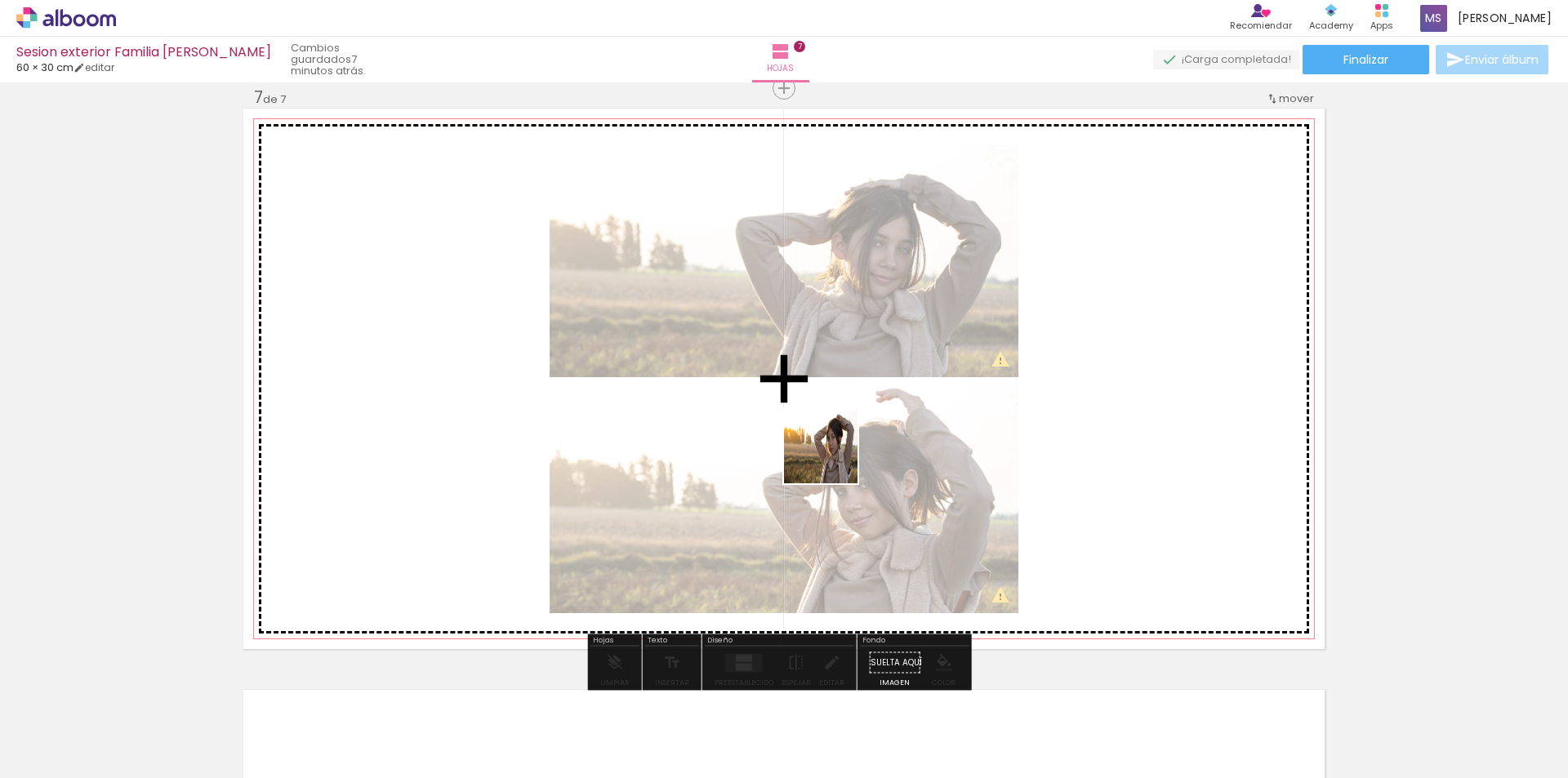
drag, startPoint x: 542, startPoint y: 732, endPoint x: 847, endPoint y: 442, distance: 420.9
click at [846, 444] on quentale-workspace at bounding box center [784, 389] width 1568 height 778
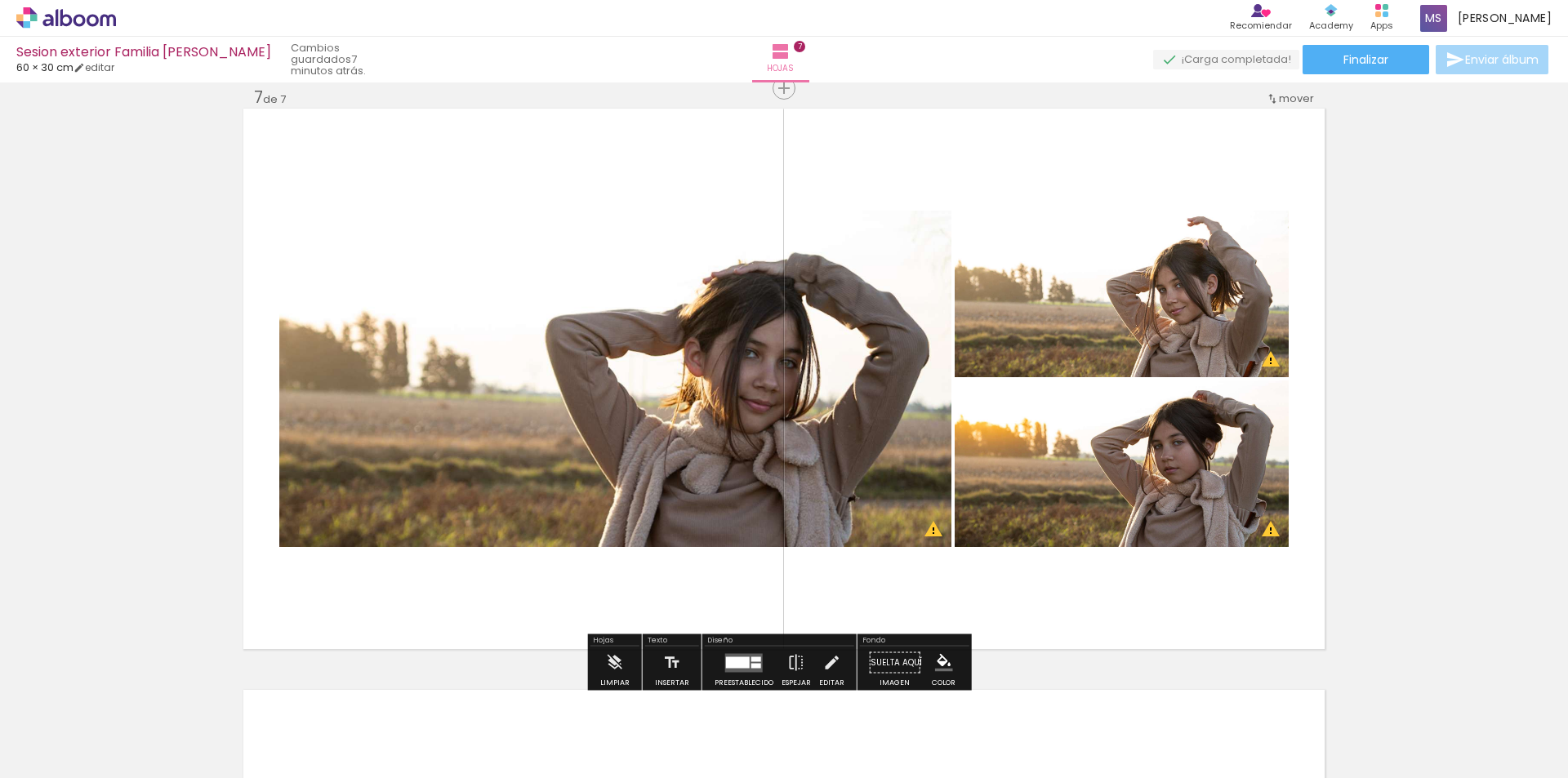
click at [737, 661] on div at bounding box center [738, 661] width 24 height 11
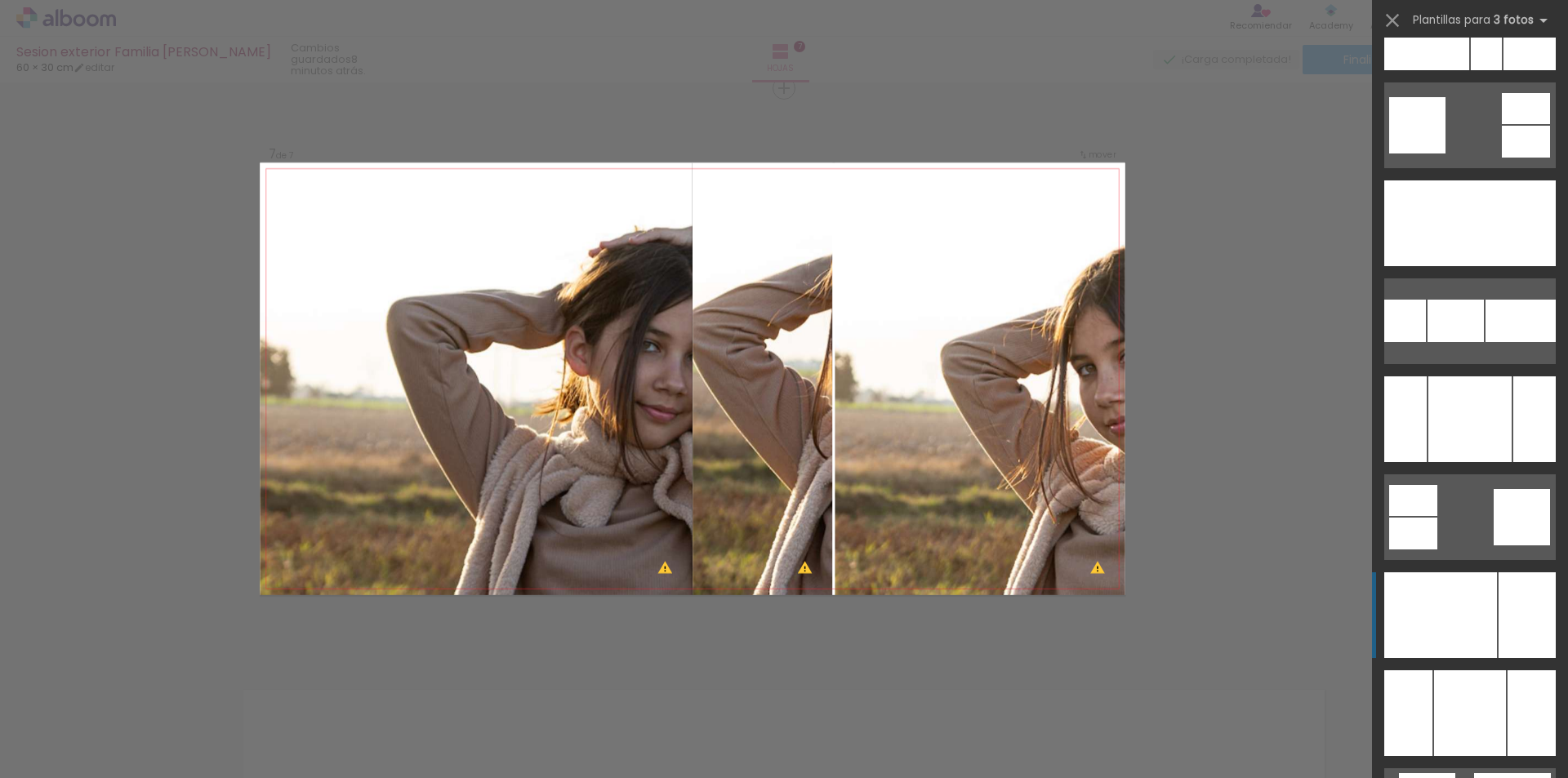
scroll to position [6858, 0]
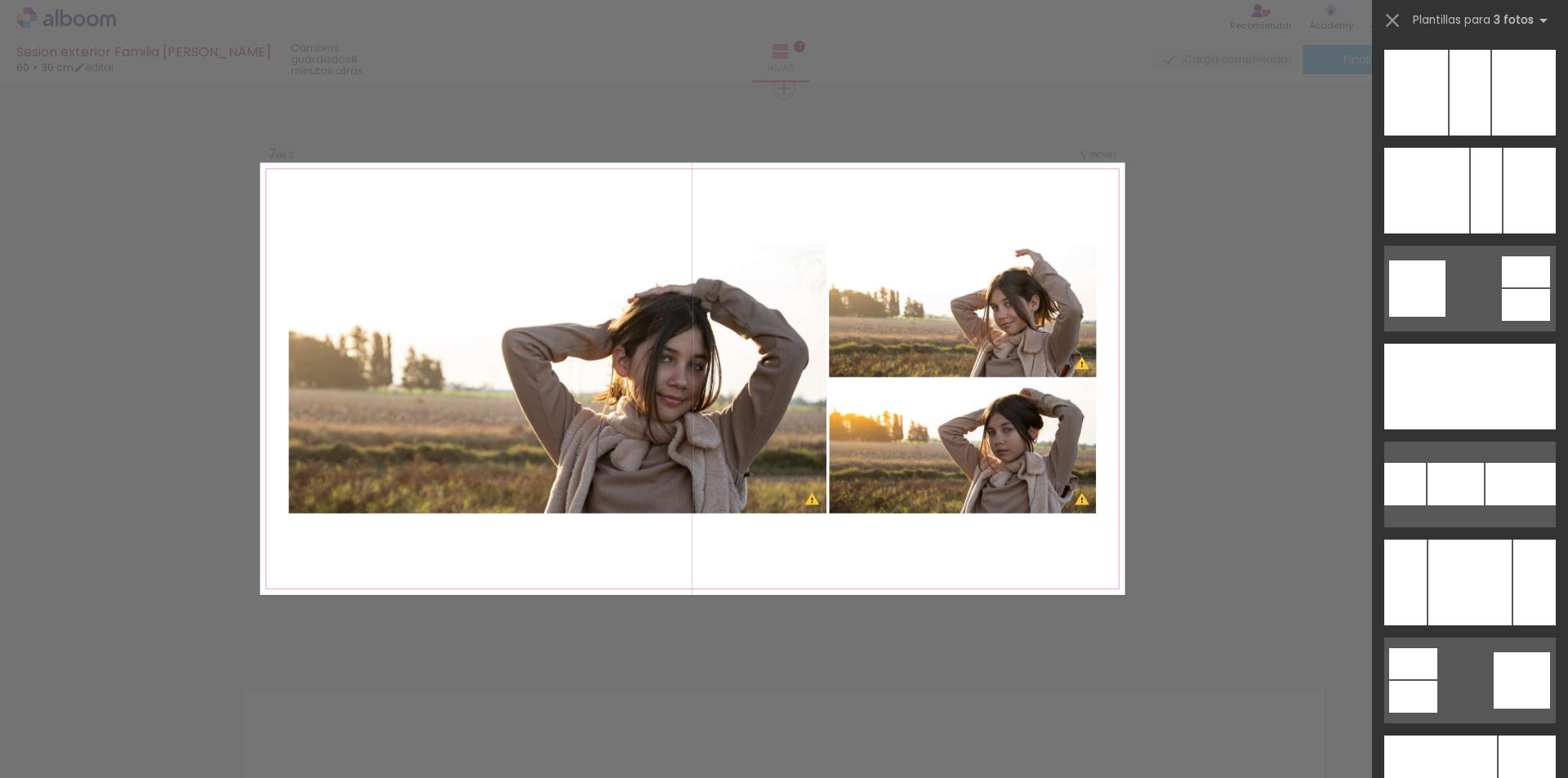
click at [791, 387] on quentale-photo at bounding box center [557, 379] width 537 height 269
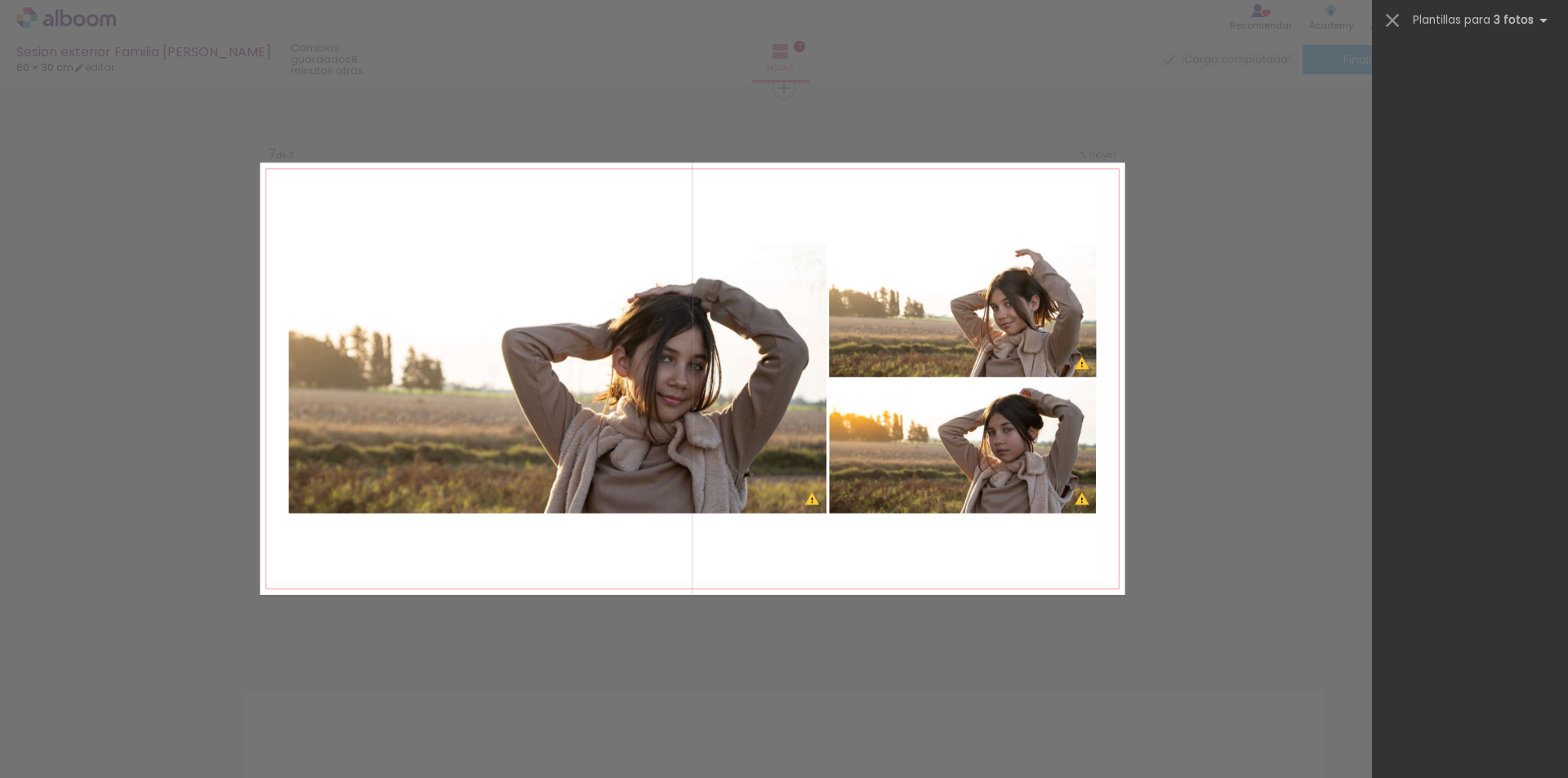
scroll to position [0, 0]
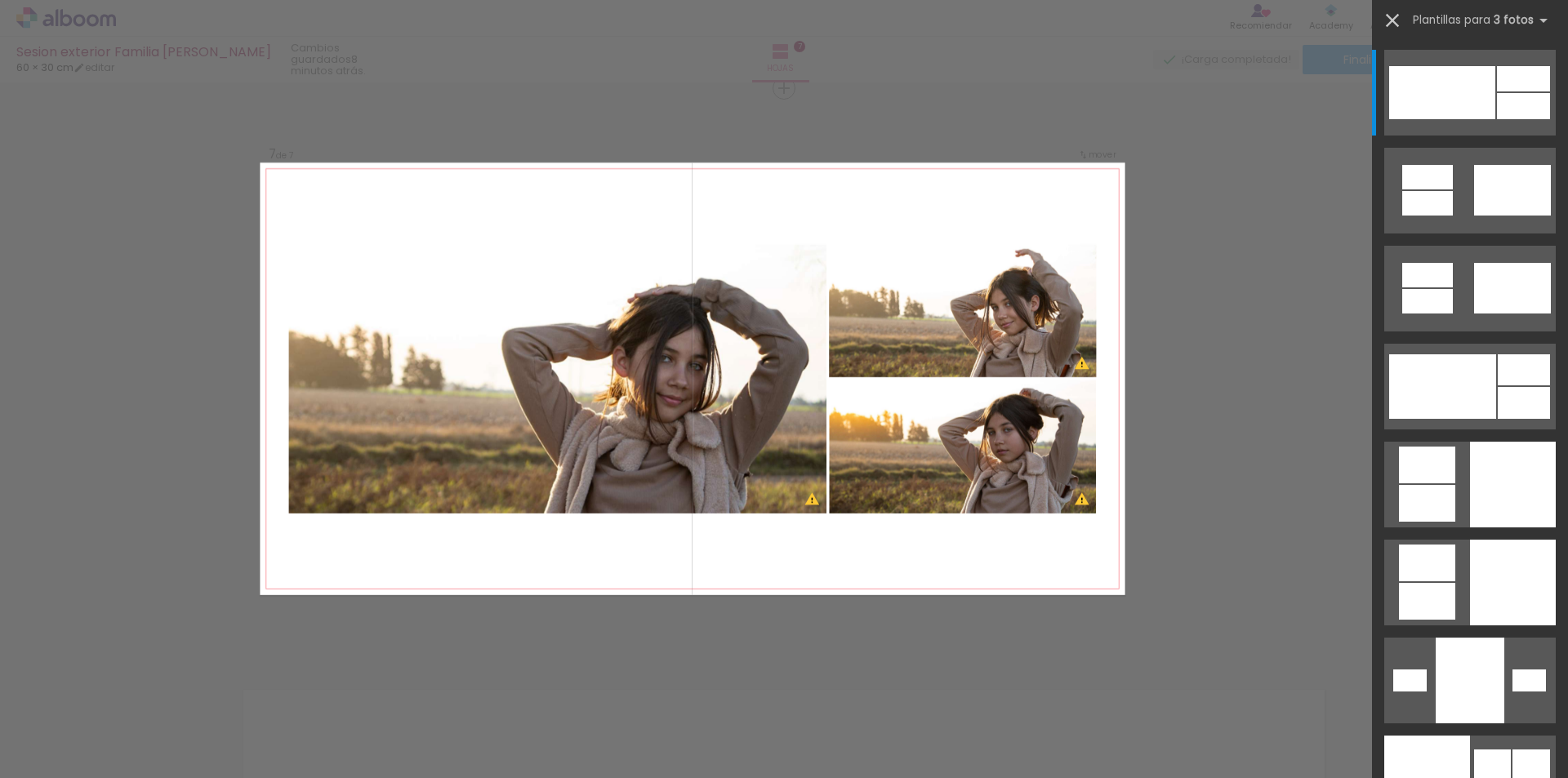
click at [1389, 14] on iron-icon at bounding box center [1391, 20] width 23 height 23
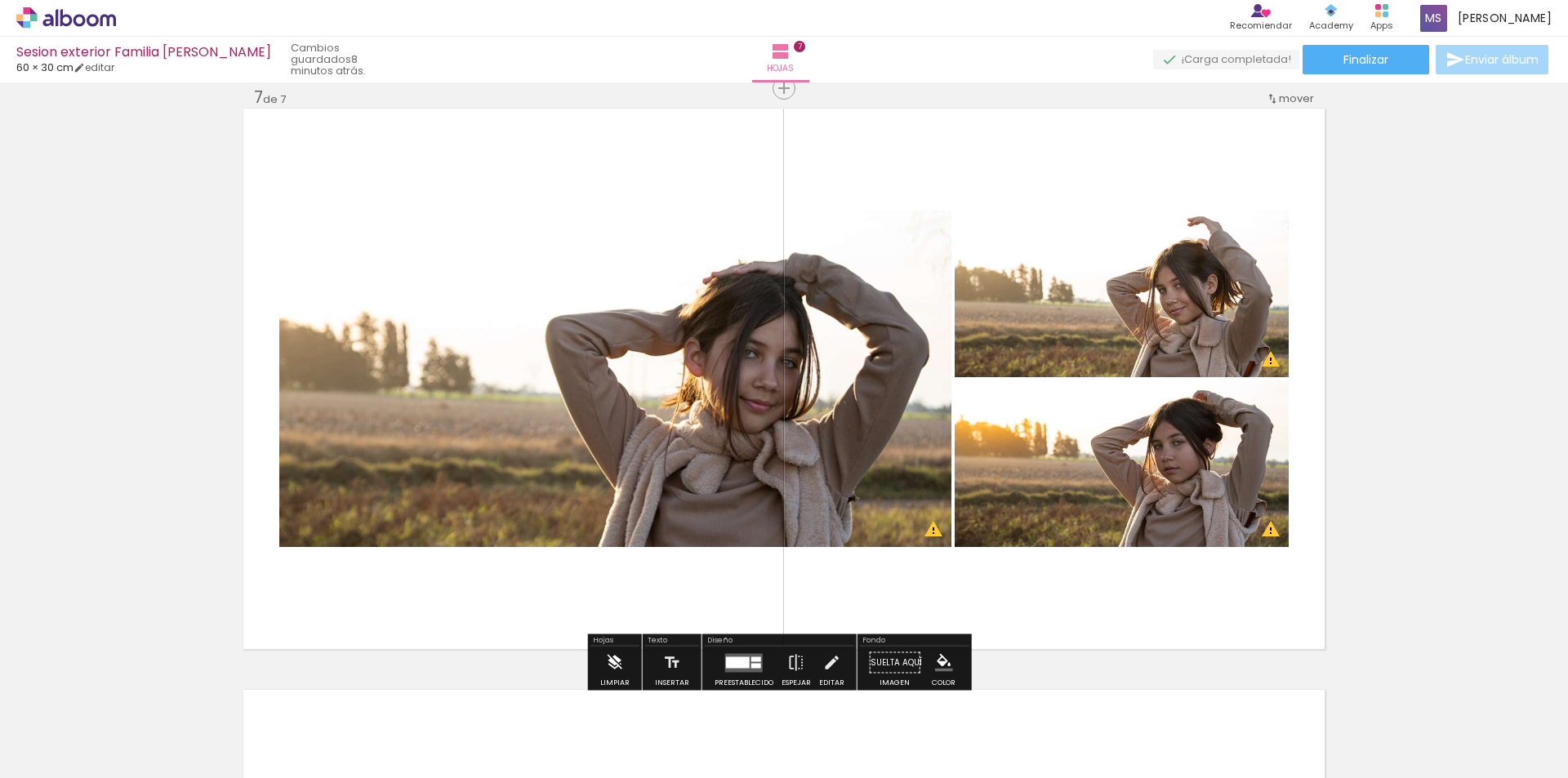
click at [626, 660] on paper-button "Limpiar" at bounding box center [615, 667] width 38 height 42
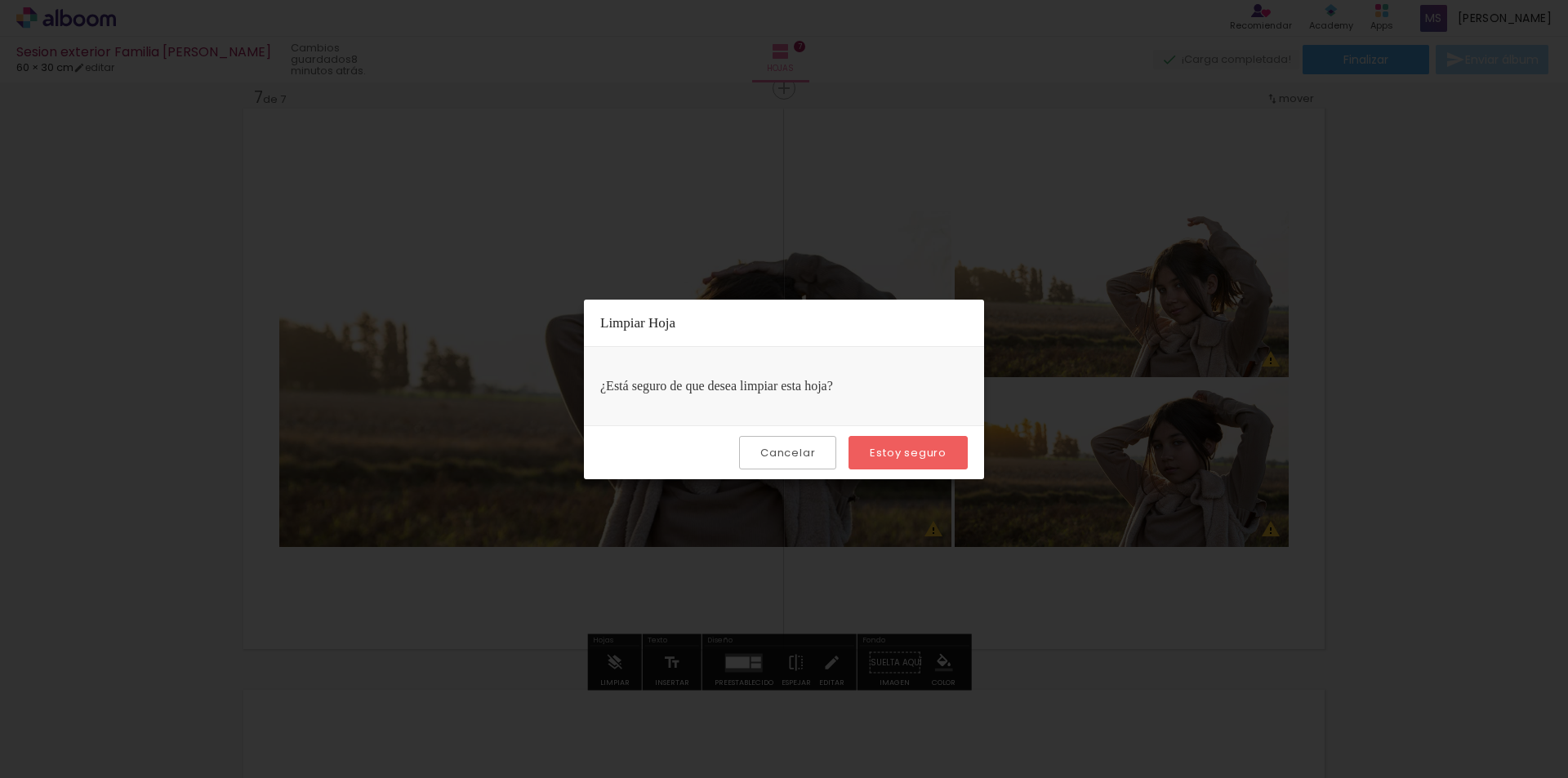
click at [0, 0] on slot "Estoy seguro" at bounding box center [0, 0] width 0 height 0
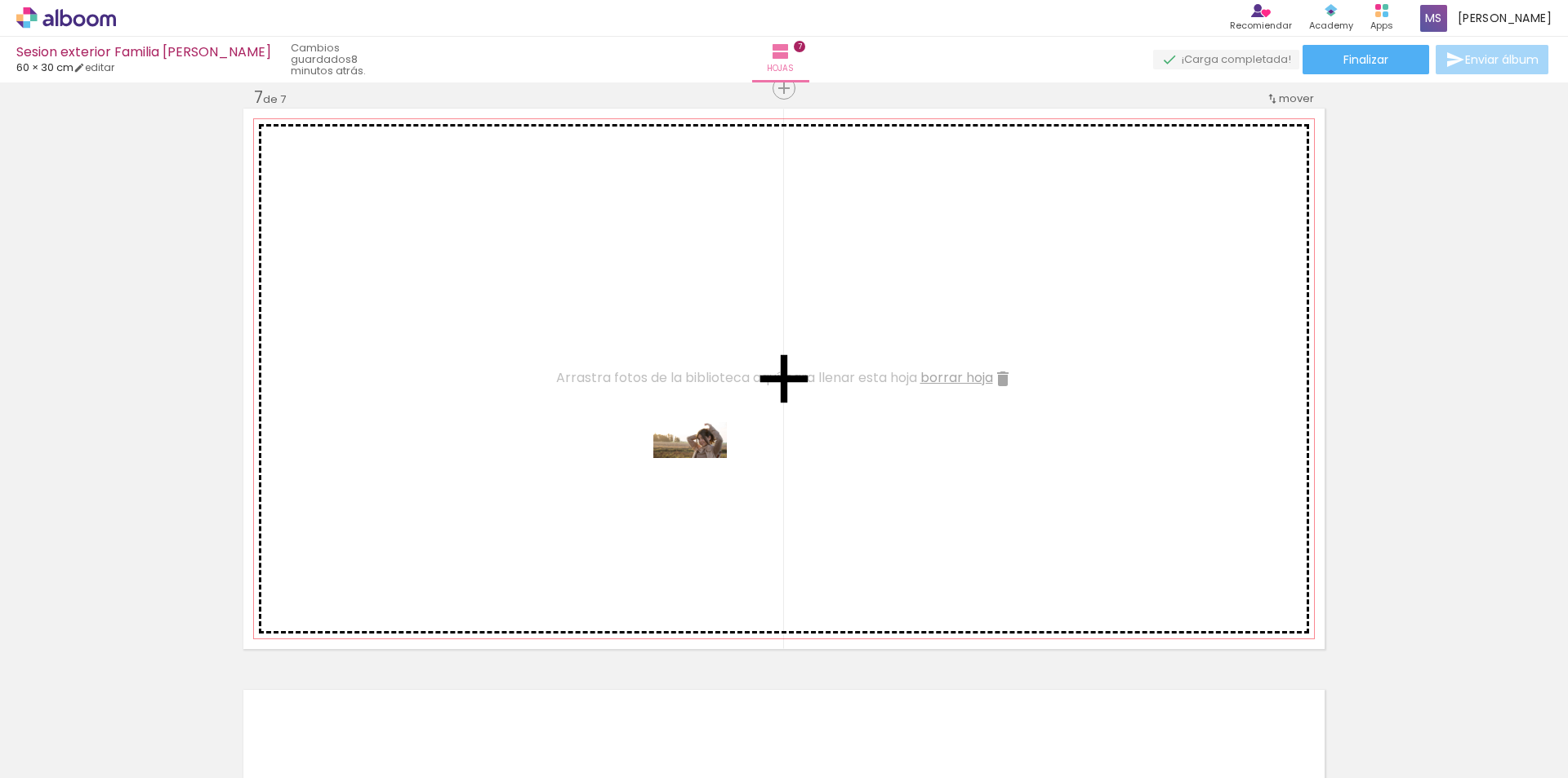
drag, startPoint x: 590, startPoint y: 732, endPoint x: 707, endPoint y: 461, distance: 295.2
click at [707, 461] on quentale-workspace at bounding box center [784, 389] width 1568 height 778
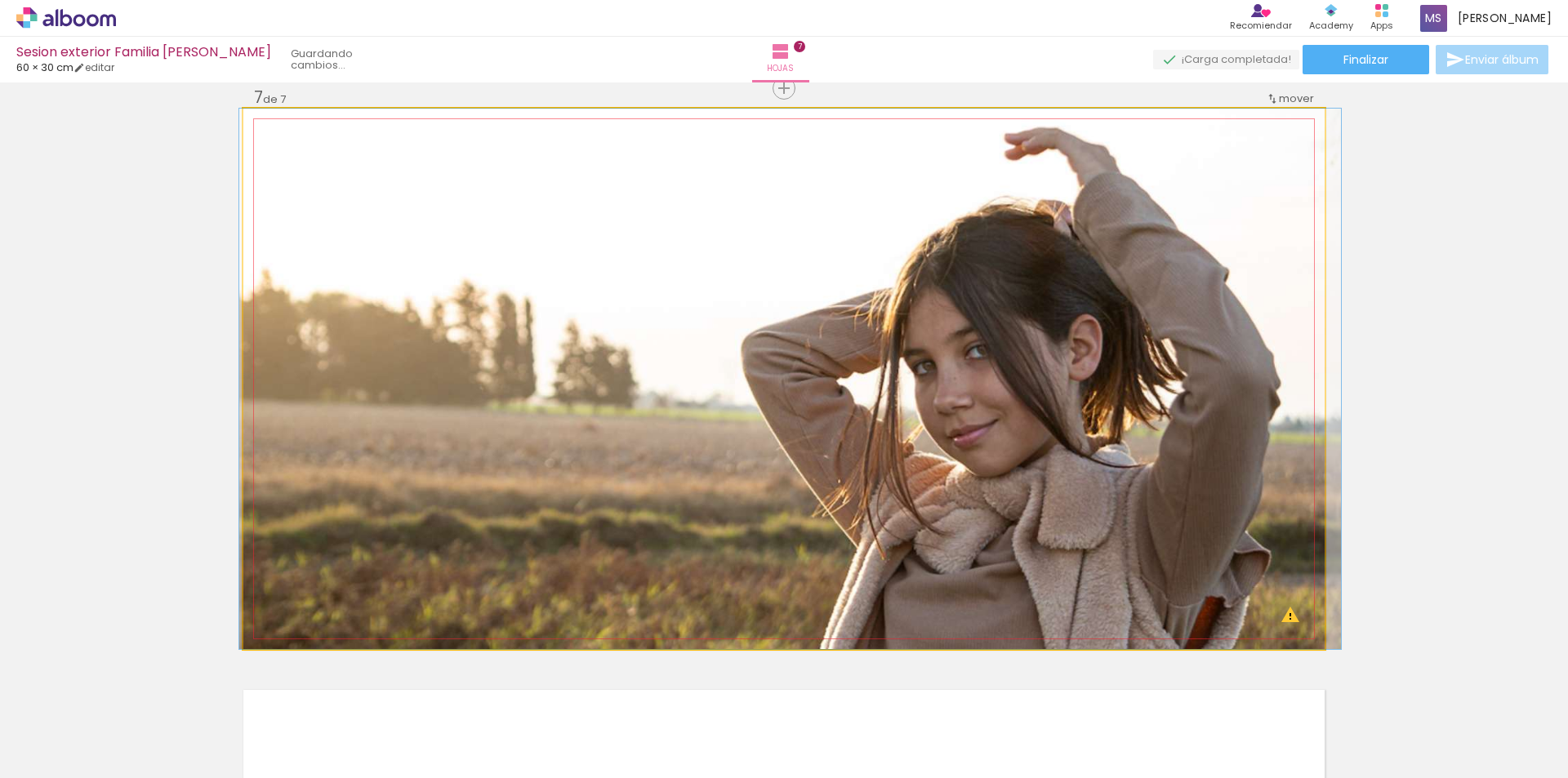
drag, startPoint x: 957, startPoint y: 406, endPoint x: 963, endPoint y: 368, distance: 38.5
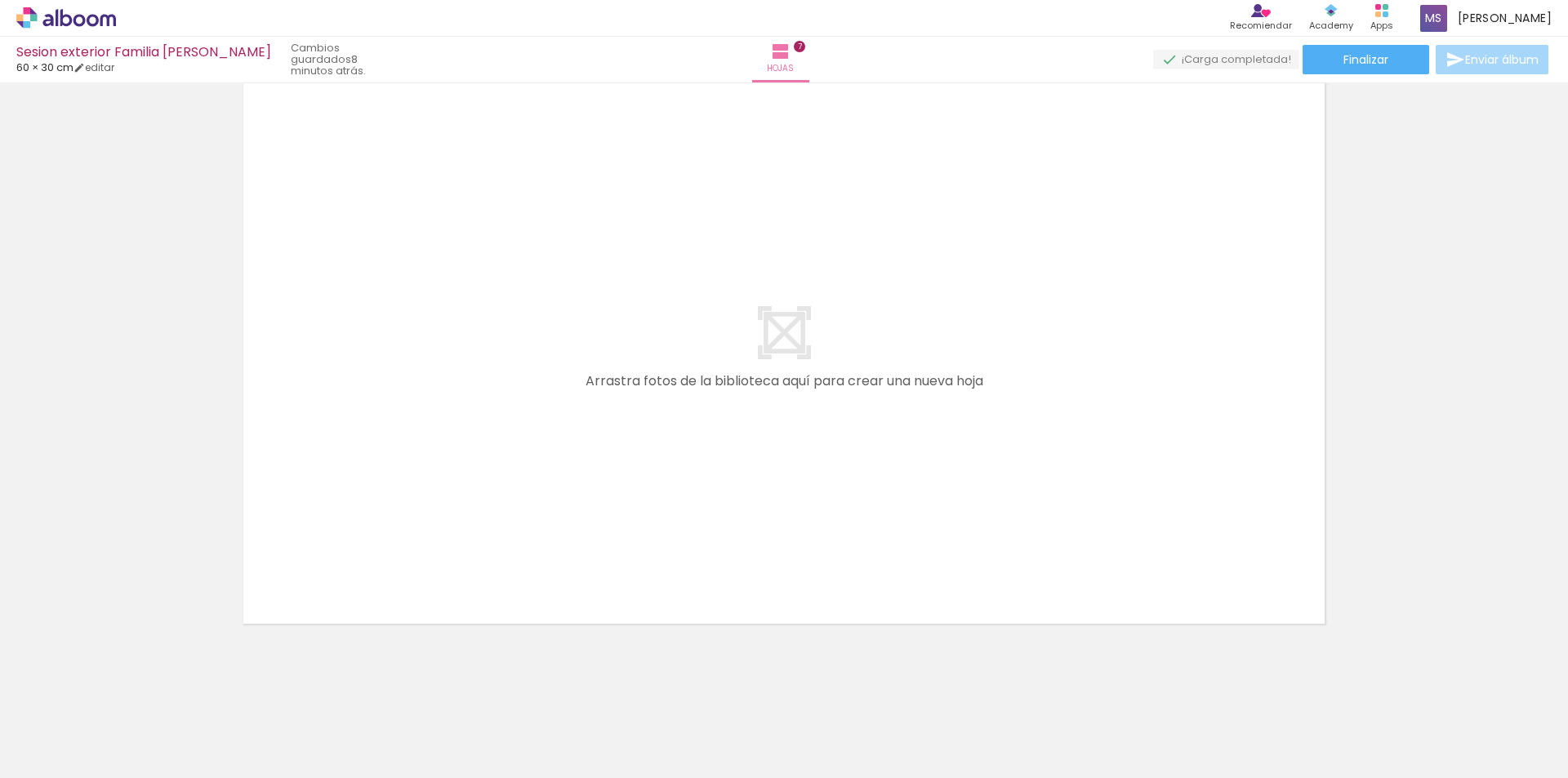
scroll to position [4120, 0]
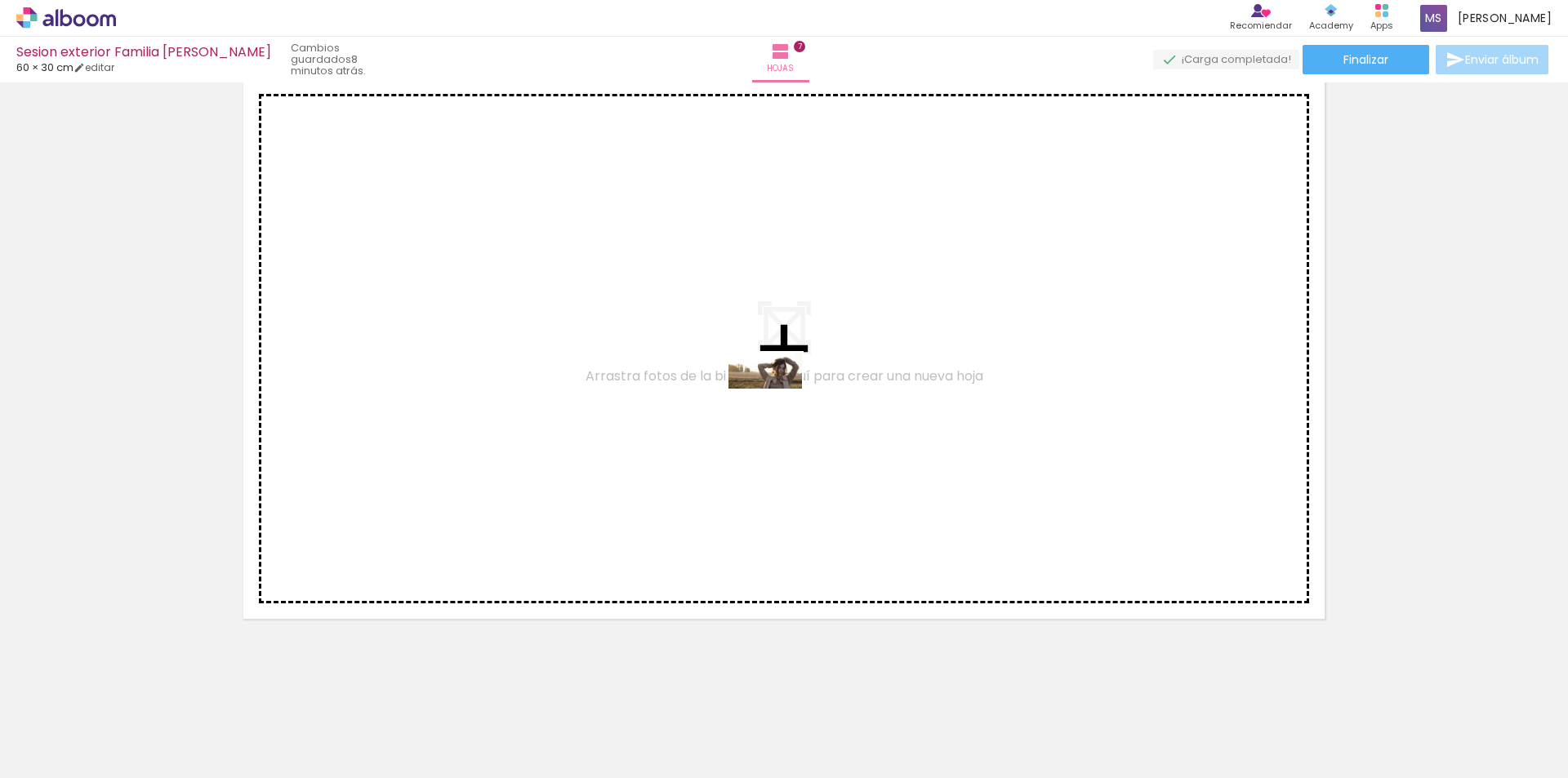
drag, startPoint x: 717, startPoint y: 706, endPoint x: 646, endPoint y: 554, distance: 167.8
click at [777, 400] on quentale-workspace at bounding box center [784, 389] width 1568 height 778
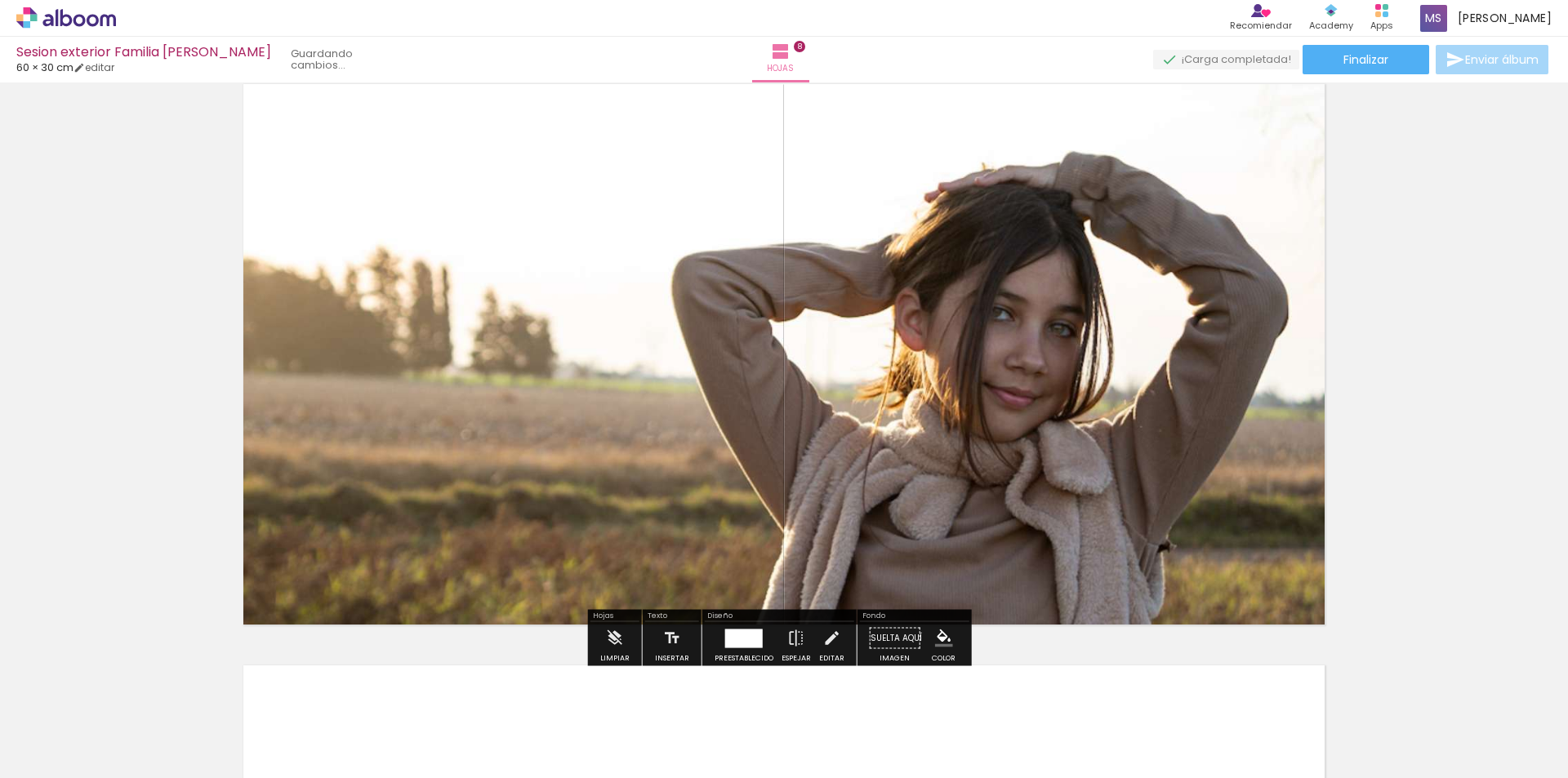
scroll to position [4090, 0]
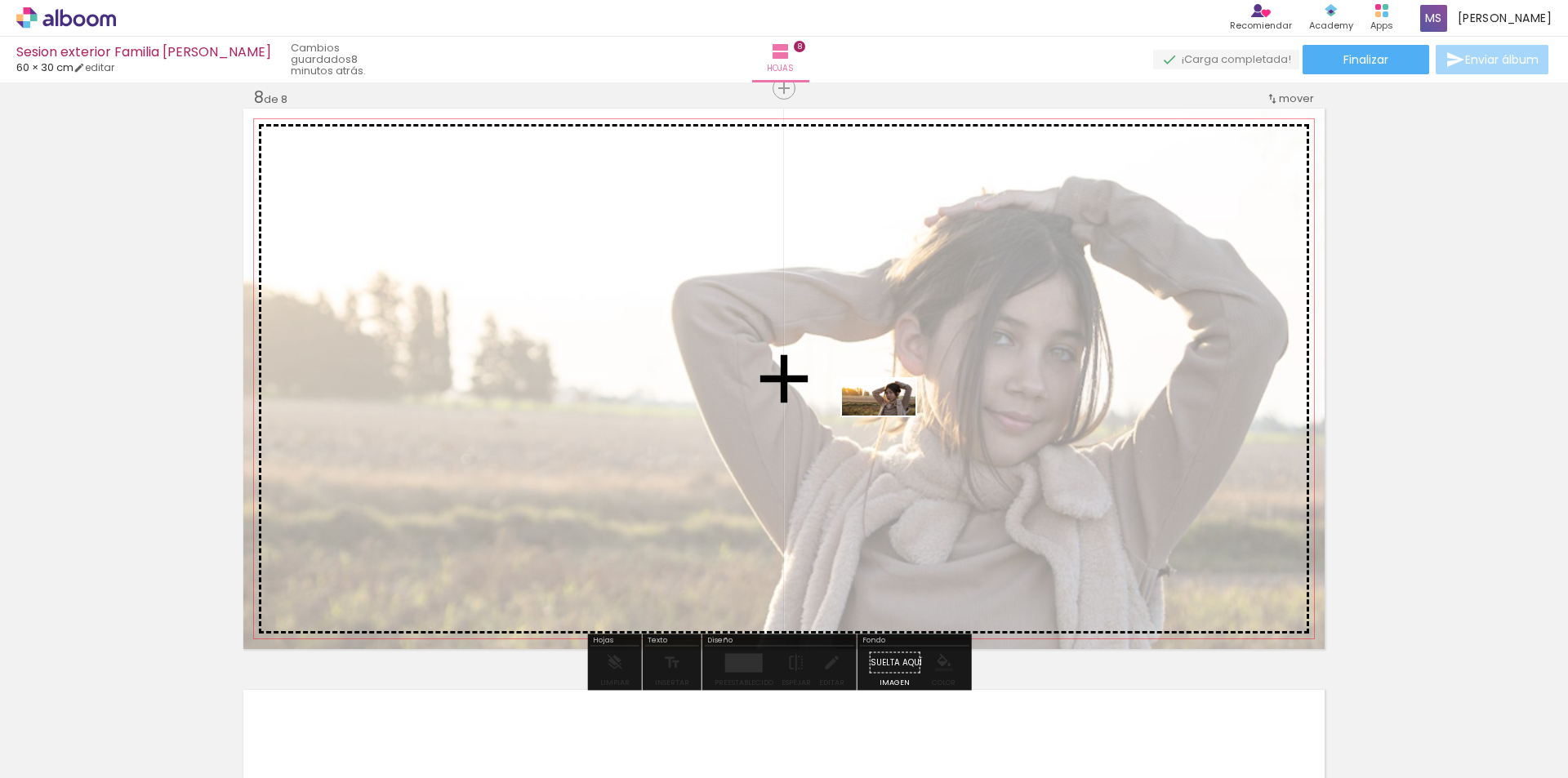
drag, startPoint x: 523, startPoint y: 729, endPoint x: 900, endPoint y: 439, distance: 475.6
click at [892, 427] on quentale-workspace at bounding box center [784, 389] width 1568 height 778
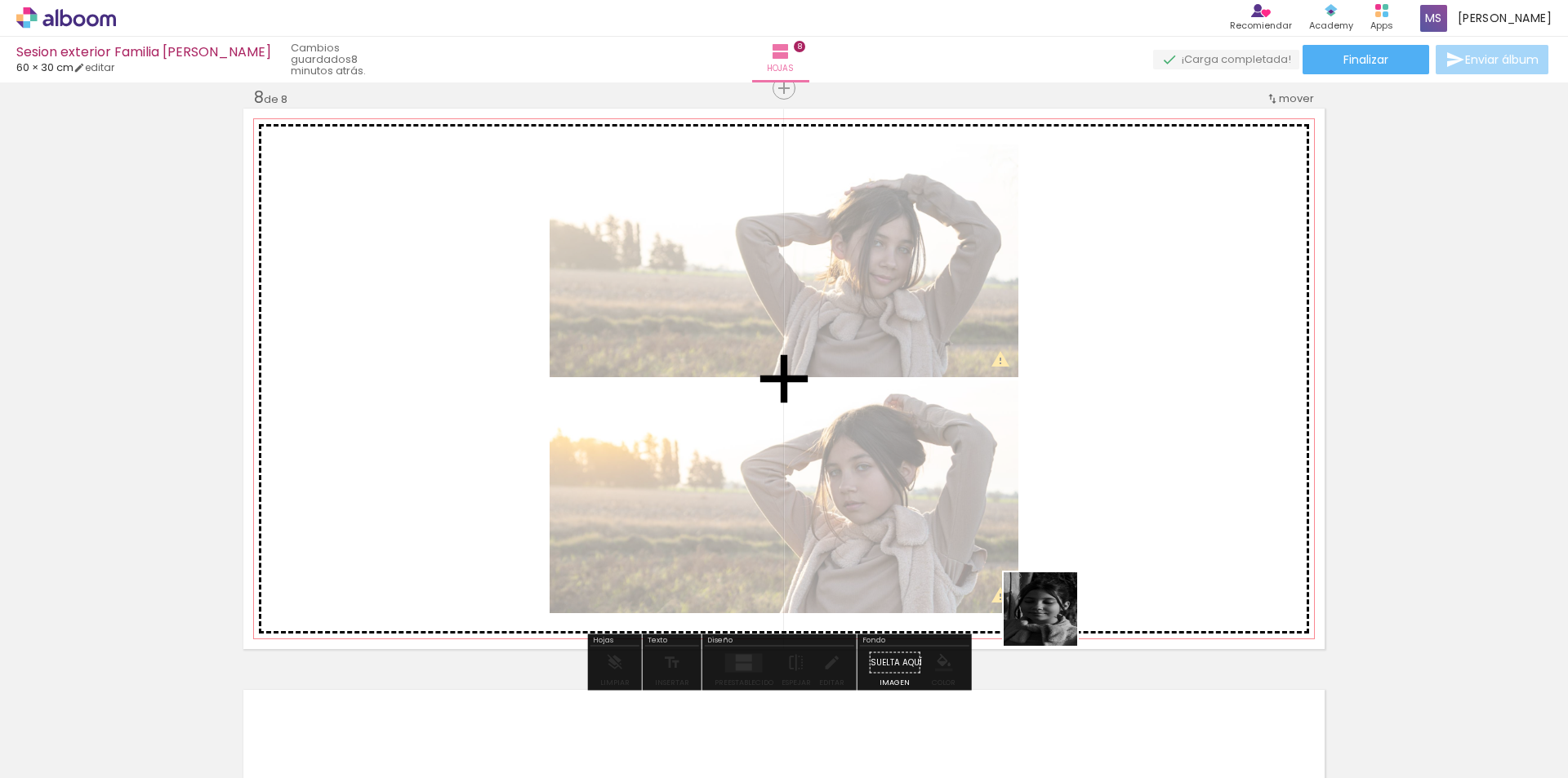
drag, startPoint x: 1062, startPoint y: 725, endPoint x: 1035, endPoint y: 459, distance: 267.4
click at [1035, 459] on quentale-workspace at bounding box center [784, 389] width 1568 height 778
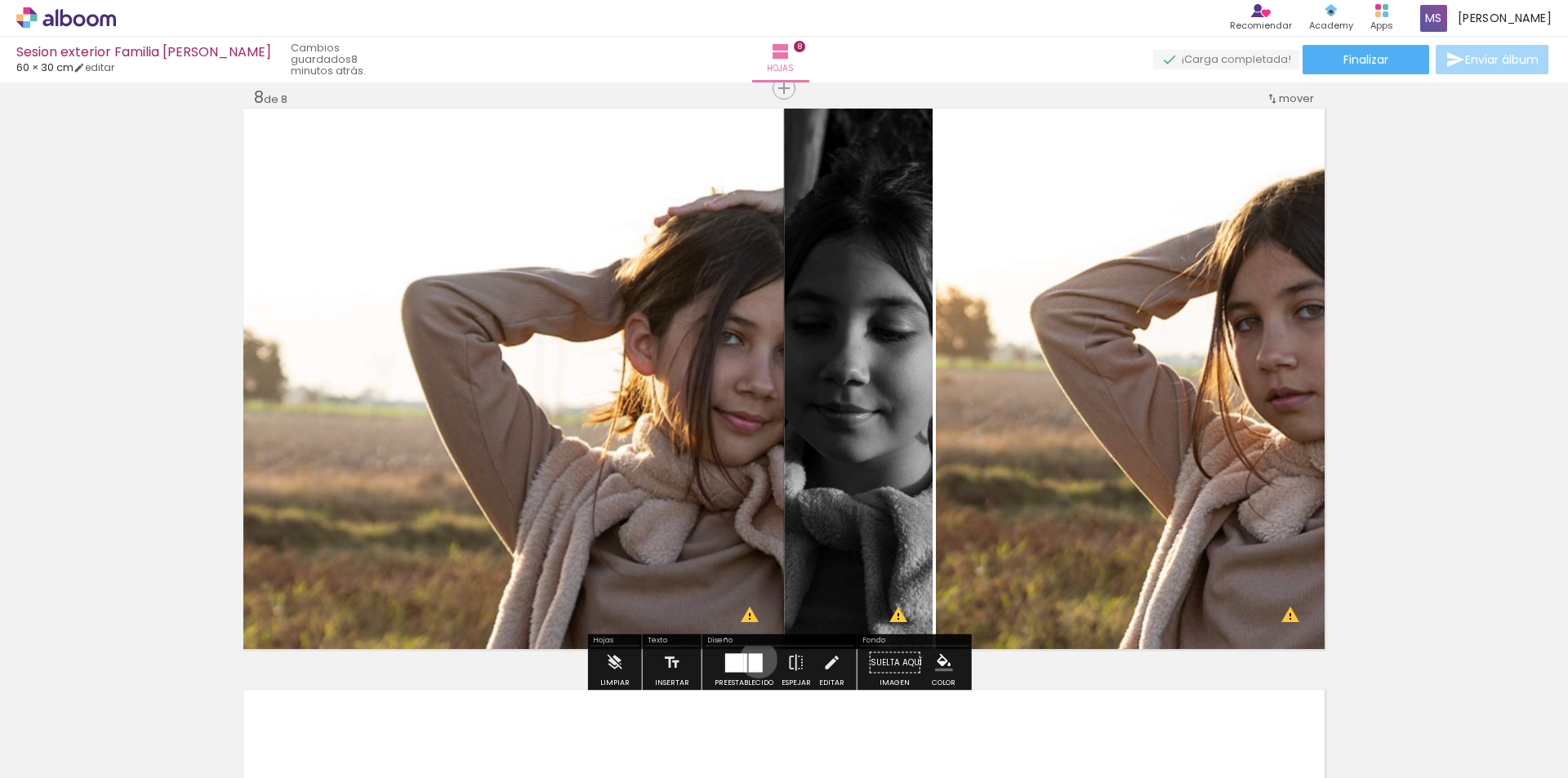
click at [754, 660] on div at bounding box center [756, 662] width 14 height 19
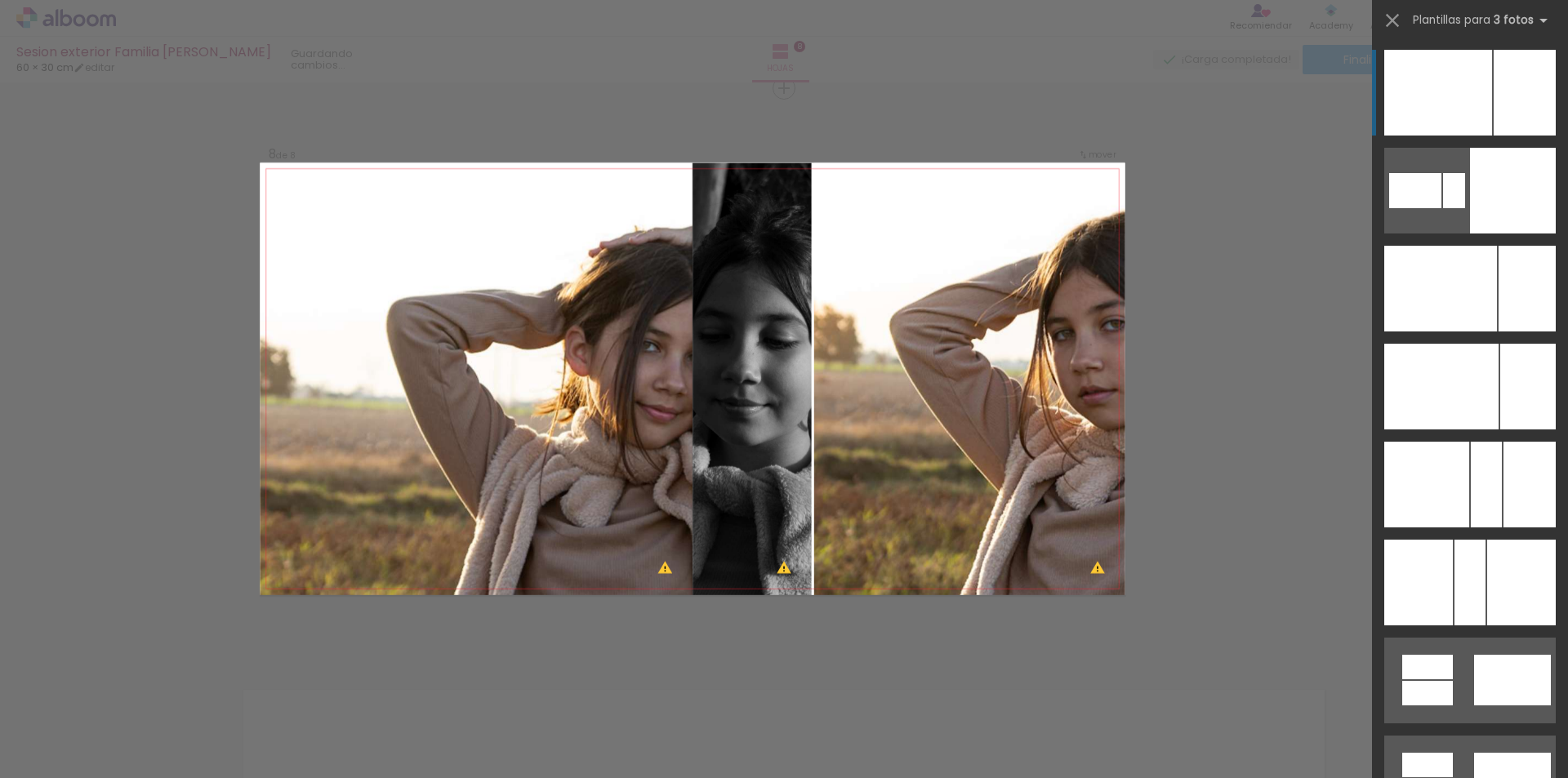
click at [1438, 246] on div at bounding box center [1427, 289] width 86 height 86
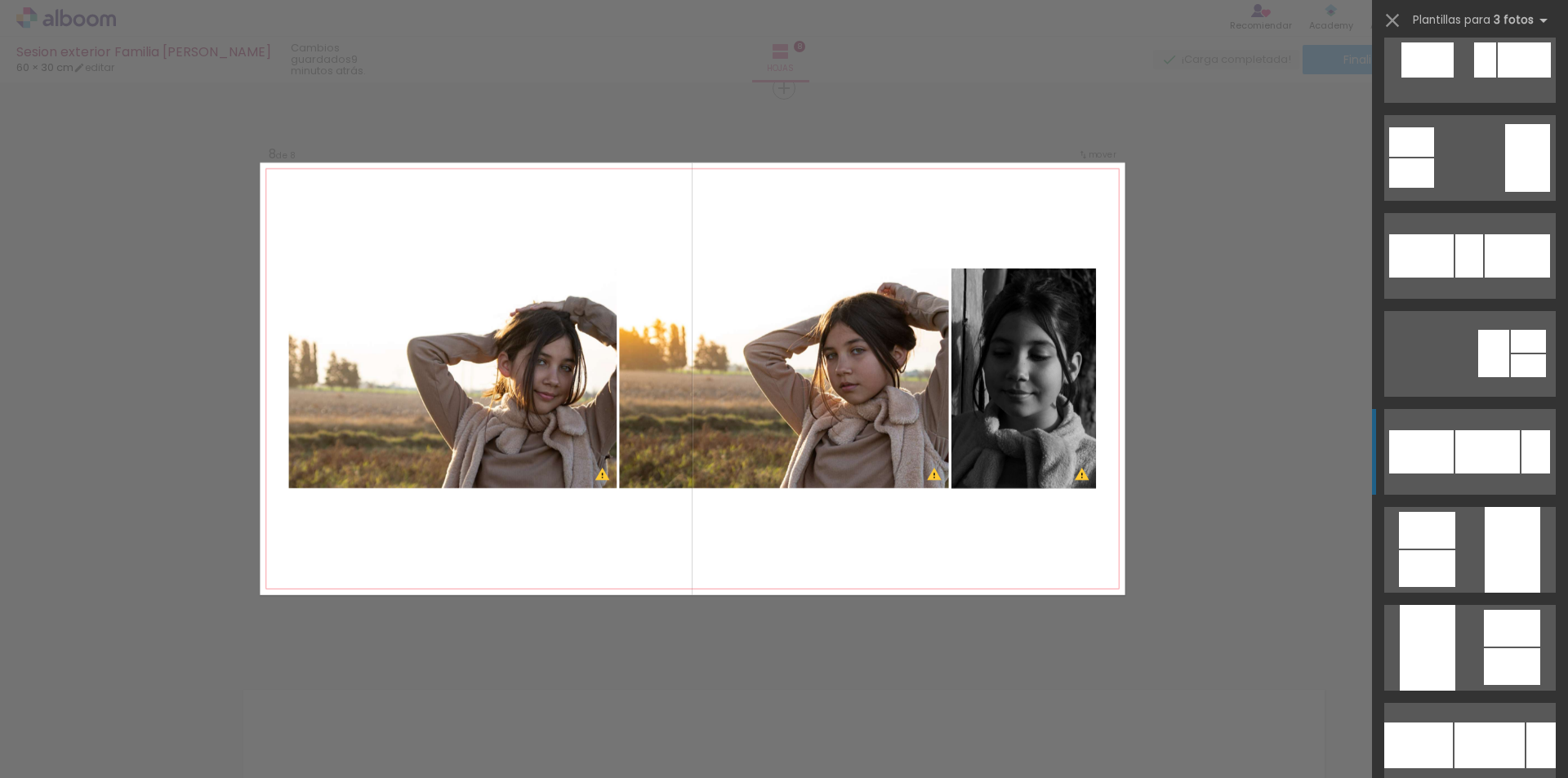
scroll to position [2450, 0]
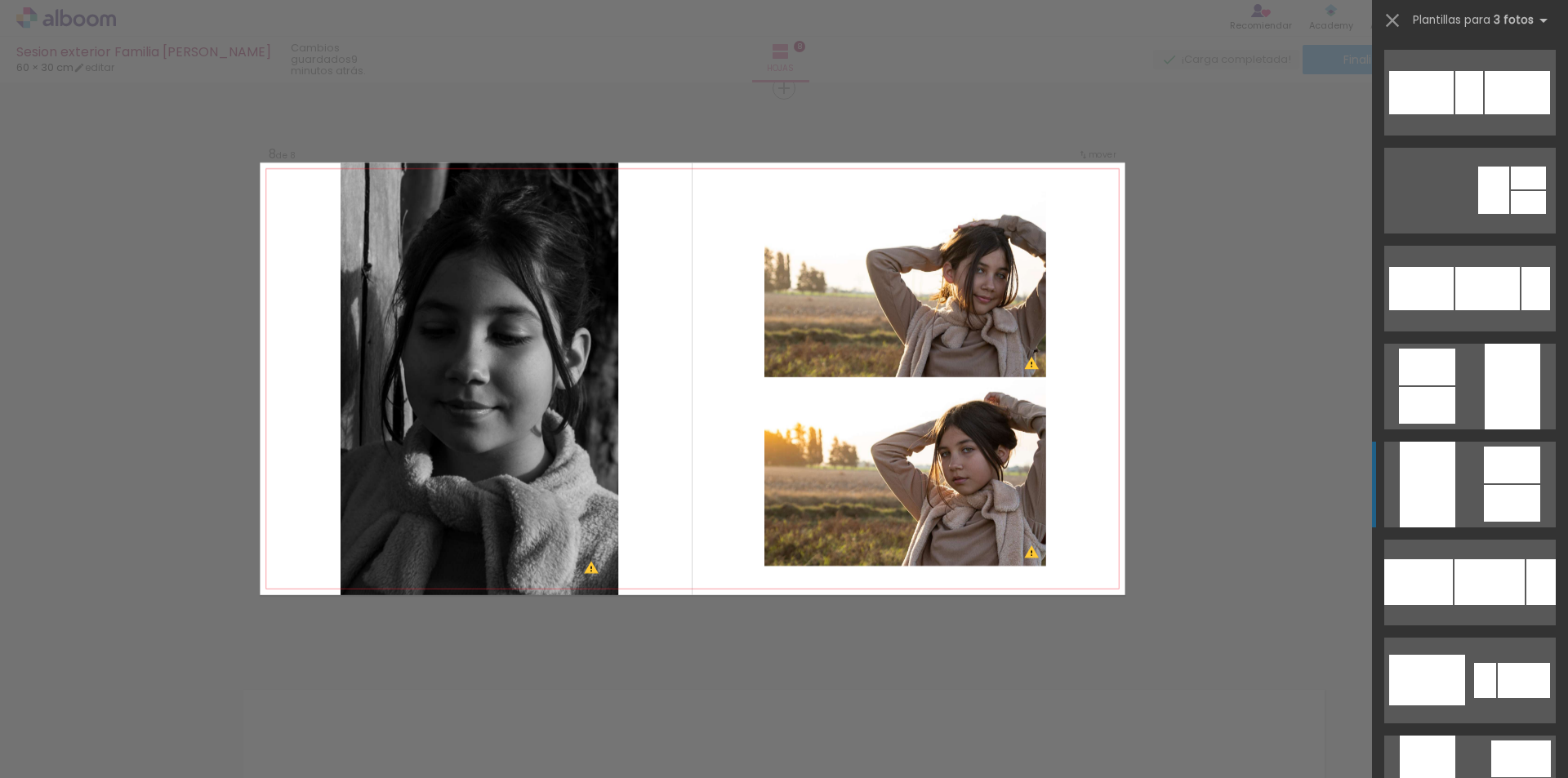
click at [1447, 473] on div at bounding box center [1427, 485] width 56 height 86
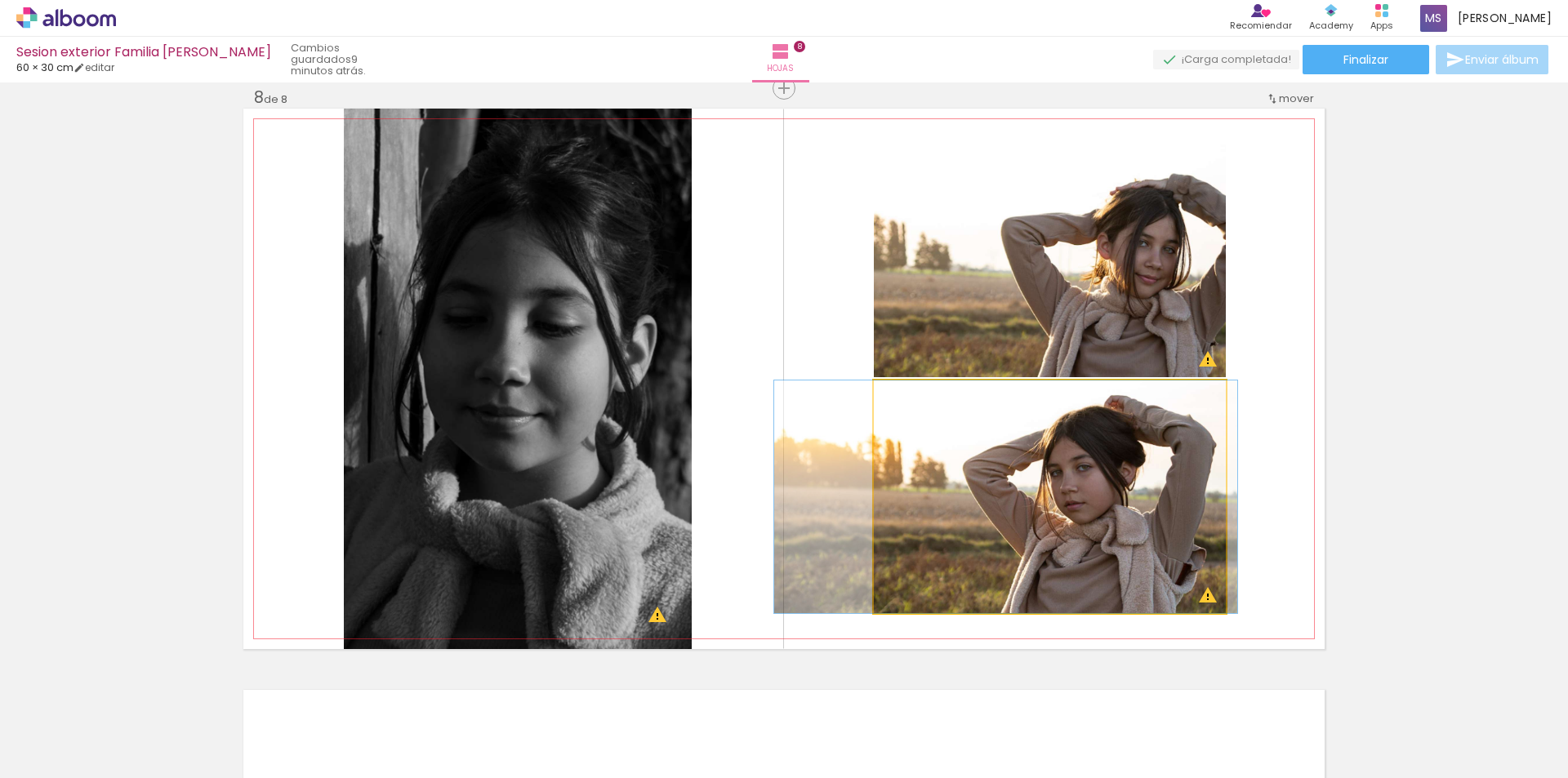
drag, startPoint x: 1170, startPoint y: 489, endPoint x: 1124, endPoint y: 488, distance: 46.0
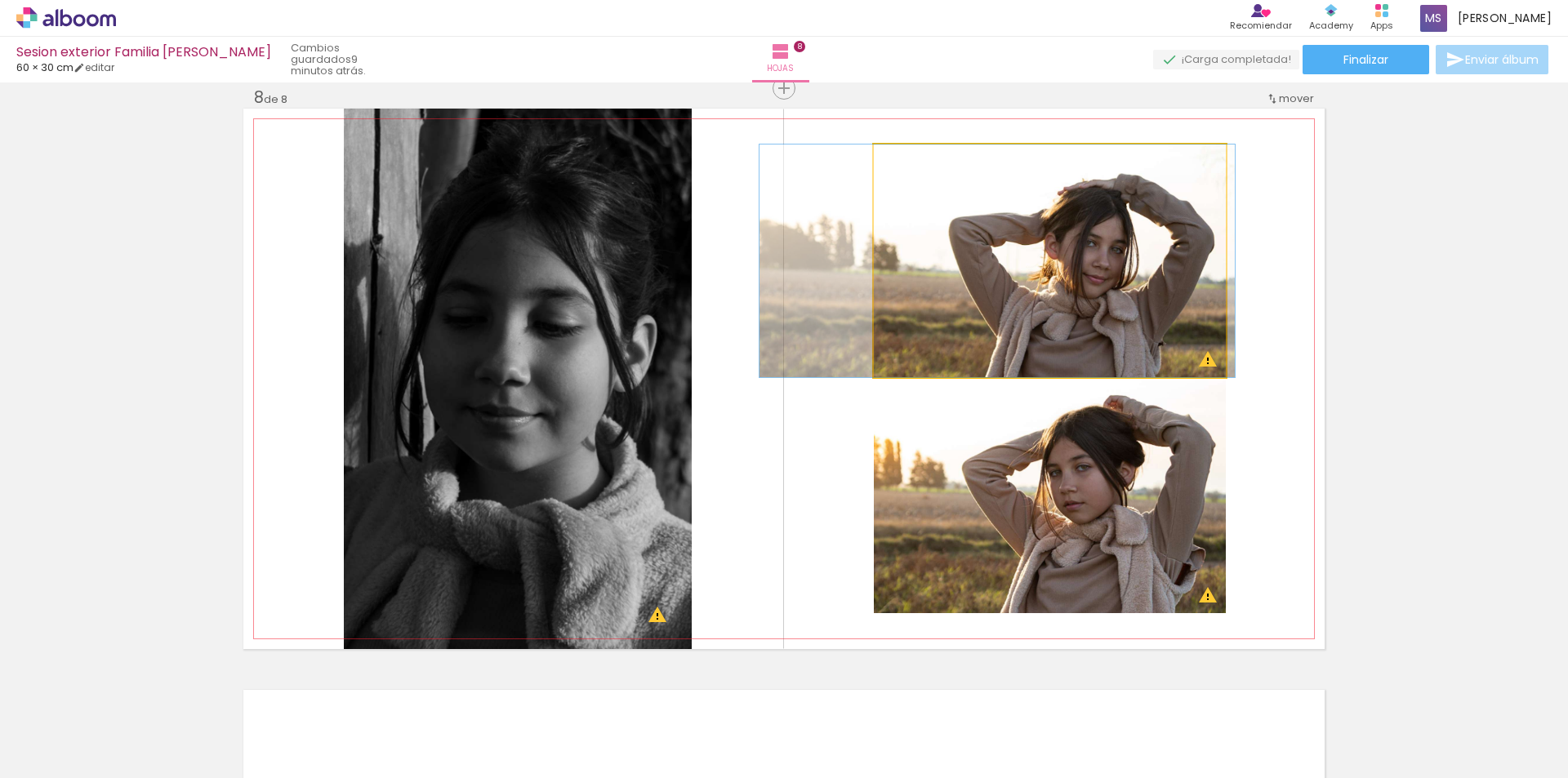
drag, startPoint x: 1147, startPoint y: 315, endPoint x: 1094, endPoint y: 303, distance: 54.3
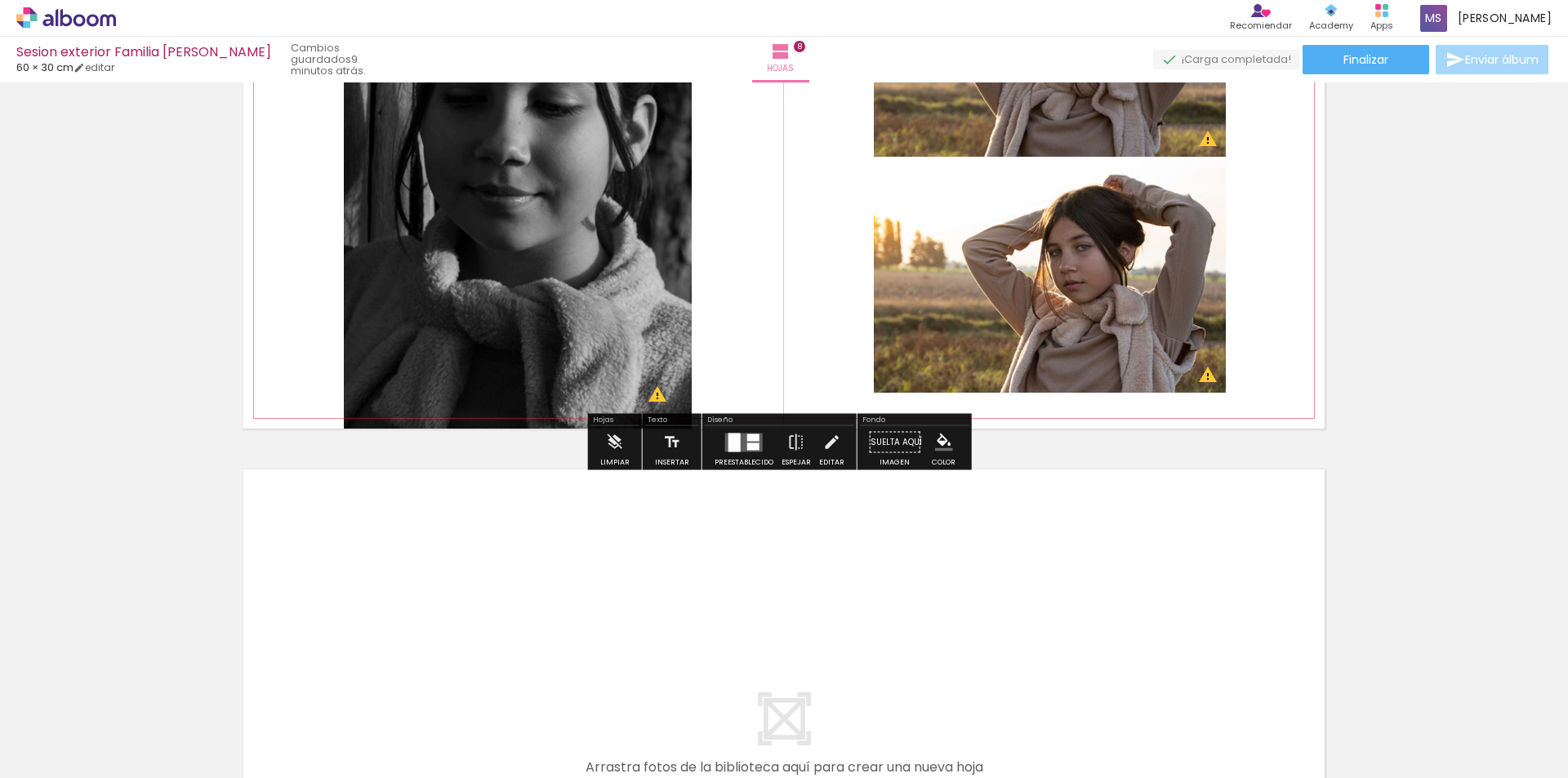
scroll to position [4581, 0]
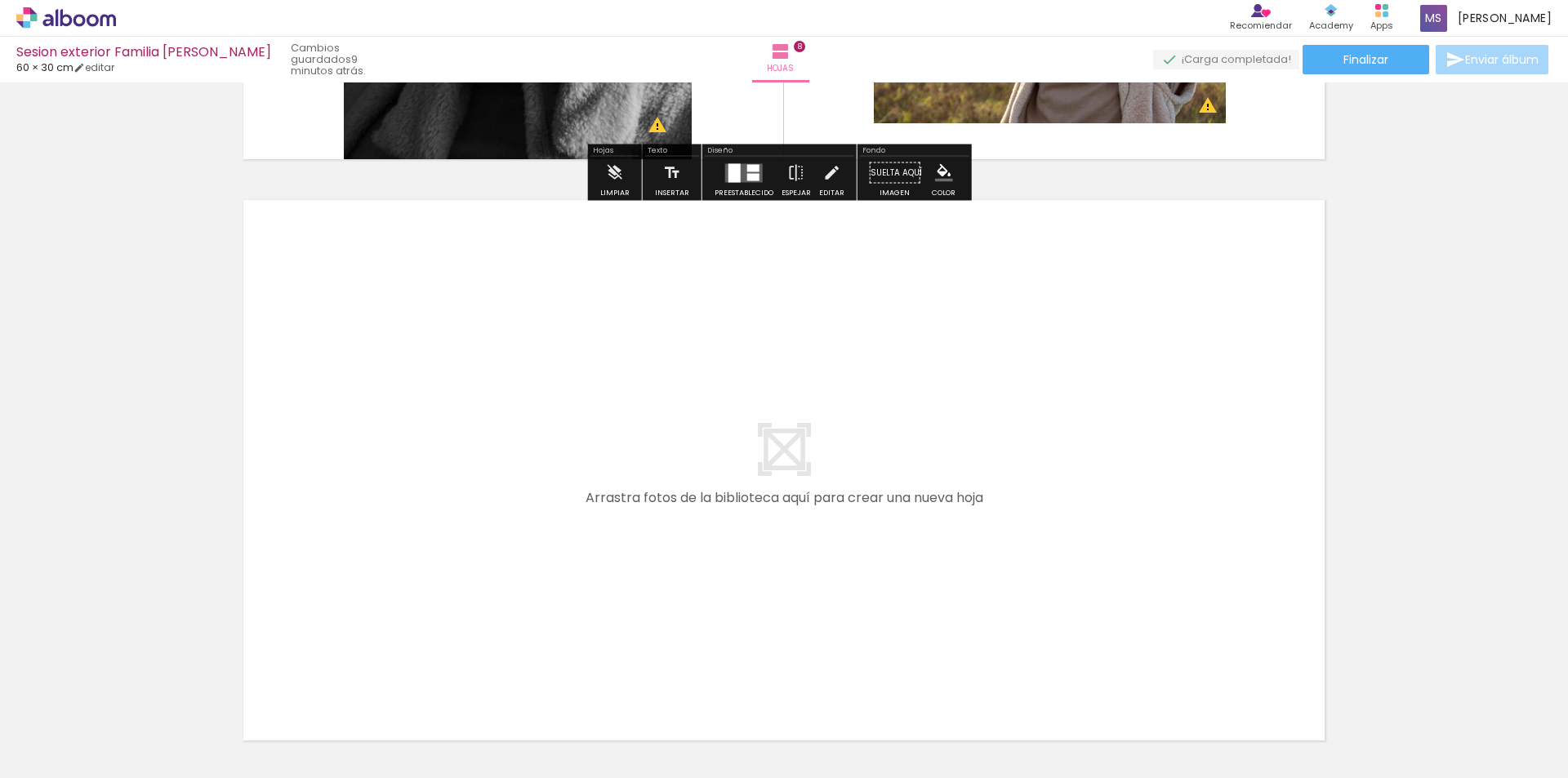
click at [771, 451] on quentale-layouter at bounding box center [784, 470] width 1081 height 541
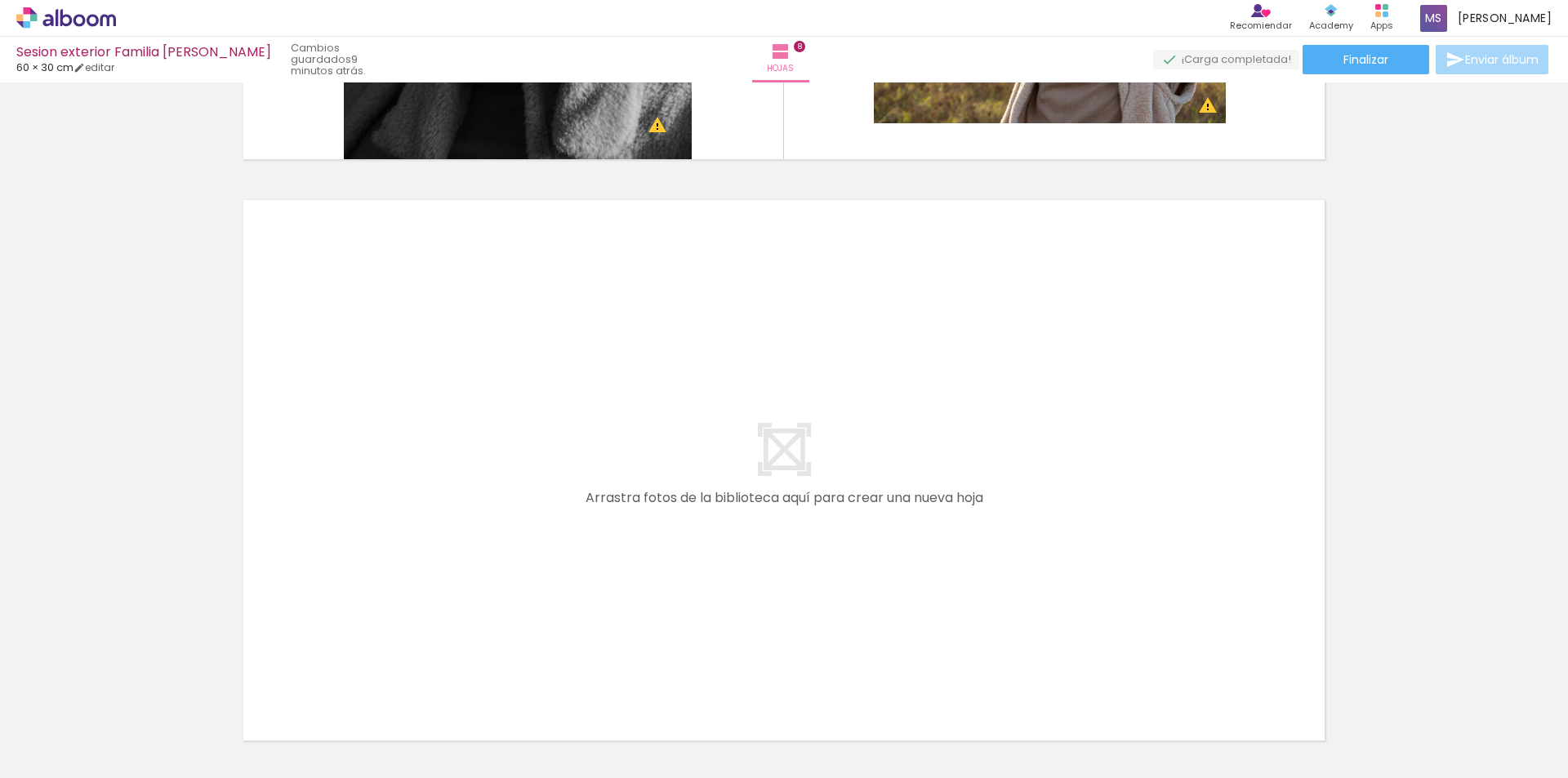
scroll to position [4702, 0]
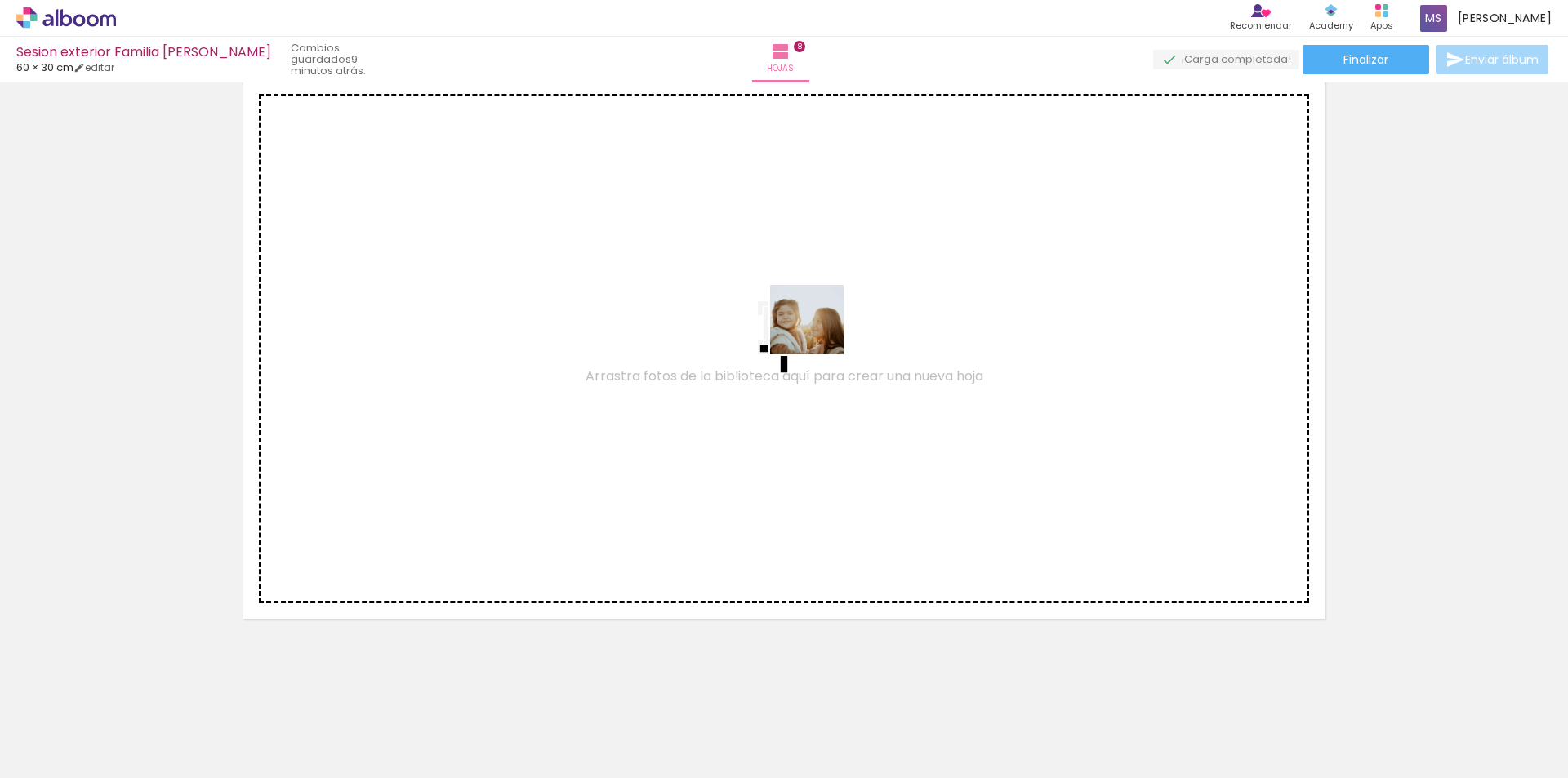
drag, startPoint x: 1436, startPoint y: 750, endPoint x: 915, endPoint y: 366, distance: 647.2
click at [816, 331] on quentale-workspace at bounding box center [784, 389] width 1568 height 778
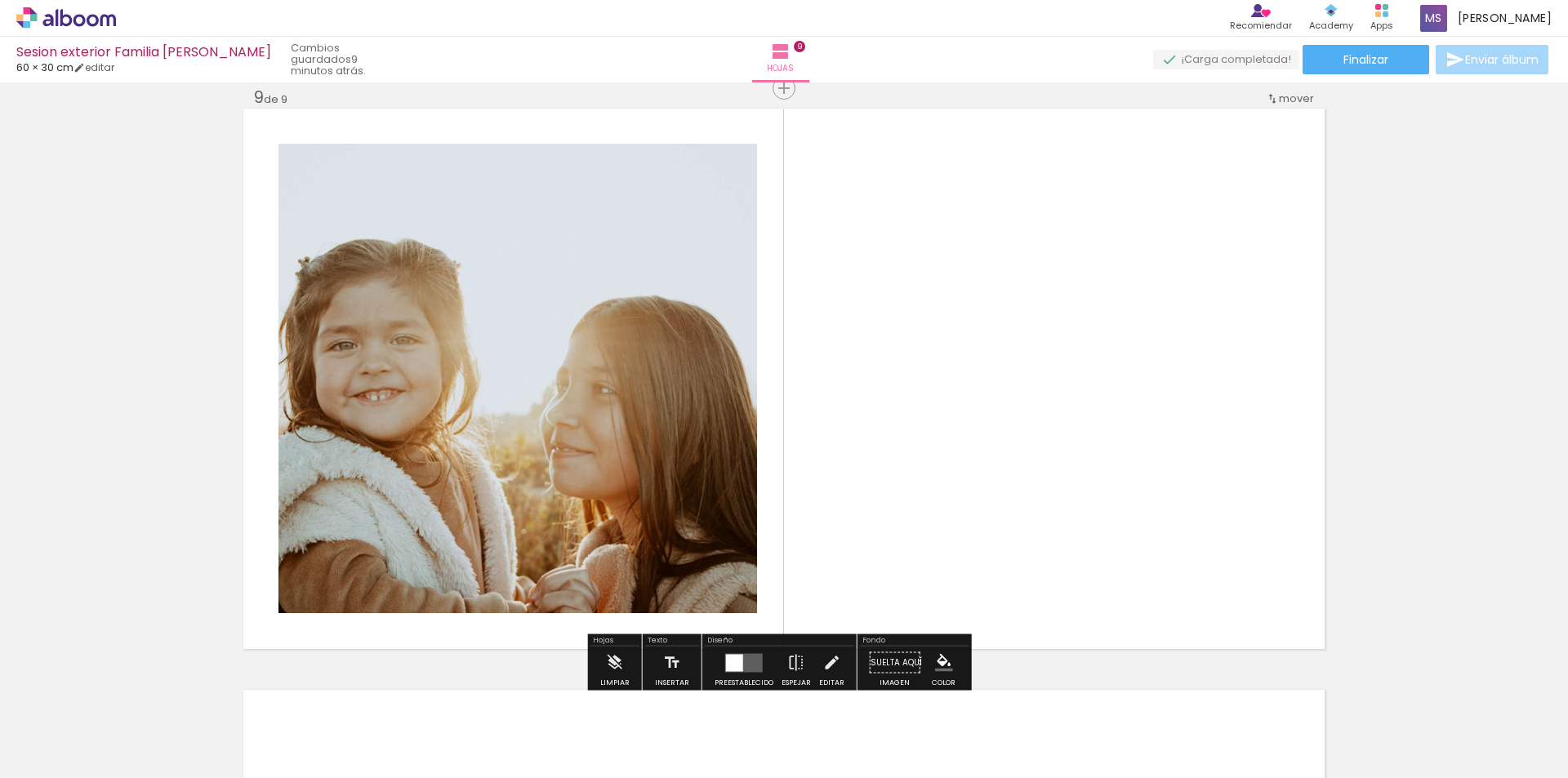
scroll to position [4671, 0]
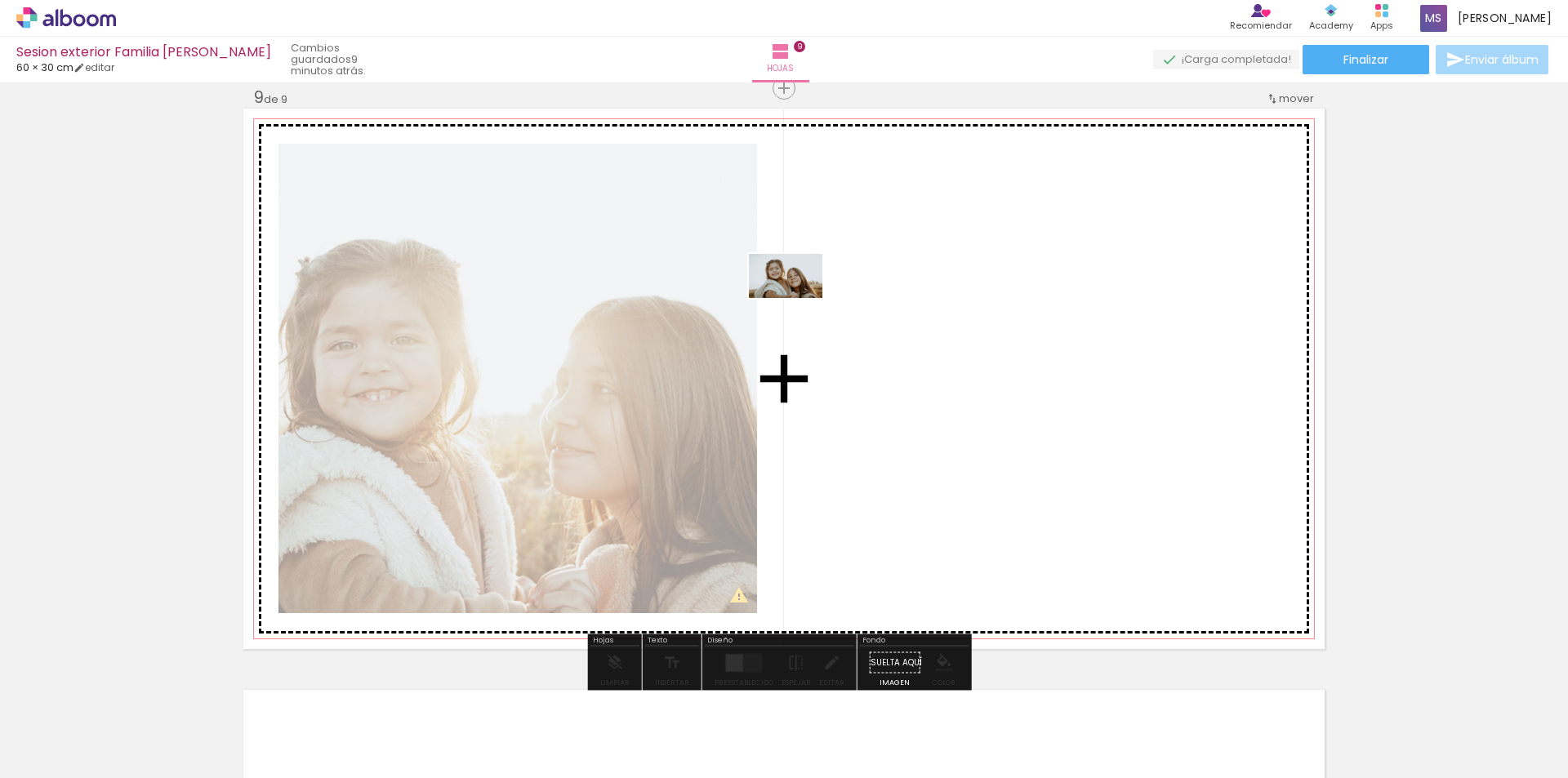
drag, startPoint x: 1507, startPoint y: 729, endPoint x: 901, endPoint y: 346, distance: 716.9
click at [901, 346] on quentale-workspace at bounding box center [784, 389] width 1568 height 778
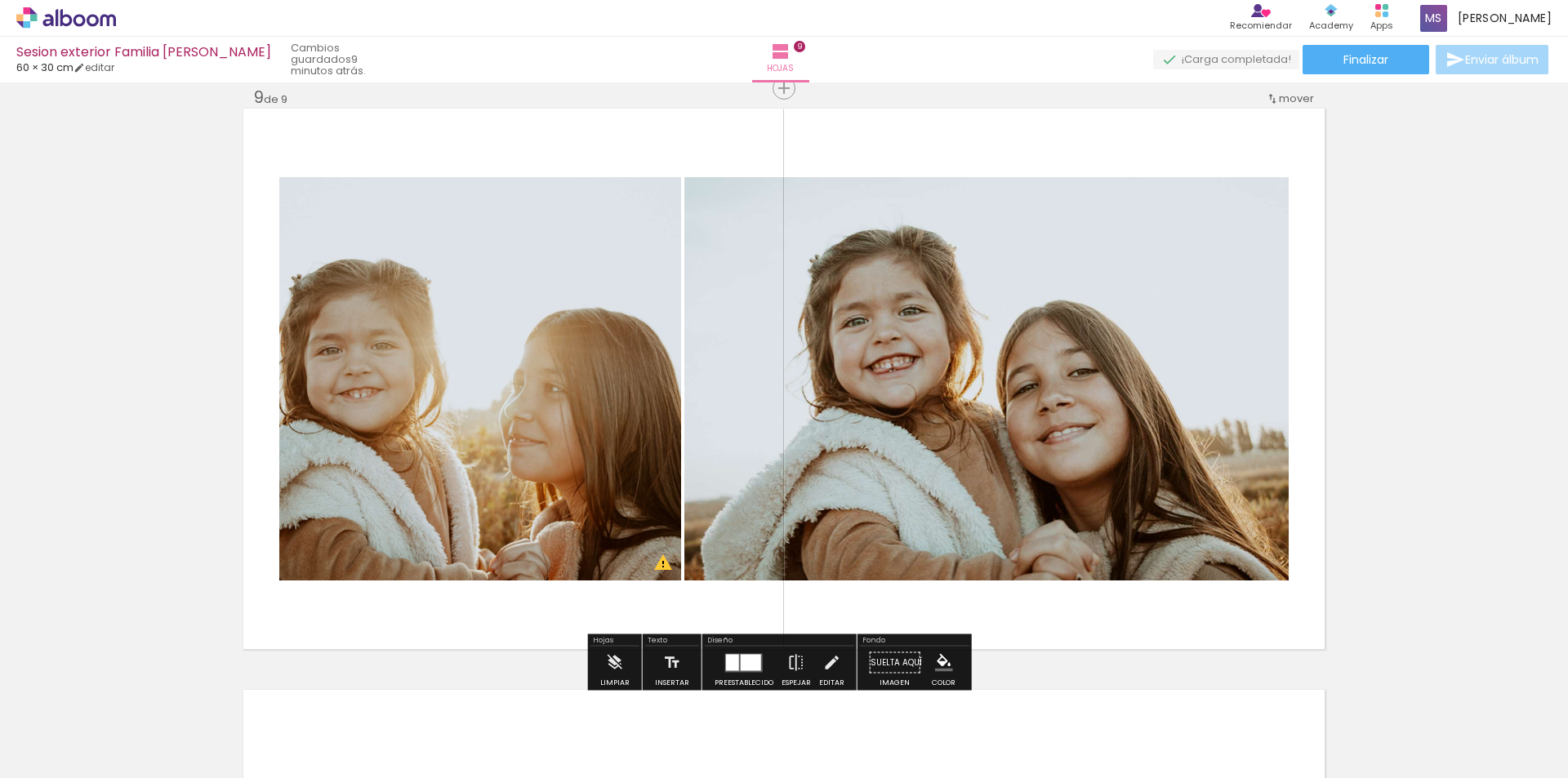
click at [755, 665] on div at bounding box center [751, 661] width 21 height 16
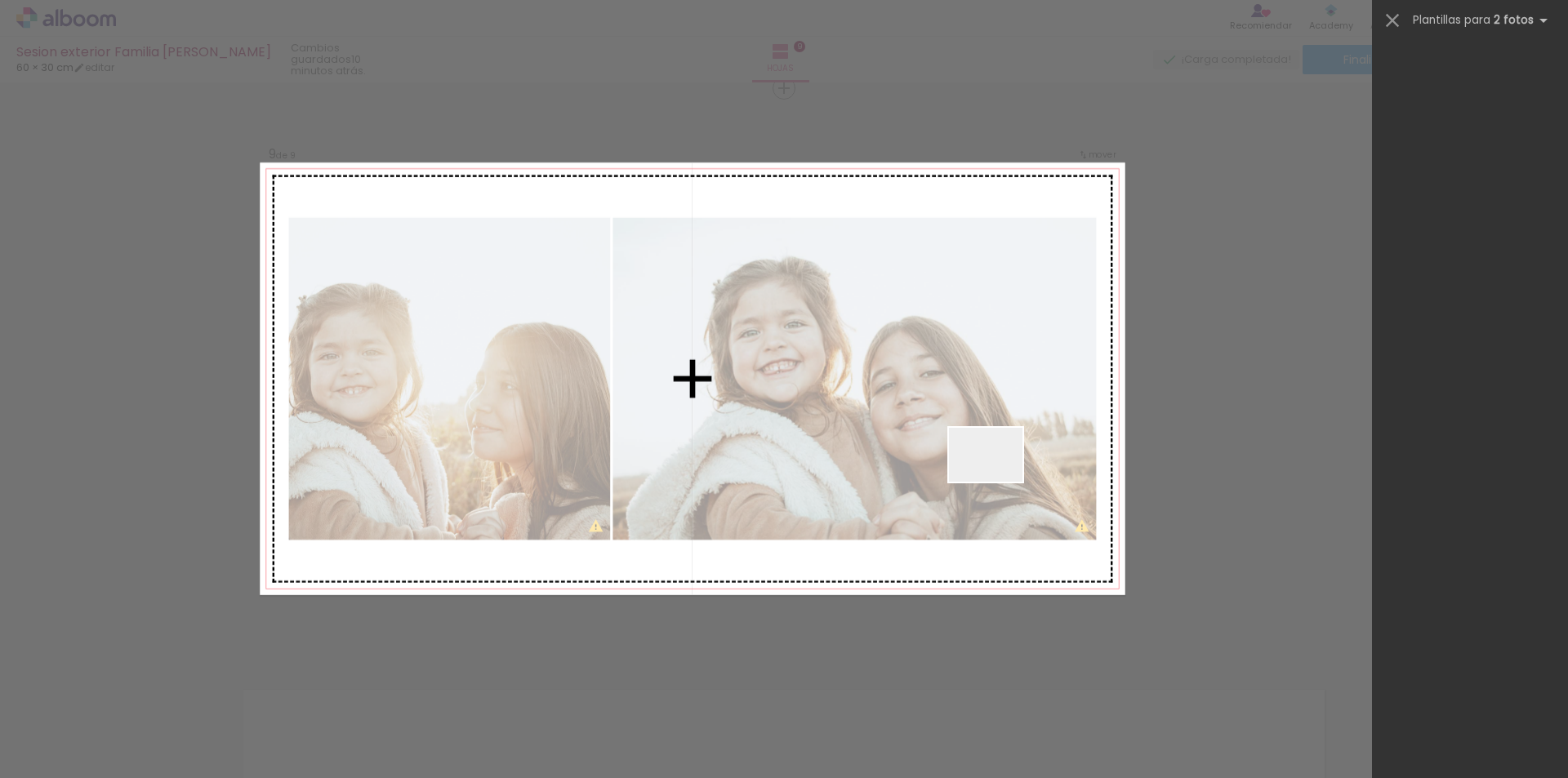
scroll to position [0, 0]
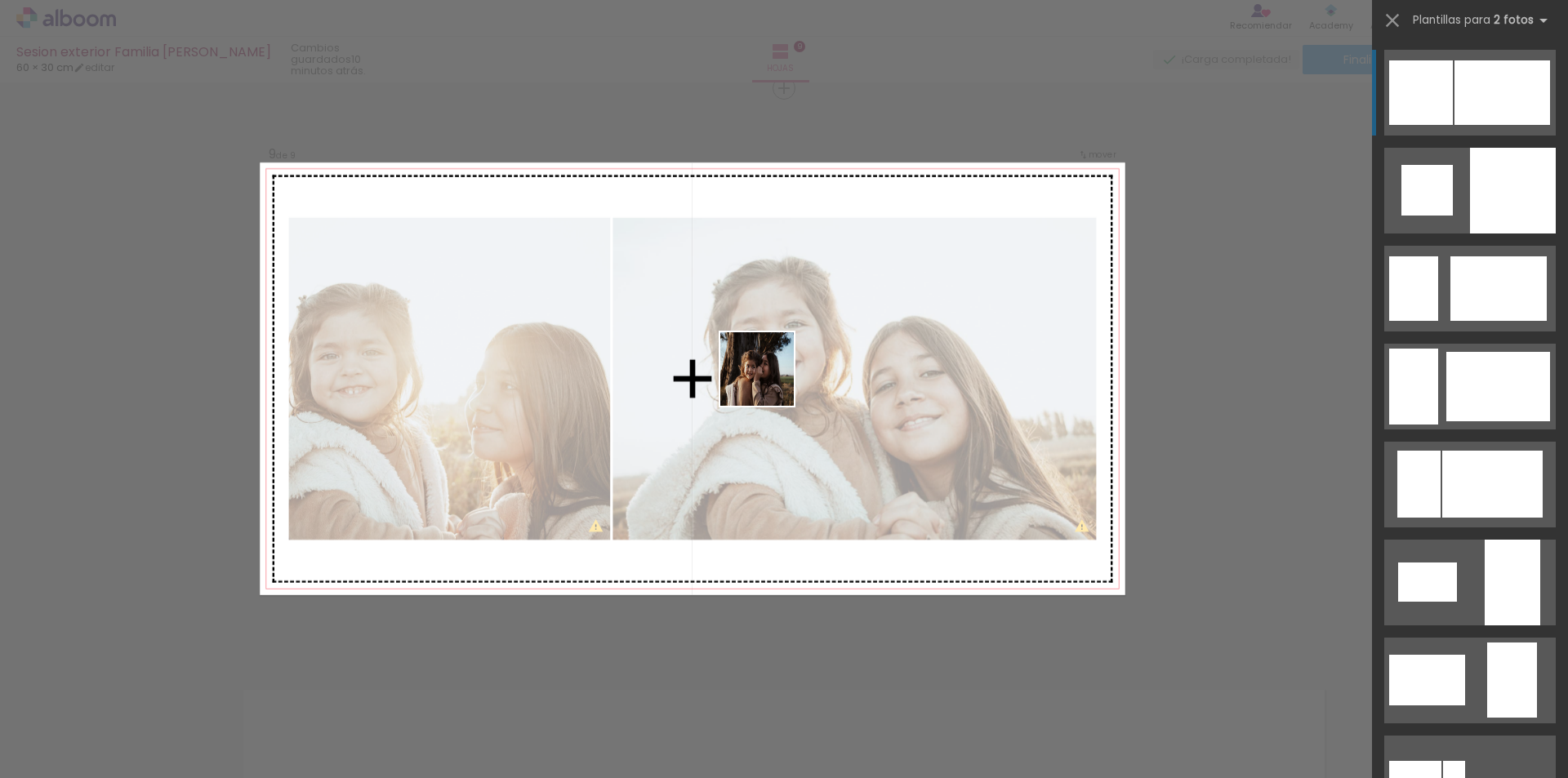
drag, startPoint x: 1337, startPoint y: 745, endPoint x: 769, endPoint y: 381, distance: 674.6
click at [769, 381] on quentale-workspace at bounding box center [784, 389] width 1568 height 778
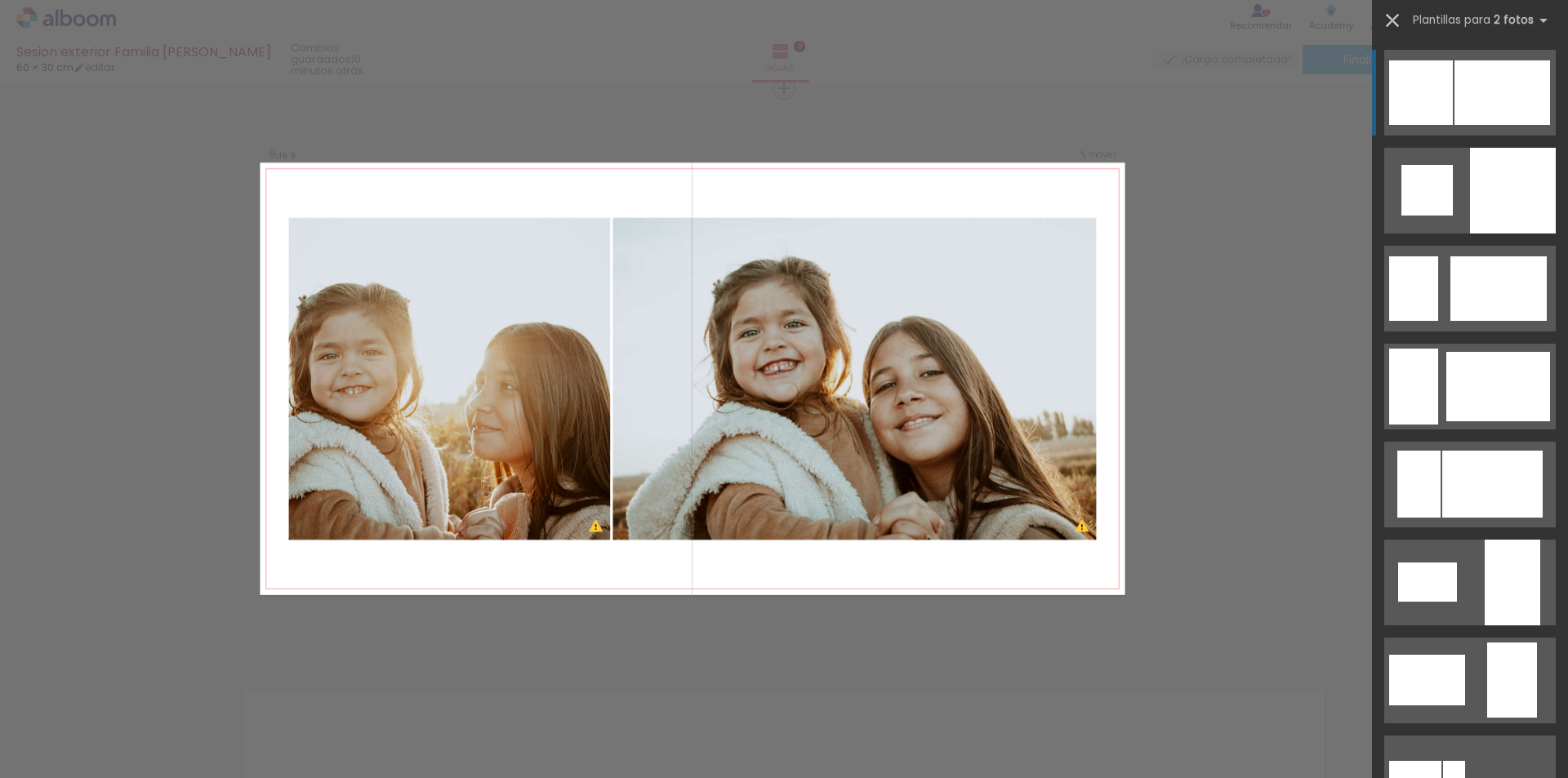
click at [1390, 22] on iron-icon at bounding box center [1391, 20] width 23 height 23
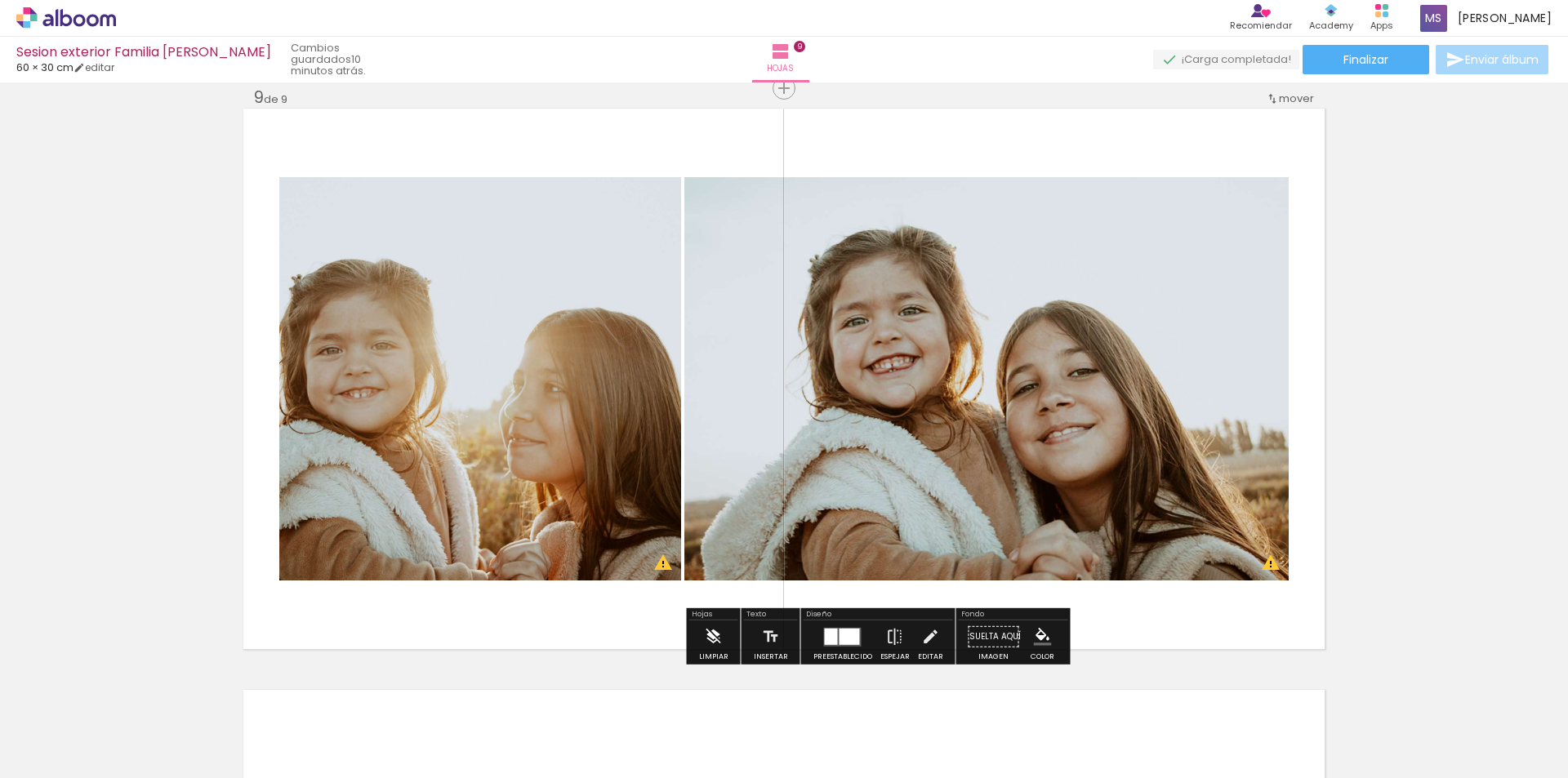
click at [719, 658] on div "Limpiar" at bounding box center [714, 656] width 29 height 8
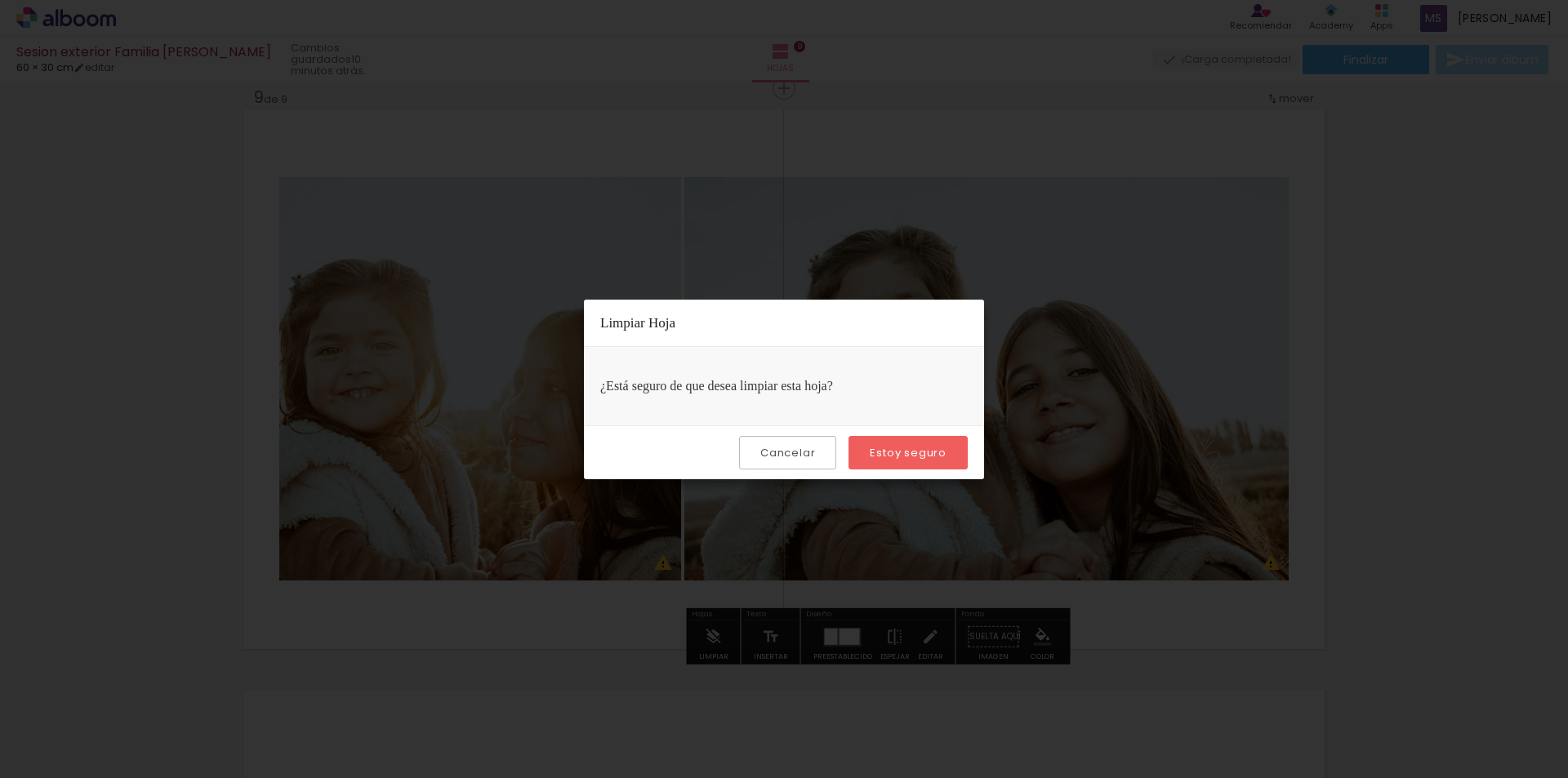
click at [0, 0] on slot "Estoy seguro" at bounding box center [0, 0] width 0 height 0
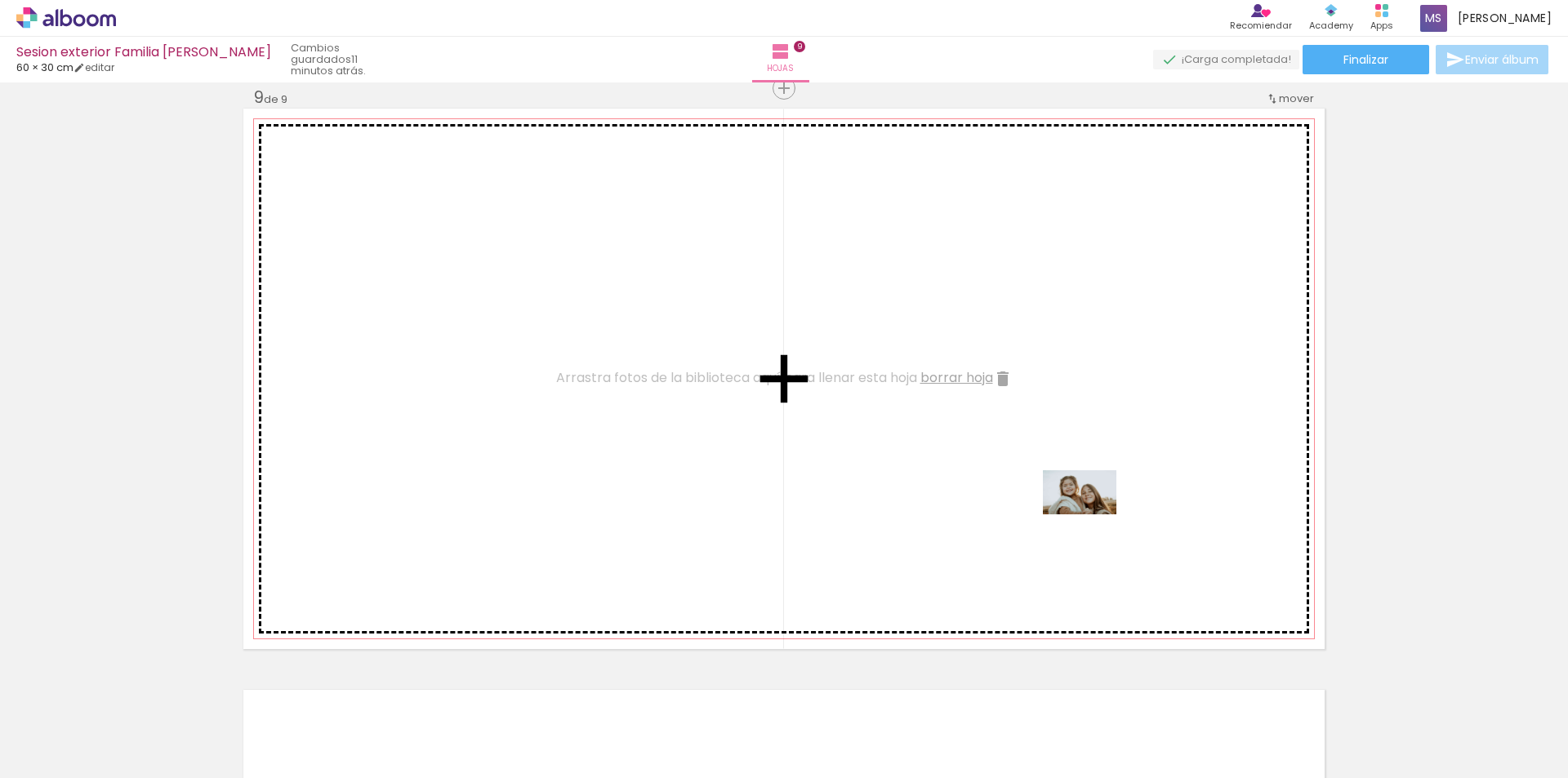
drag, startPoint x: 1491, startPoint y: 734, endPoint x: 1009, endPoint y: 494, distance: 538.4
click at [1009, 494] on quentale-workspace at bounding box center [784, 389] width 1568 height 778
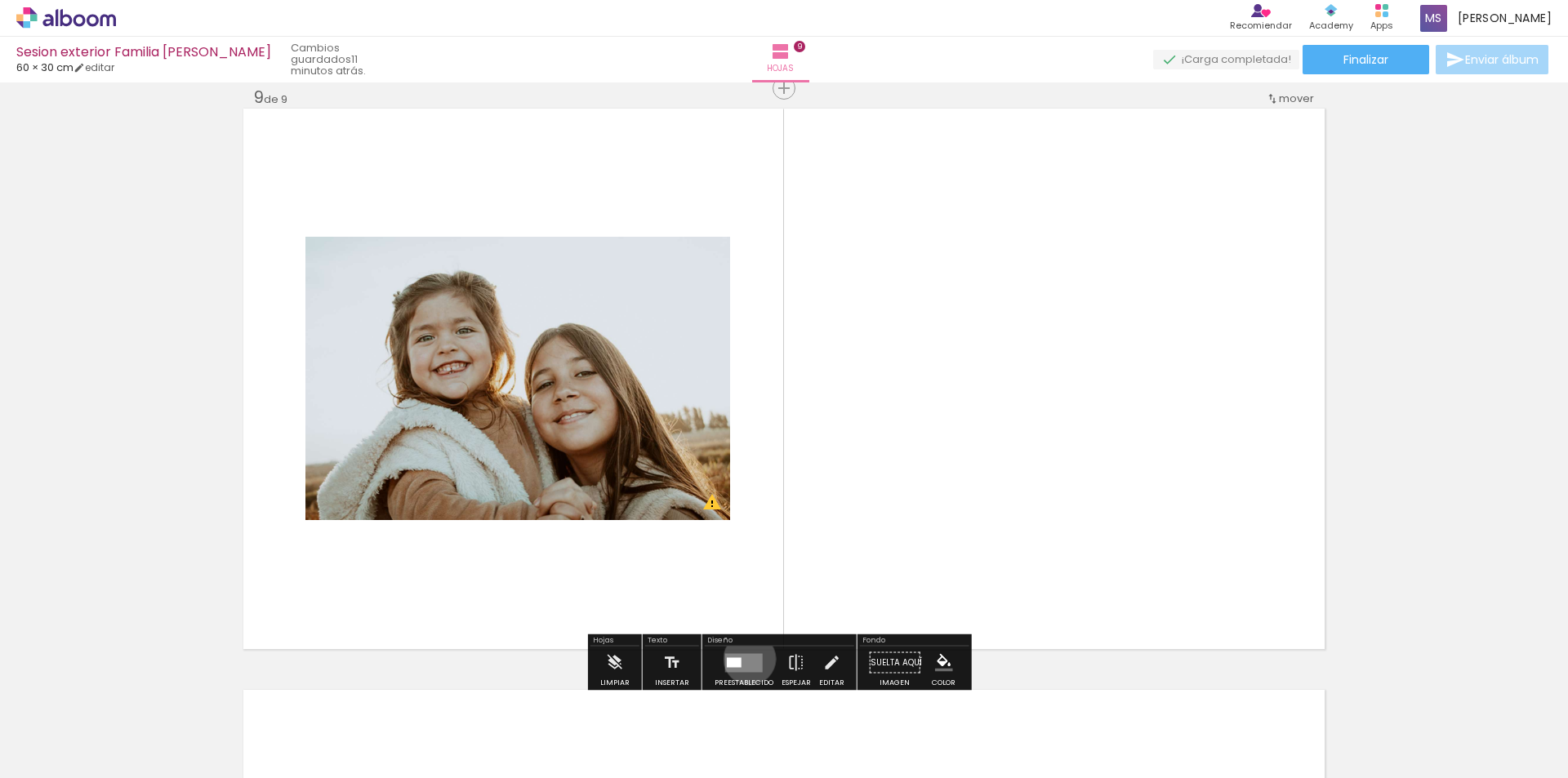
click at [745, 659] on quentale-layouter at bounding box center [744, 662] width 38 height 19
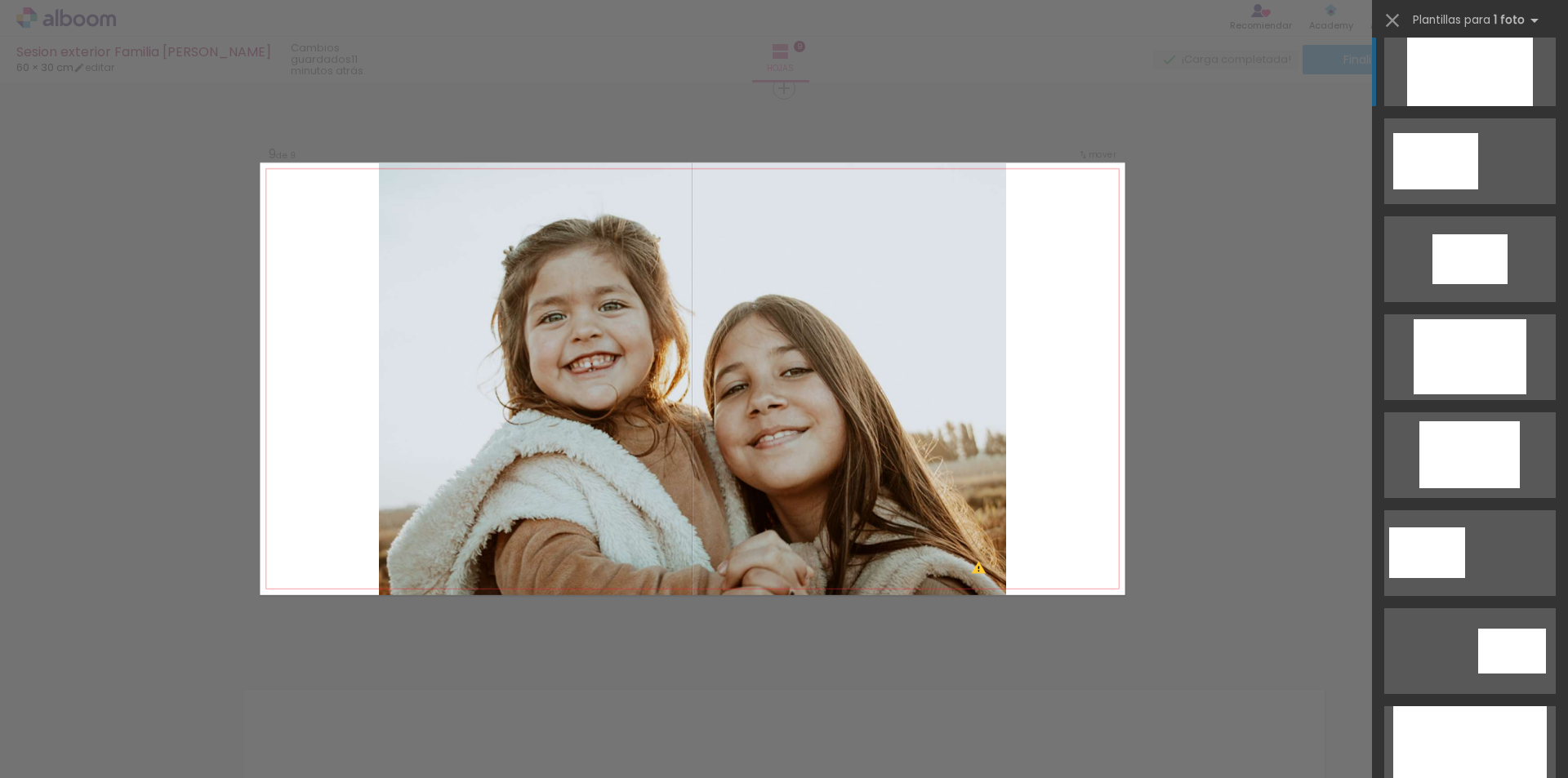
scroll to position [490, 0]
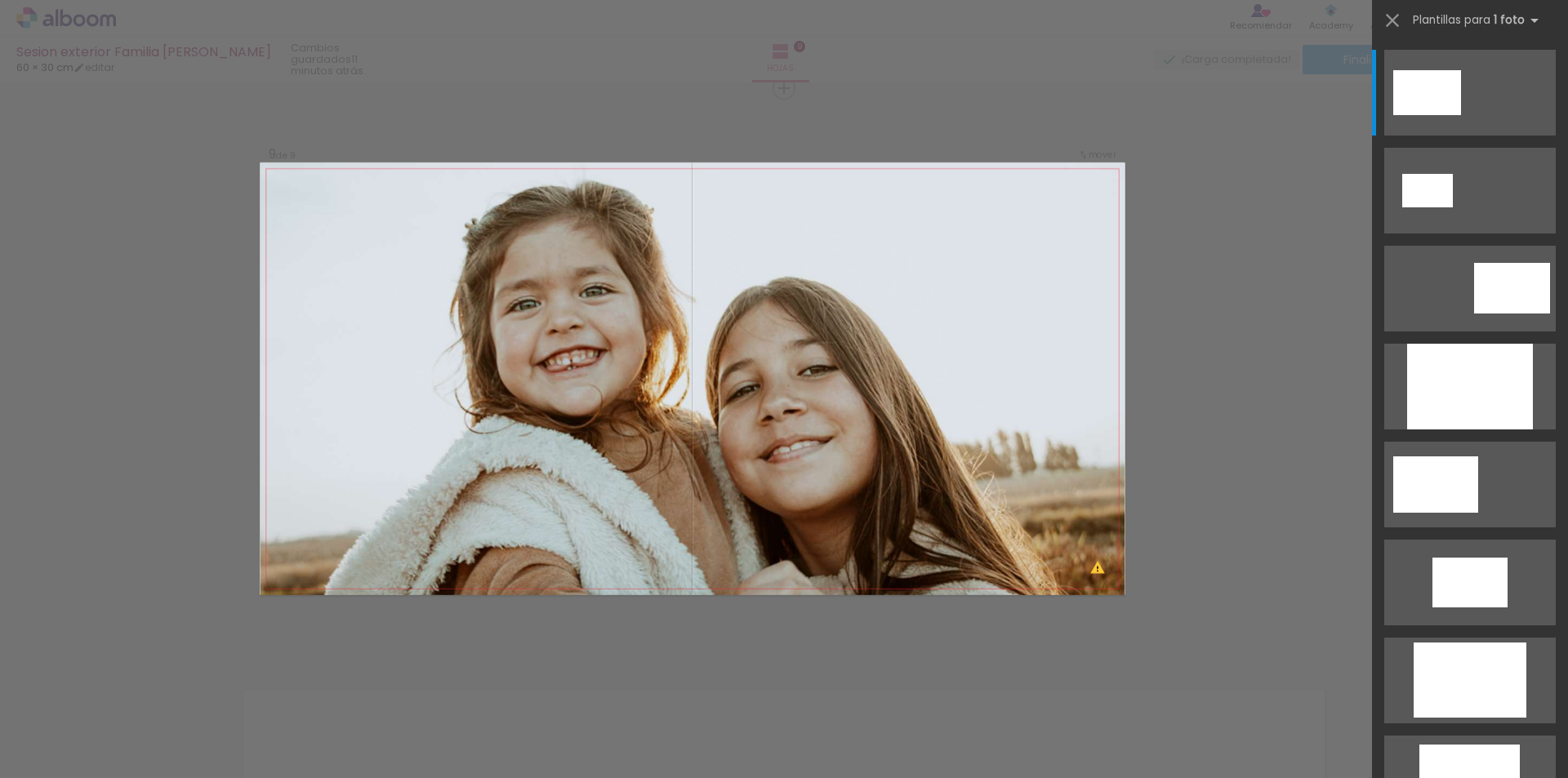
scroll to position [0, 573]
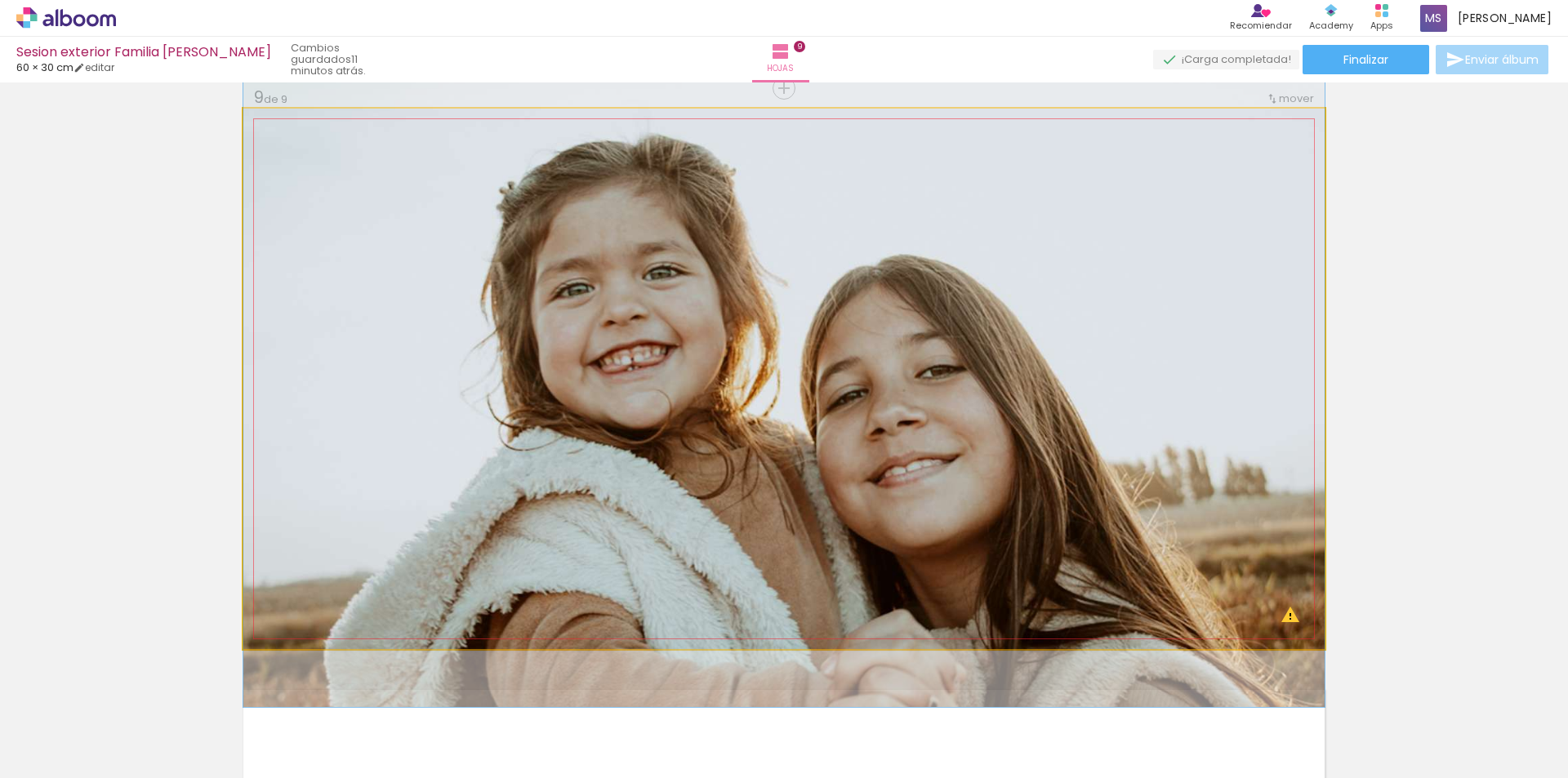
drag, startPoint x: 973, startPoint y: 489, endPoint x: 942, endPoint y: 493, distance: 31.3
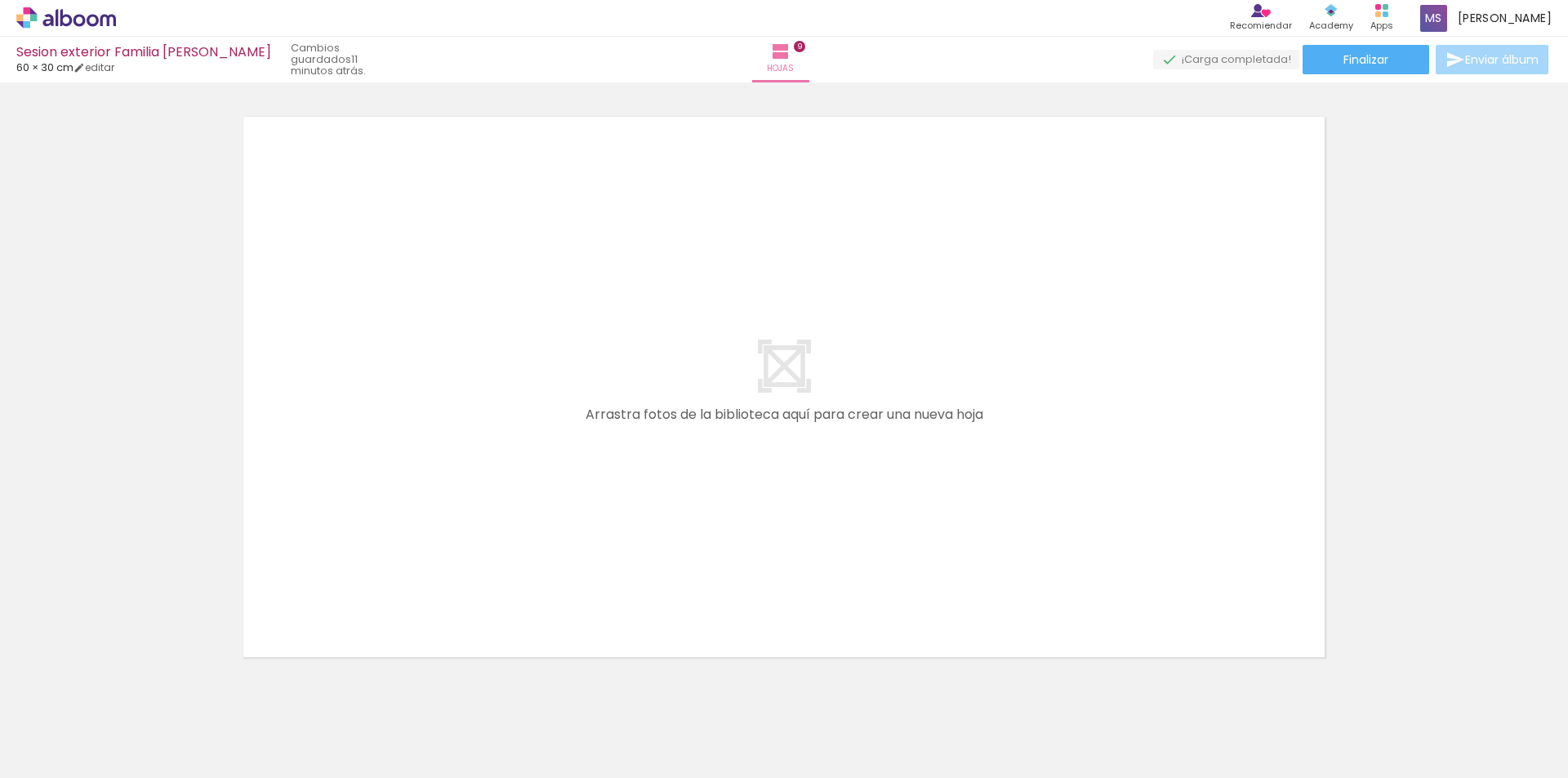
scroll to position [5283, 0]
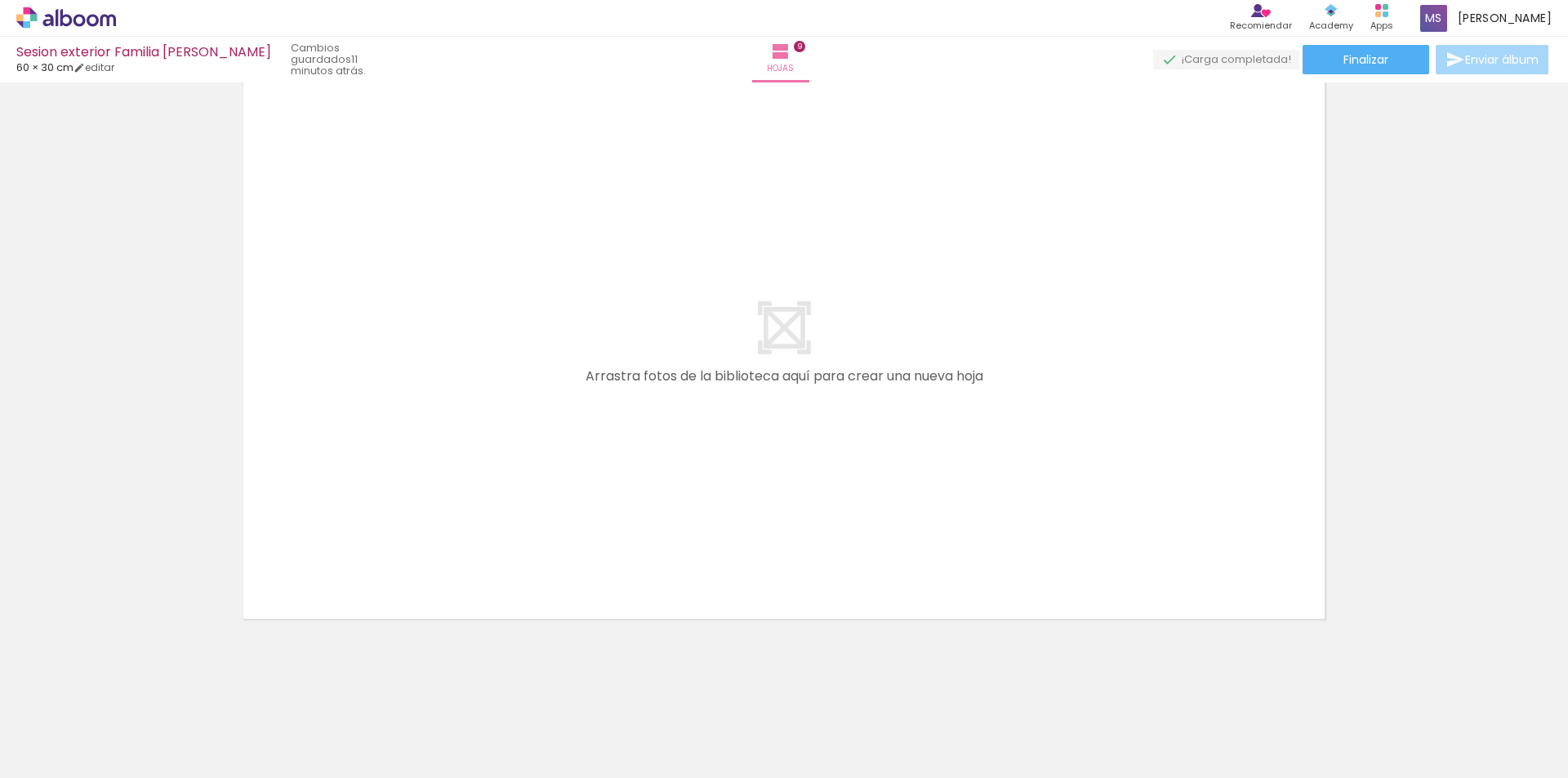
click at [752, 320] on quentale-layouter at bounding box center [784, 348] width 1081 height 541
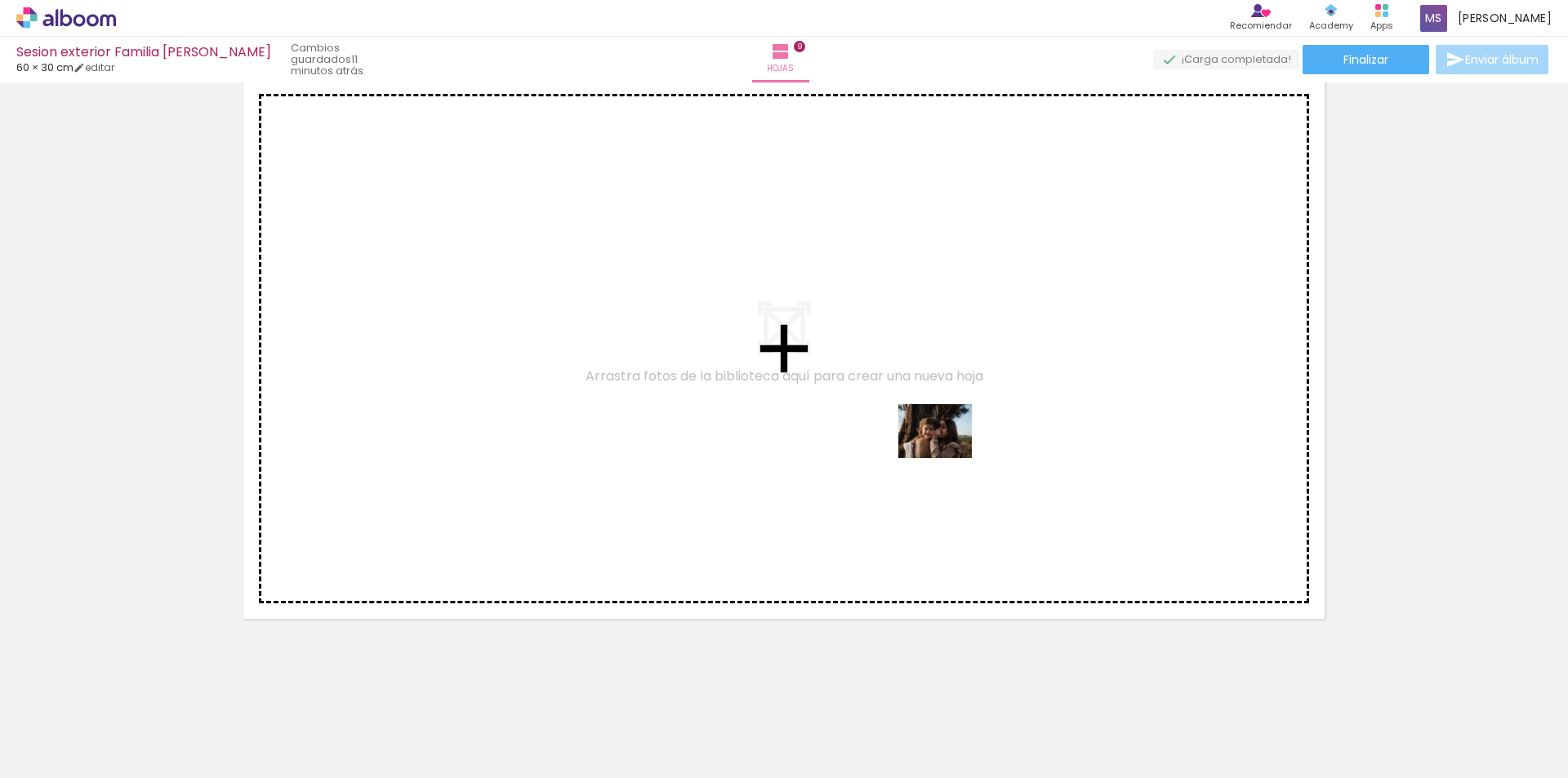
drag, startPoint x: 1308, startPoint y: 730, endPoint x: 946, endPoint y: 452, distance: 456.4
click at [946, 452] on quentale-workspace at bounding box center [784, 389] width 1568 height 778
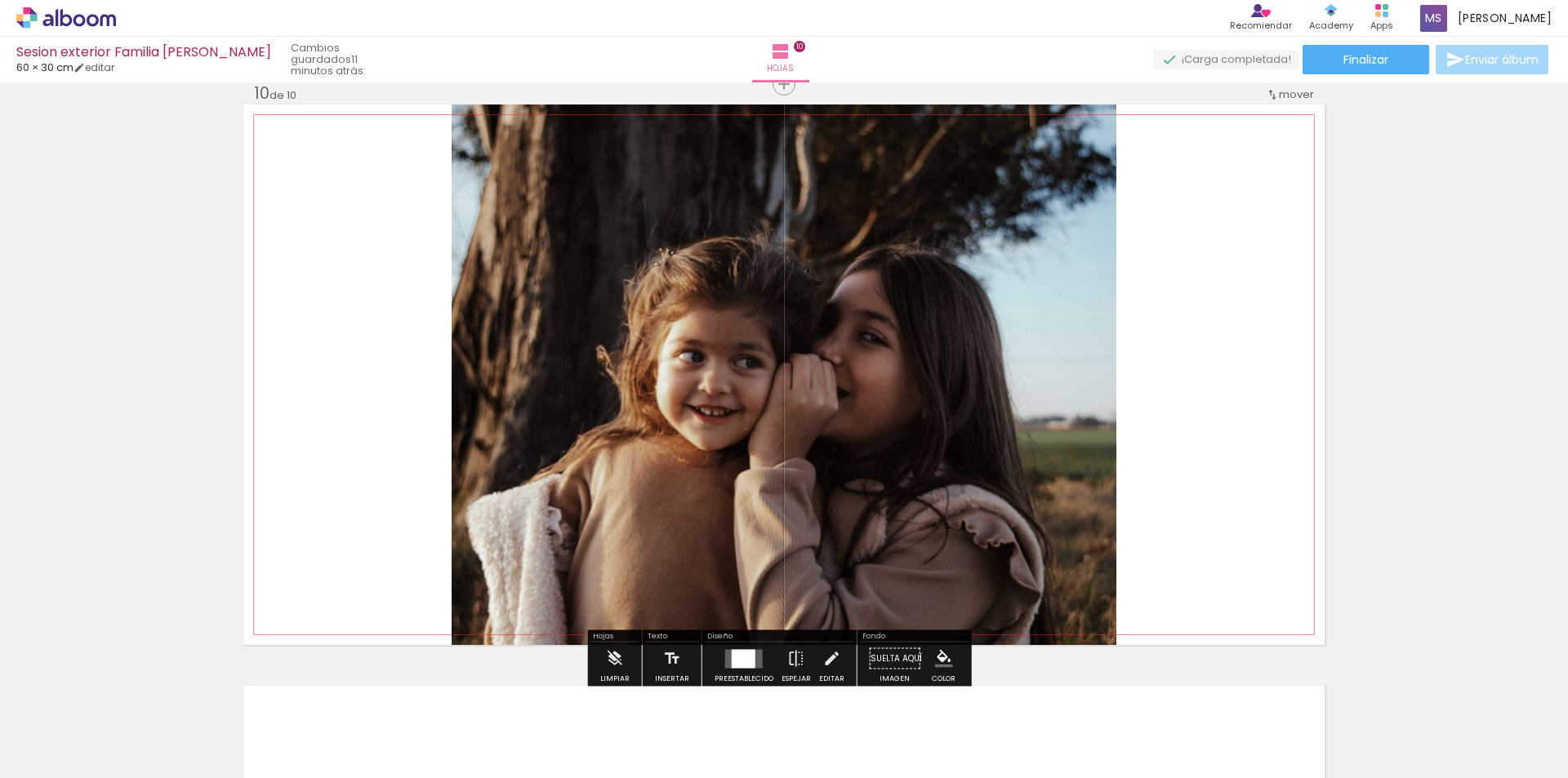
scroll to position [5253, 0]
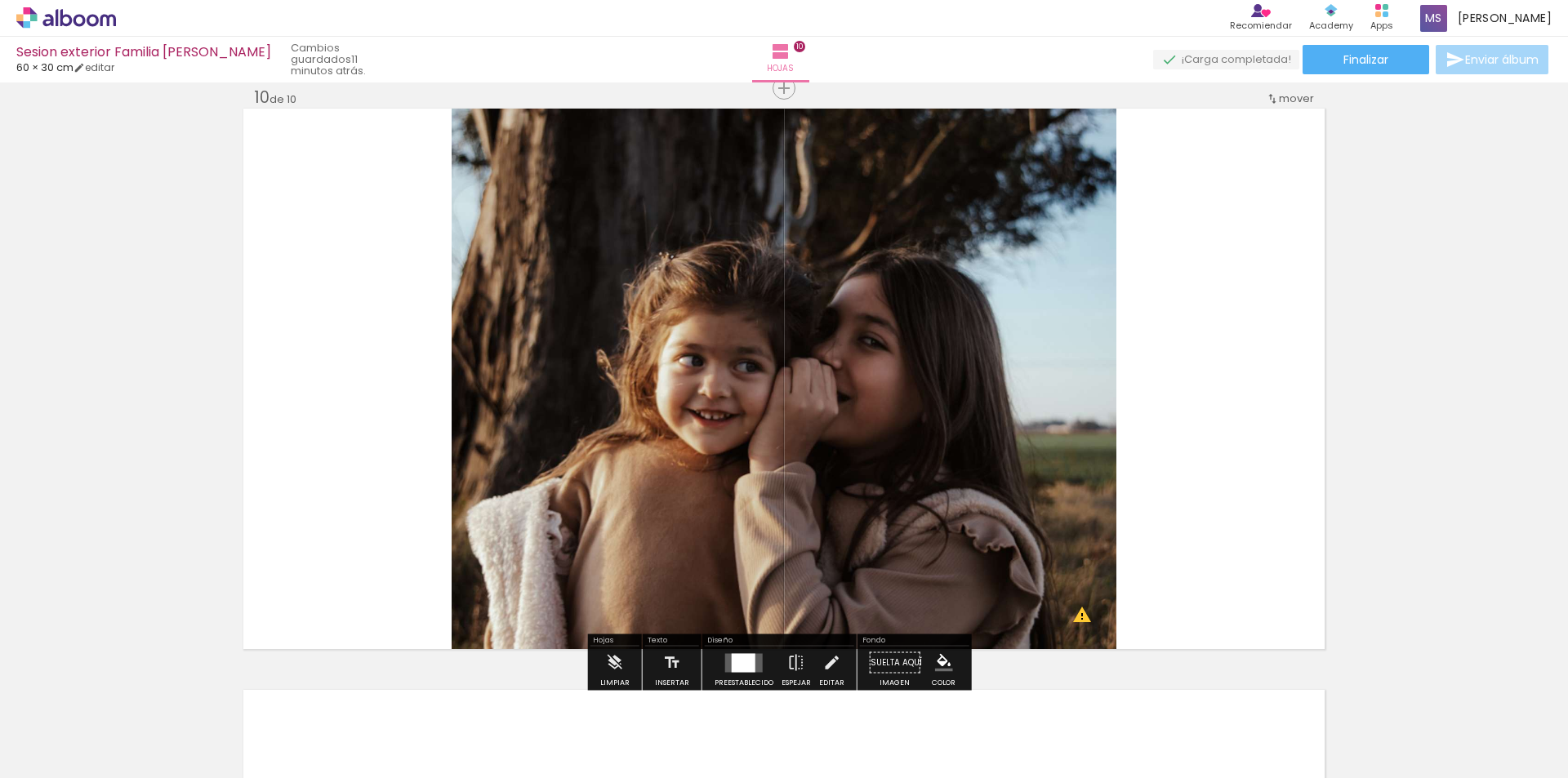
click at [746, 665] on div at bounding box center [744, 662] width 24 height 19
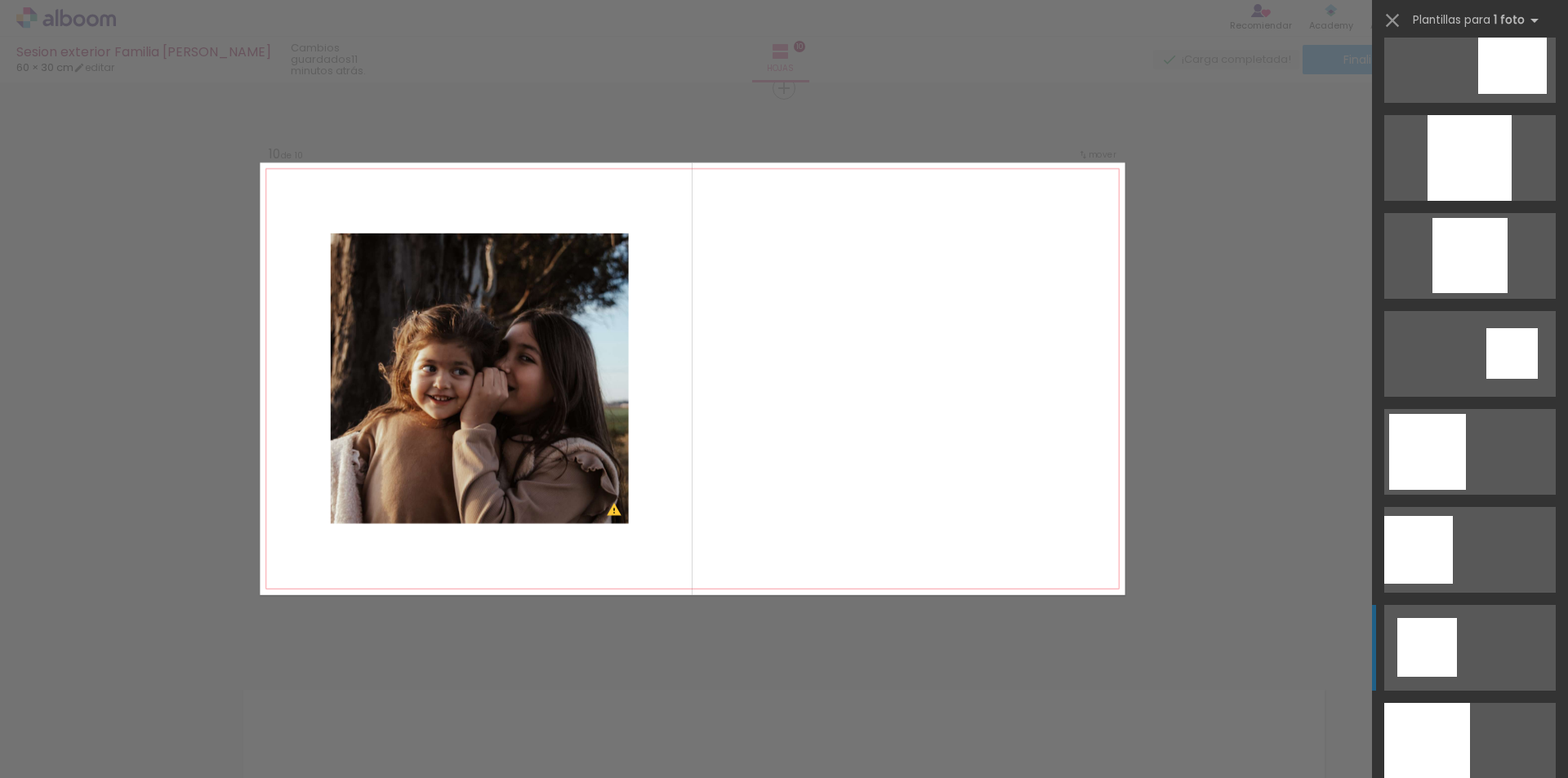
scroll to position [1960, 0]
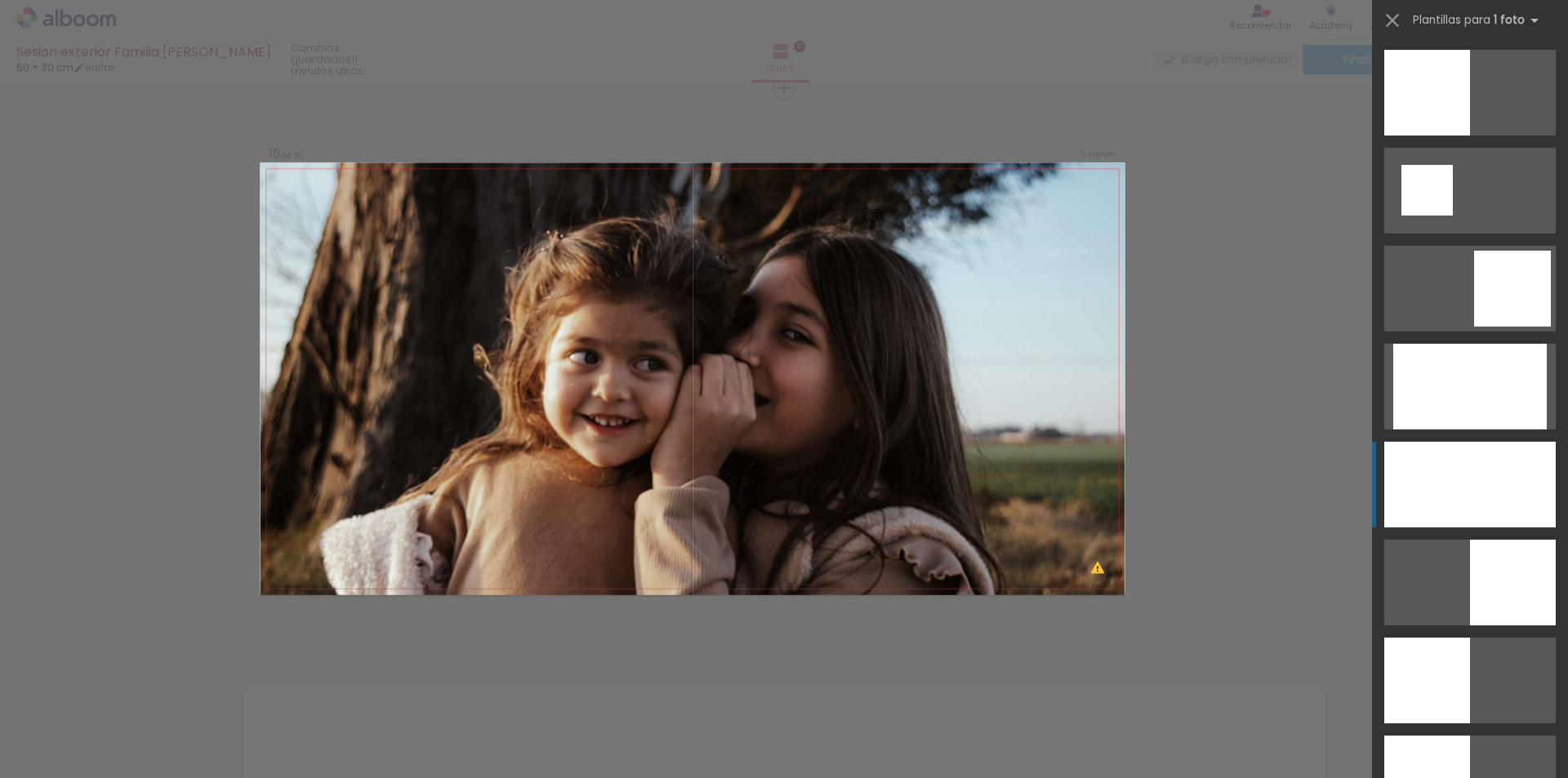
click at [1460, 429] on div at bounding box center [1469, 386] width 153 height 86
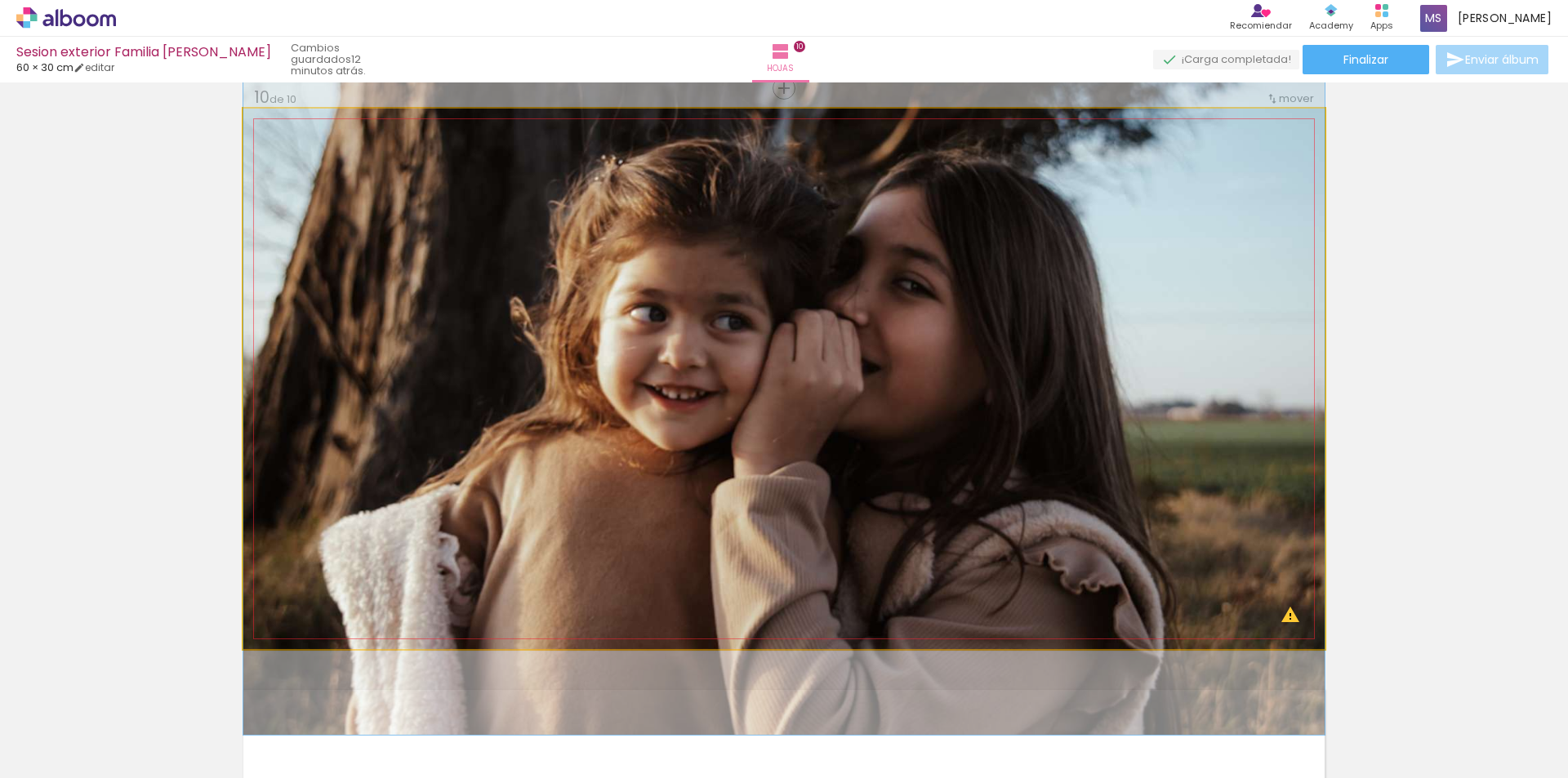
drag, startPoint x: 800, startPoint y: 535, endPoint x: 801, endPoint y: 496, distance: 39.0
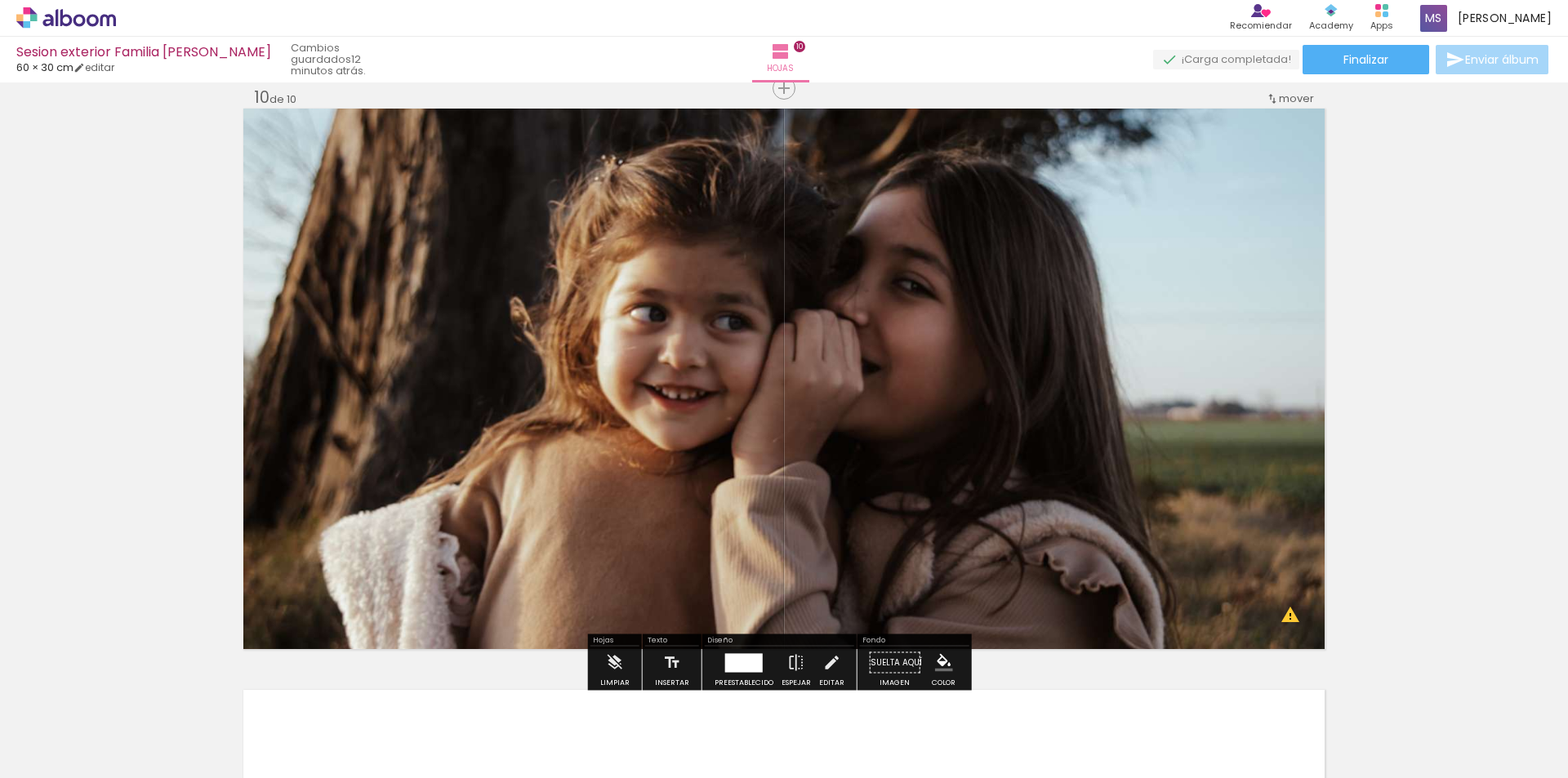
click at [749, 667] on div at bounding box center [744, 662] width 38 height 19
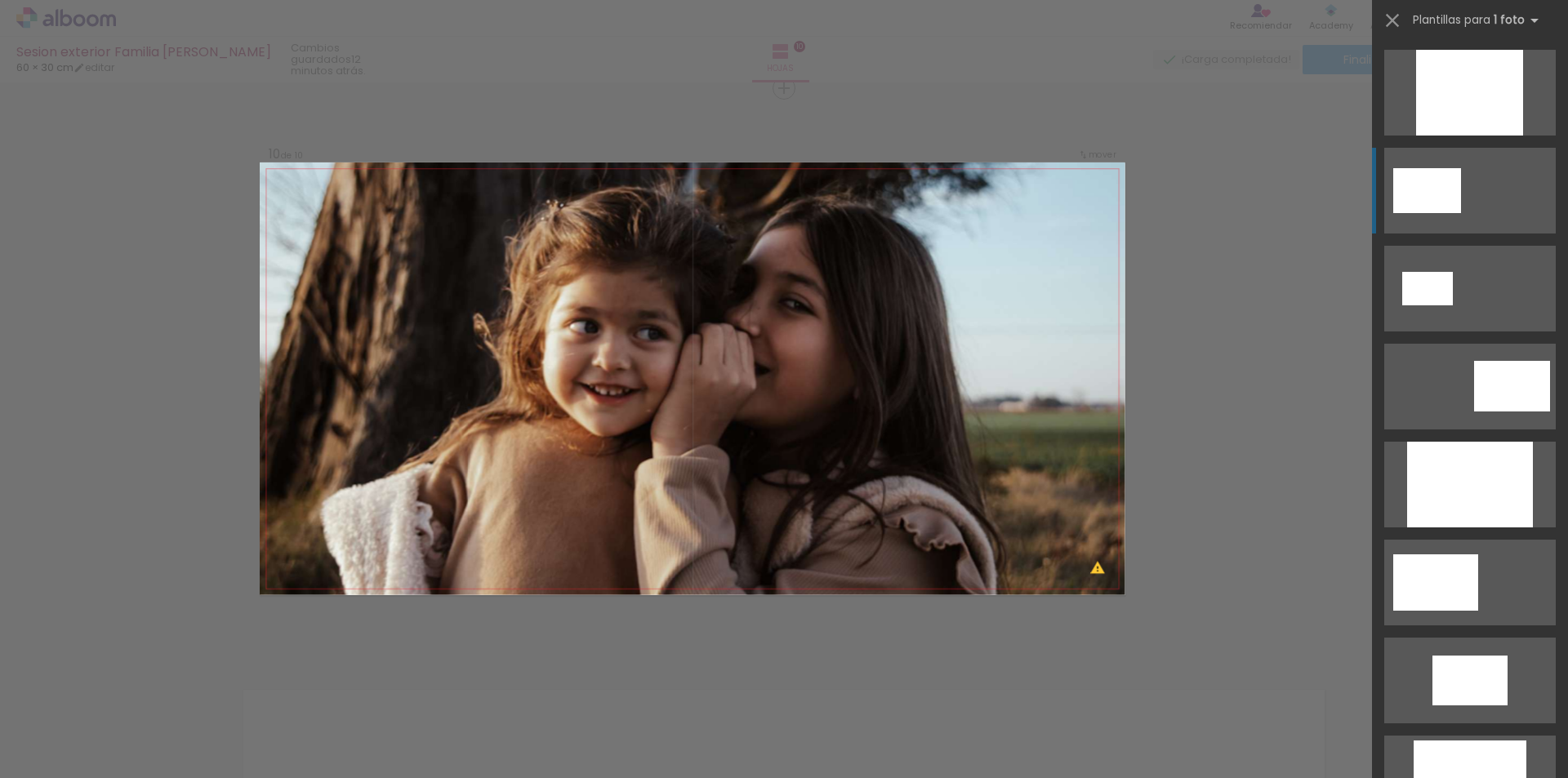
scroll to position [2351, 0]
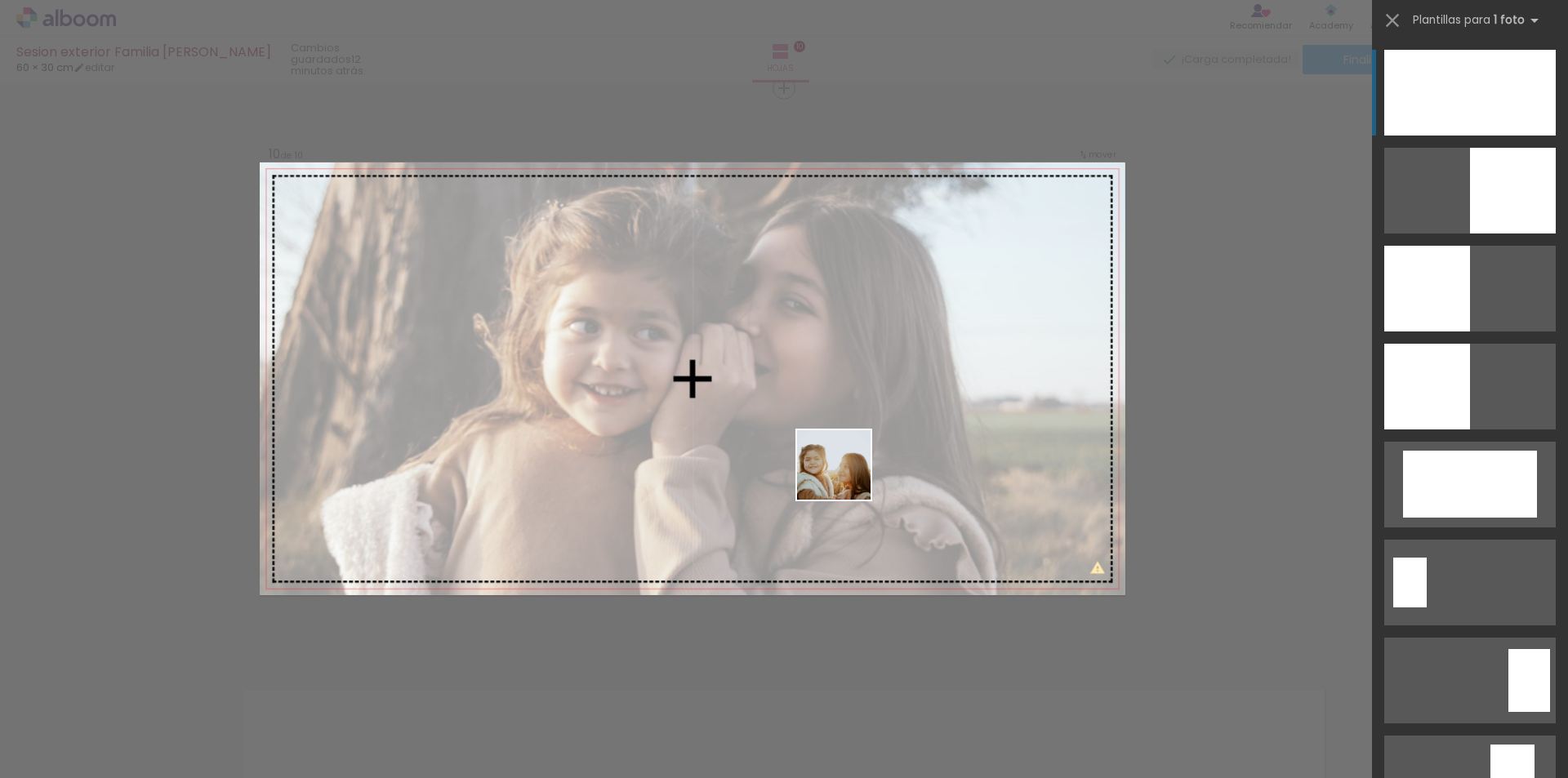
drag, startPoint x: 954, startPoint y: 754, endPoint x: 842, endPoint y: 469, distance: 306.2
click at [844, 475] on quentale-workspace at bounding box center [784, 389] width 1568 height 778
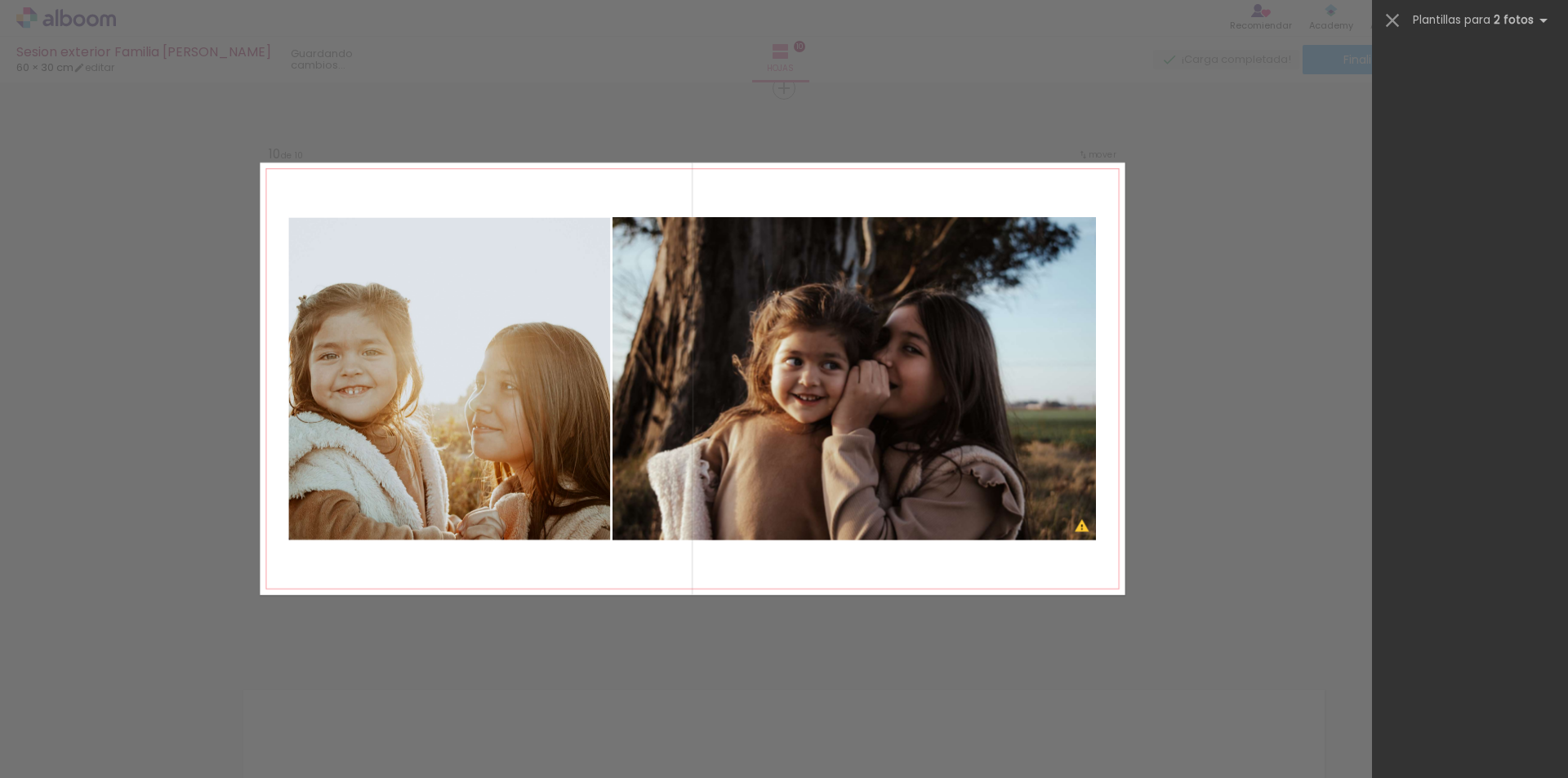
scroll to position [0, 0]
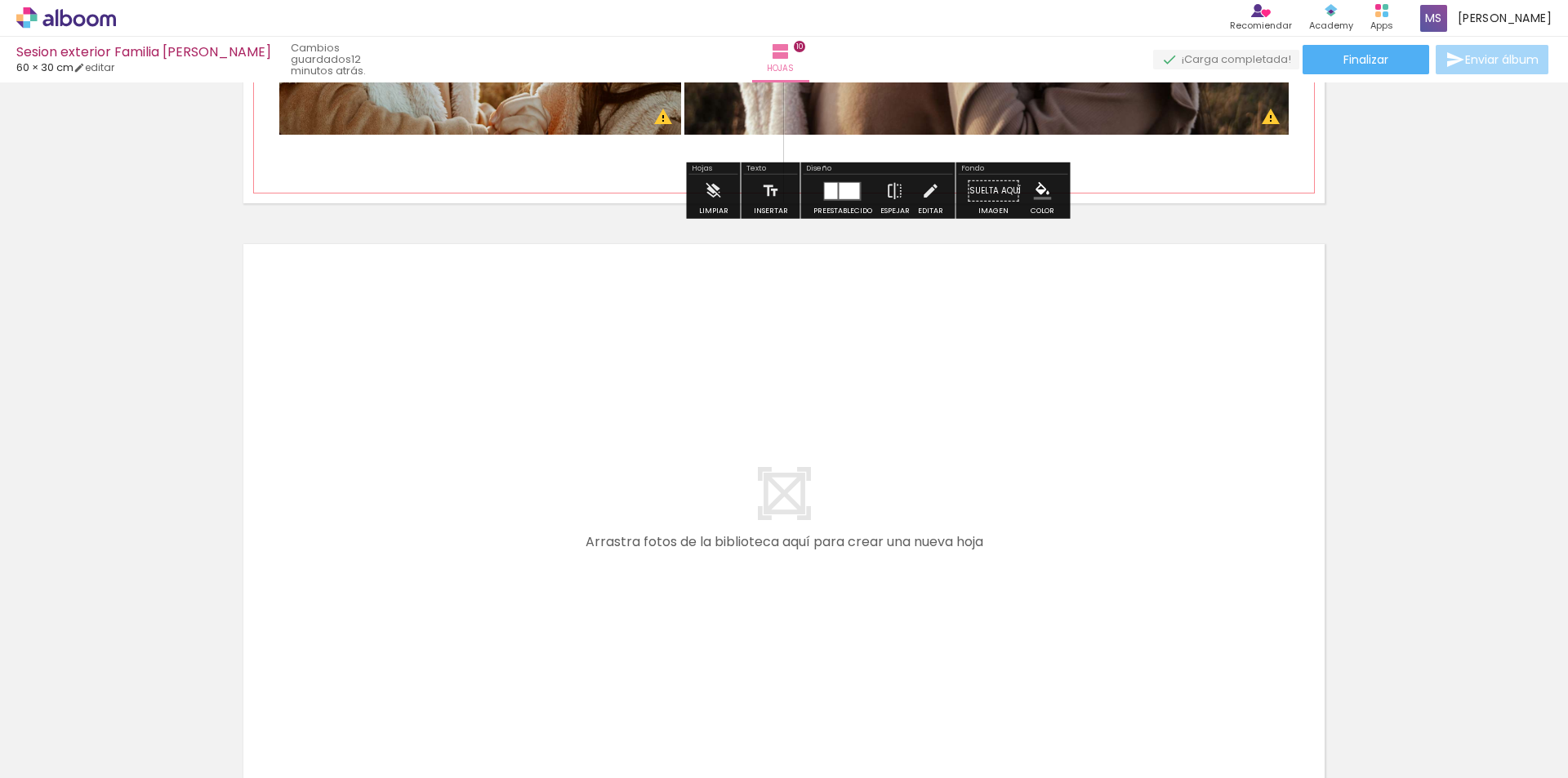
scroll to position [5743, 0]
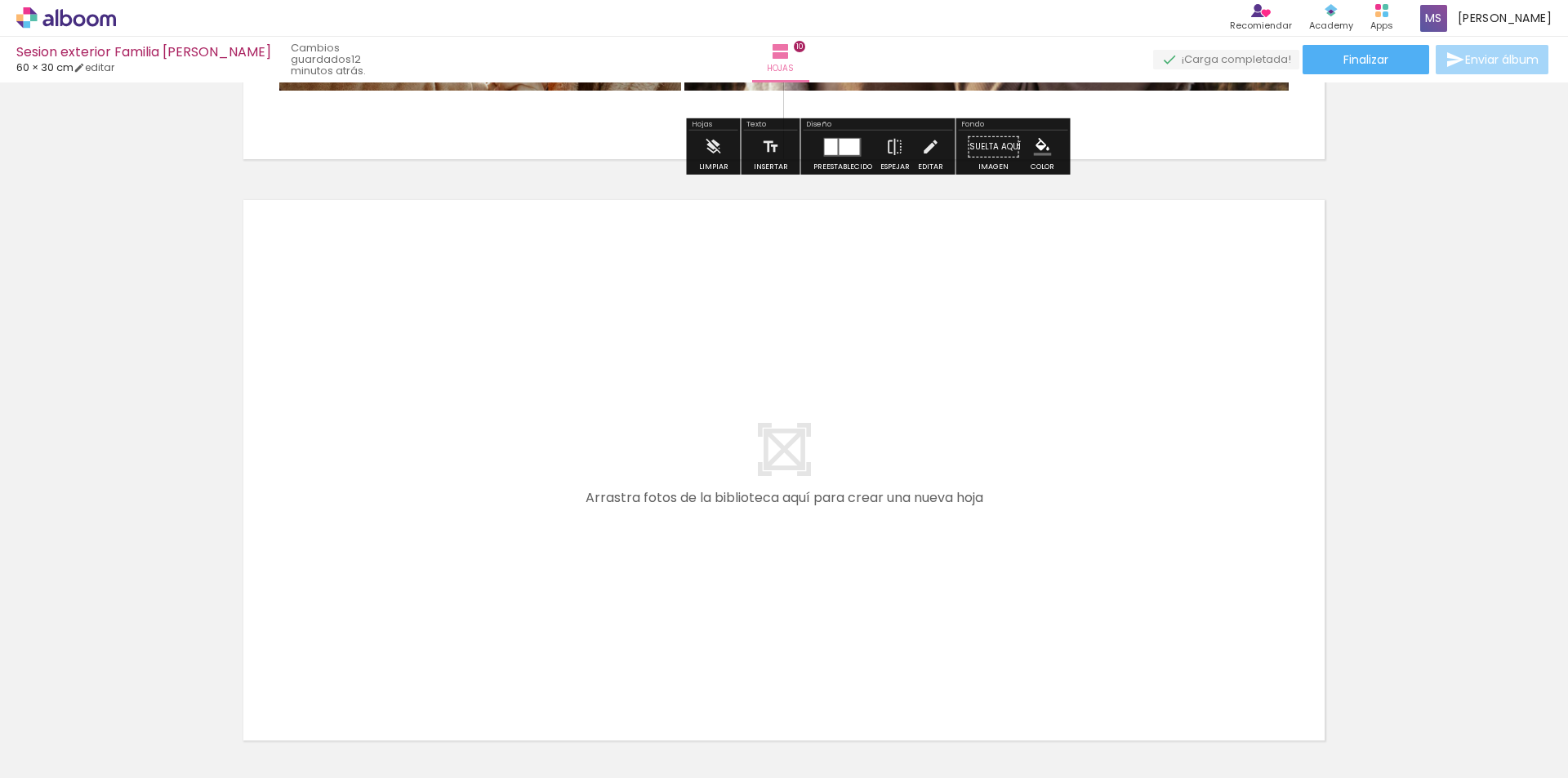
click at [776, 459] on quentale-layouter at bounding box center [784, 470] width 1081 height 541
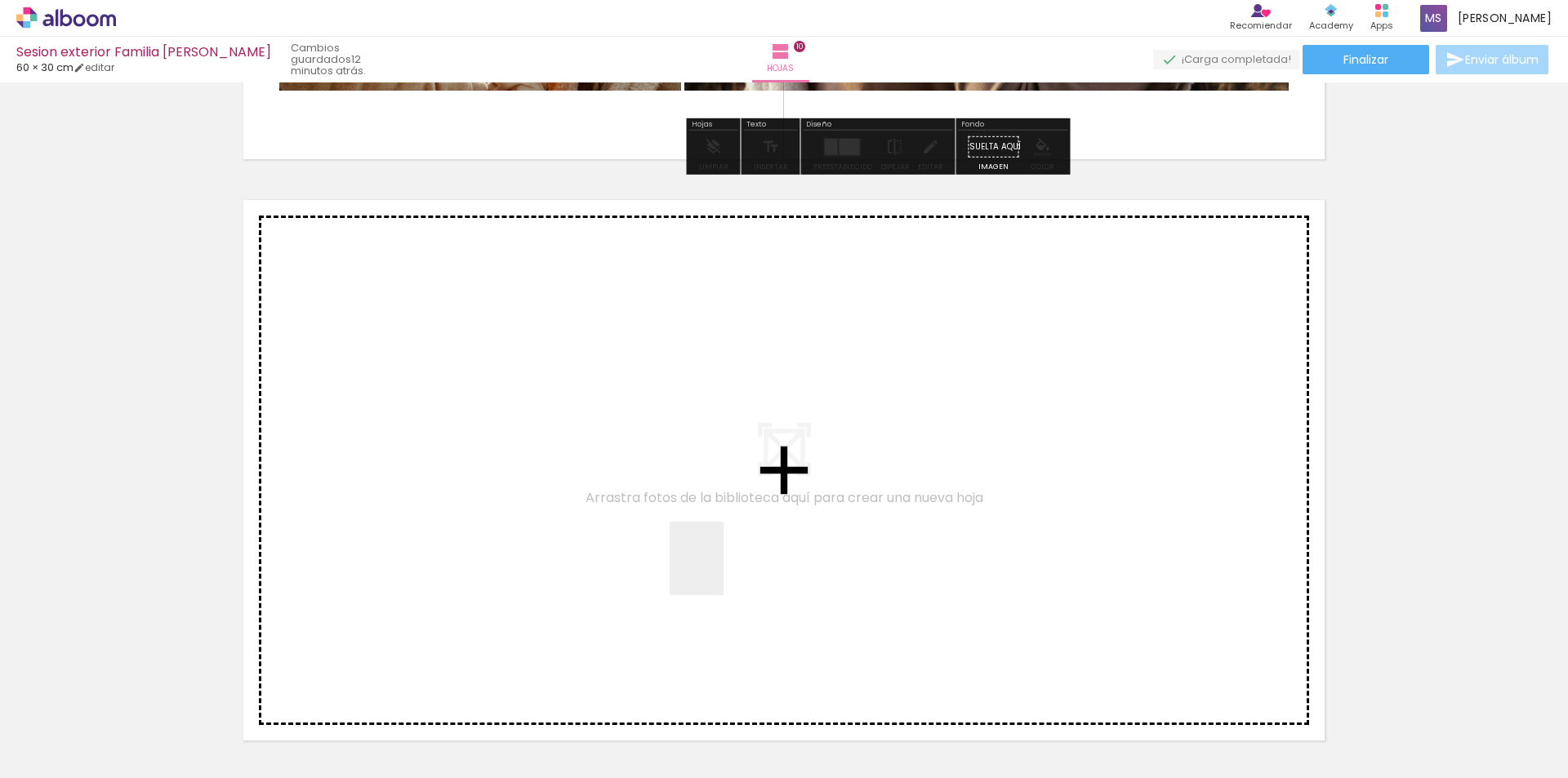
drag, startPoint x: 757, startPoint y: 695, endPoint x: 667, endPoint y: 405, distance: 303.6
click at [667, 405] on quentale-workspace at bounding box center [784, 389] width 1568 height 778
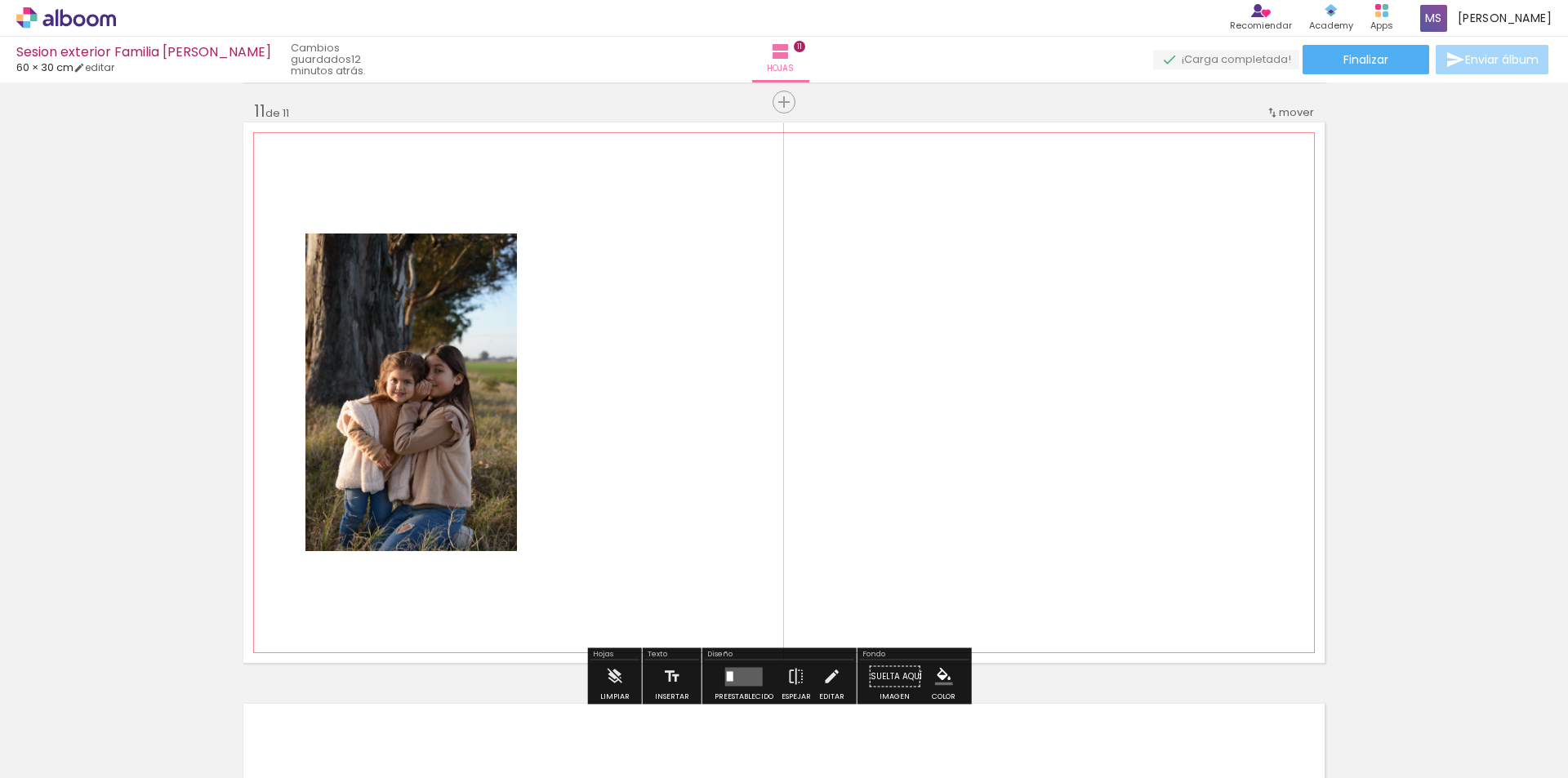
scroll to position [5834, 0]
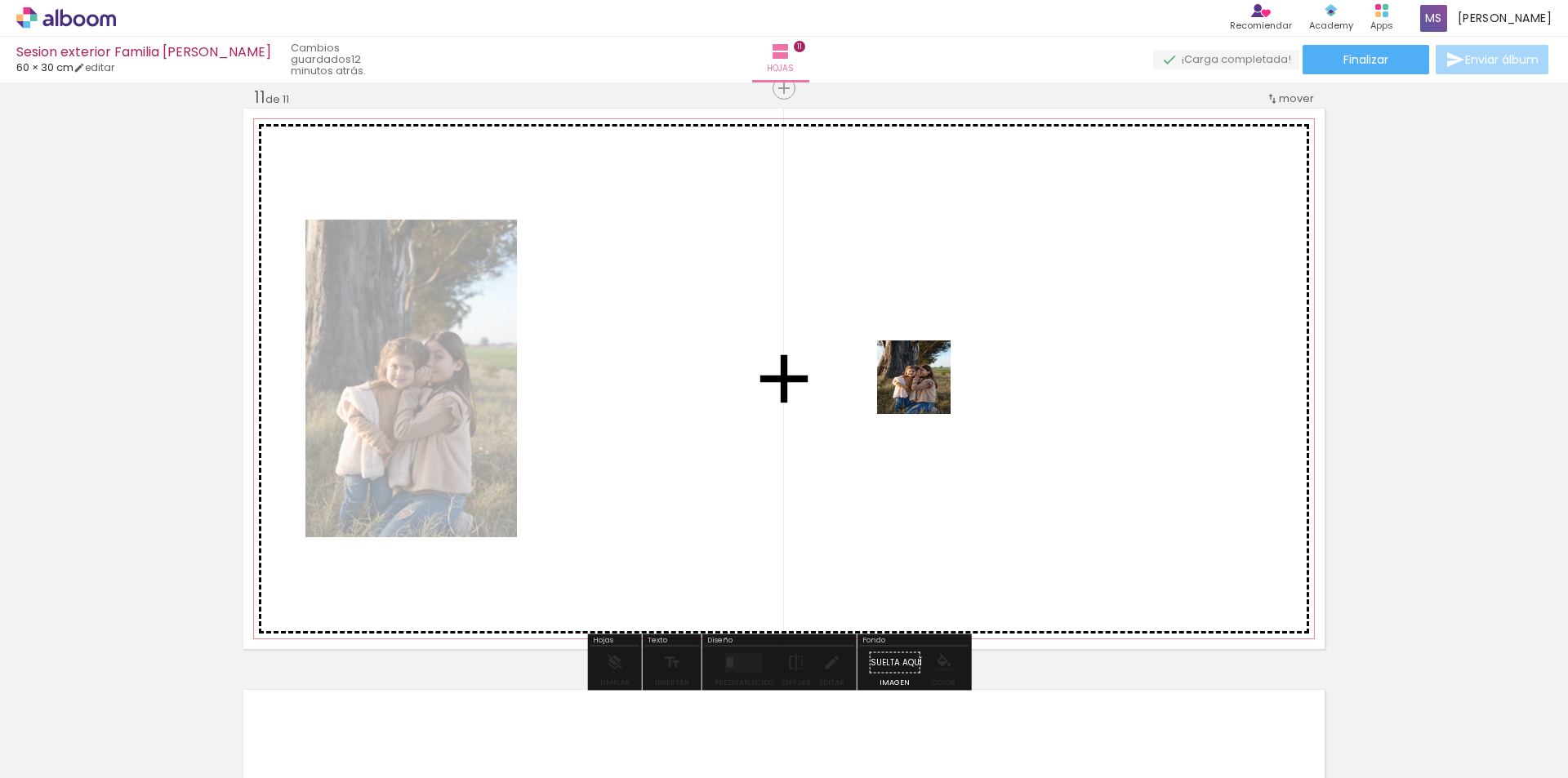
drag, startPoint x: 663, startPoint y: 709, endPoint x: 942, endPoint y: 379, distance: 432.1
click at [942, 378] on quentale-workspace at bounding box center [784, 389] width 1568 height 778
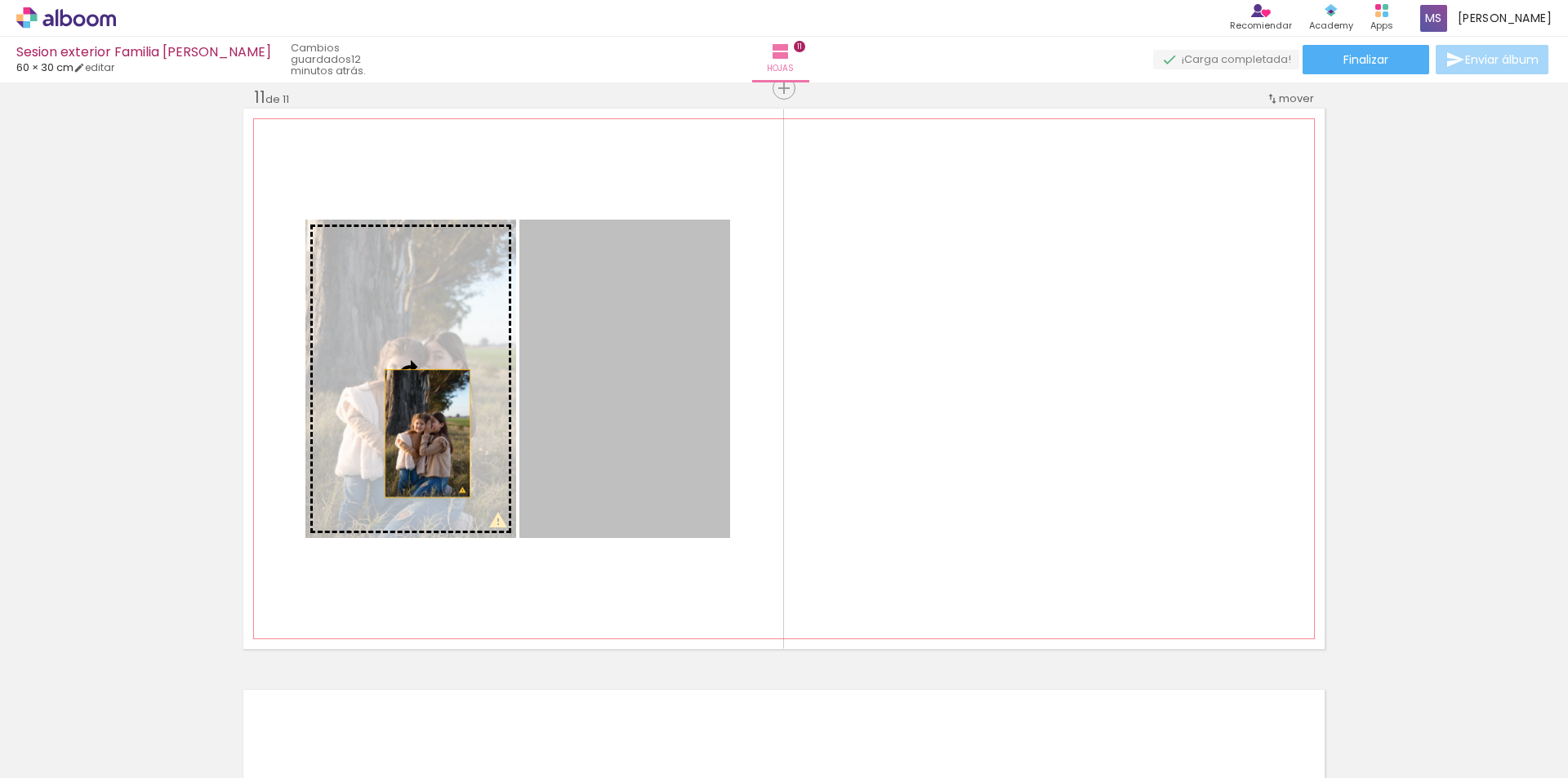
drag, startPoint x: 668, startPoint y: 443, endPoint x: 418, endPoint y: 433, distance: 250.2
click at [0, 0] on slot at bounding box center [0, 0] width 0 height 0
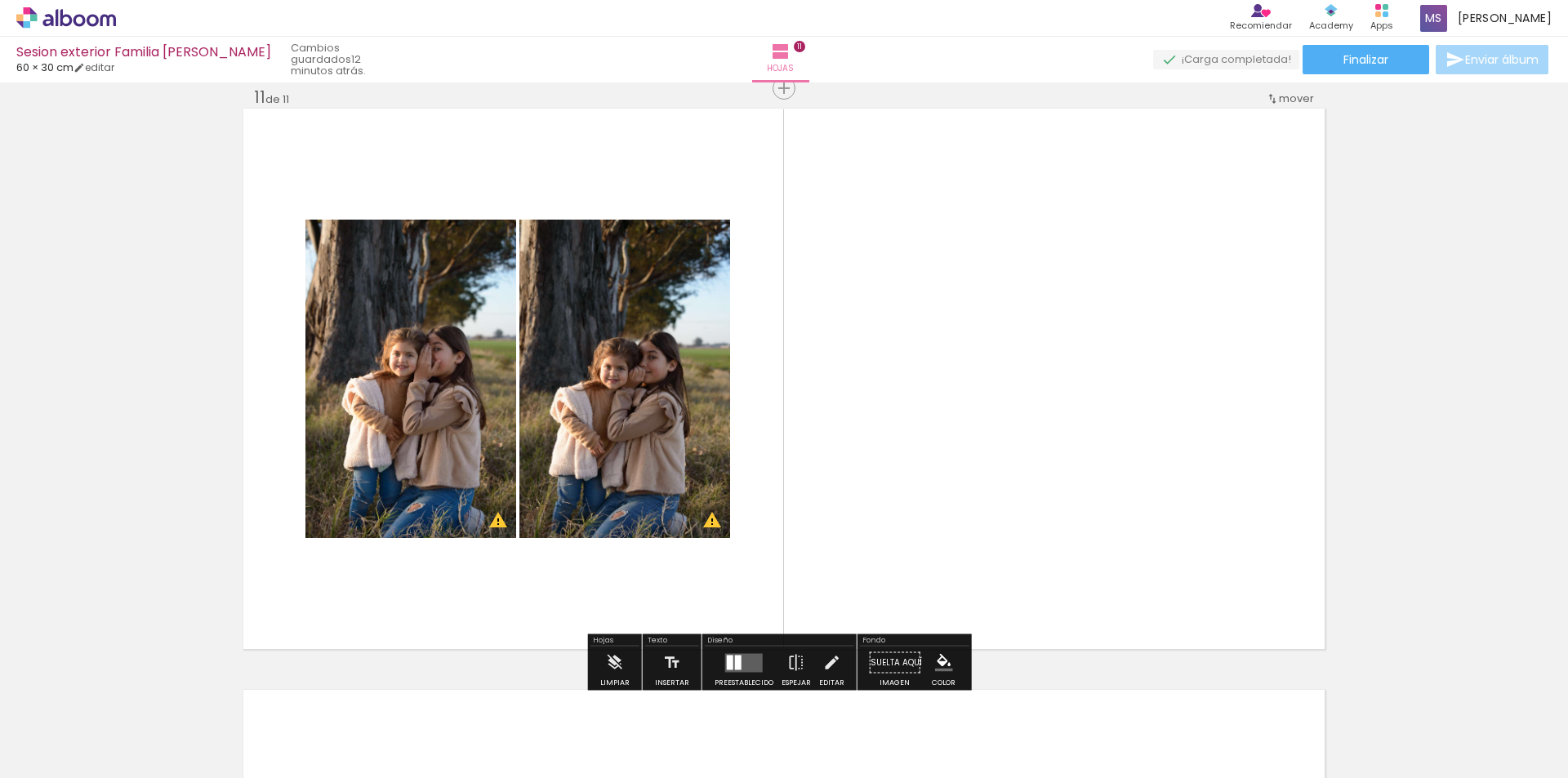
click at [740, 667] on quentale-layouter at bounding box center [744, 662] width 38 height 19
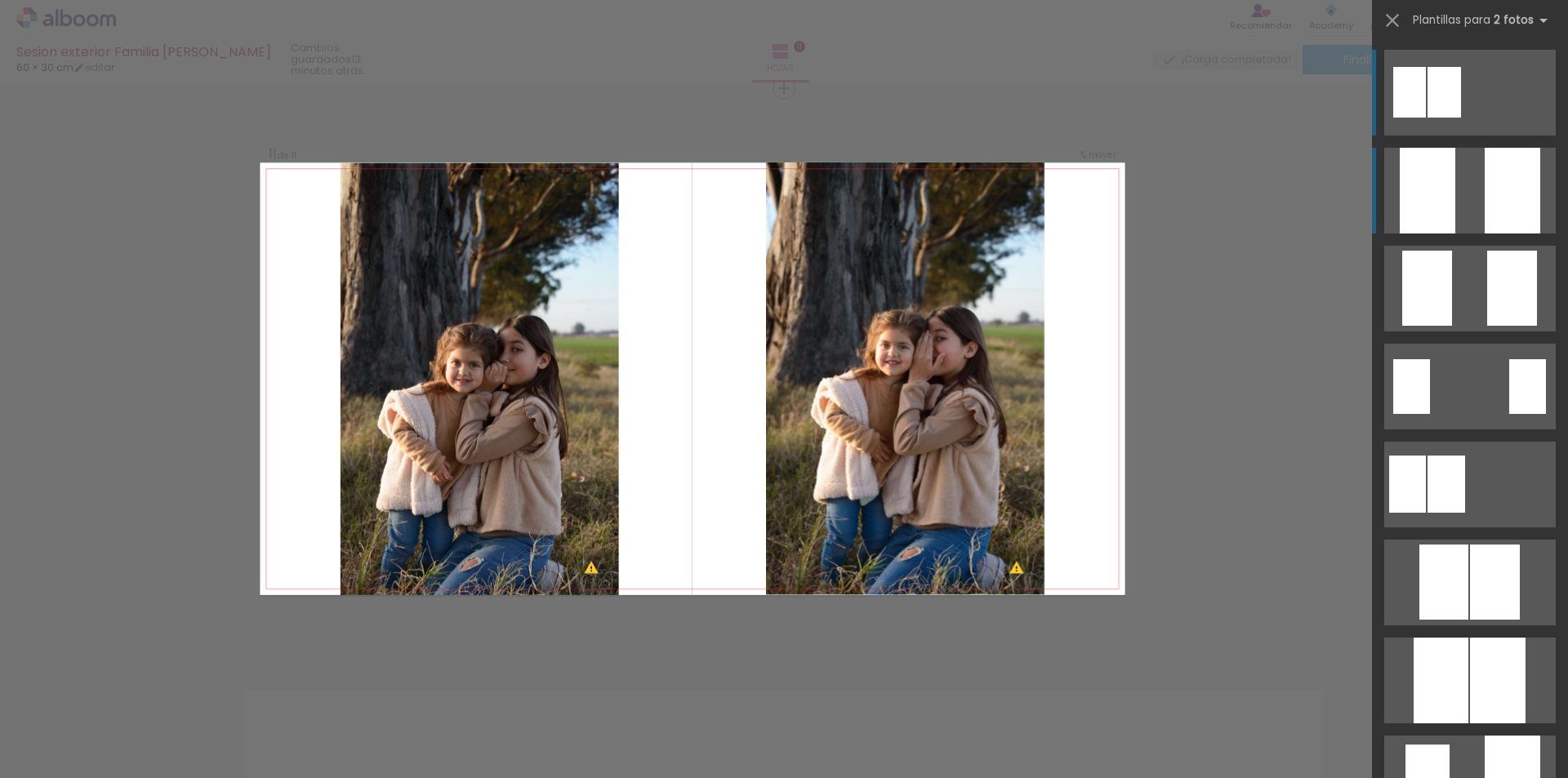
click at [1484, 218] on div at bounding box center [1511, 190] width 56 height 86
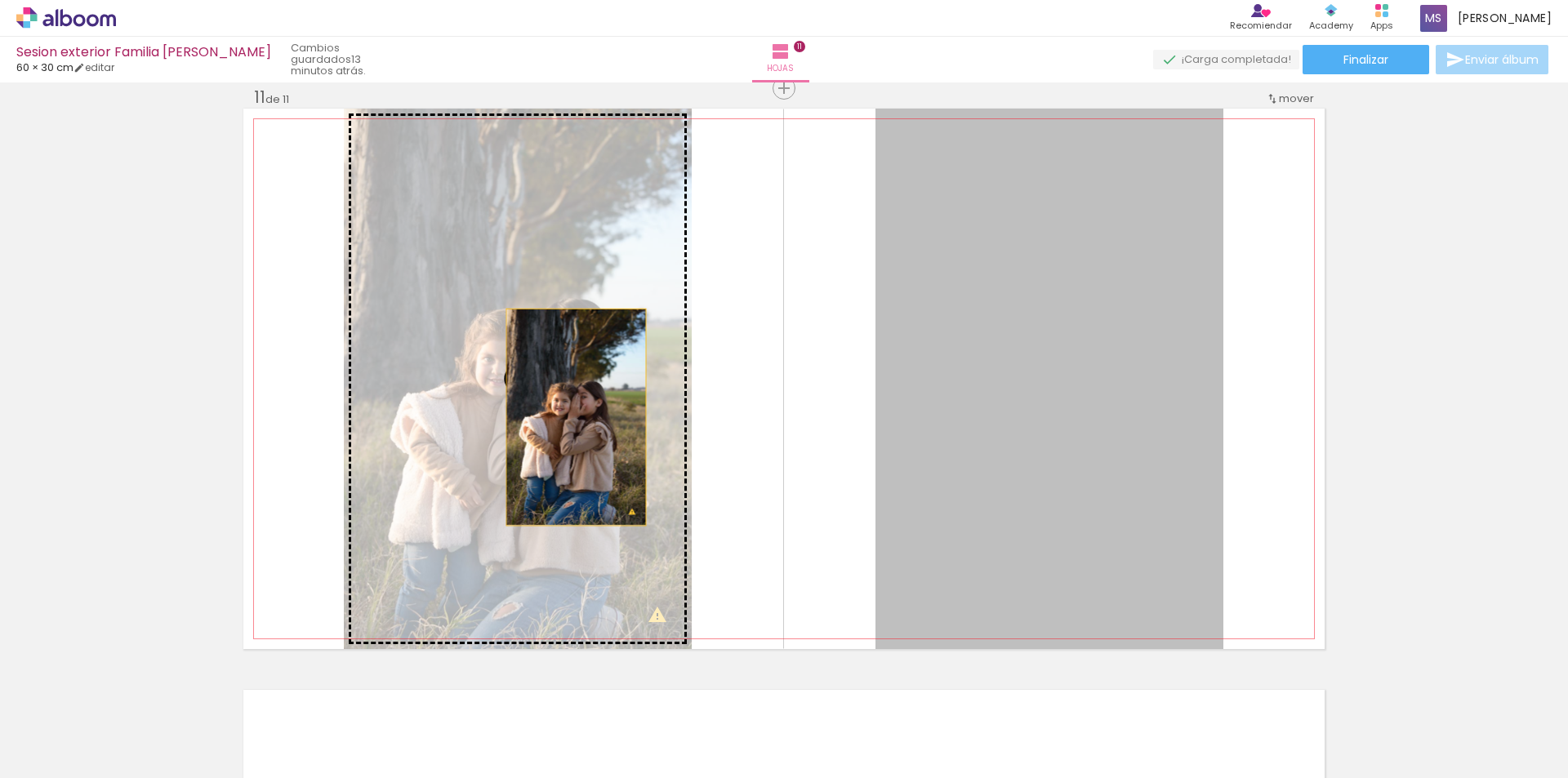
drag, startPoint x: 1087, startPoint y: 427, endPoint x: 550, endPoint y: 418, distance: 537.1
click at [0, 0] on slot at bounding box center [0, 0] width 0 height 0
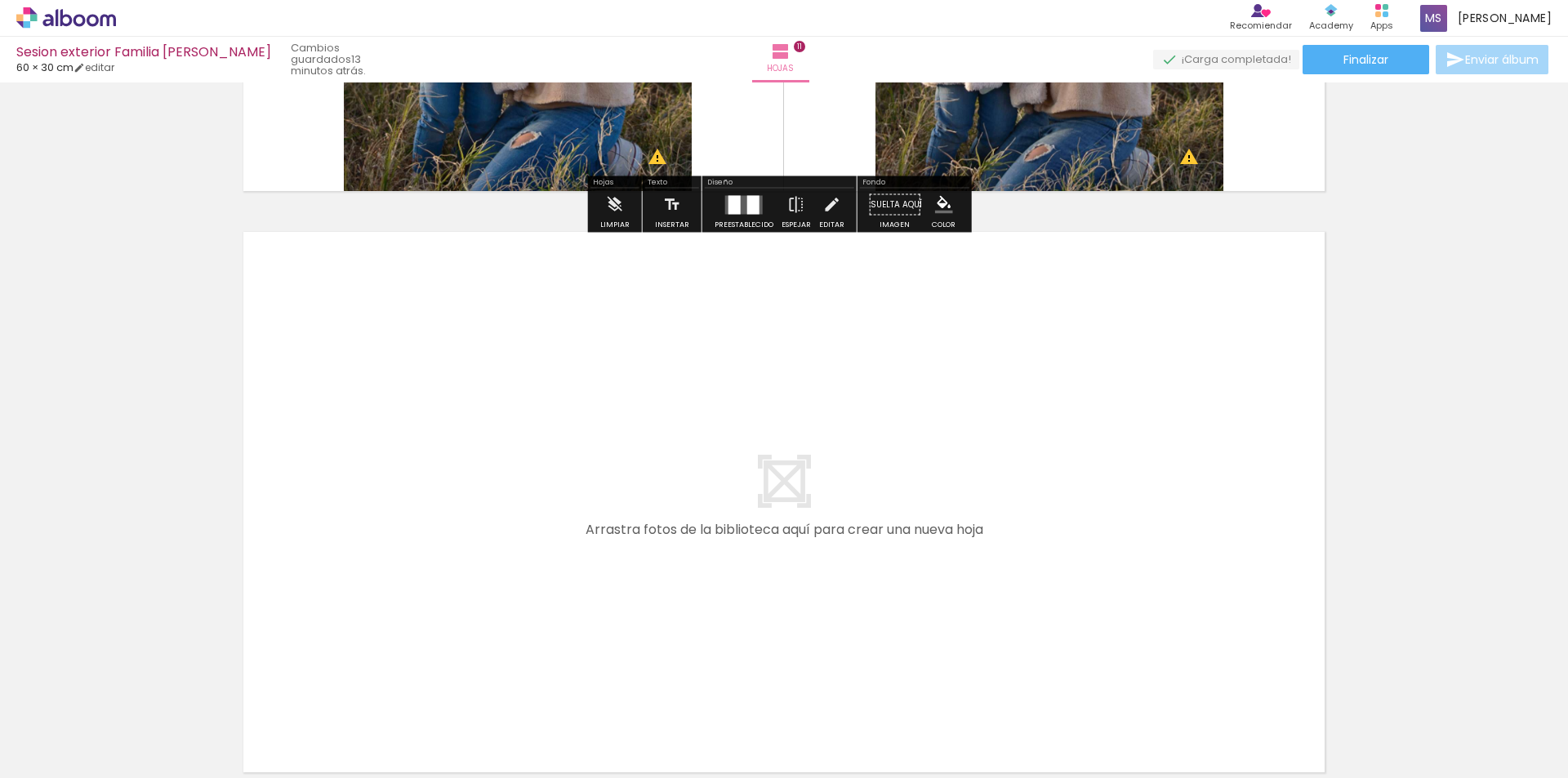
scroll to position [6446, 0]
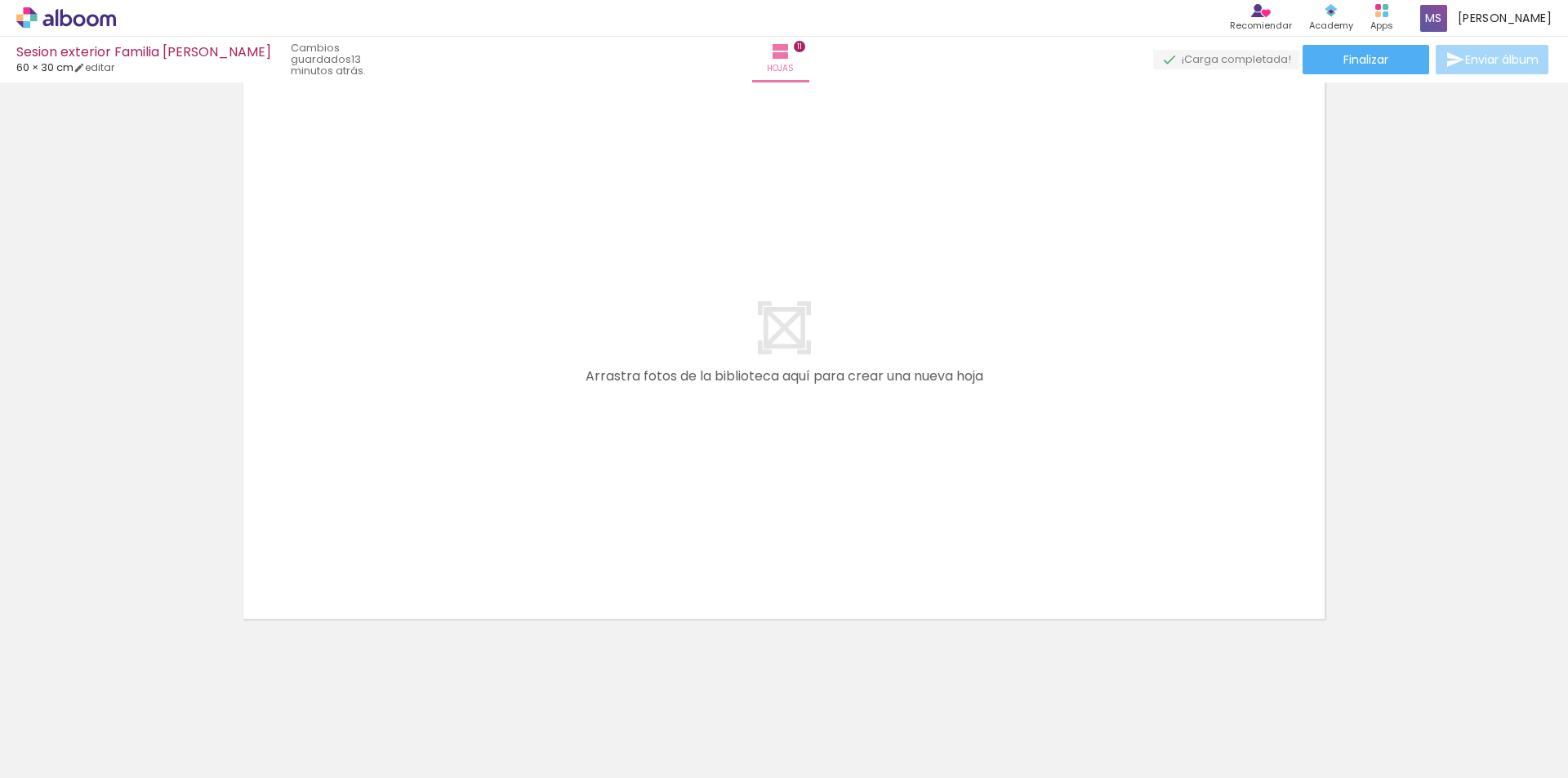
click at [779, 330] on quentale-layouter at bounding box center [784, 348] width 1081 height 541
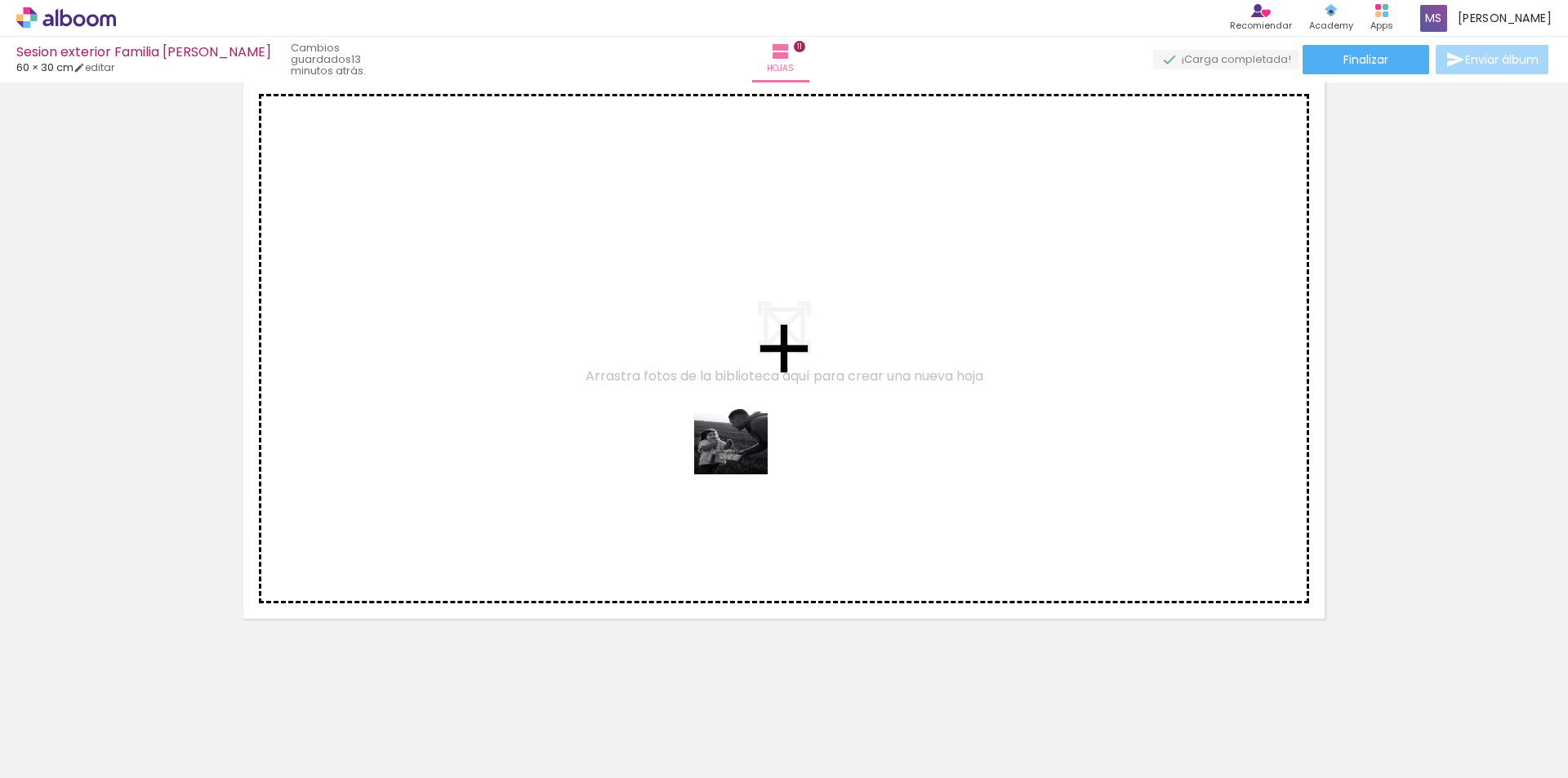
drag, startPoint x: 1308, startPoint y: 747, endPoint x: 717, endPoint y: 435, distance: 668.3
click at [717, 435] on quentale-workspace at bounding box center [784, 389] width 1568 height 778
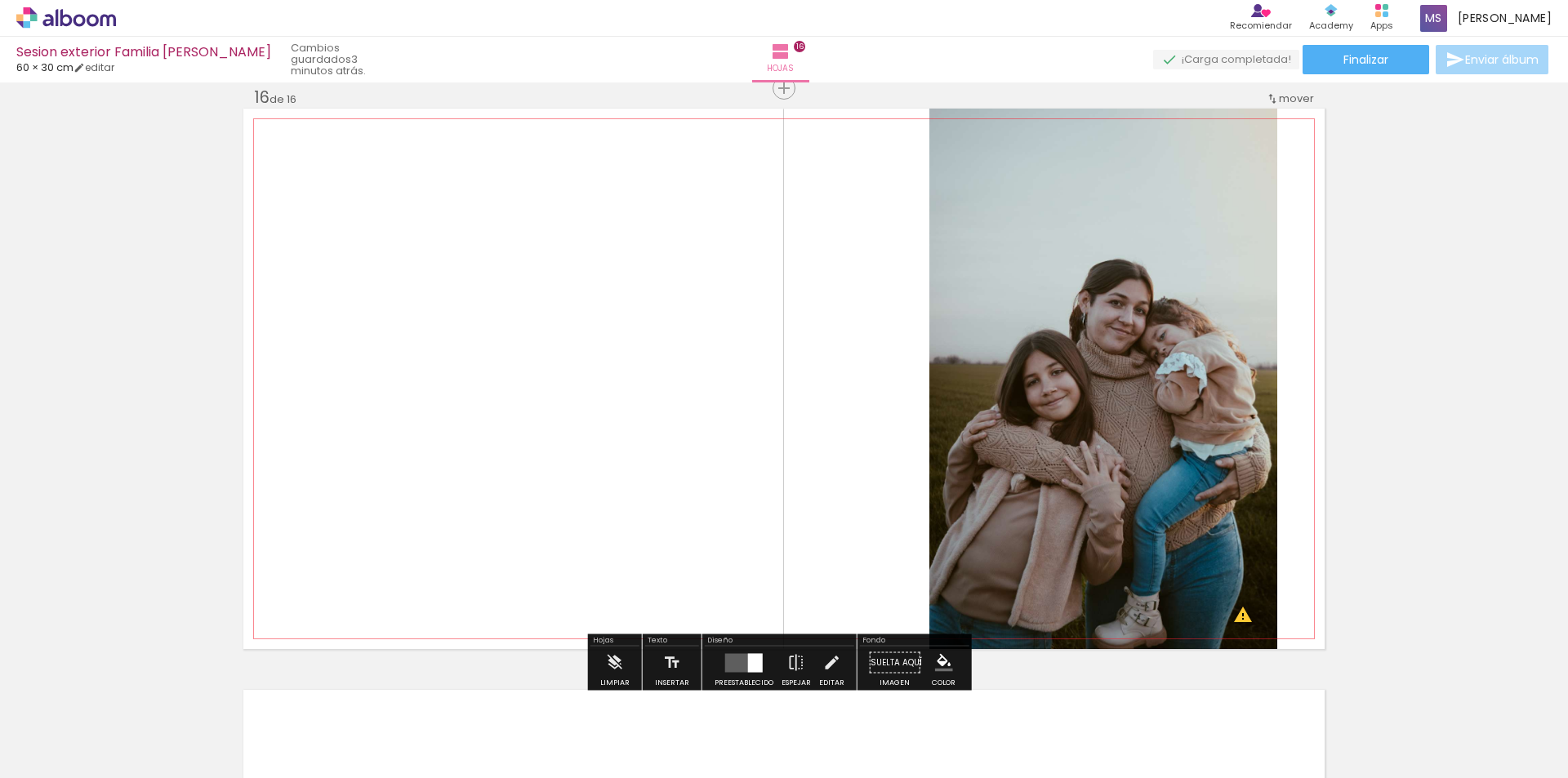
scroll to position [0, 1680]
click at [753, 673] on div at bounding box center [743, 663] width 44 height 33
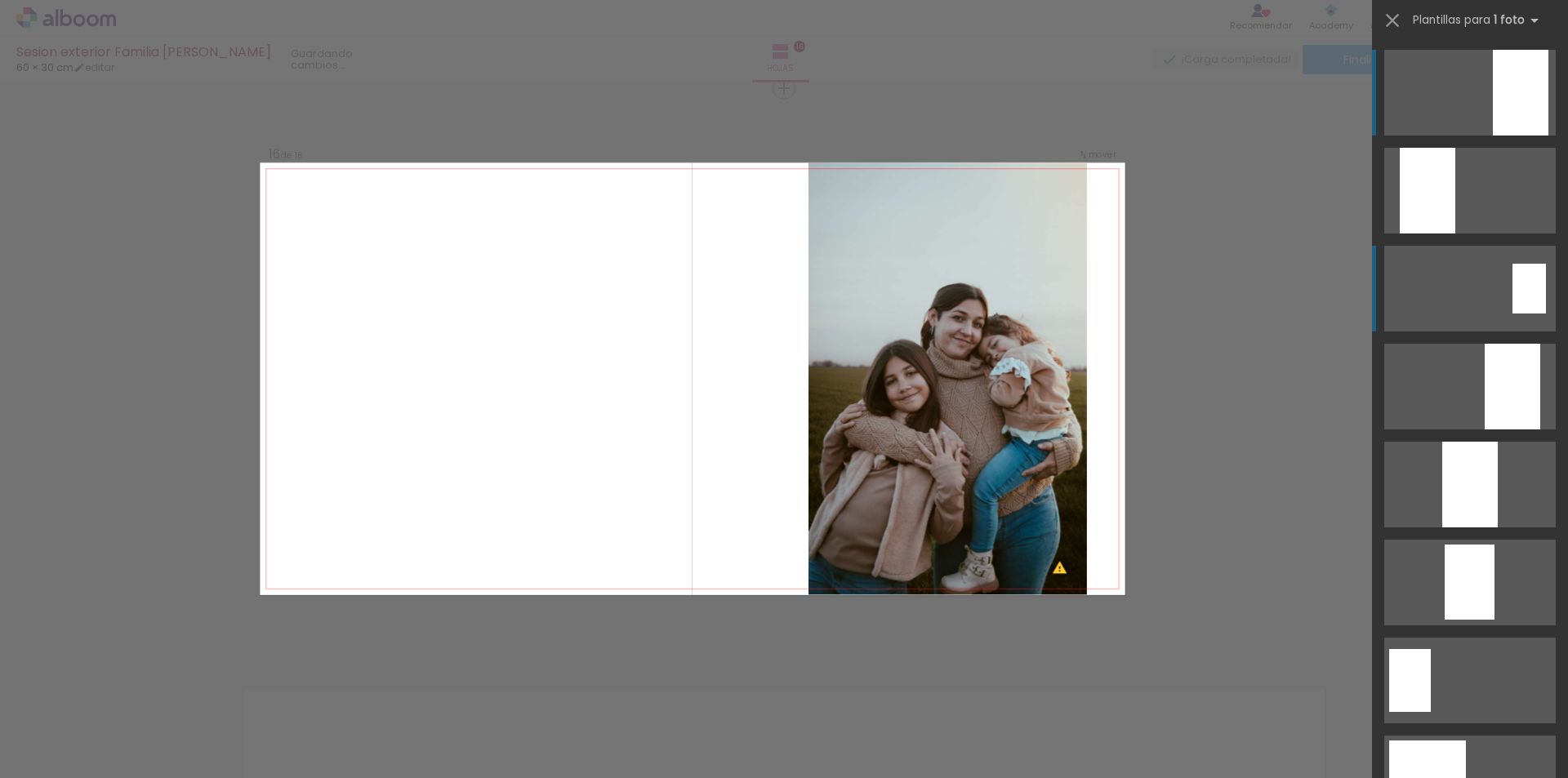
scroll to position [0, 0]
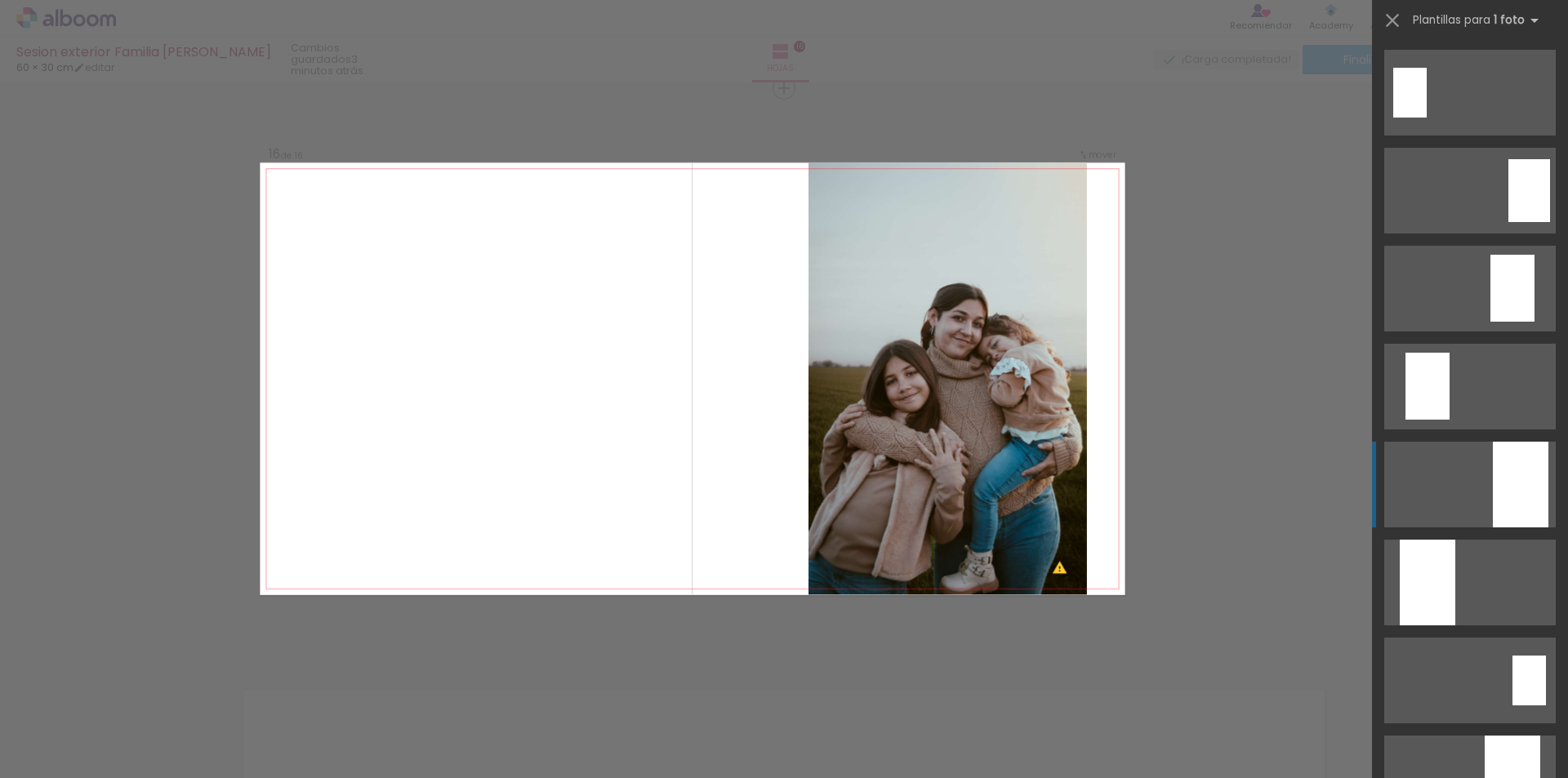
click at [1501, 500] on div at bounding box center [1520, 485] width 56 height 86
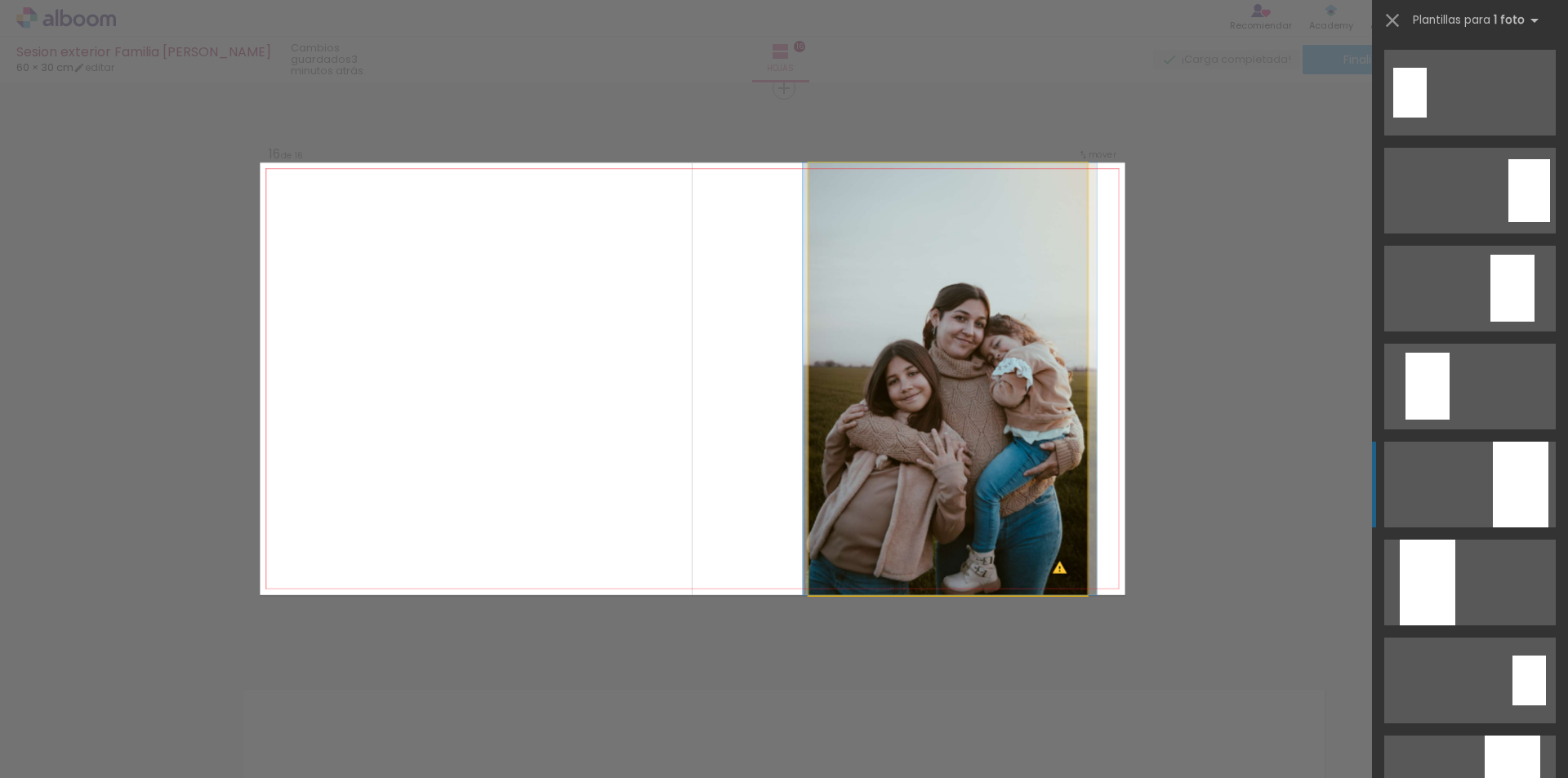
scroll to position [392, 0]
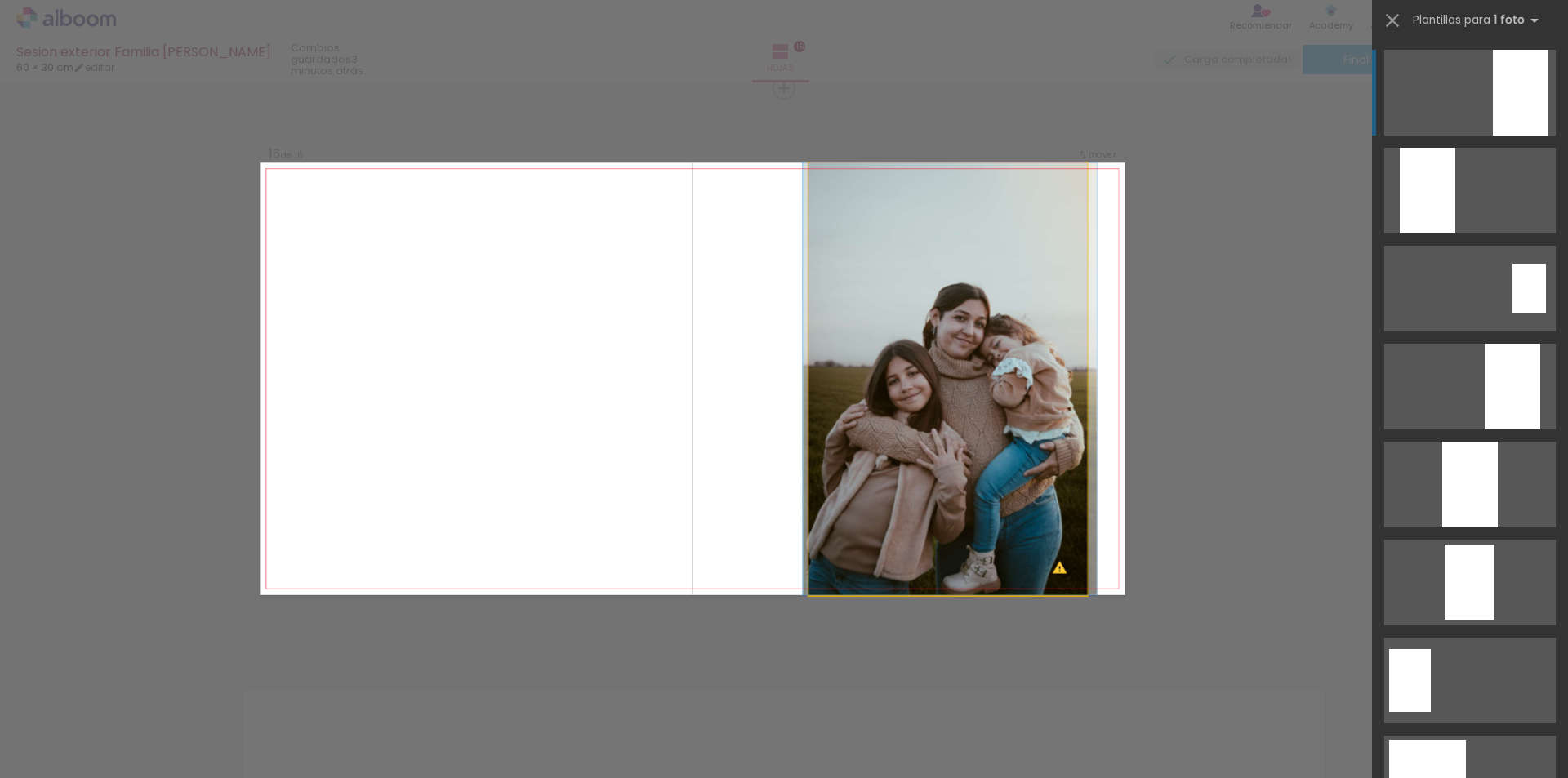
drag, startPoint x: 963, startPoint y: 389, endPoint x: 967, endPoint y: 320, distance: 69.1
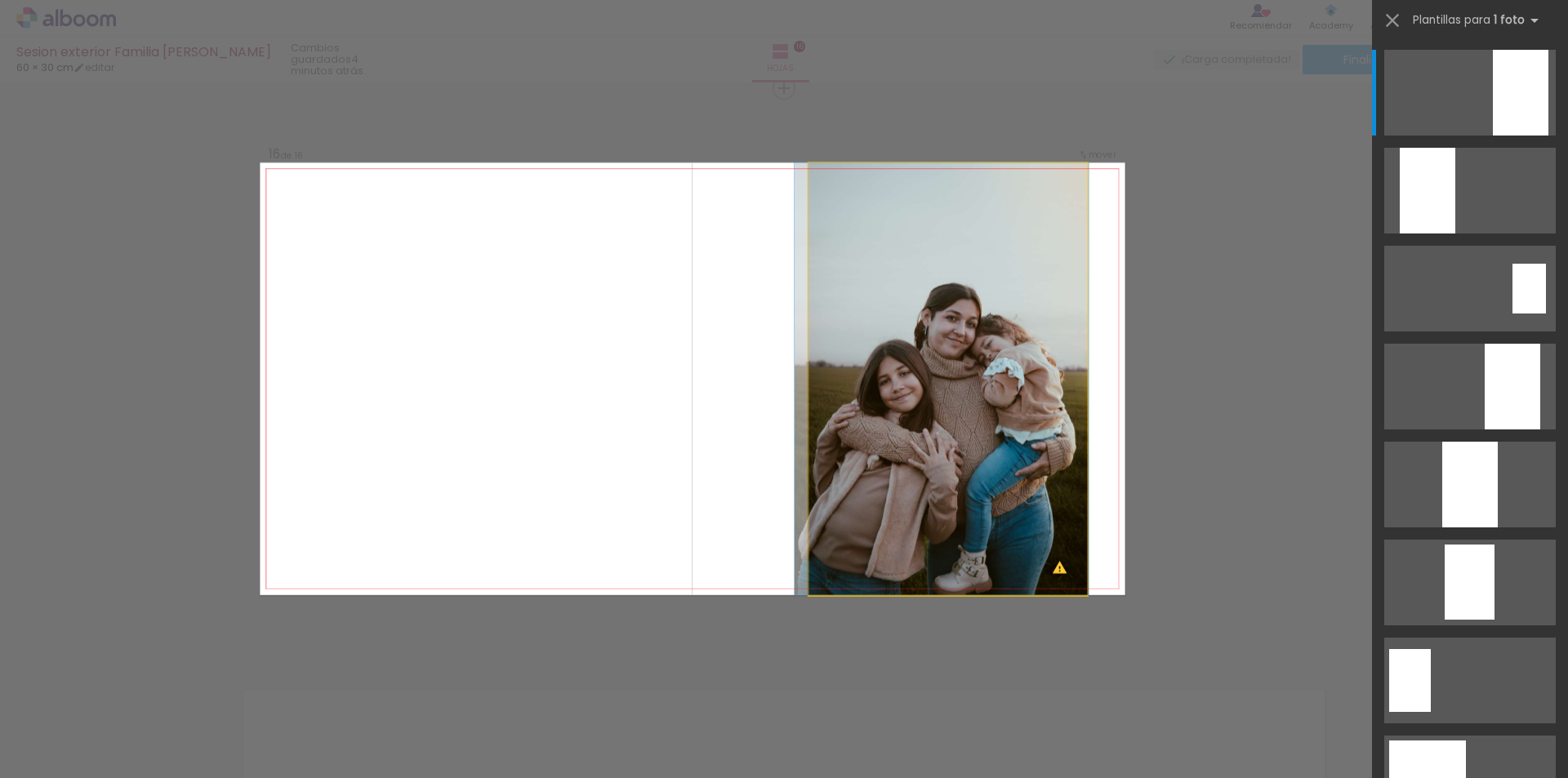
drag, startPoint x: 1017, startPoint y: 510, endPoint x: 1009, endPoint y: 449, distance: 61.5
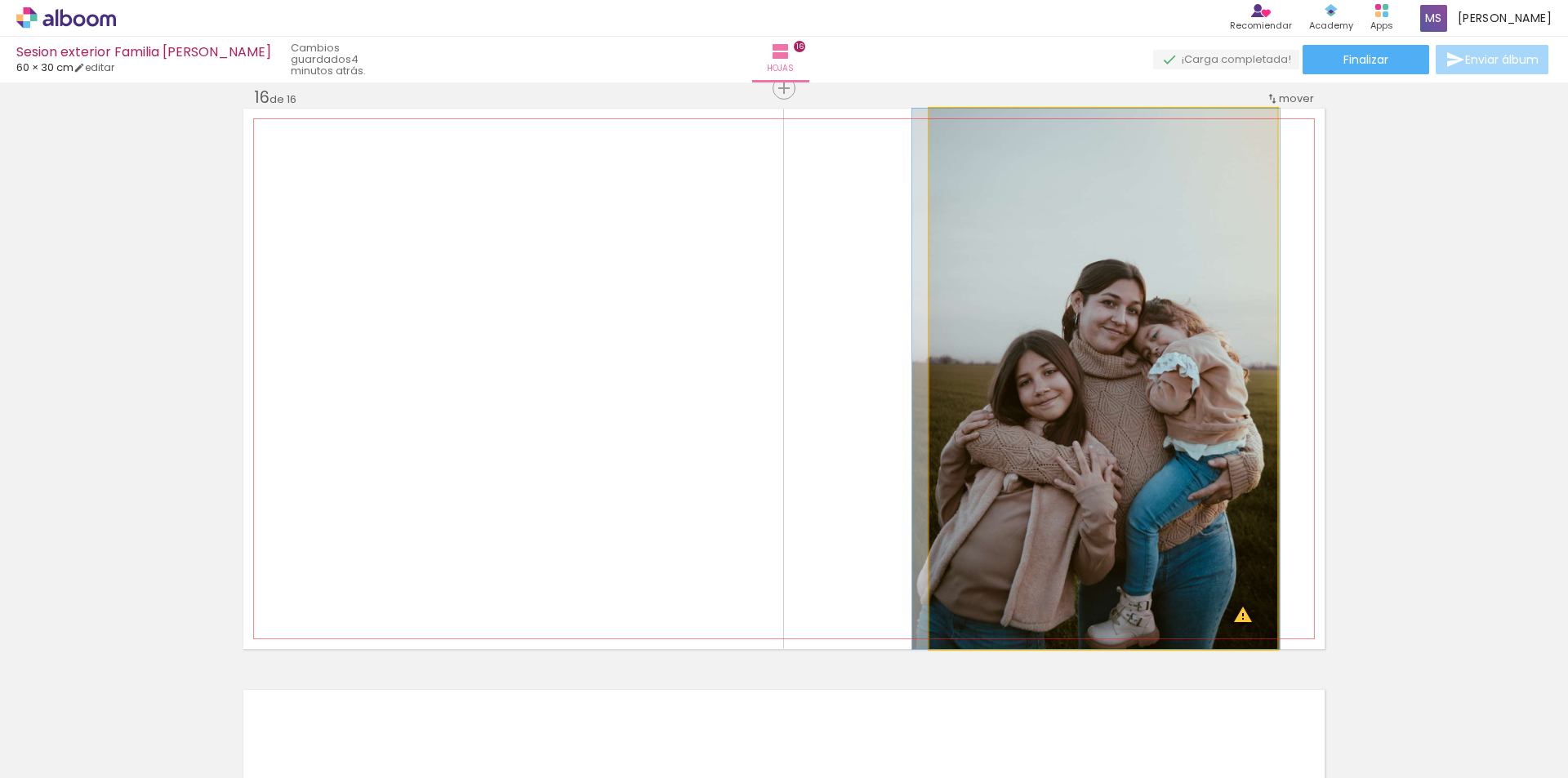
drag, startPoint x: 1131, startPoint y: 397, endPoint x: 1133, endPoint y: 335, distance: 62.0
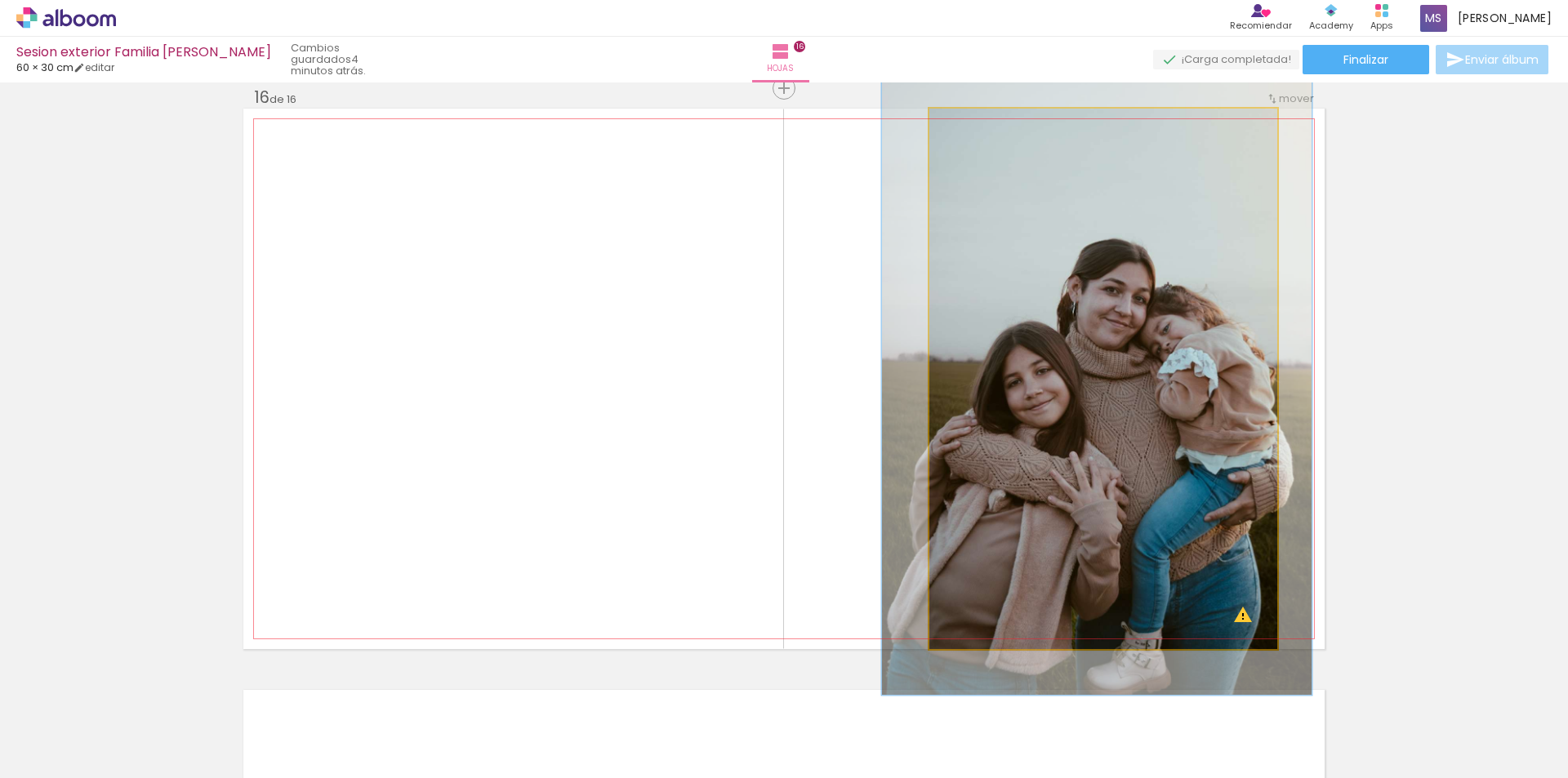
drag, startPoint x: 965, startPoint y: 124, endPoint x: 977, endPoint y: 122, distance: 12.2
click at [976, 122] on div at bounding box center [977, 125] width 15 height 15
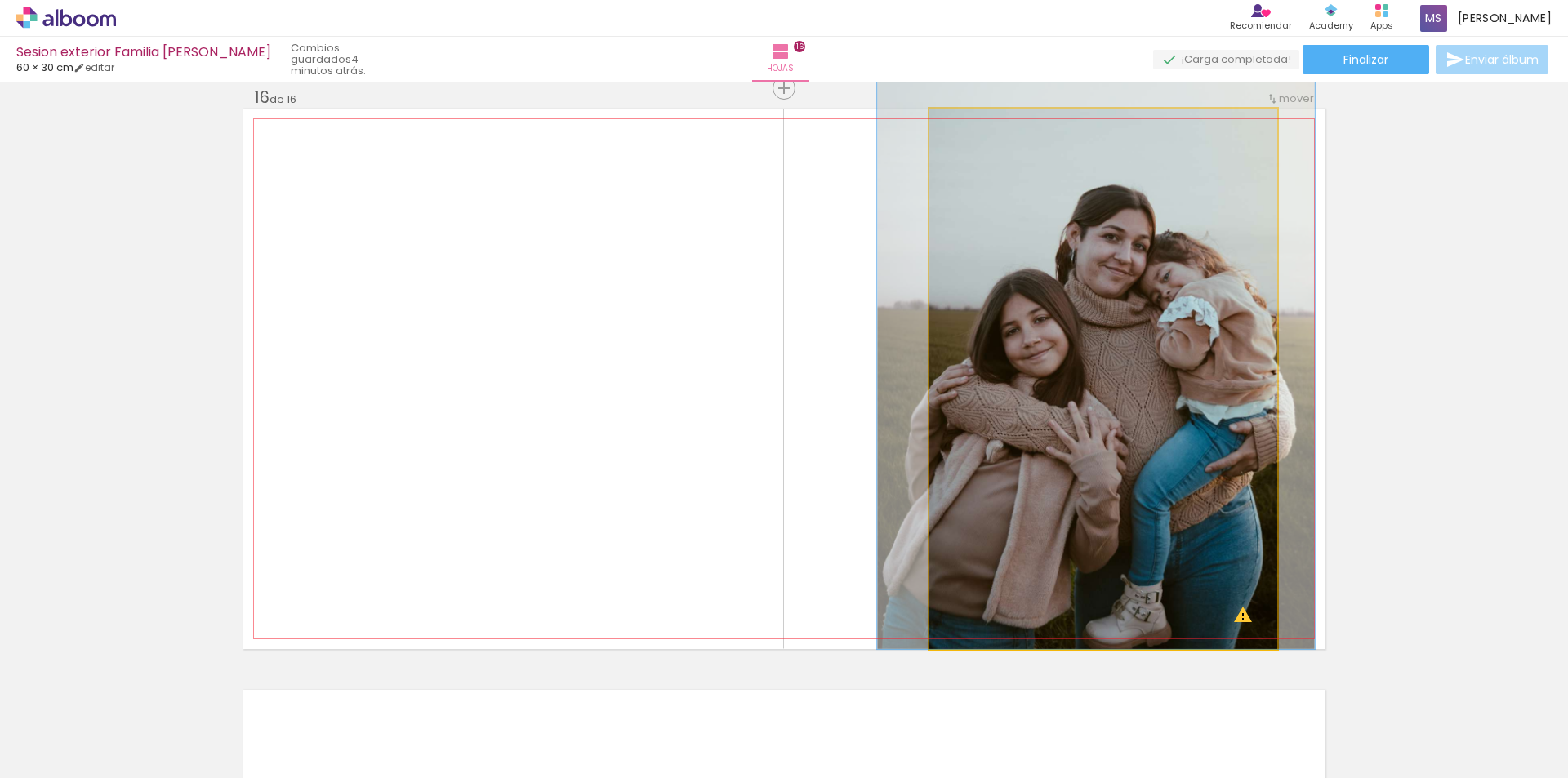
drag, startPoint x: 1085, startPoint y: 370, endPoint x: 1084, endPoint y: 284, distance: 86.0
drag, startPoint x: 978, startPoint y: 128, endPoint x: 1014, endPoint y: 131, distance: 36.1
click at [987, 130] on div at bounding box center [979, 125] width 15 height 15
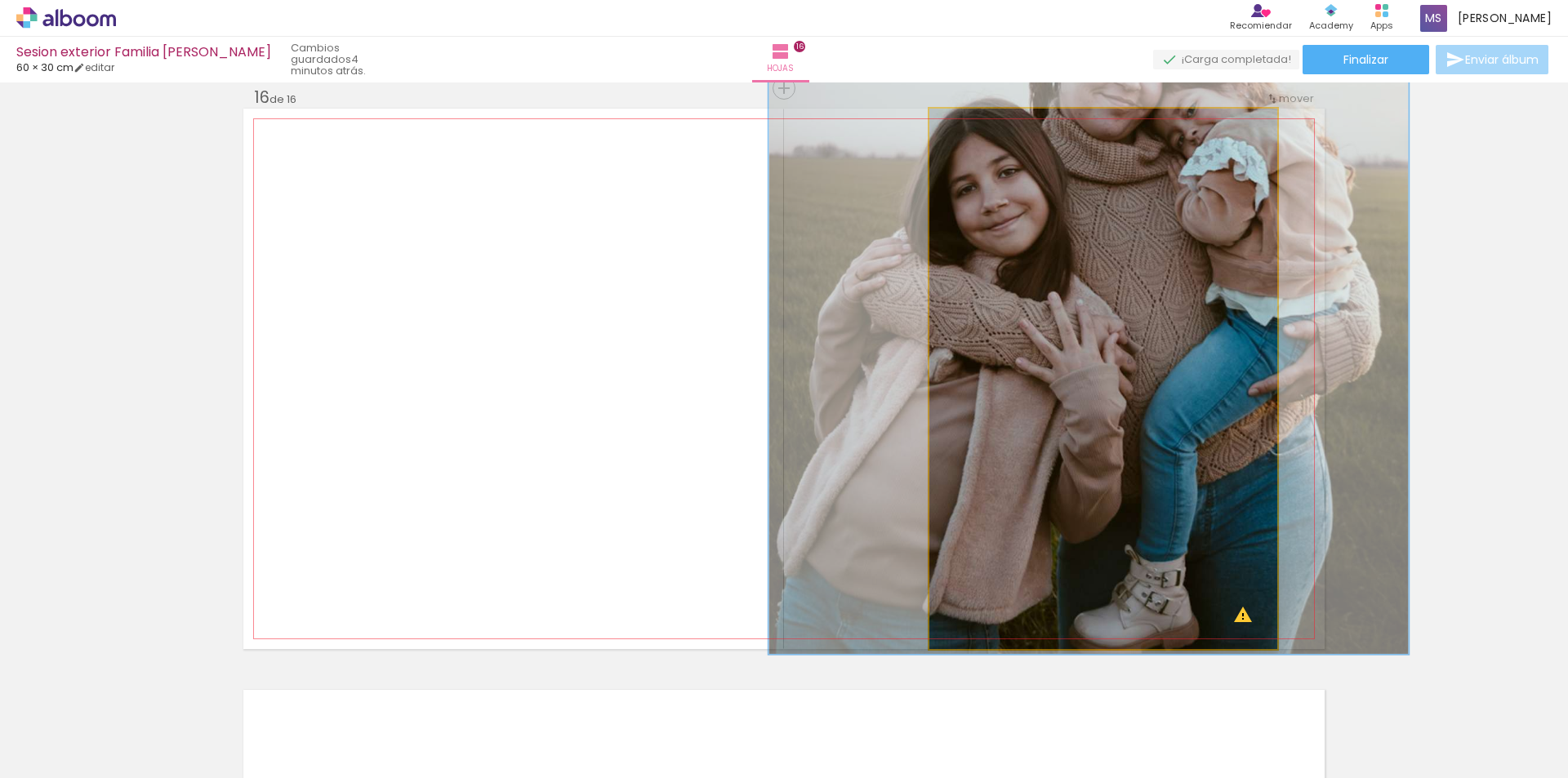
drag, startPoint x: 1111, startPoint y: 310, endPoint x: 1091, endPoint y: 276, distance: 39.4
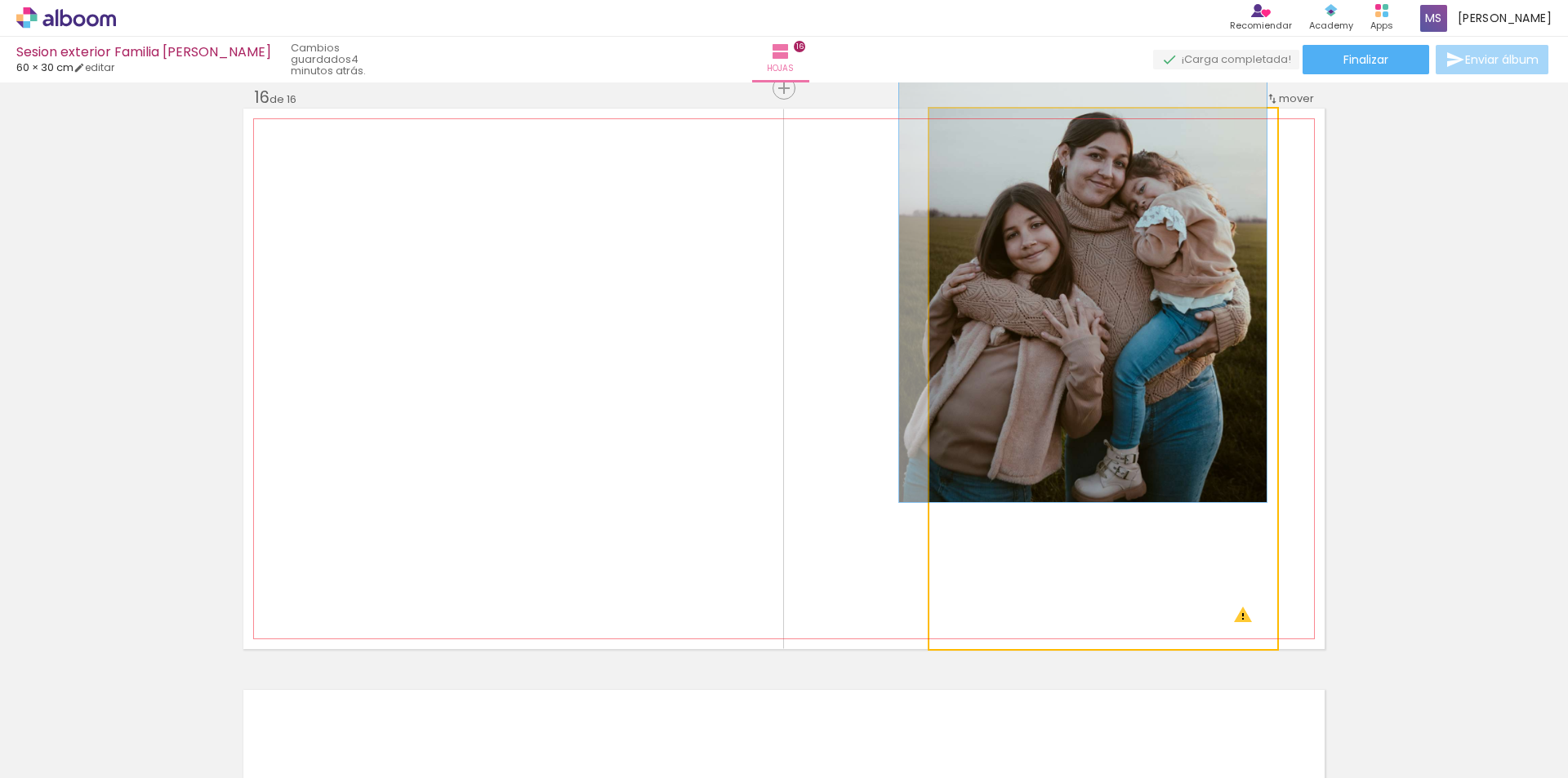
drag, startPoint x: 1007, startPoint y: 126, endPoint x: 873, endPoint y: 135, distance: 134.3
type paper-slider "100"
click at [874, 134] on quentale-layouter at bounding box center [784, 379] width 1081 height 541
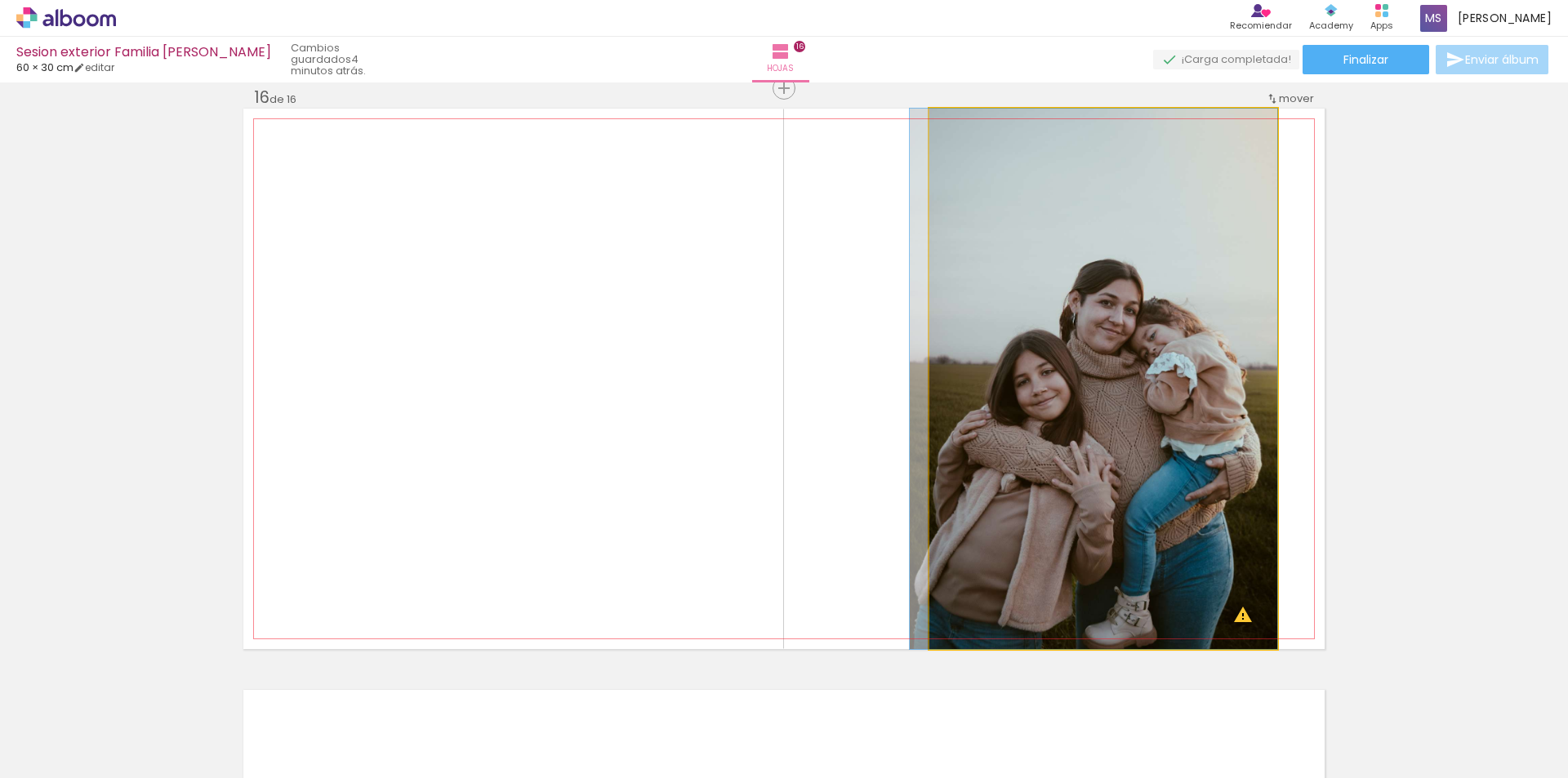
drag, startPoint x: 1113, startPoint y: 320, endPoint x: 1113, endPoint y: 369, distance: 49.0
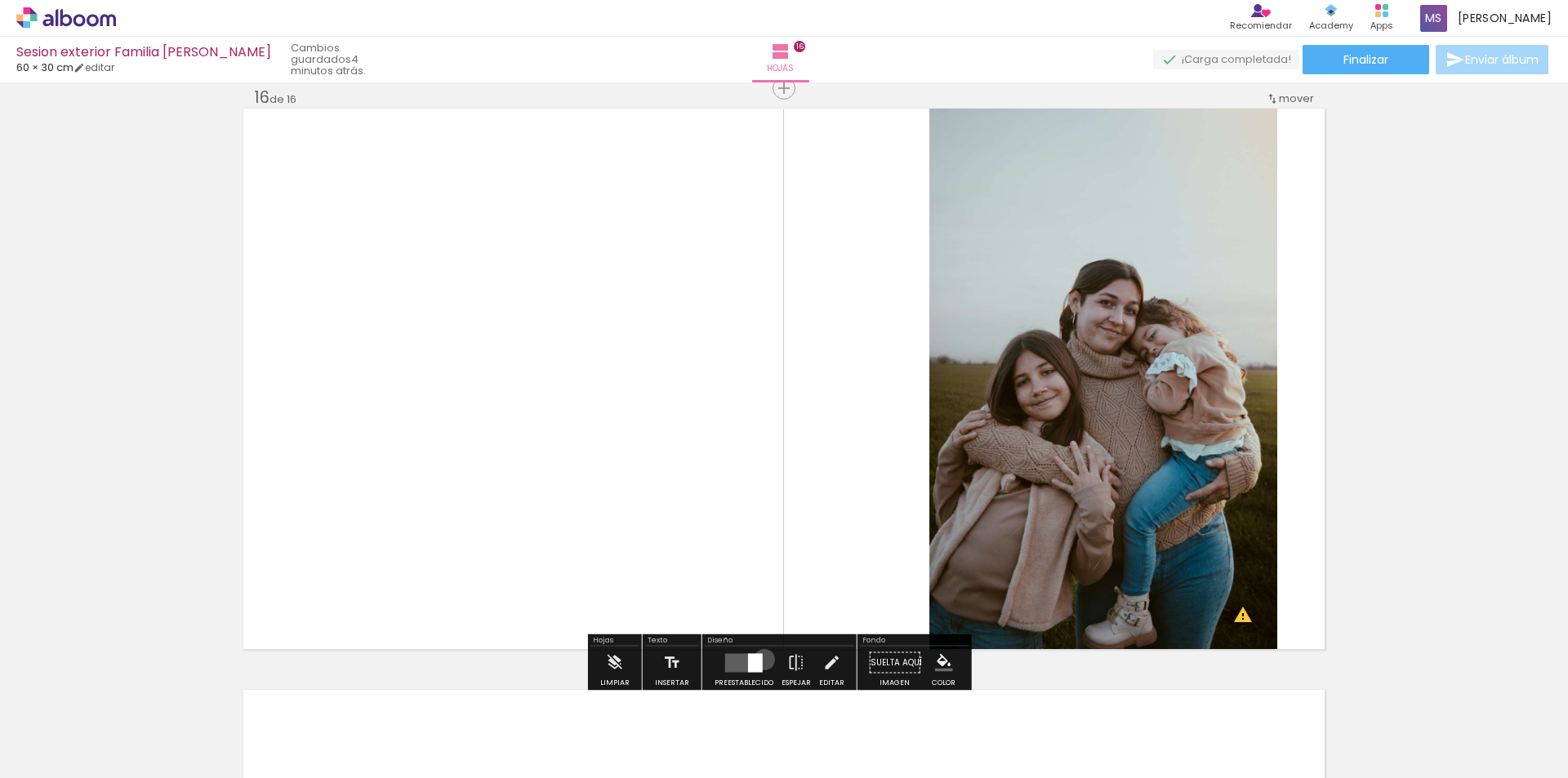
click at [759, 660] on div at bounding box center [743, 663] width 44 height 33
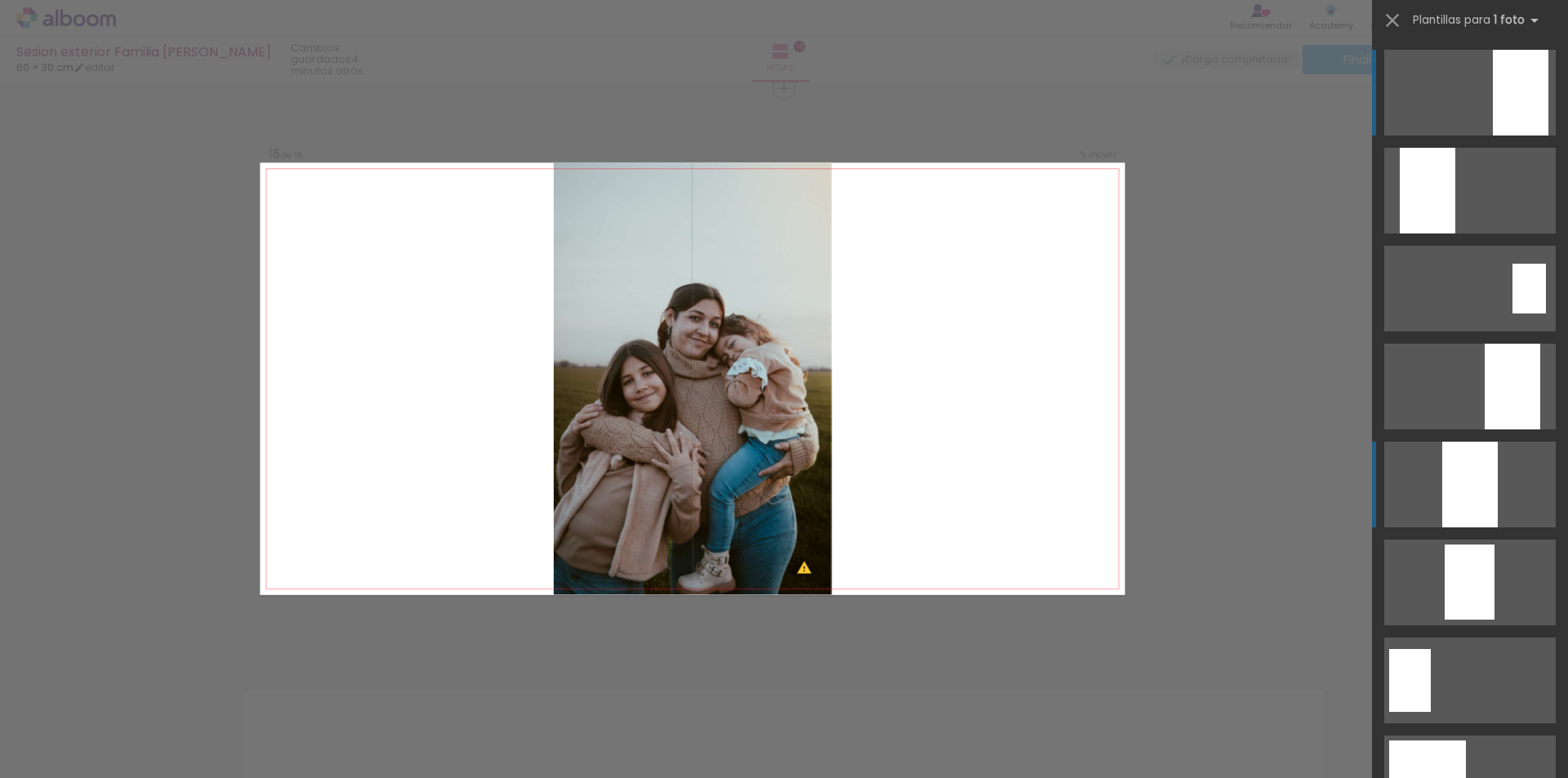
click at [1466, 503] on div at bounding box center [1469, 485] width 56 height 86
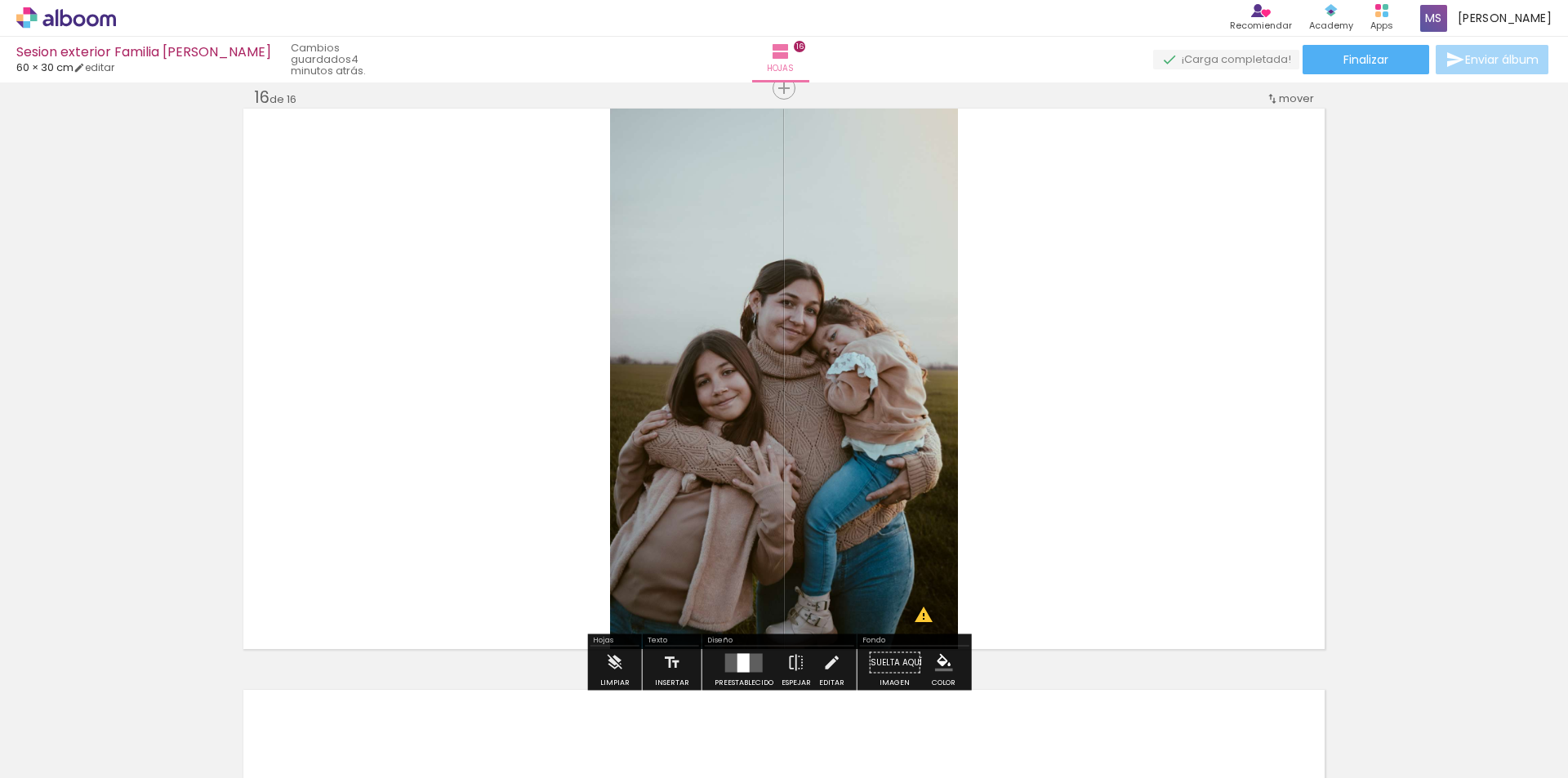
click at [732, 661] on quentale-layouter at bounding box center [744, 662] width 38 height 19
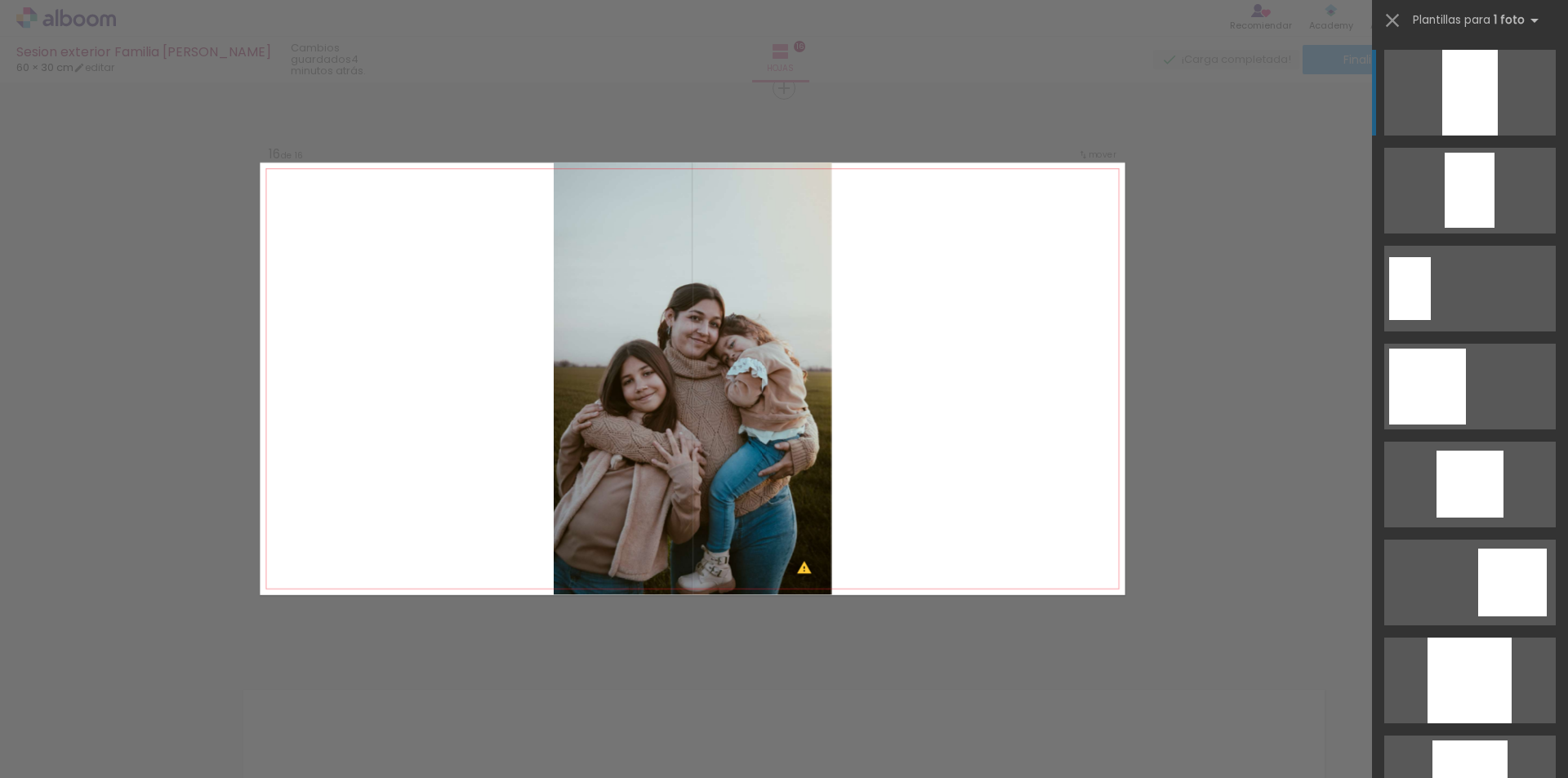
scroll to position [0, 1680]
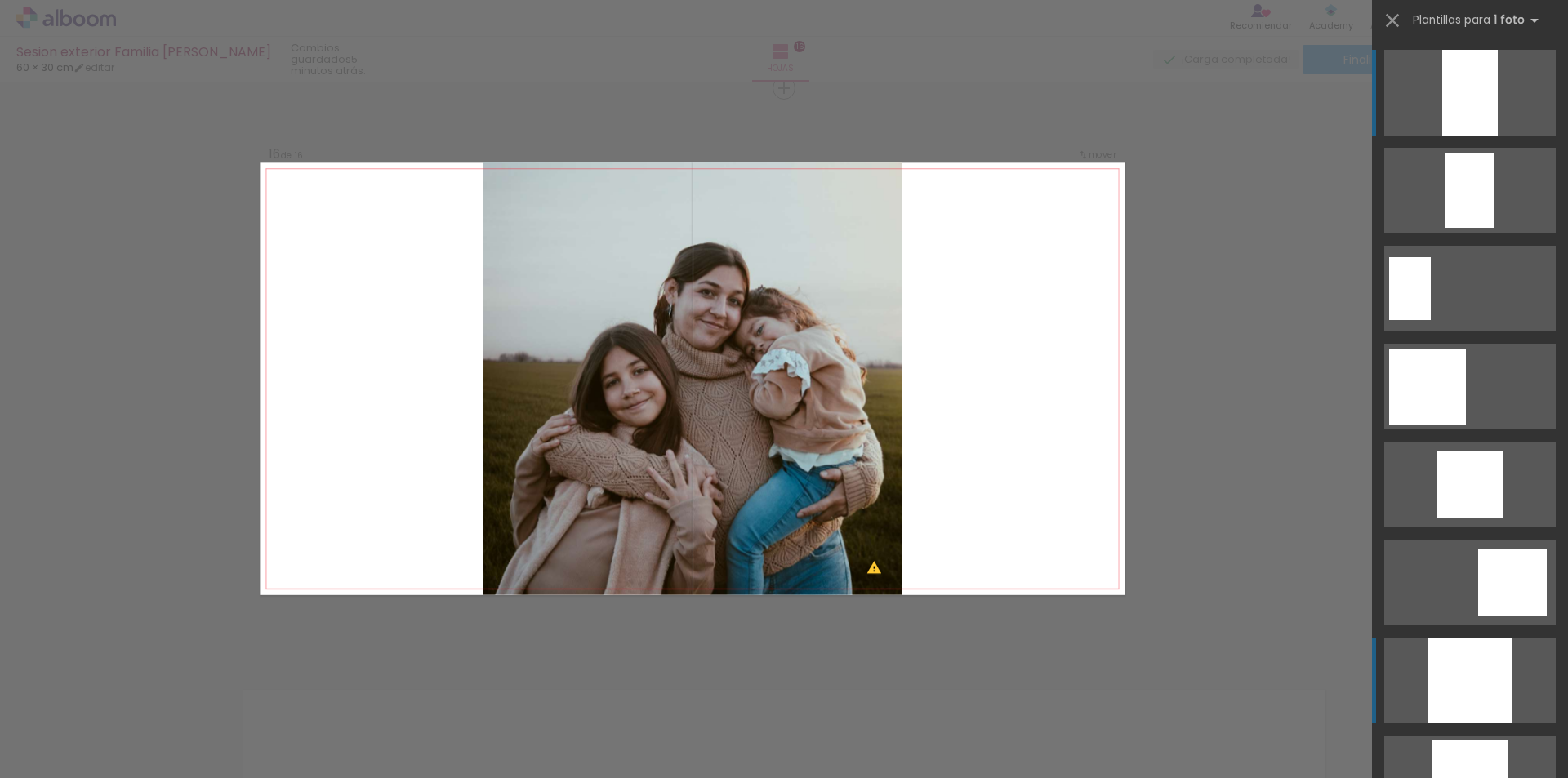
click at [1457, 135] on div at bounding box center [1469, 93] width 56 height 86
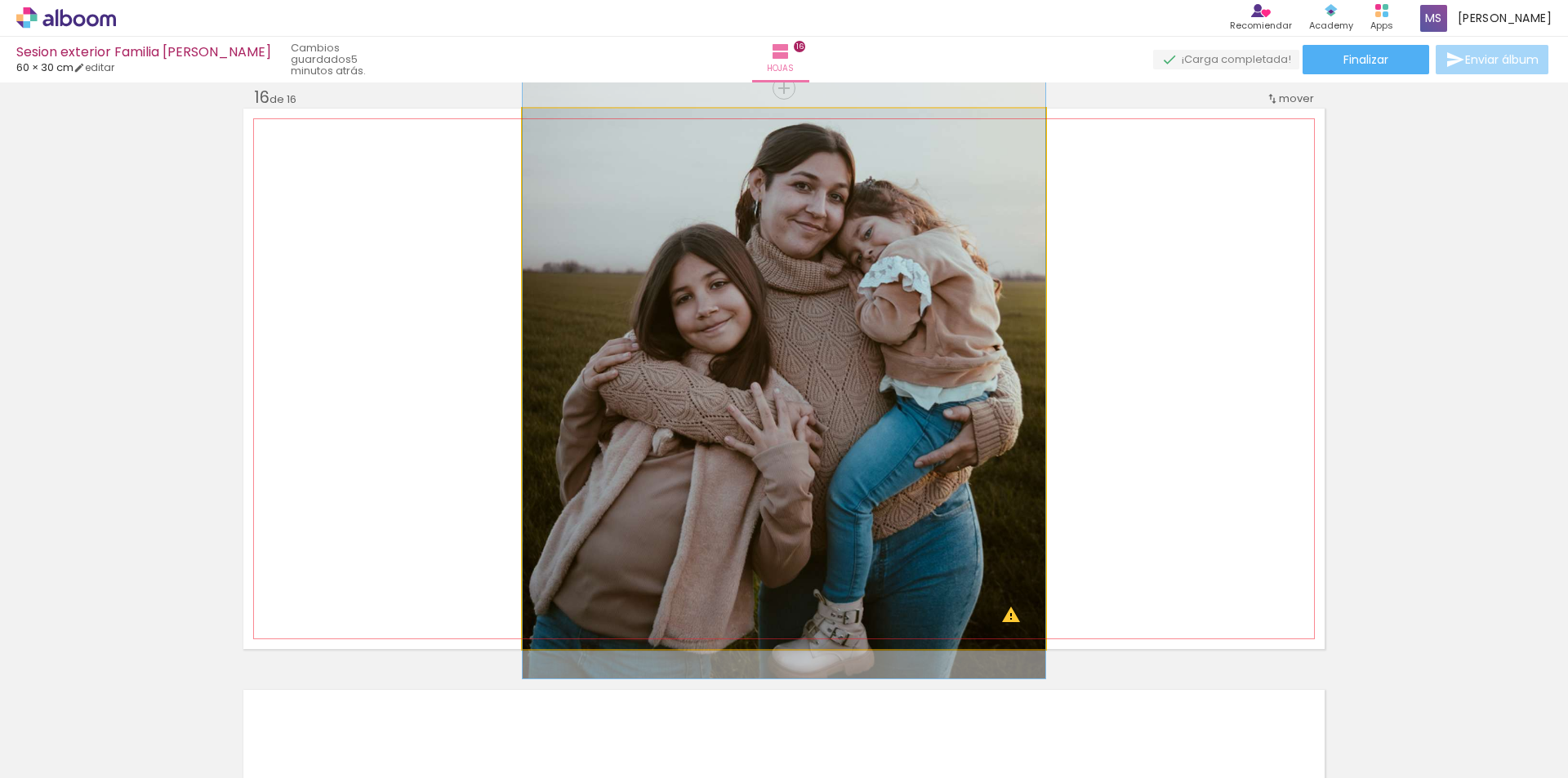
drag, startPoint x: 821, startPoint y: 357, endPoint x: 848, endPoint y: 276, distance: 85.4
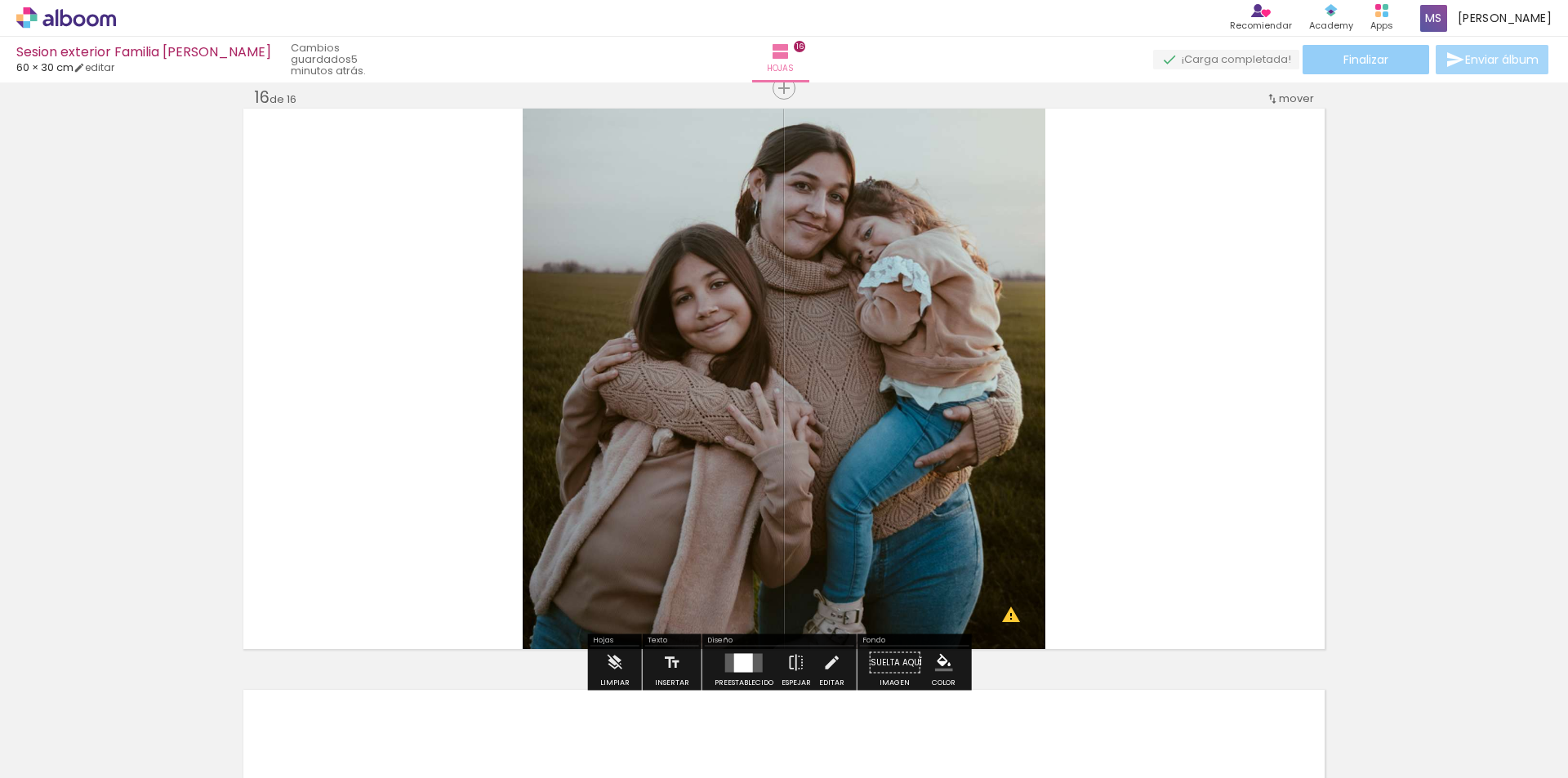
click at [1334, 61] on paper-button "Finalizar" at bounding box center [1366, 59] width 127 height 29
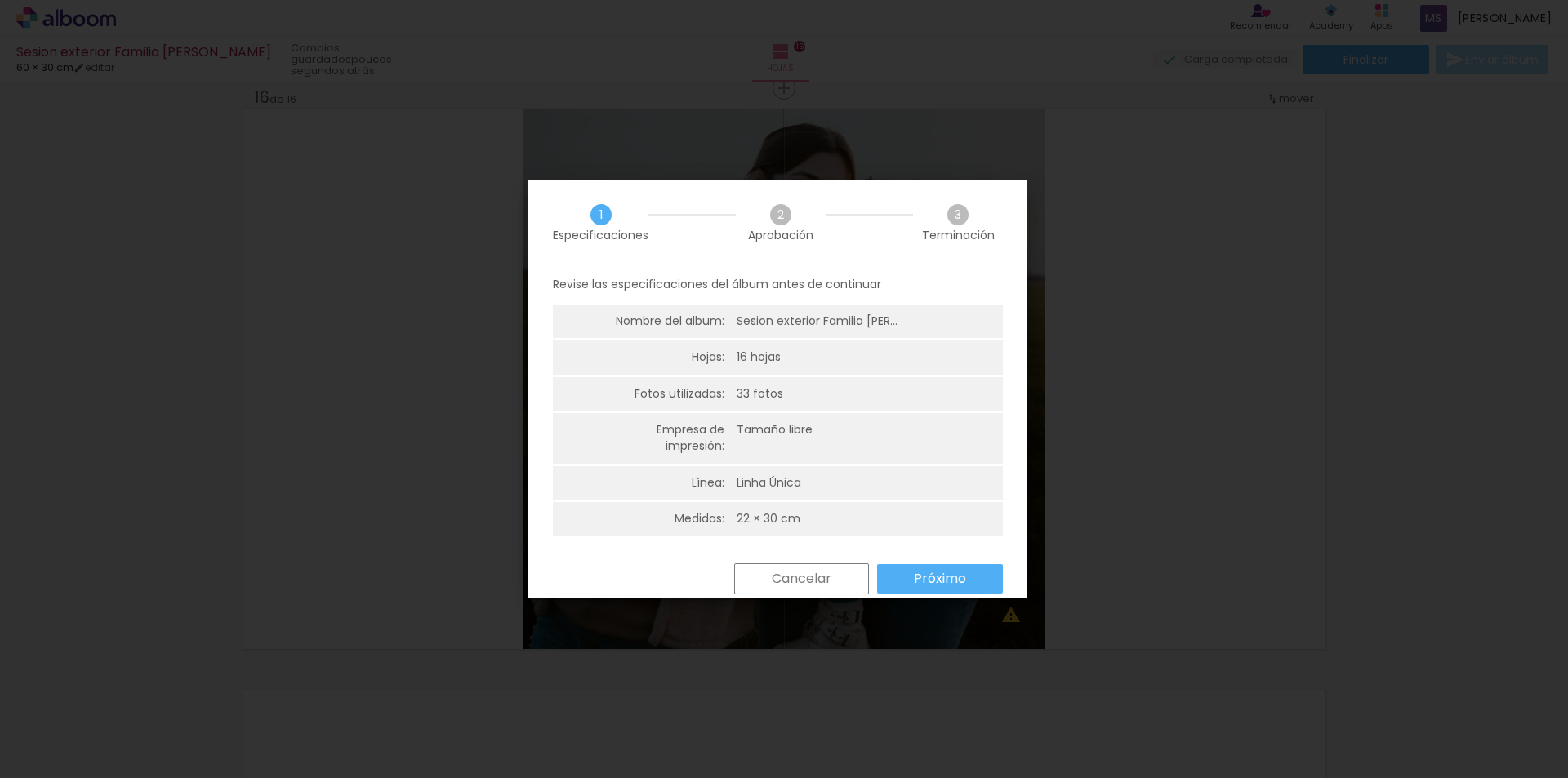
click at [0, 0] on slot "Próximo" at bounding box center [0, 0] width 0 height 0
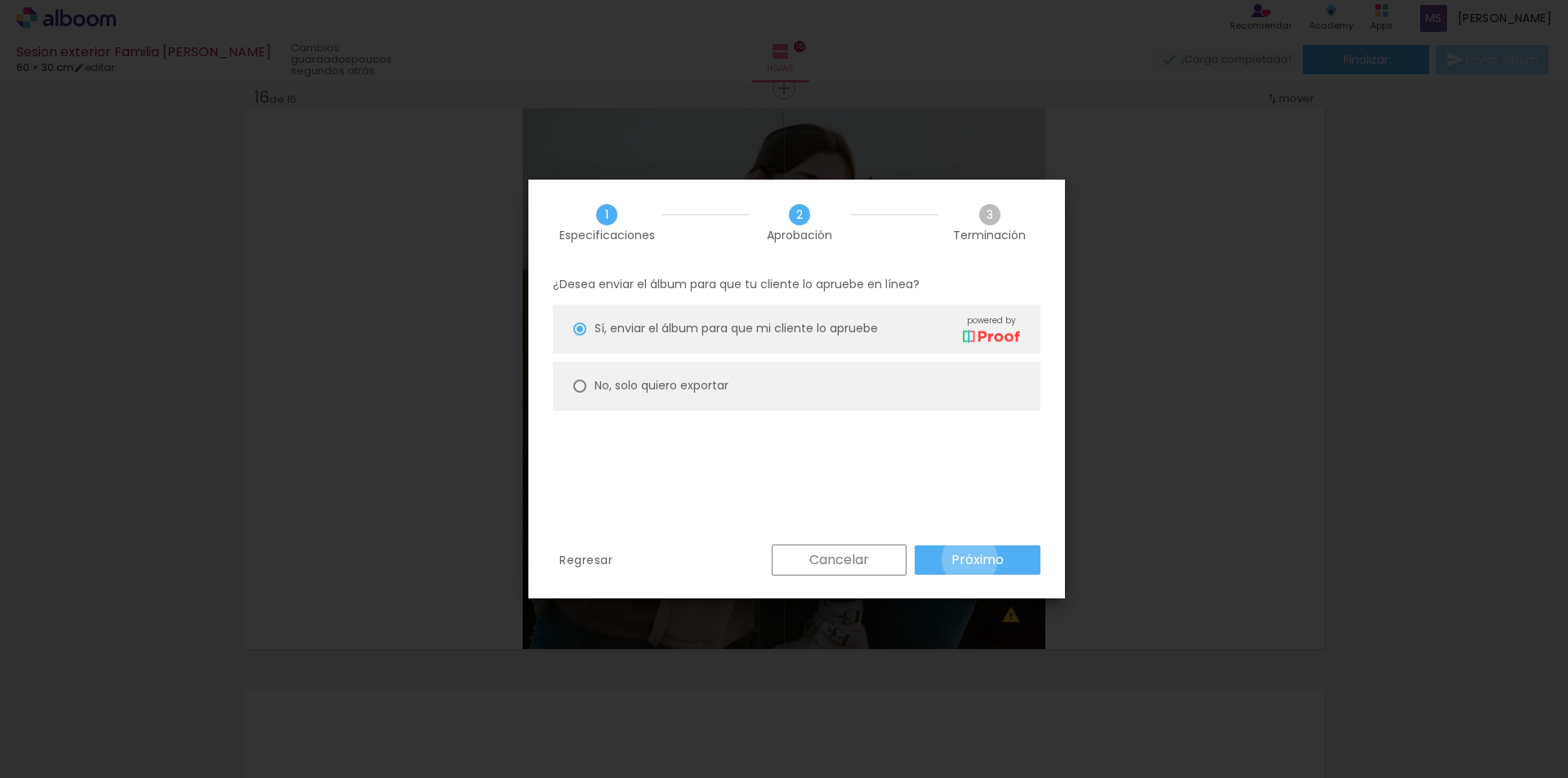
click at [0, 0] on slot "Próximo" at bounding box center [0, 0] width 0 height 0
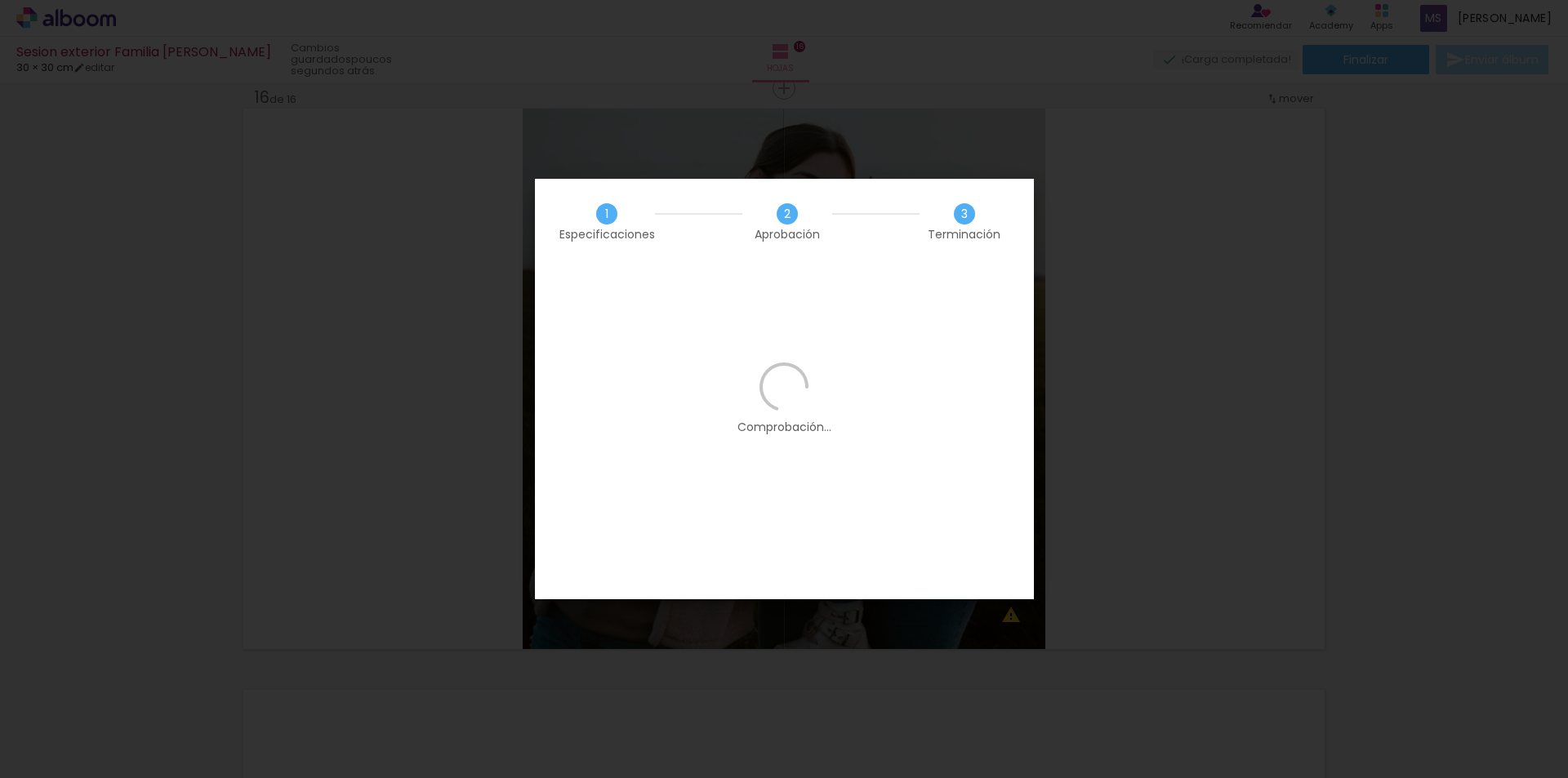
scroll to position [0, 0]
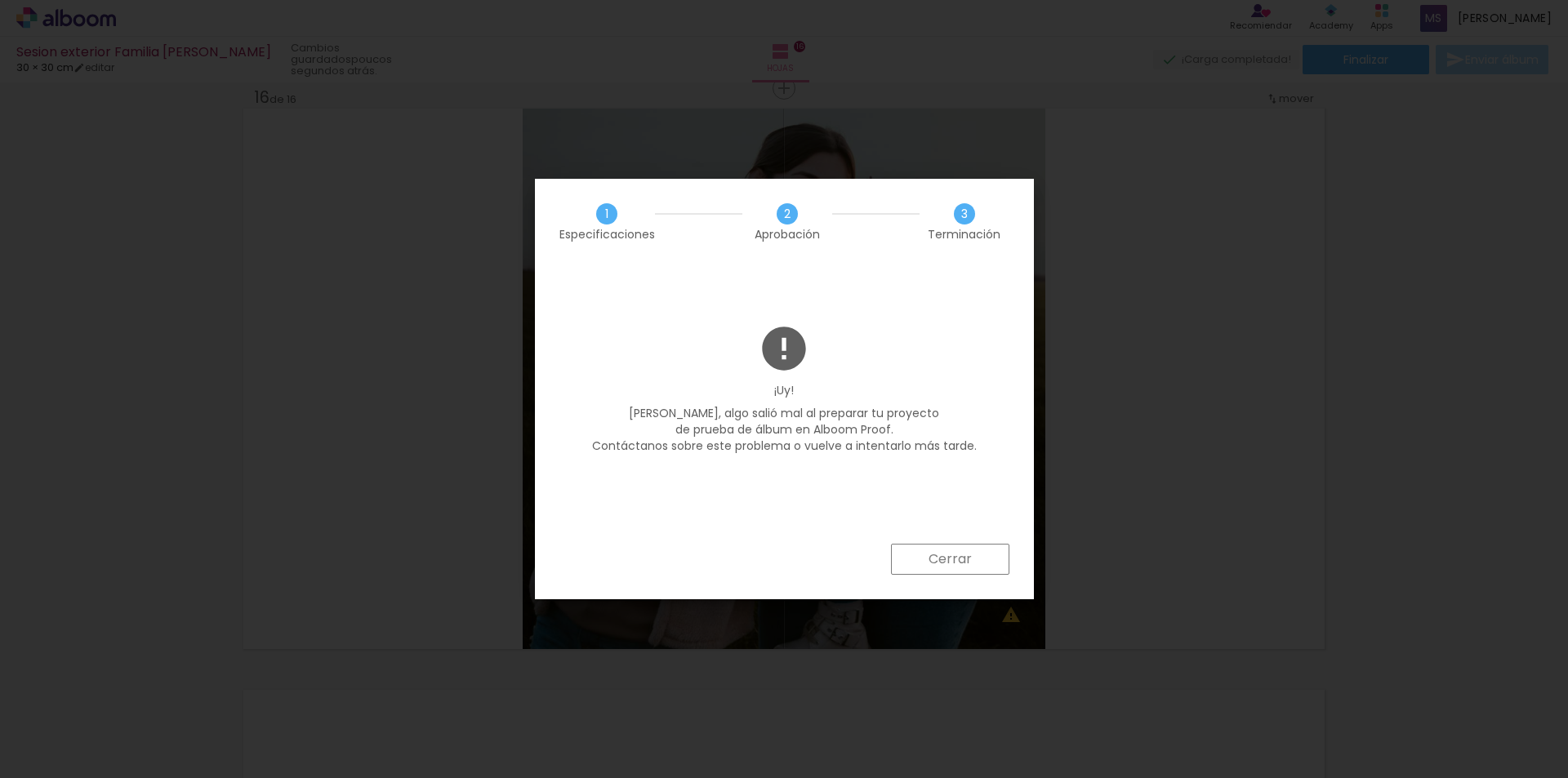
click at [0, 0] on slot "Cerrar" at bounding box center [0, 0] width 0 height 0
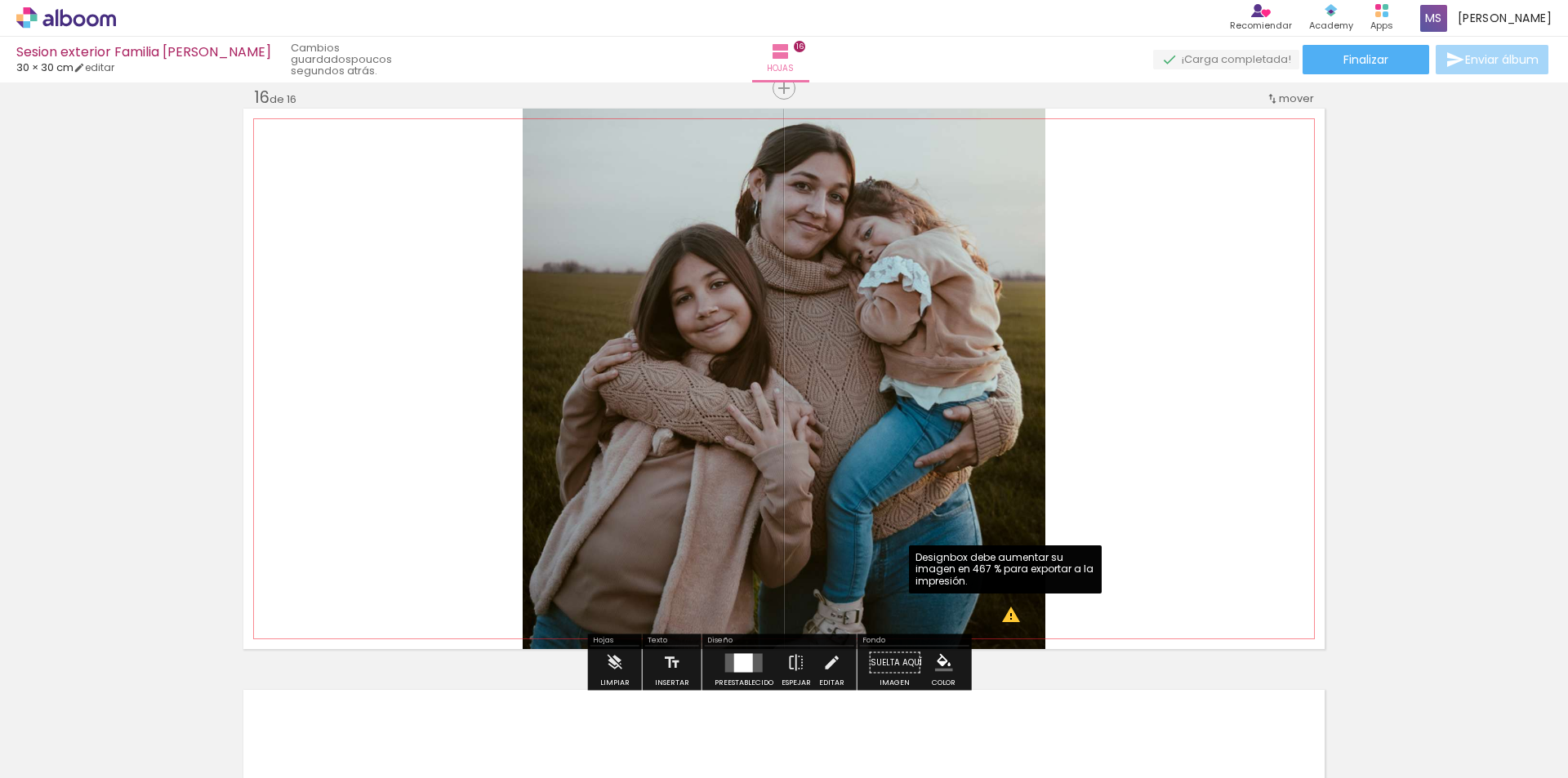
click at [1005, 616] on quentale-photo at bounding box center [784, 379] width 523 height 541
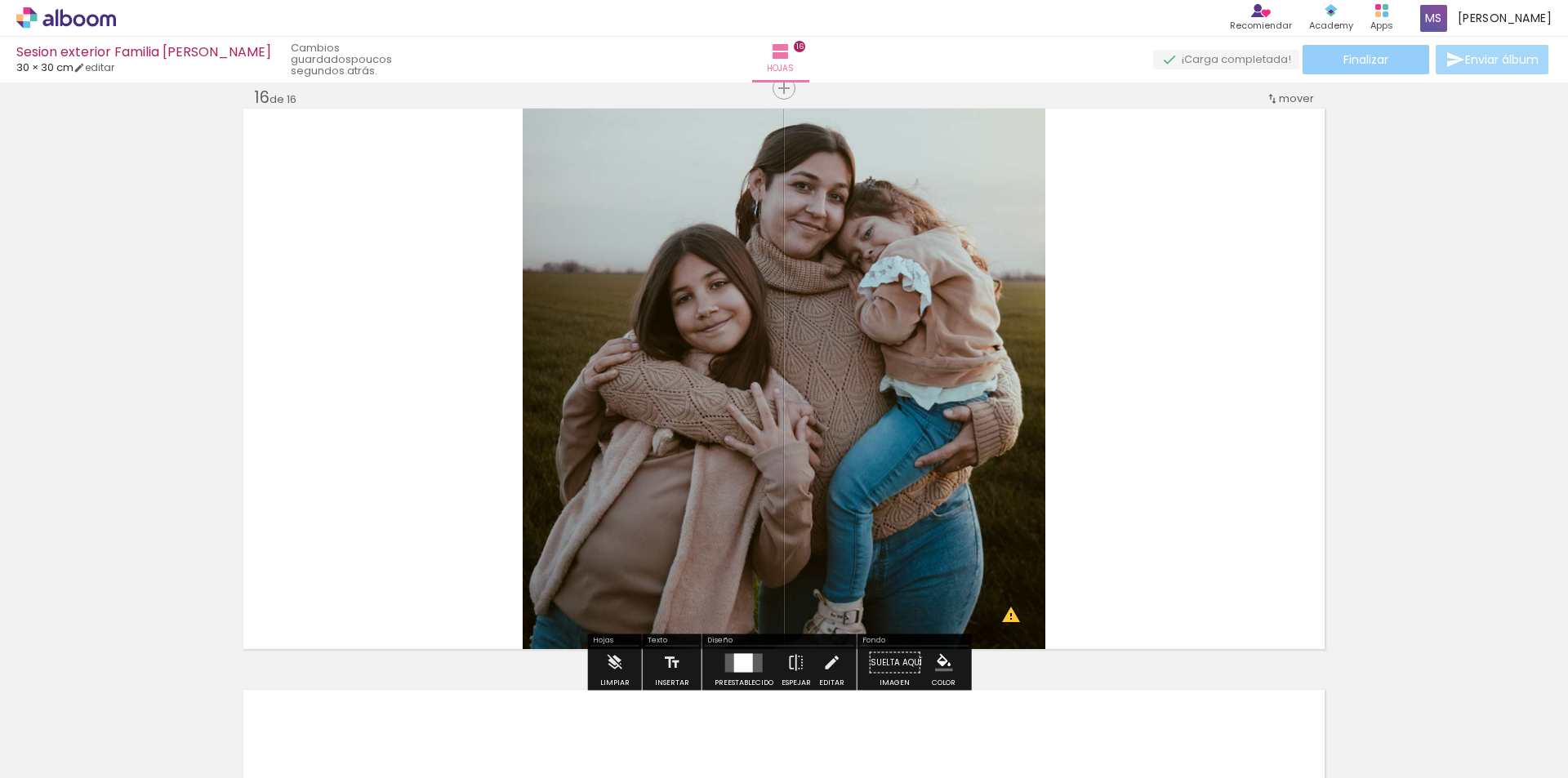
click at [1401, 69] on paper-button "Finalizar" at bounding box center [1366, 59] width 127 height 29
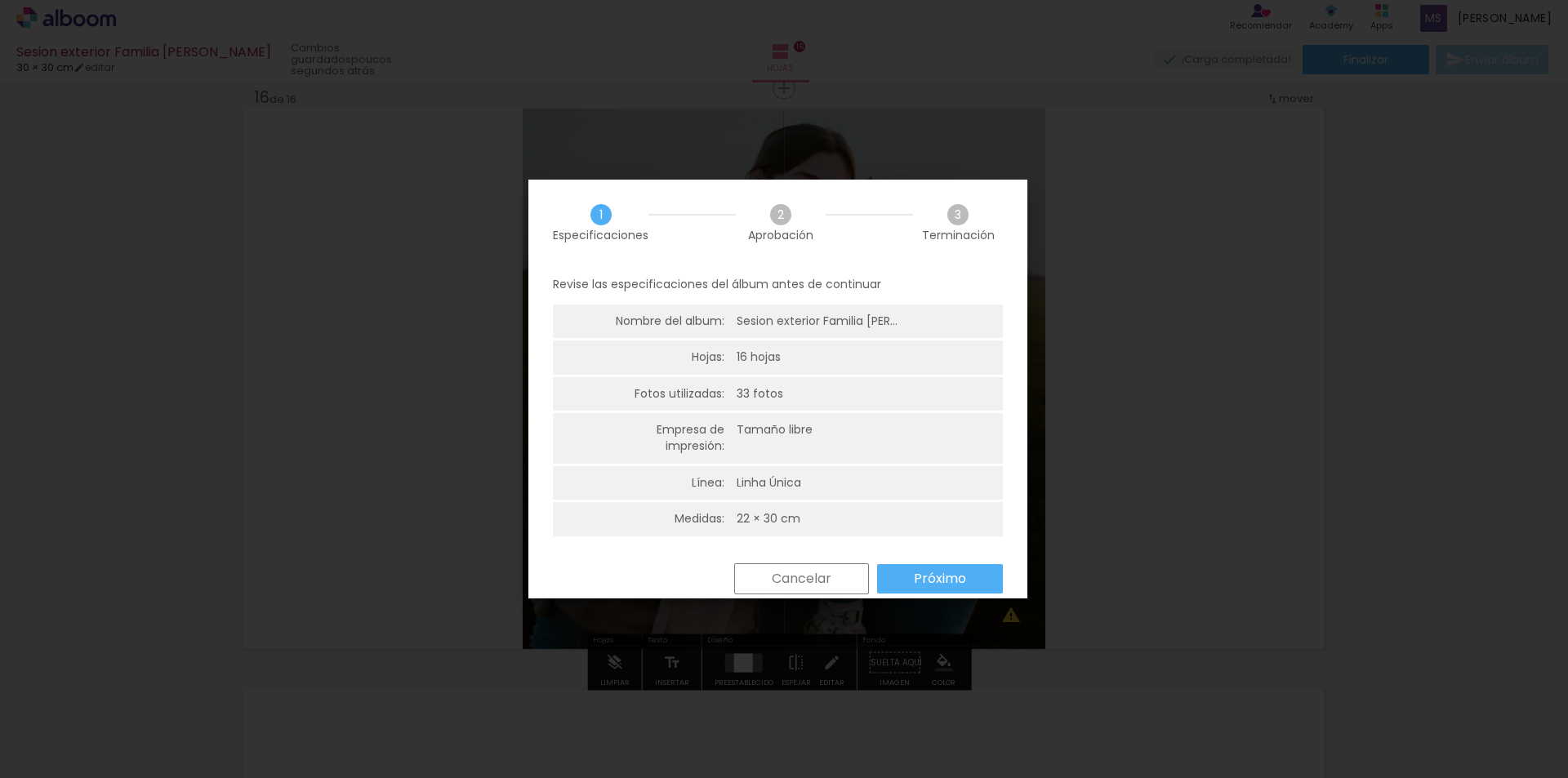
click at [0, 0] on slot "Próximo" at bounding box center [0, 0] width 0 height 0
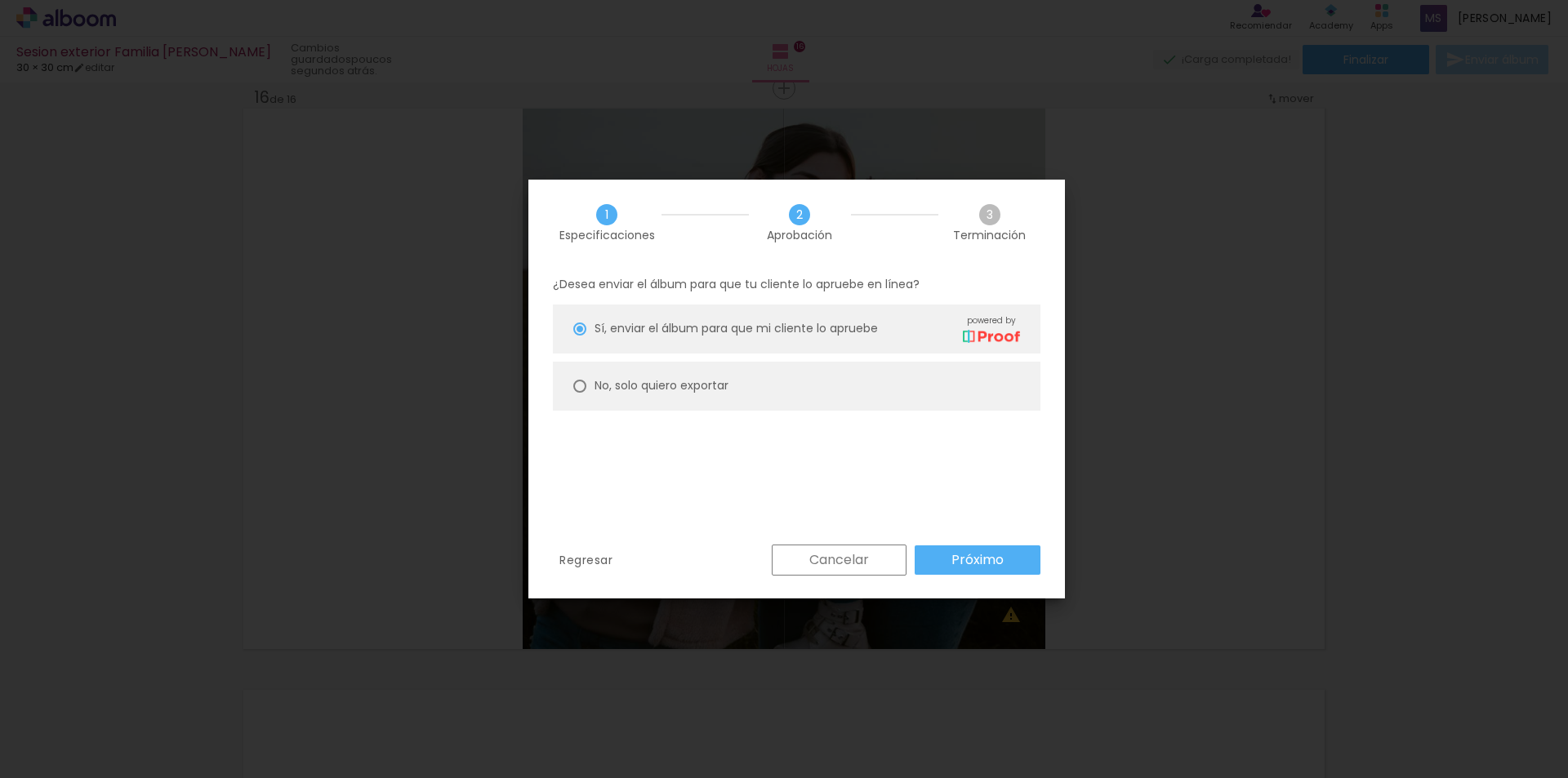
click at [0, 0] on slot "No, solo quiero exportar" at bounding box center [0, 0] width 0 height 0
type paper-radio-button "on"
click at [1005, 571] on paper-button "Próximo" at bounding box center [977, 560] width 126 height 29
type input "Alta, 300 DPI"
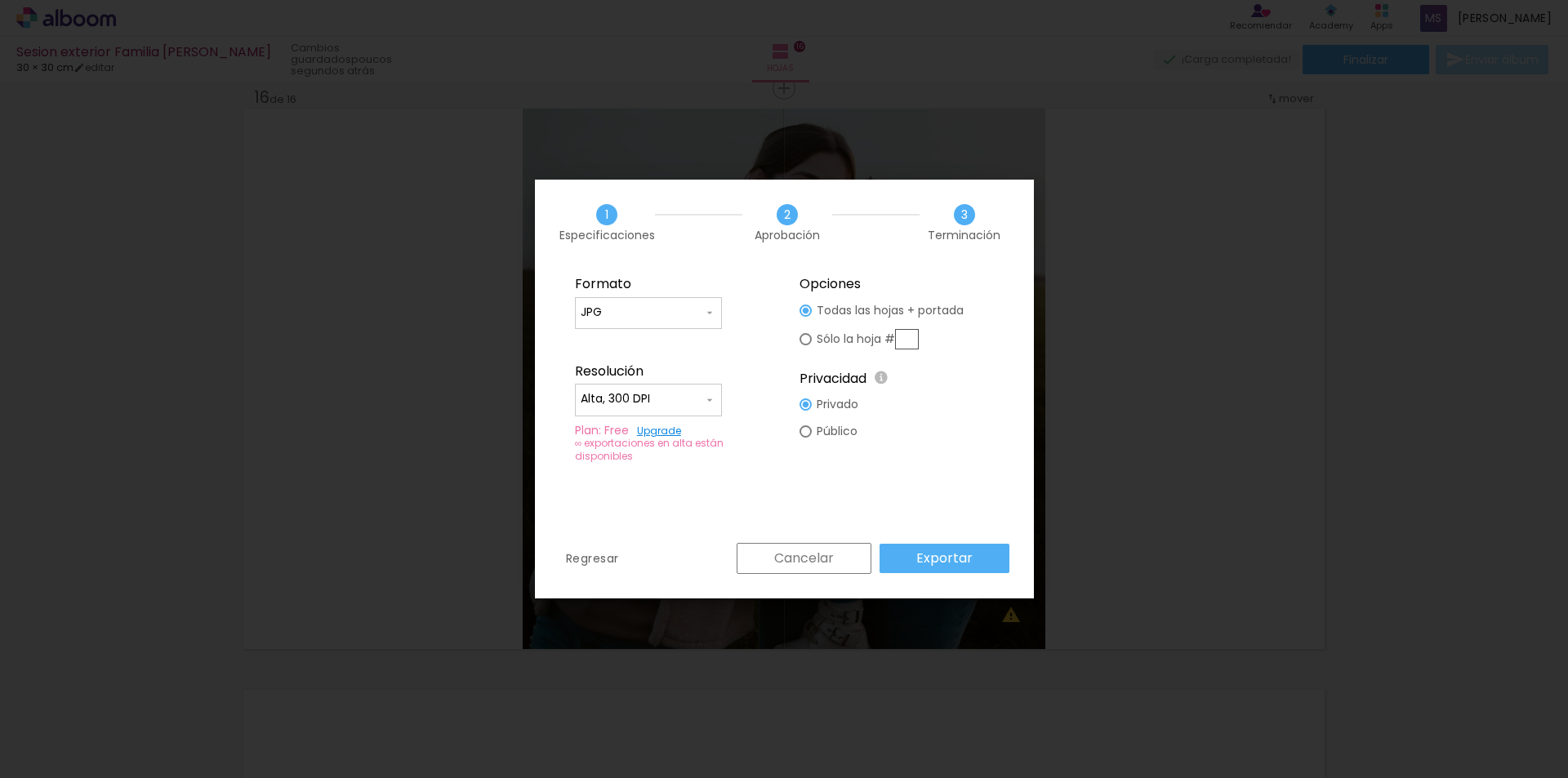
click at [703, 312] on iron-icon at bounding box center [709, 312] width 13 height 13
click at [703, 312] on paper-item "JPG" at bounding box center [649, 310] width 147 height 33
click at [719, 398] on paper-input-container "Alta, 300 DPI" at bounding box center [649, 400] width 147 height 33
click at [719, 398] on paper-item "Alta, 300 DPI" at bounding box center [649, 397] width 147 height 33
click at [0, 0] on slot "Exportar" at bounding box center [0, 0] width 0 height 0
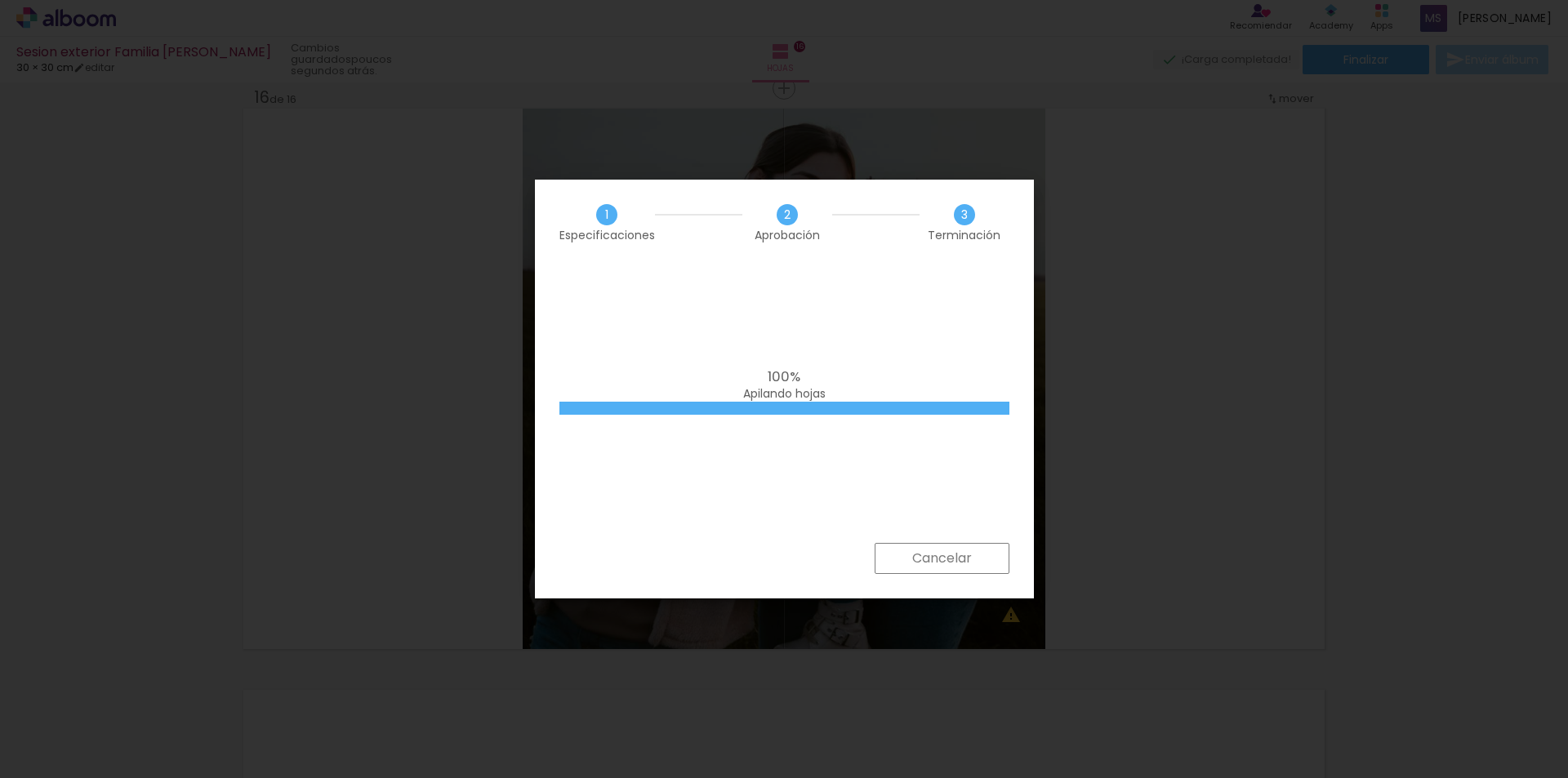
scroll to position [0, 1680]
